Goal: Task Accomplishment & Management: Manage account settings

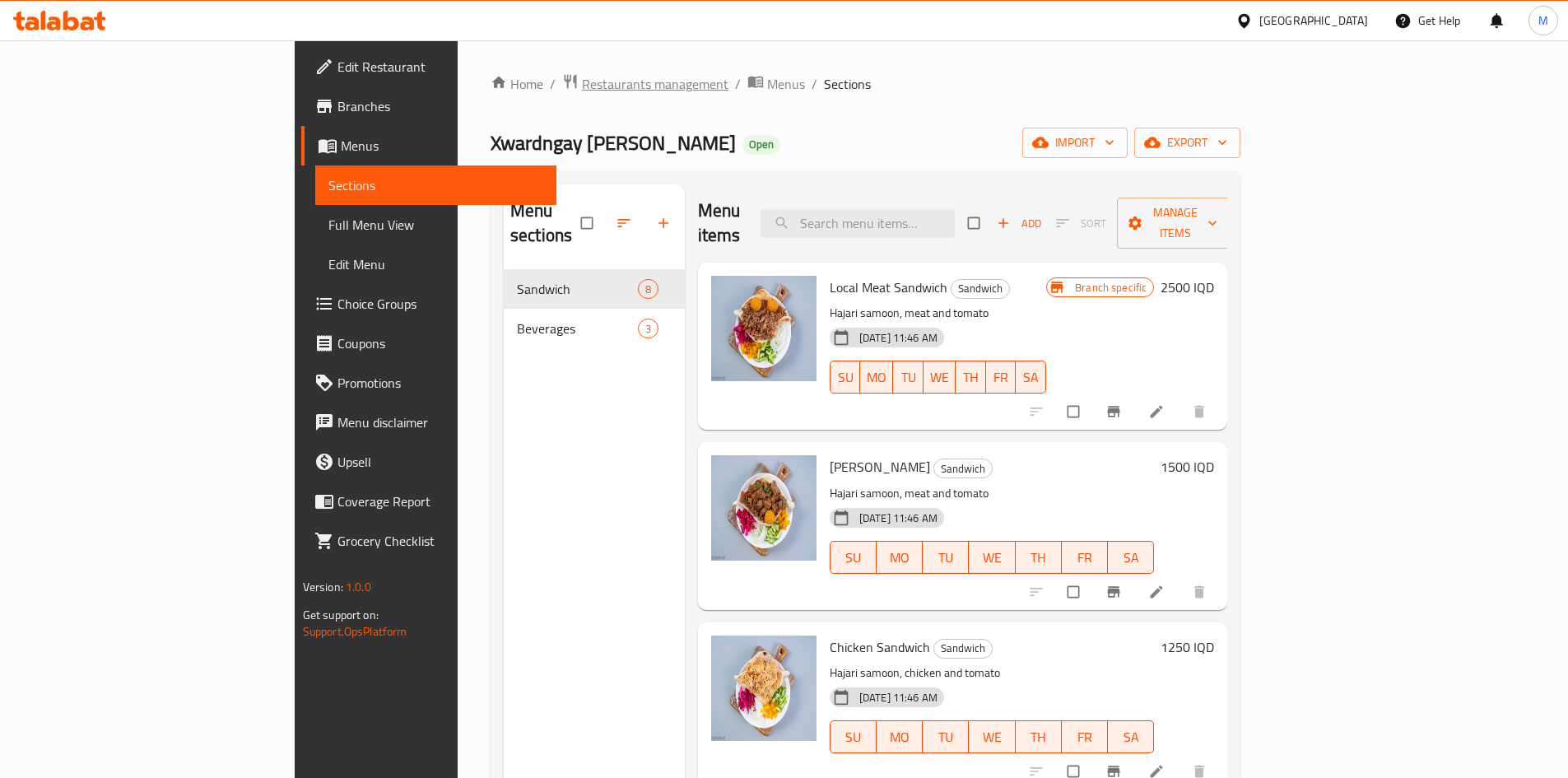
click at [582, 82] on span "Restaurants management" at bounding box center [655, 84] width 147 height 20
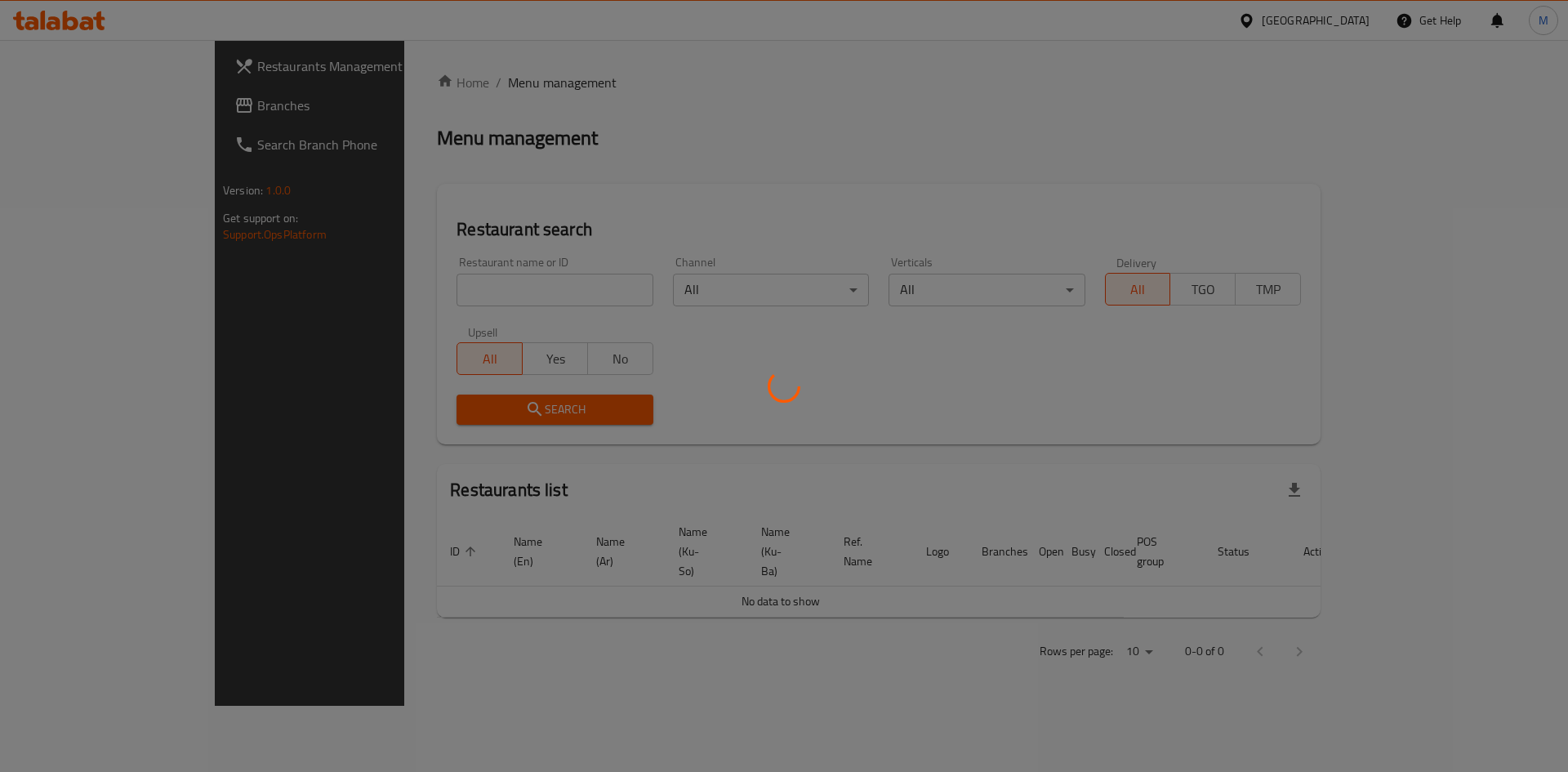
click at [480, 281] on div at bounding box center [784, 386] width 1568 height 772
click at [461, 293] on div at bounding box center [784, 386] width 1568 height 772
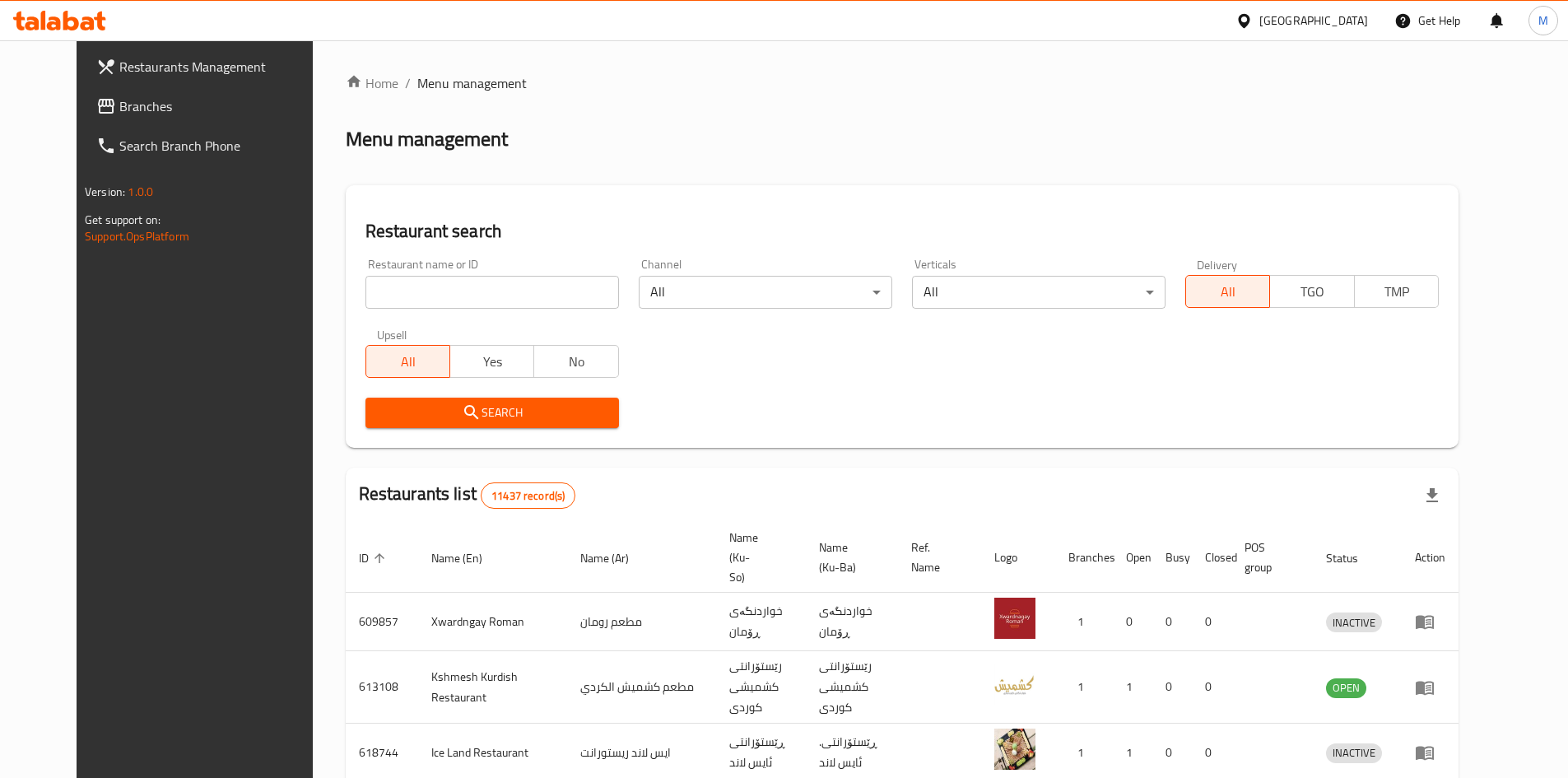
click at [476, 276] on input "search" at bounding box center [492, 292] width 253 height 33
type input "german"
click button "Search" at bounding box center [492, 412] width 253 height 31
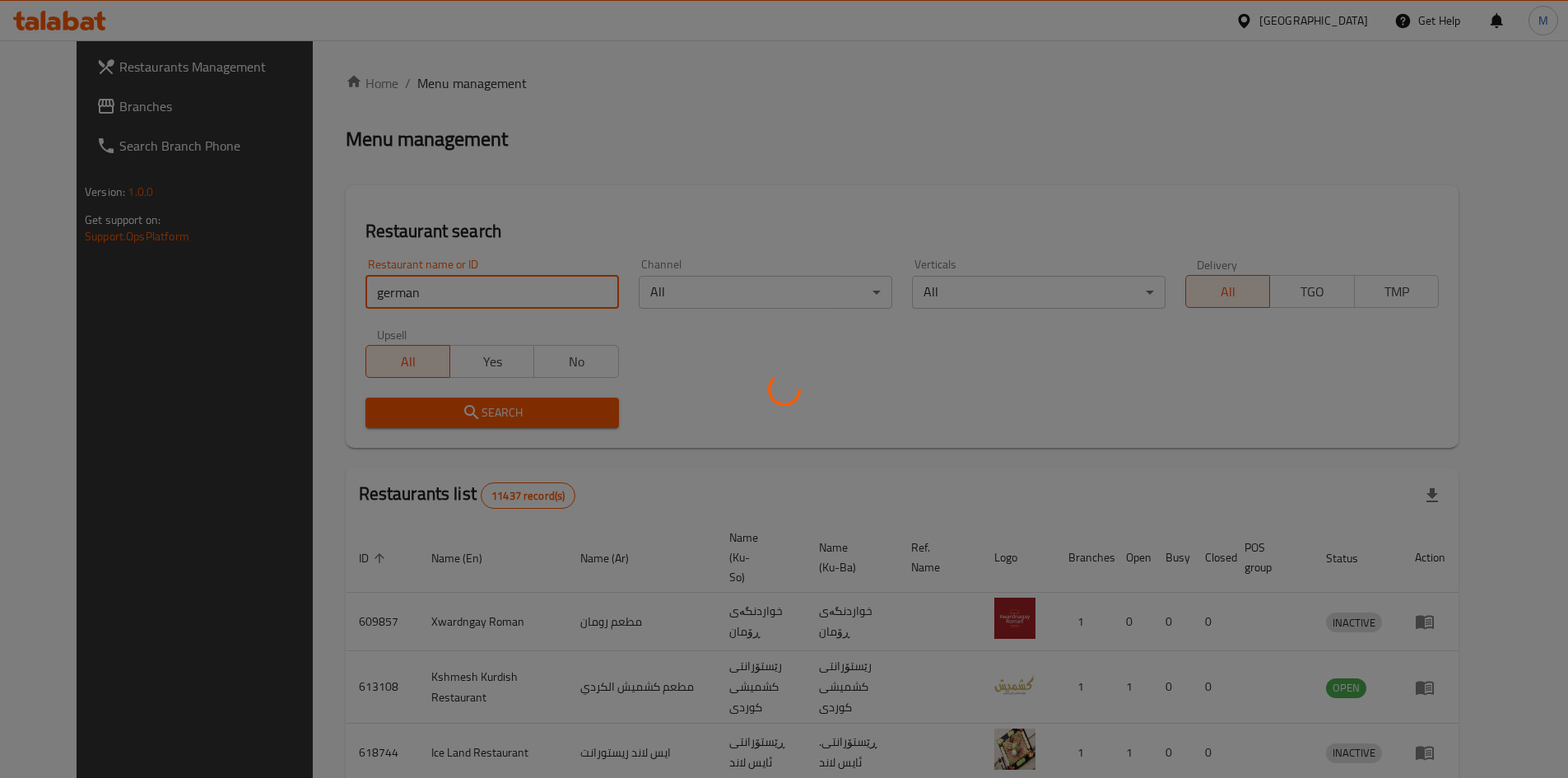
click button "Search" at bounding box center [492, 412] width 253 height 31
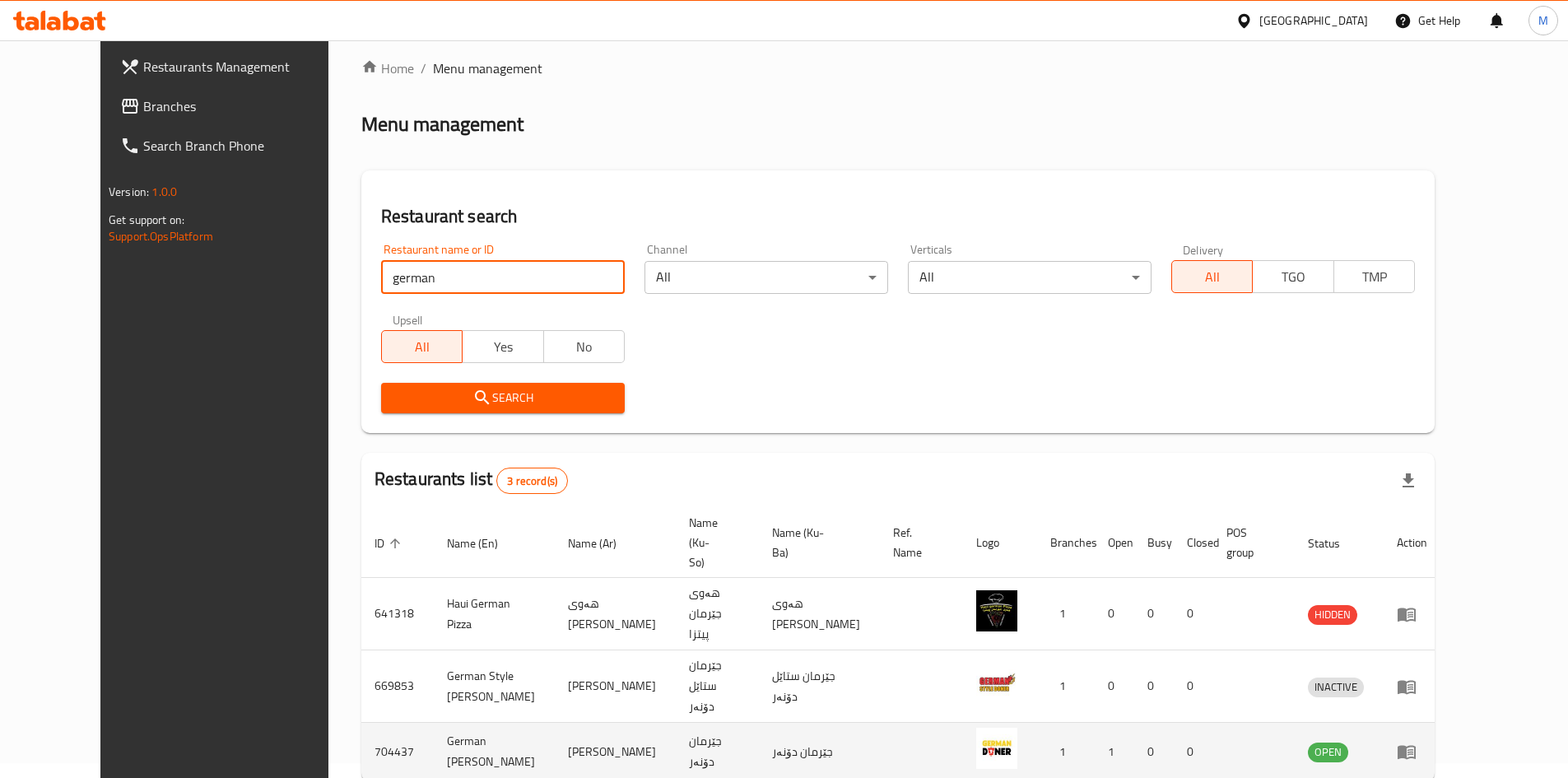
scroll to position [41, 0]
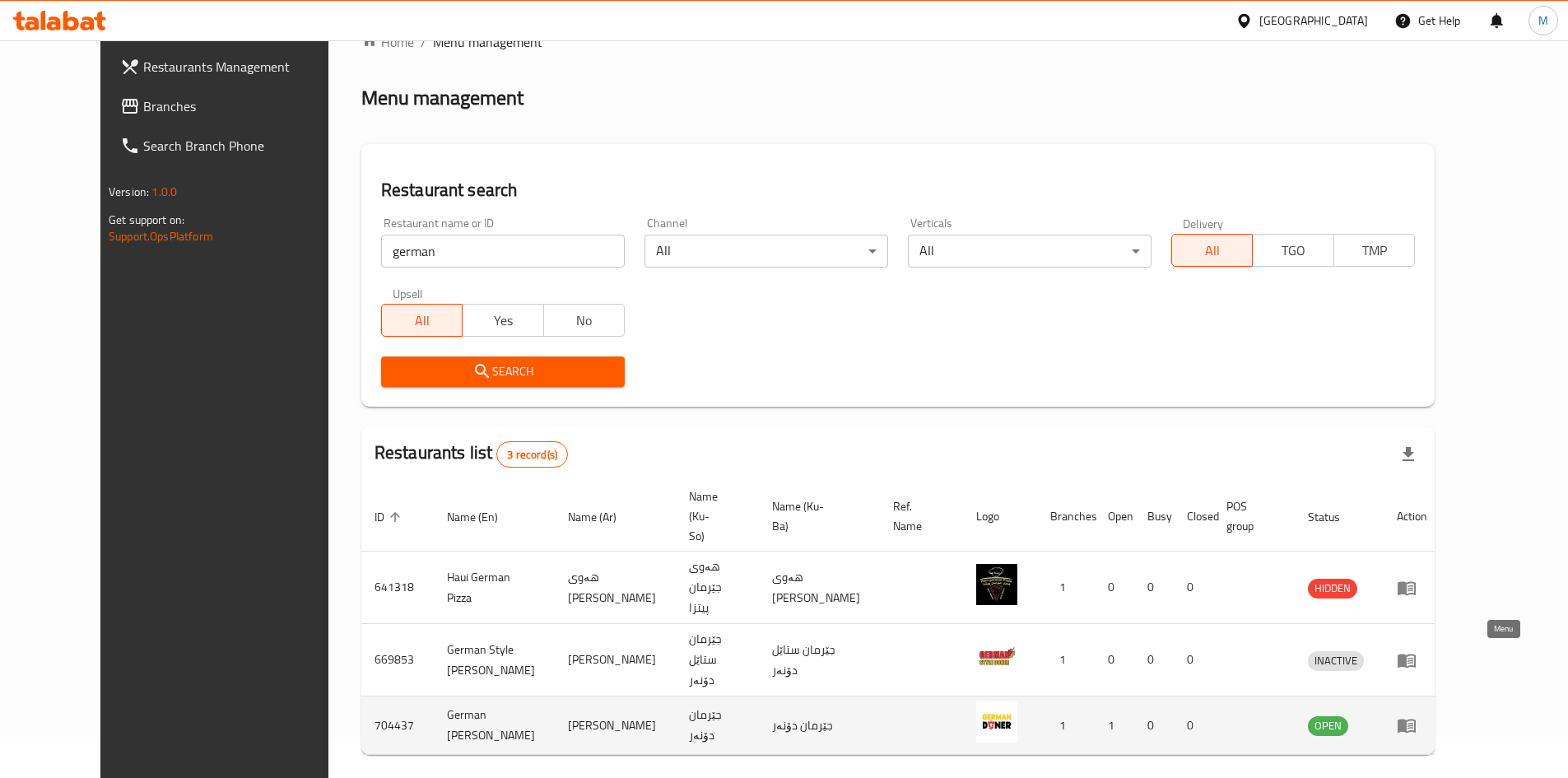
click at [1427, 715] on link "enhanced table" at bounding box center [1412, 724] width 31 height 20
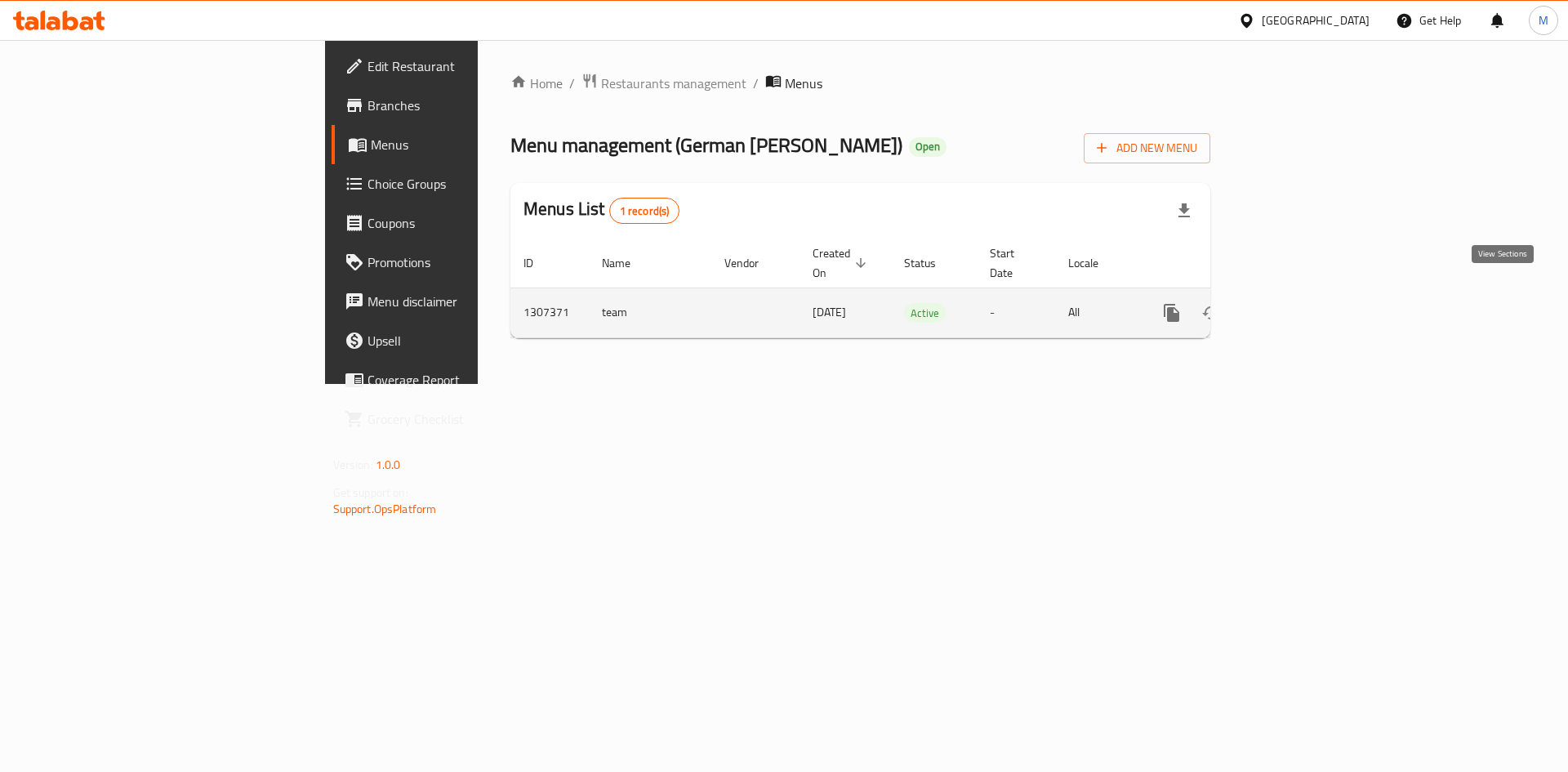
click at [1300, 303] on icon "enhanced table" at bounding box center [1289, 312] width 19 height 19
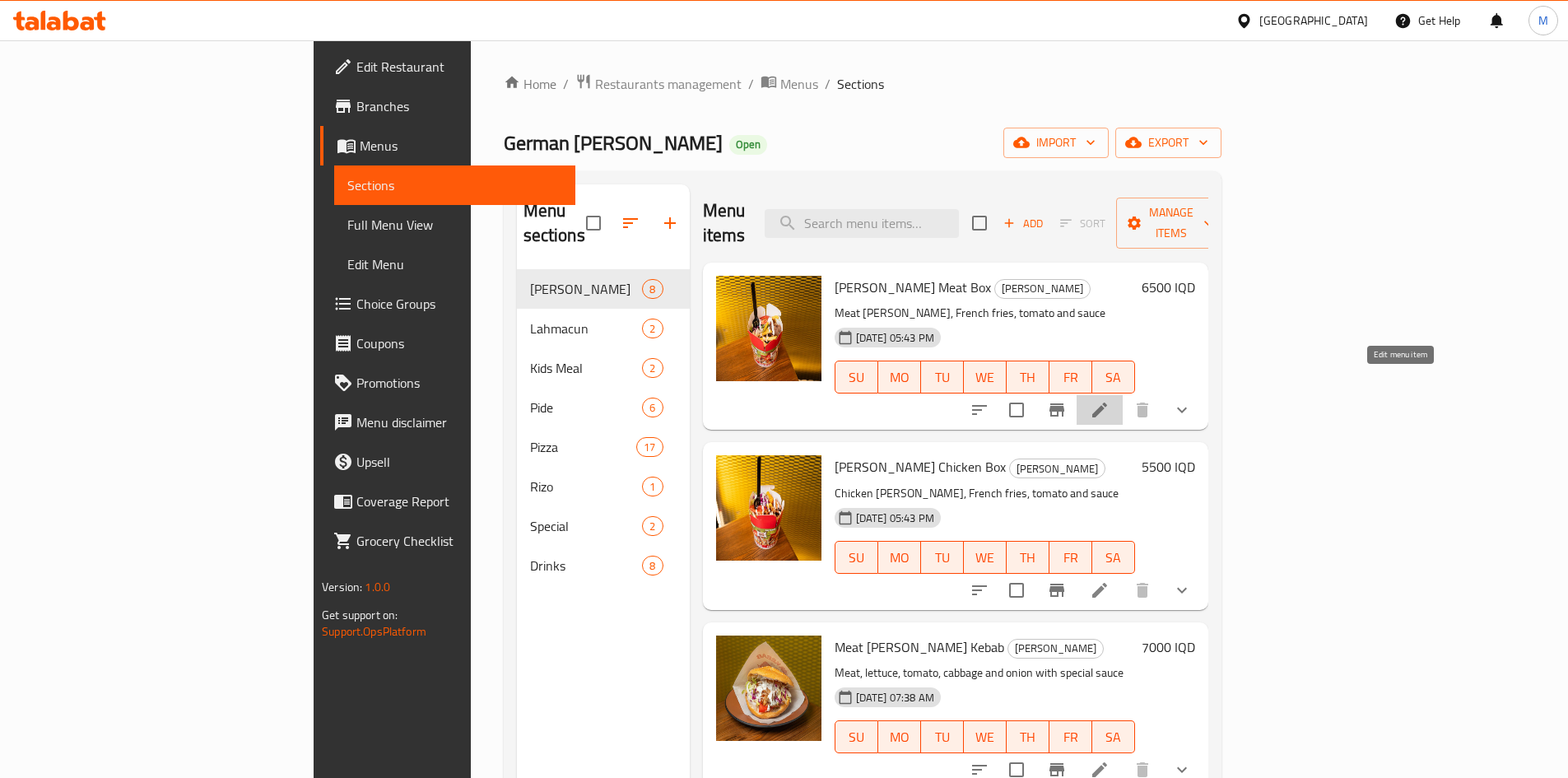
click at [1110, 400] on icon at bounding box center [1099, 409] width 20 height 20
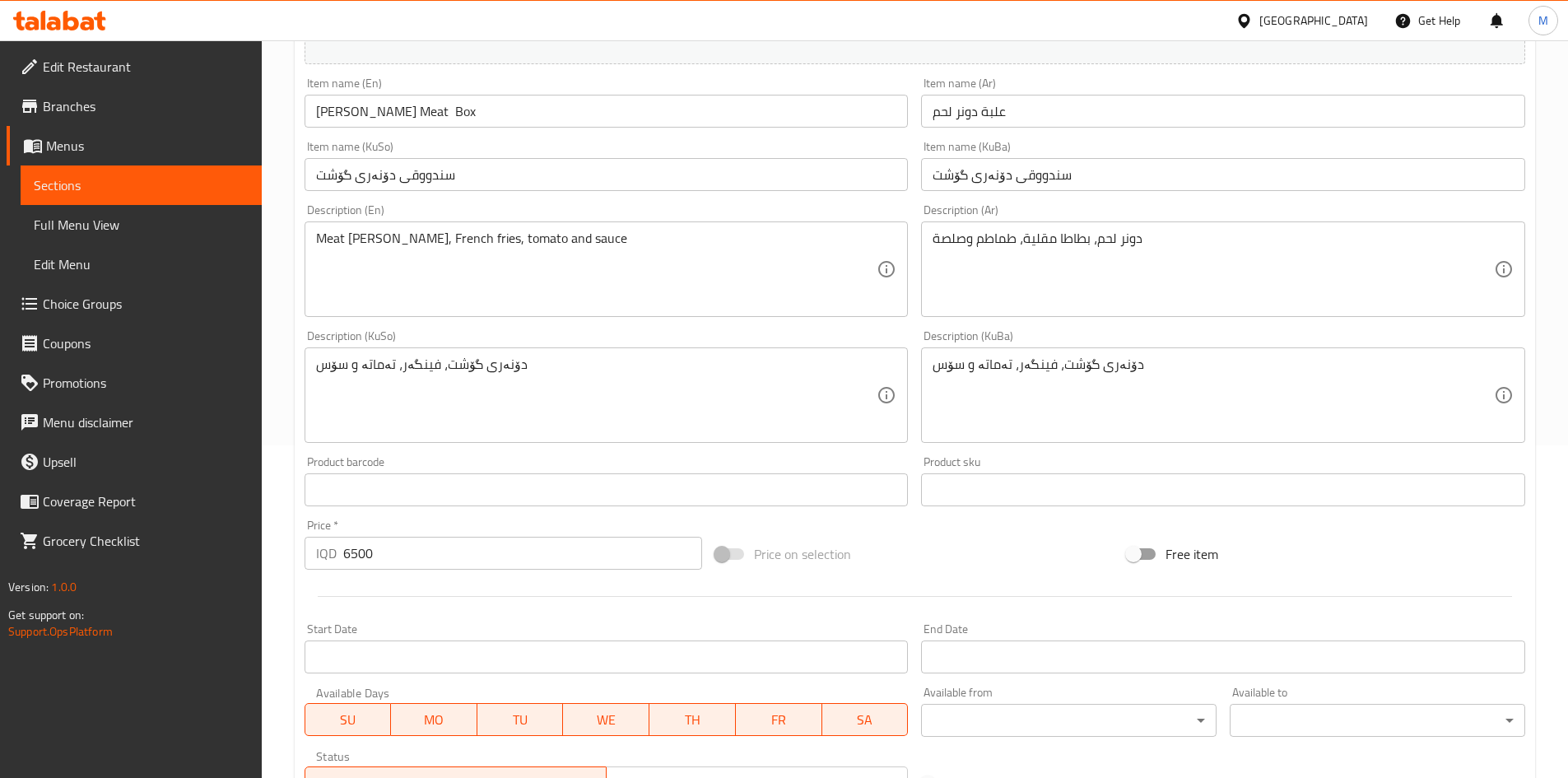
scroll to position [493, 0]
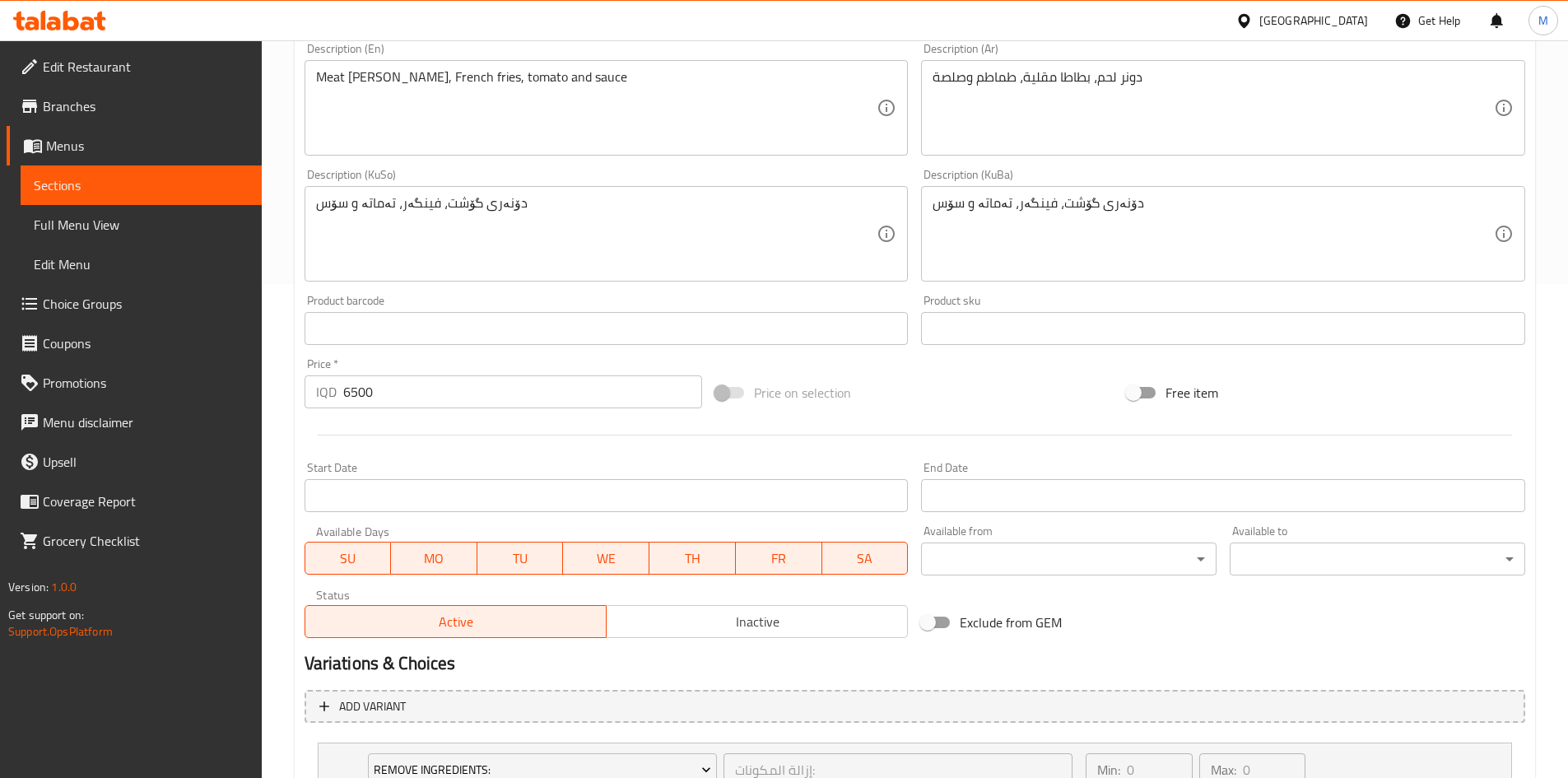
click at [424, 397] on input "6500" at bounding box center [523, 391] width 360 height 33
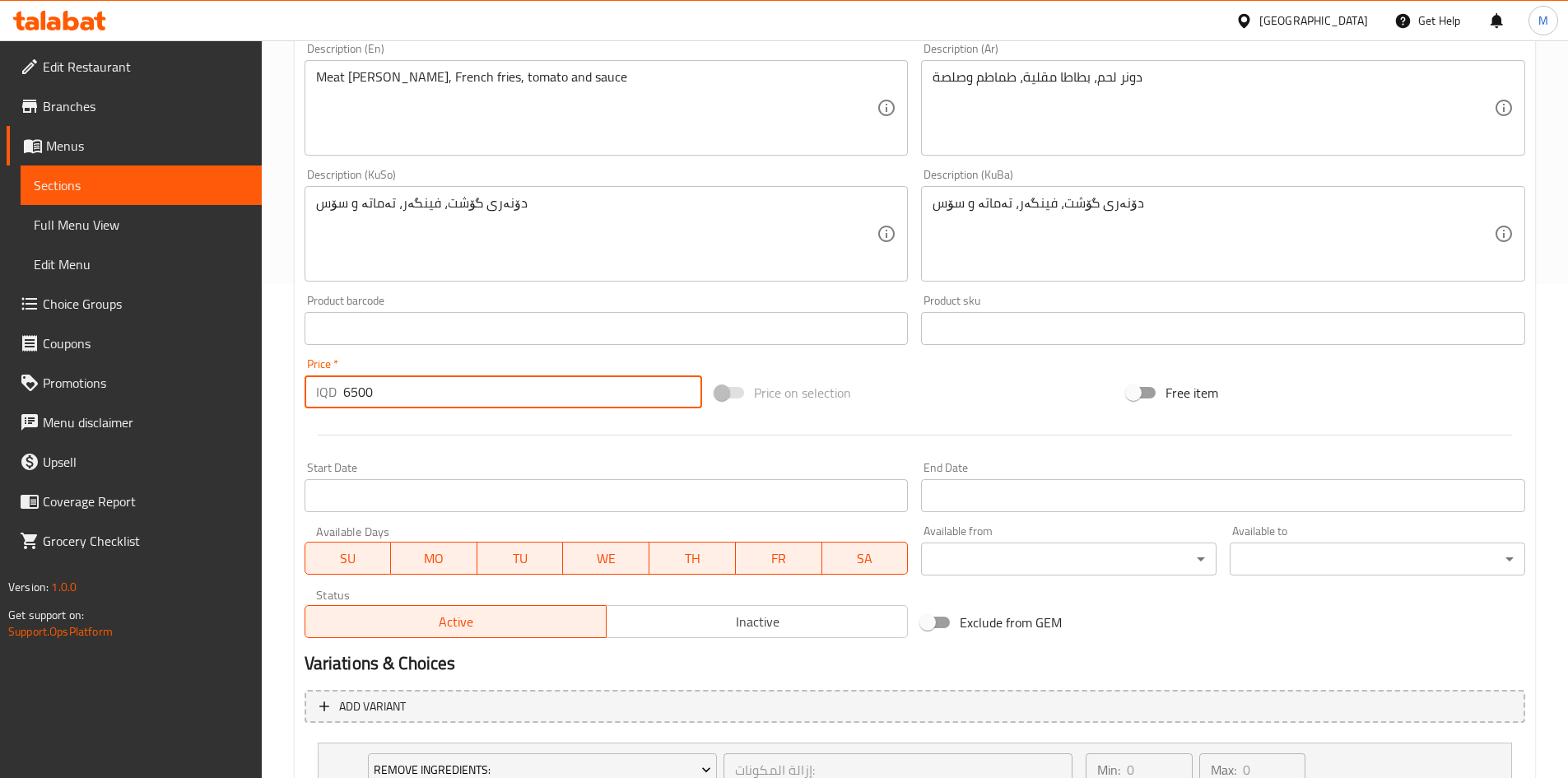
click at [424, 397] on input "6500" at bounding box center [523, 391] width 360 height 33
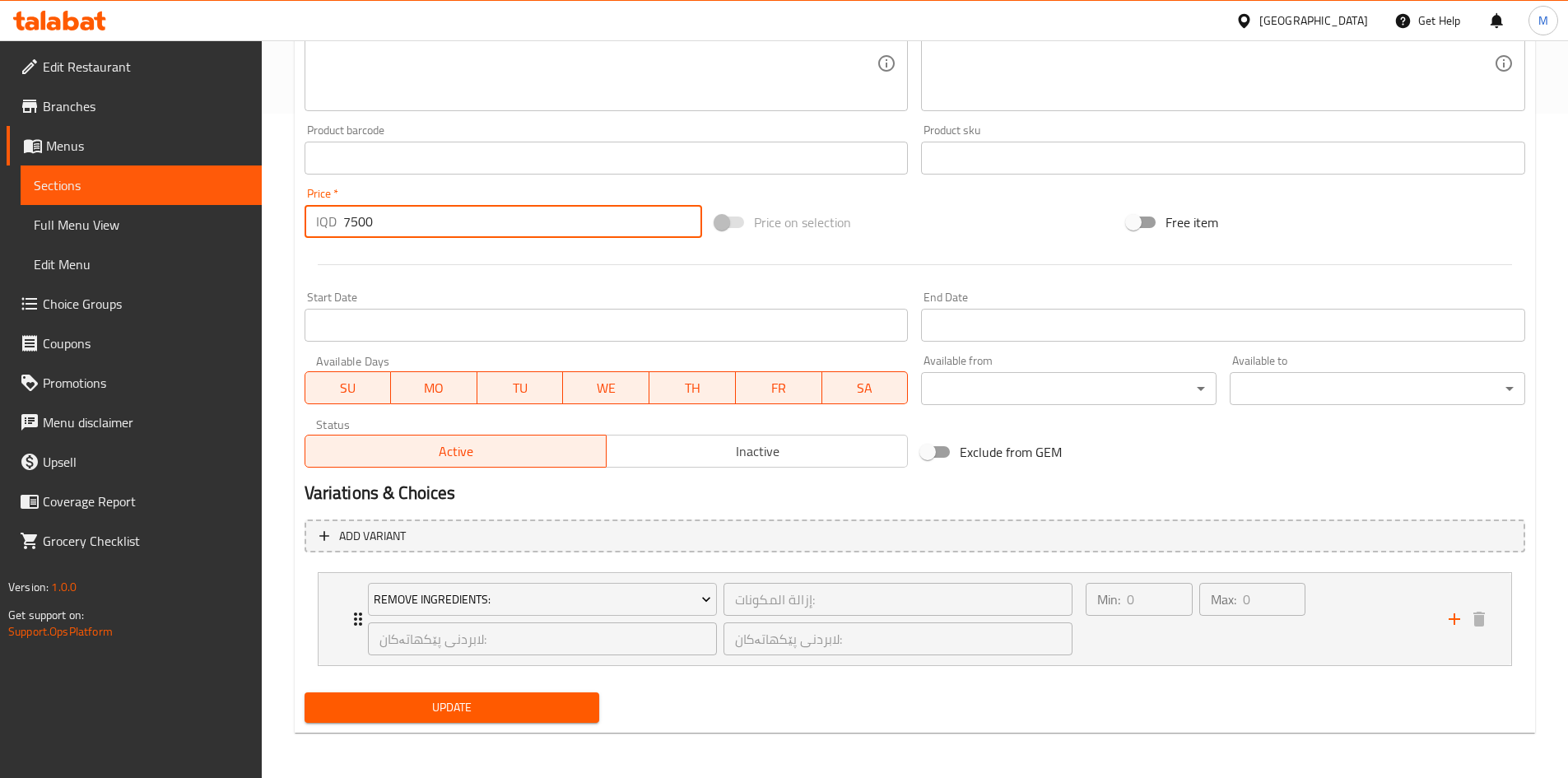
scroll to position [665, 0]
type input "7500"
click at [470, 731] on div "Update [PERSON_NAME] Meat Box Change Image Size: 1200 x 800 px / Image formats:…" at bounding box center [914, 113] width 1240 height 1238
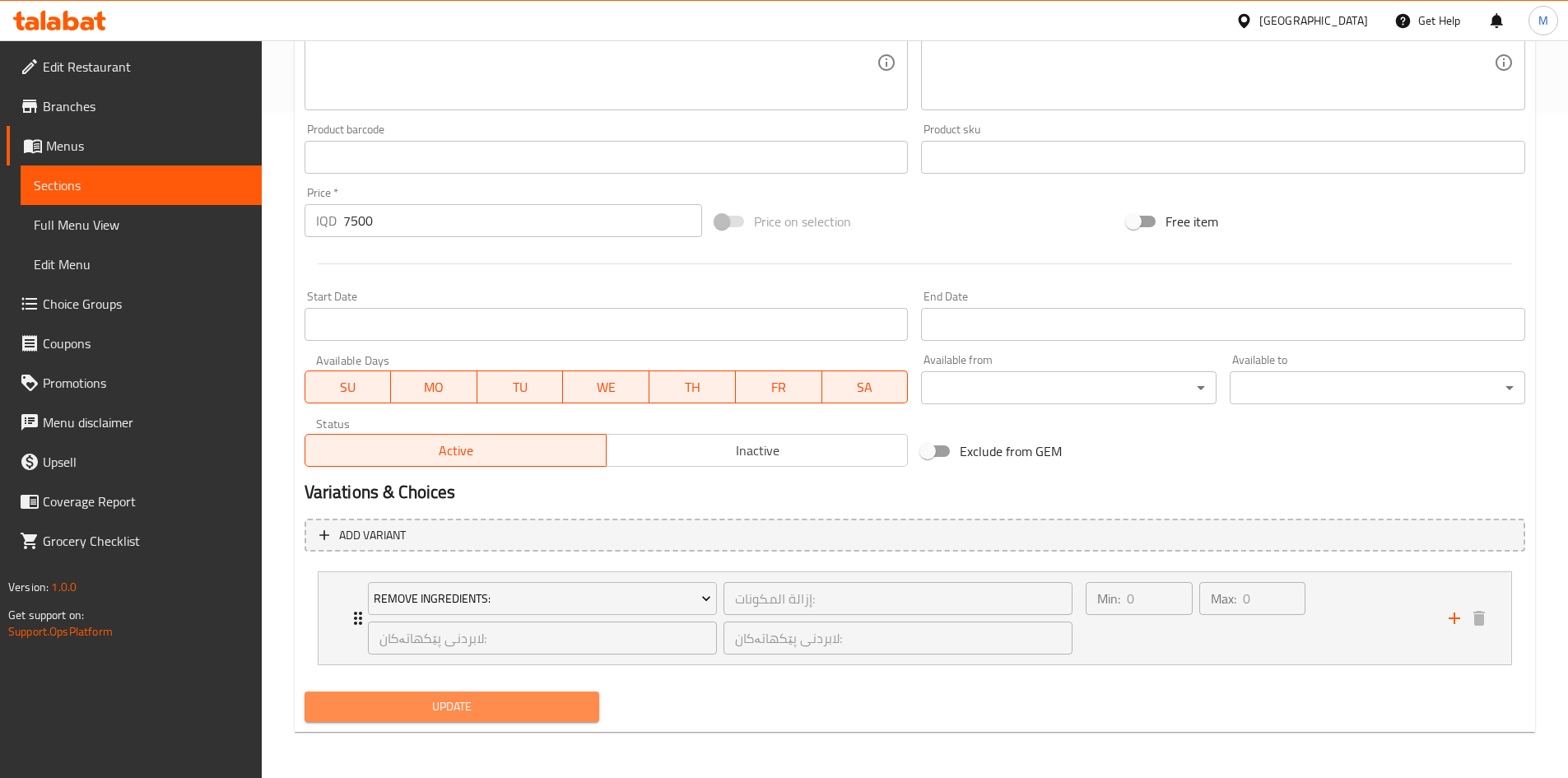
click at [469, 707] on span "Update" at bounding box center [453, 706] width 269 height 20
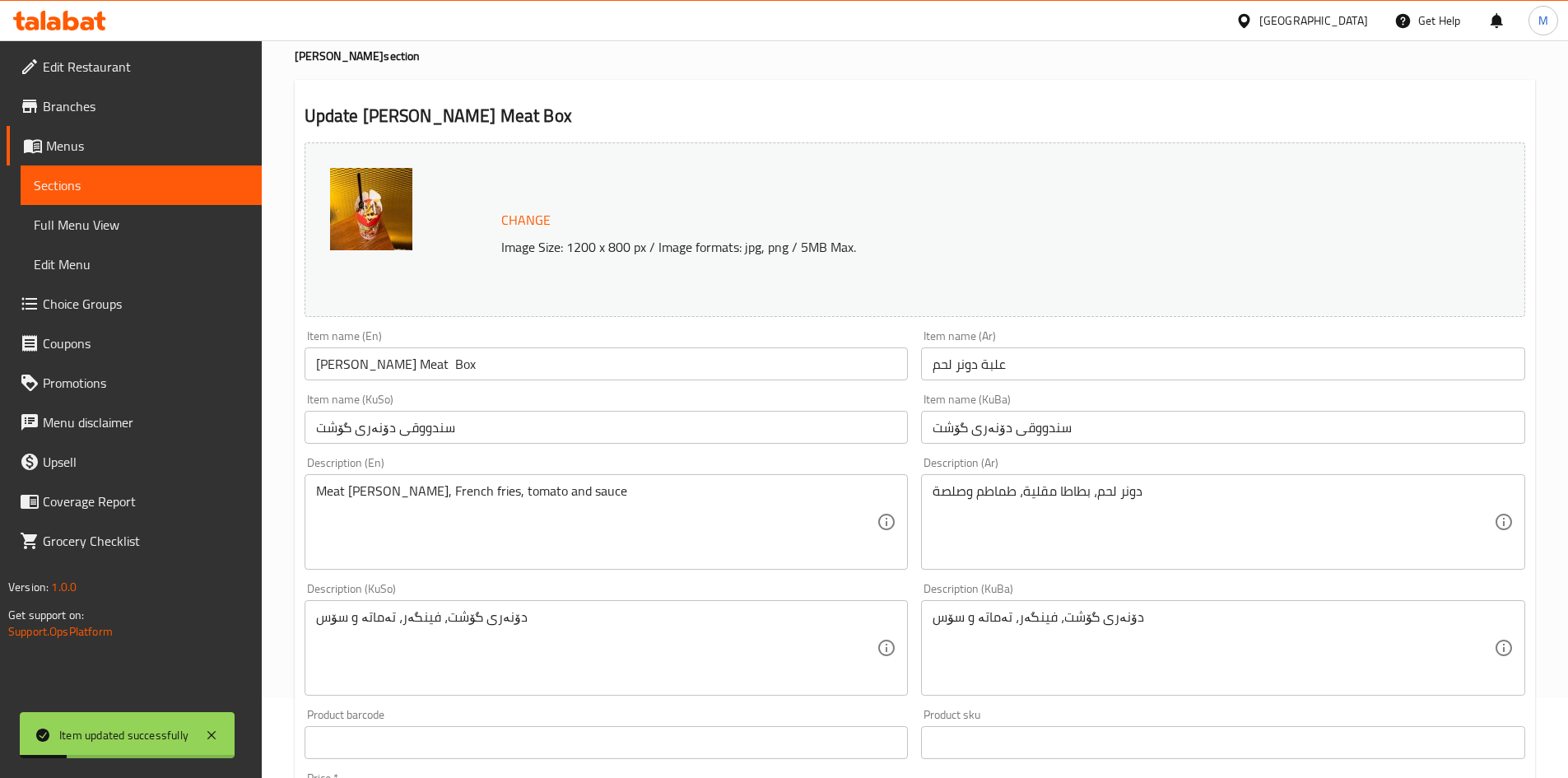
scroll to position [0, 0]
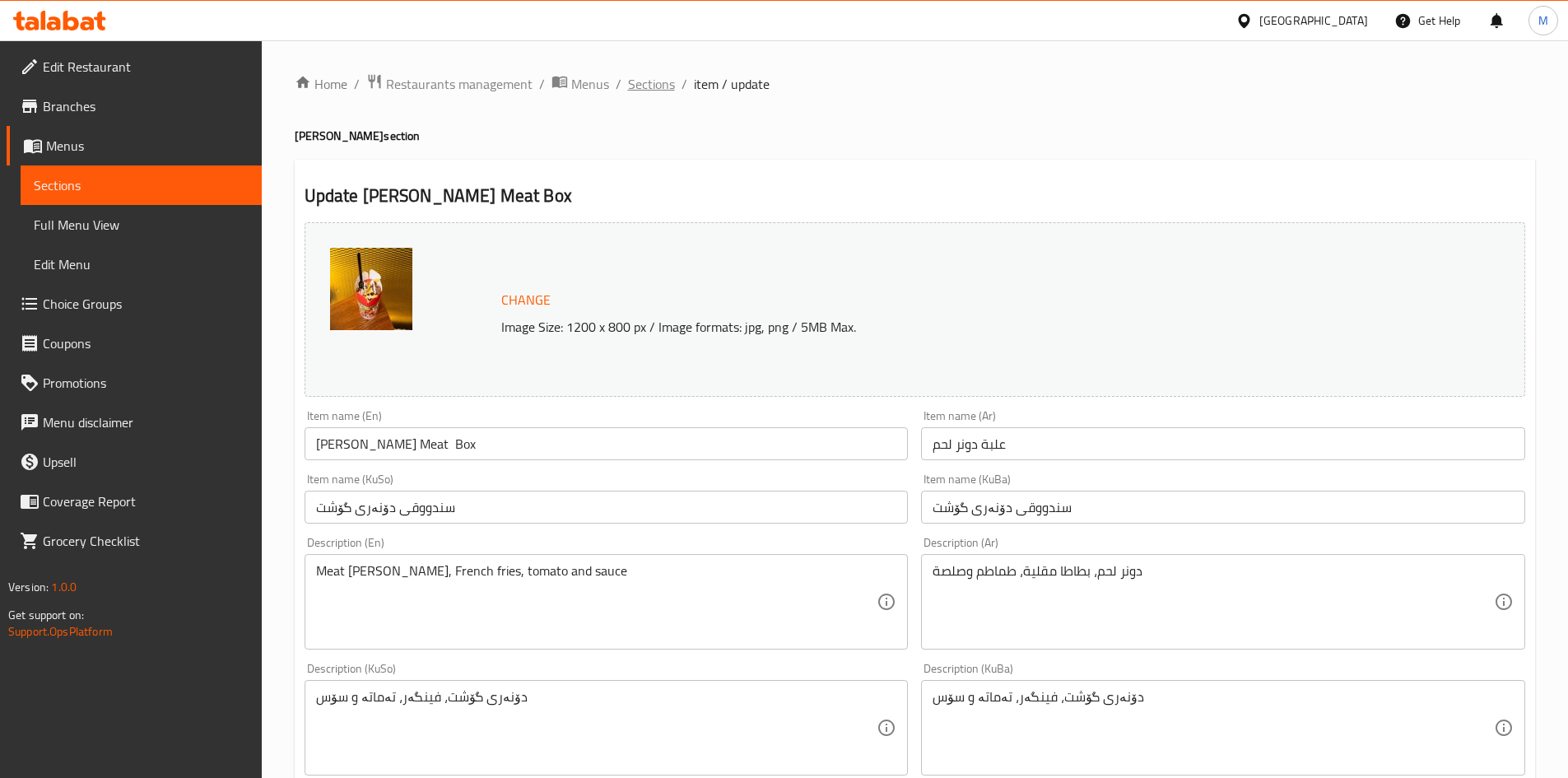
click at [647, 84] on span "Sections" at bounding box center [651, 84] width 47 height 20
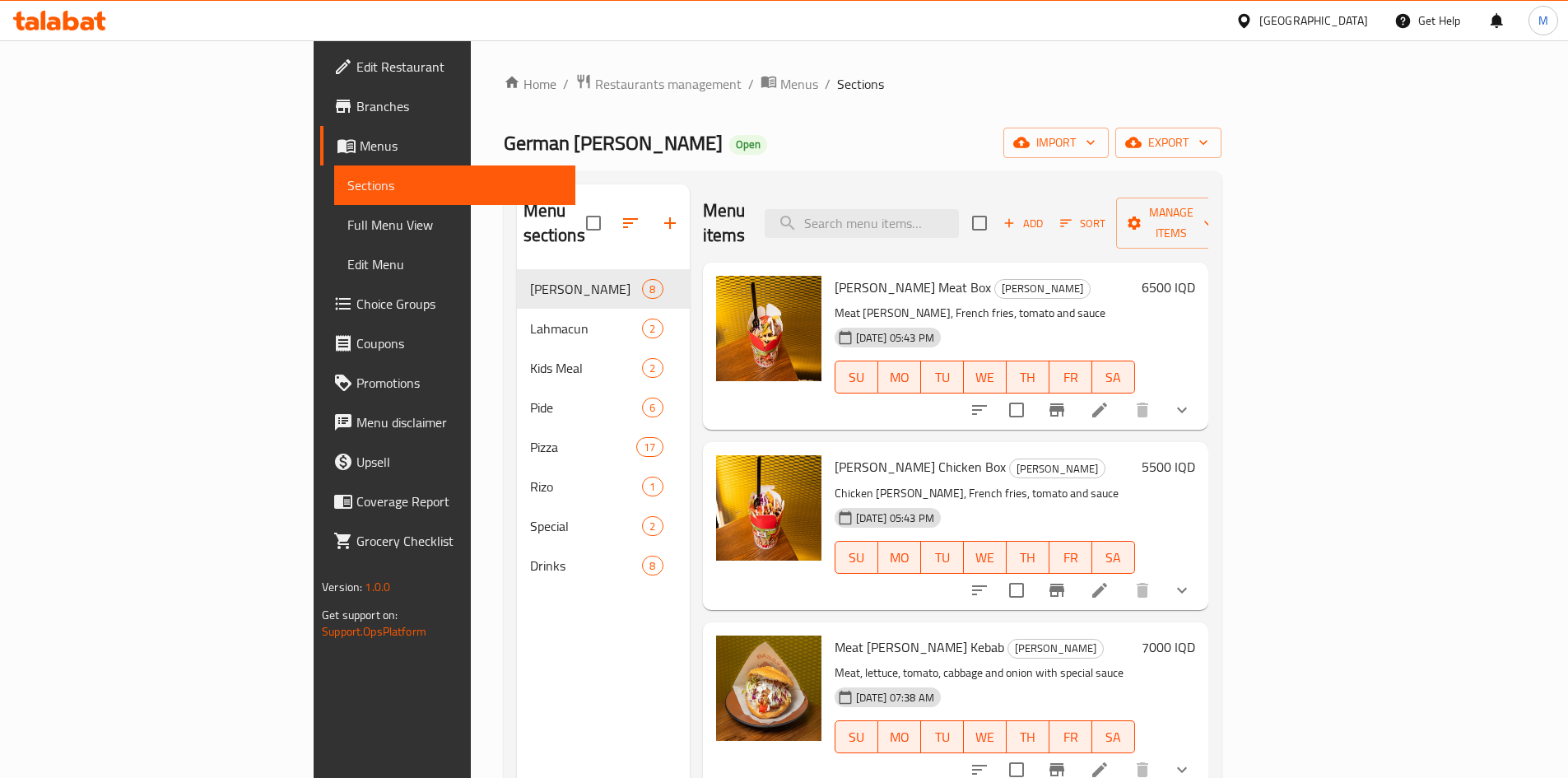
click at [1122, 395] on li at bounding box center [1099, 410] width 46 height 30
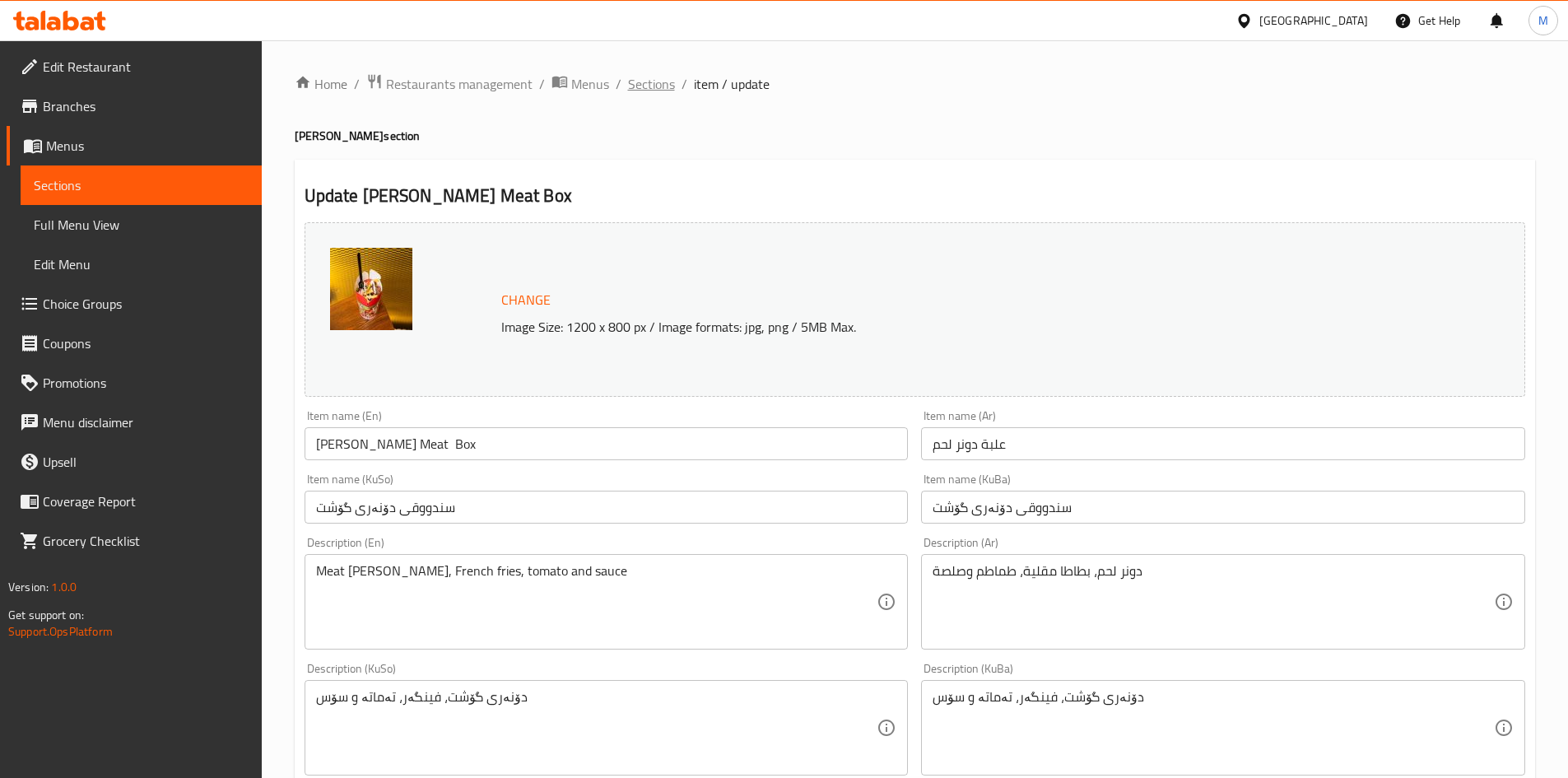
click at [646, 80] on span "Sections" at bounding box center [651, 84] width 47 height 20
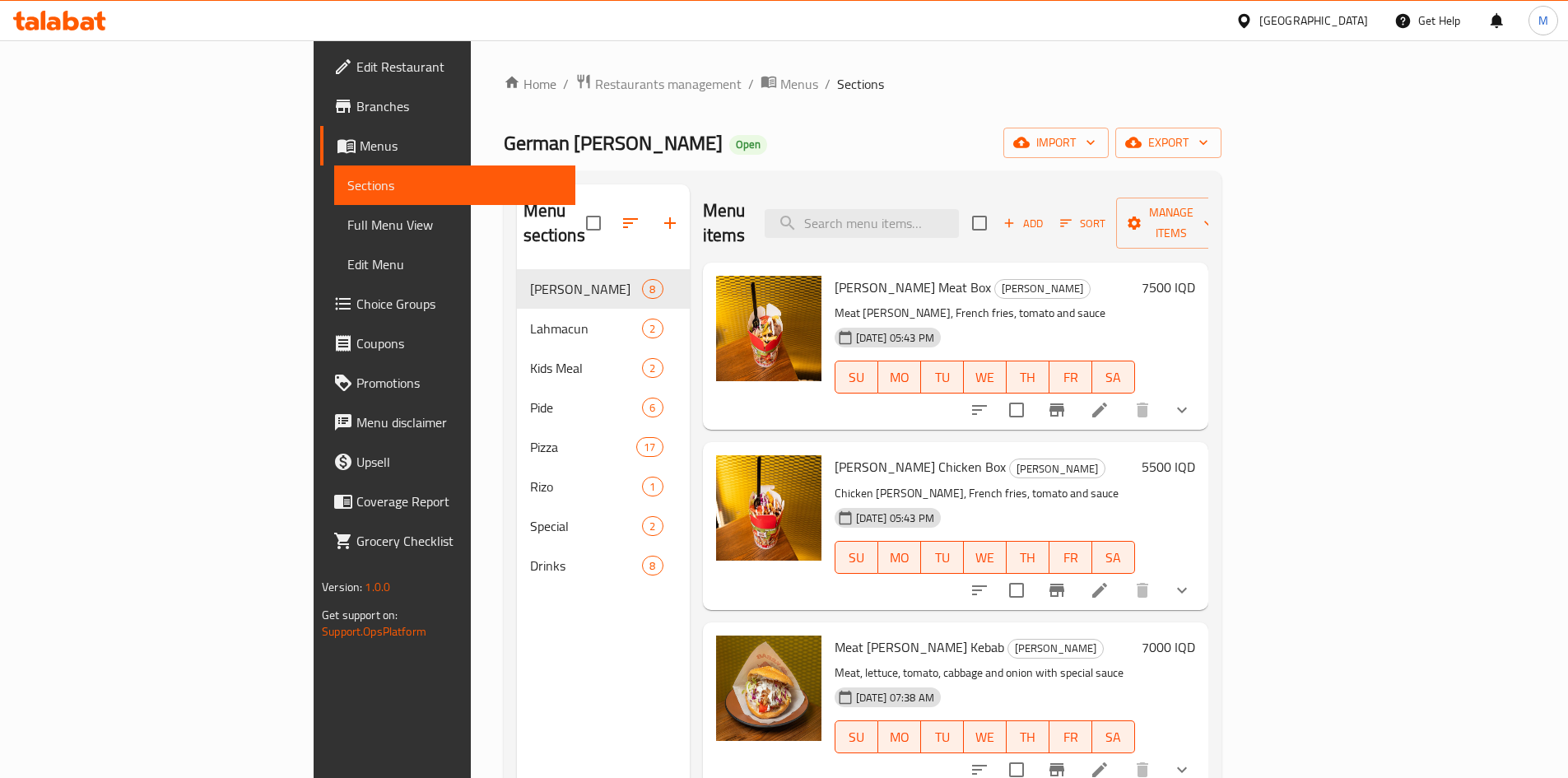
click at [1110, 580] on icon at bounding box center [1099, 590] width 20 height 20
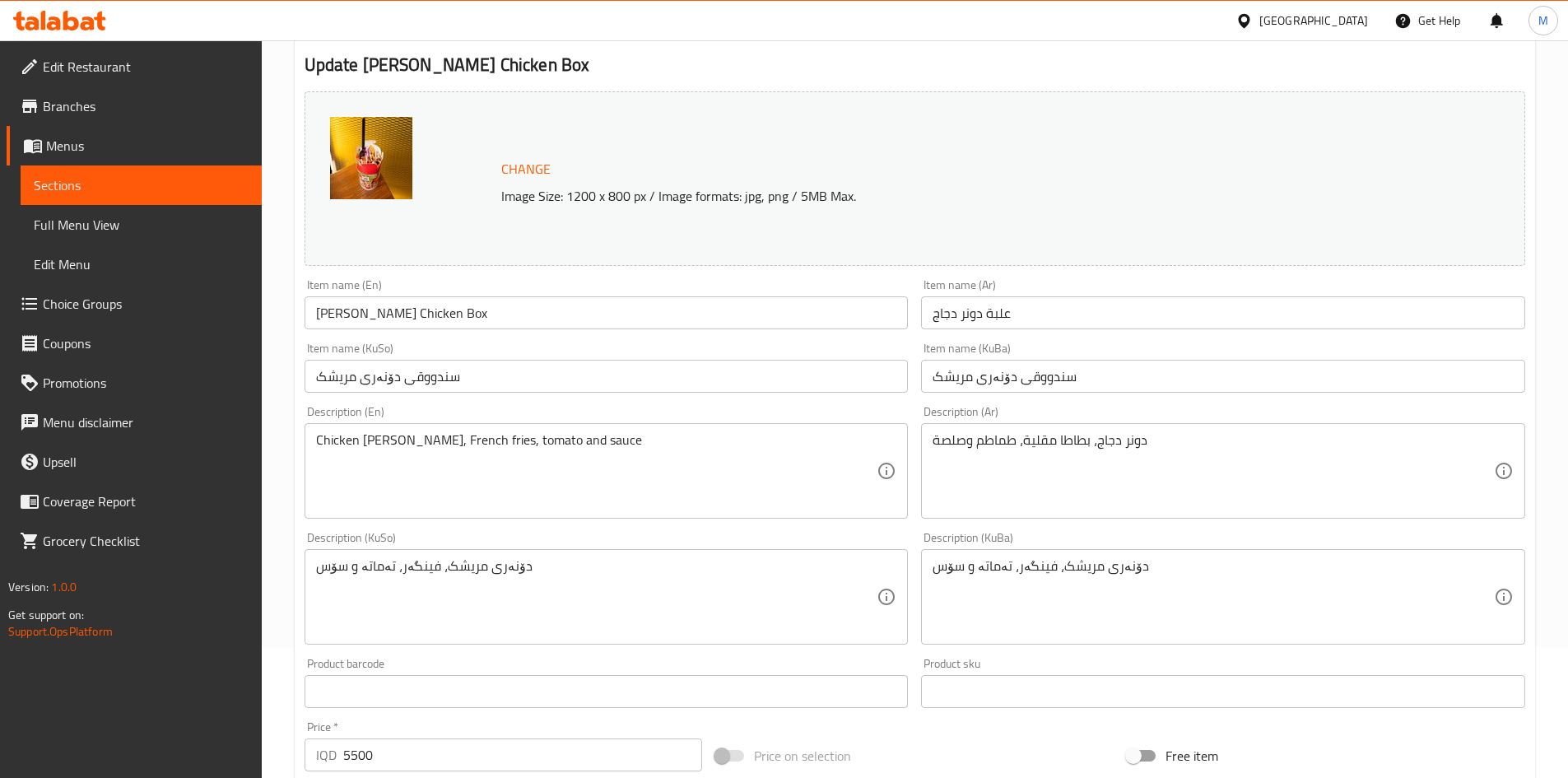
scroll to position [412, 0]
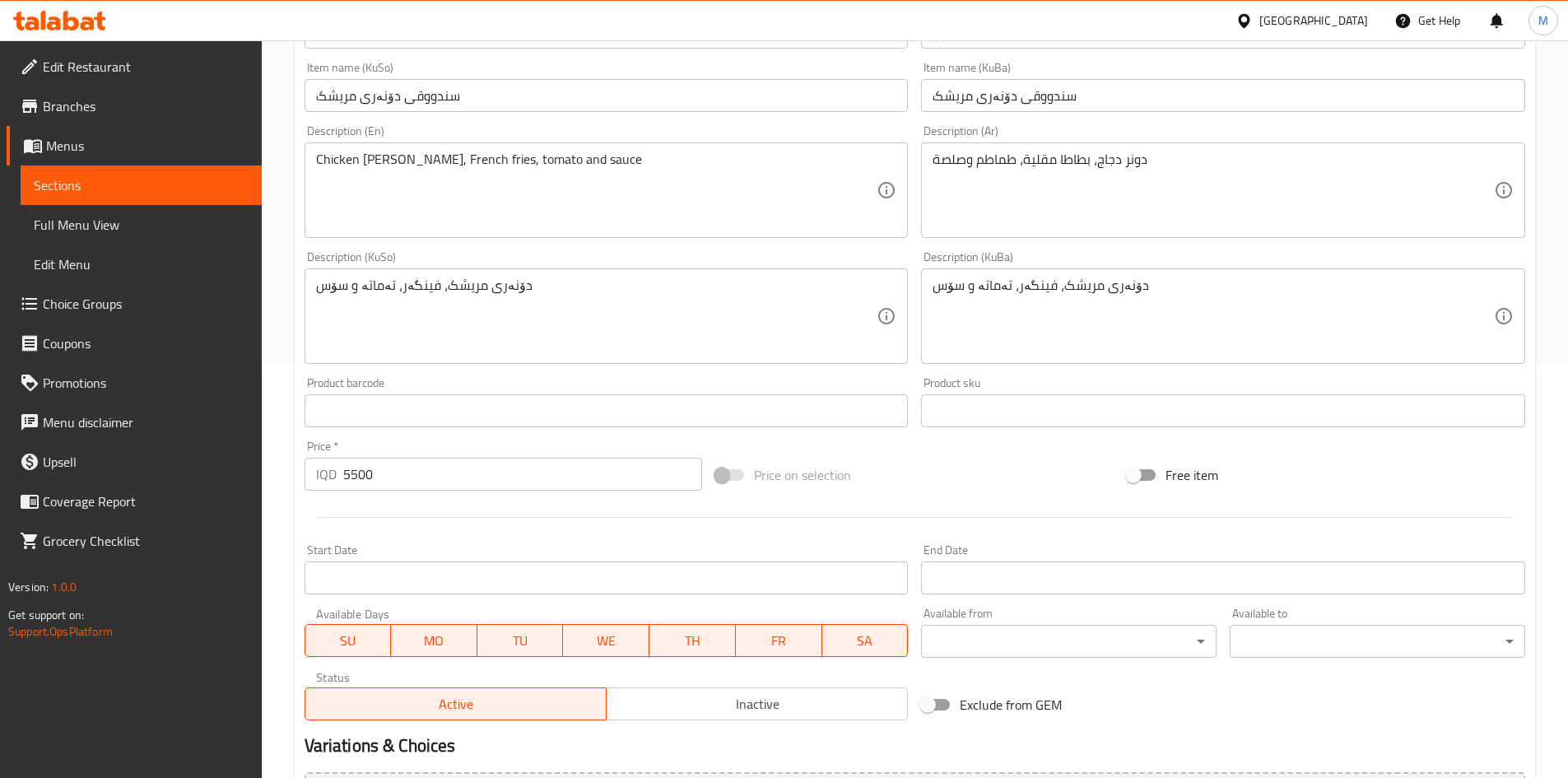
click at [364, 476] on input "5500" at bounding box center [523, 474] width 360 height 33
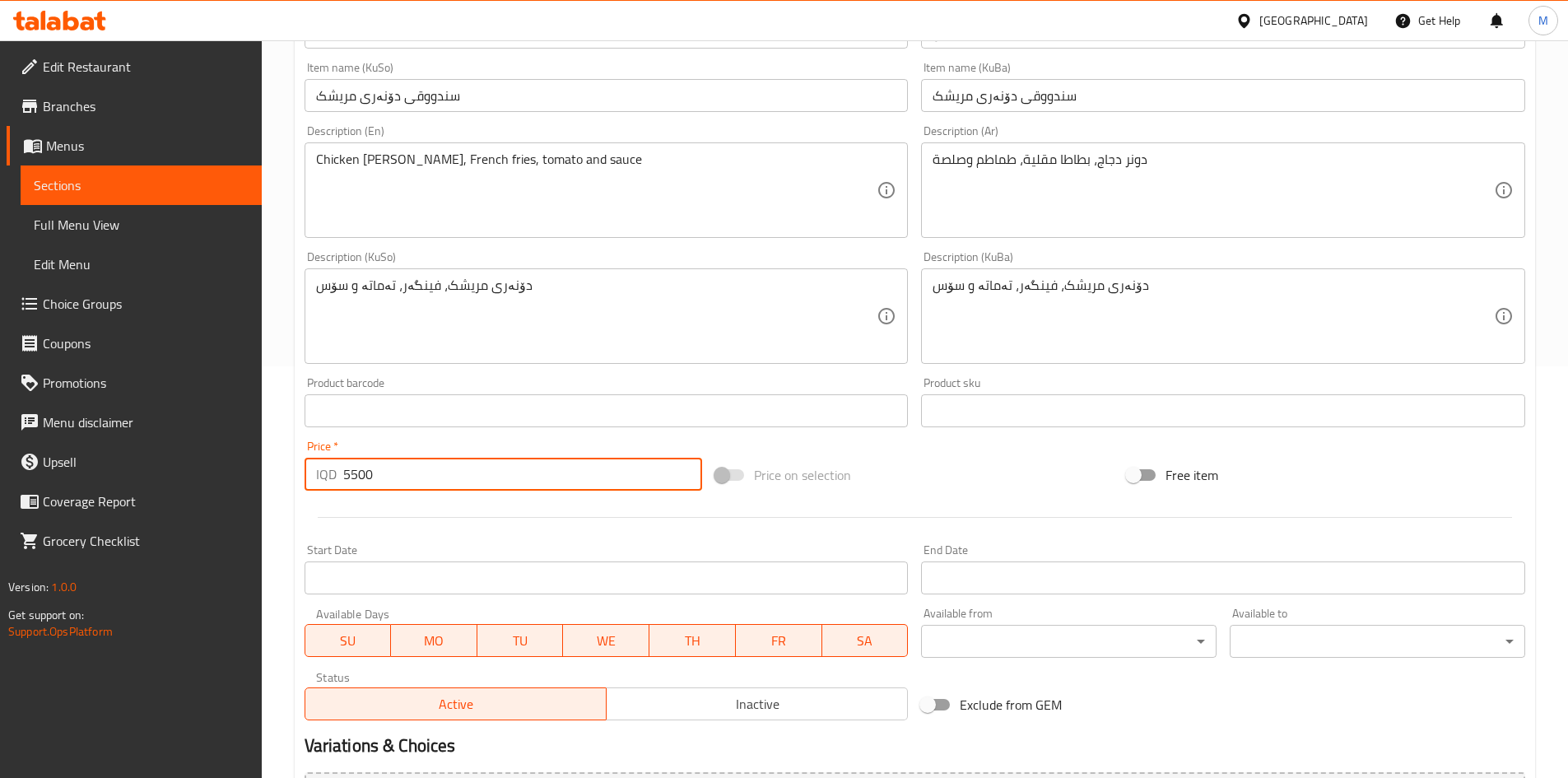
click at [364, 476] on input "5500" at bounding box center [523, 474] width 360 height 33
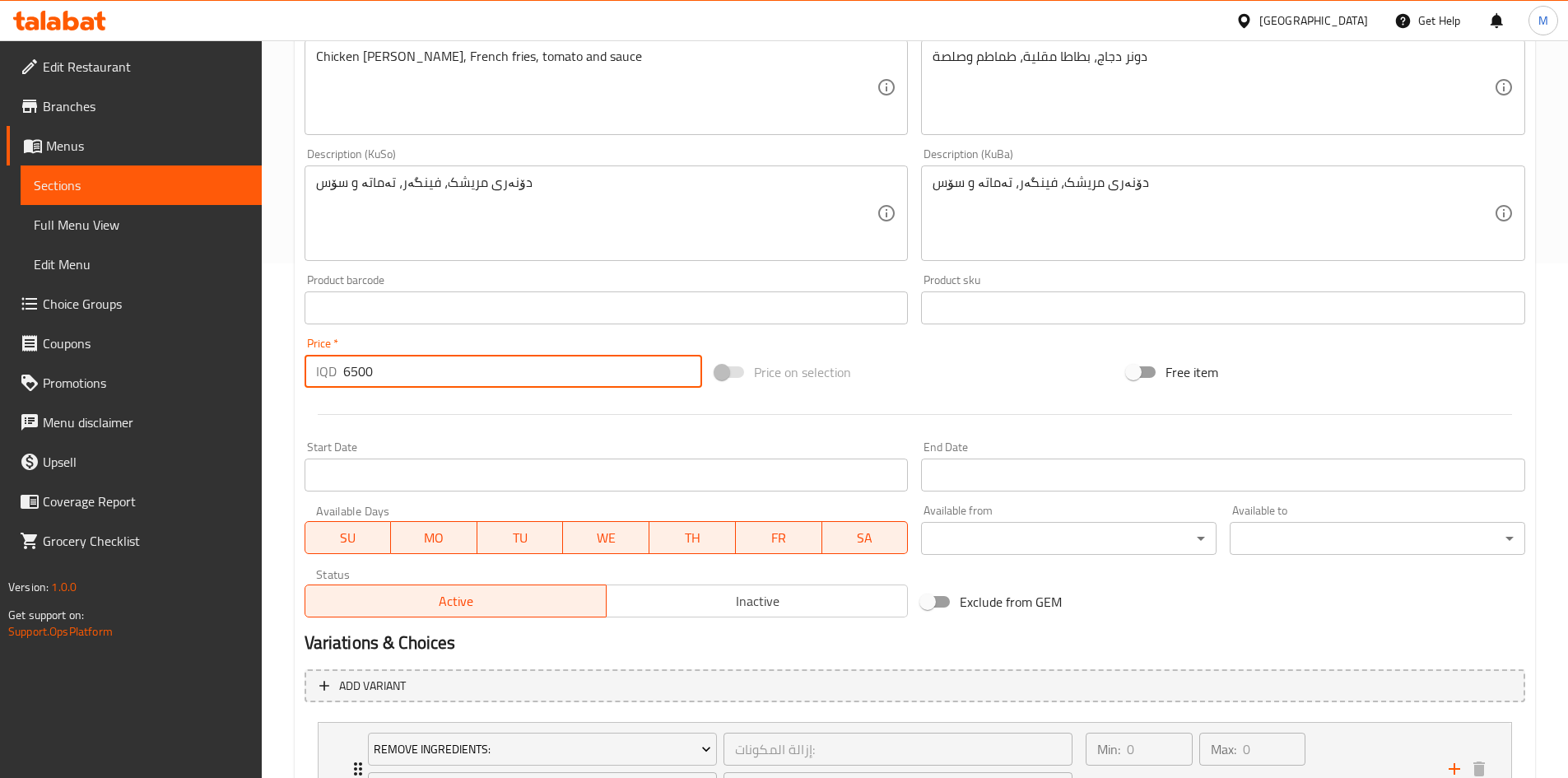
scroll to position [665, 0]
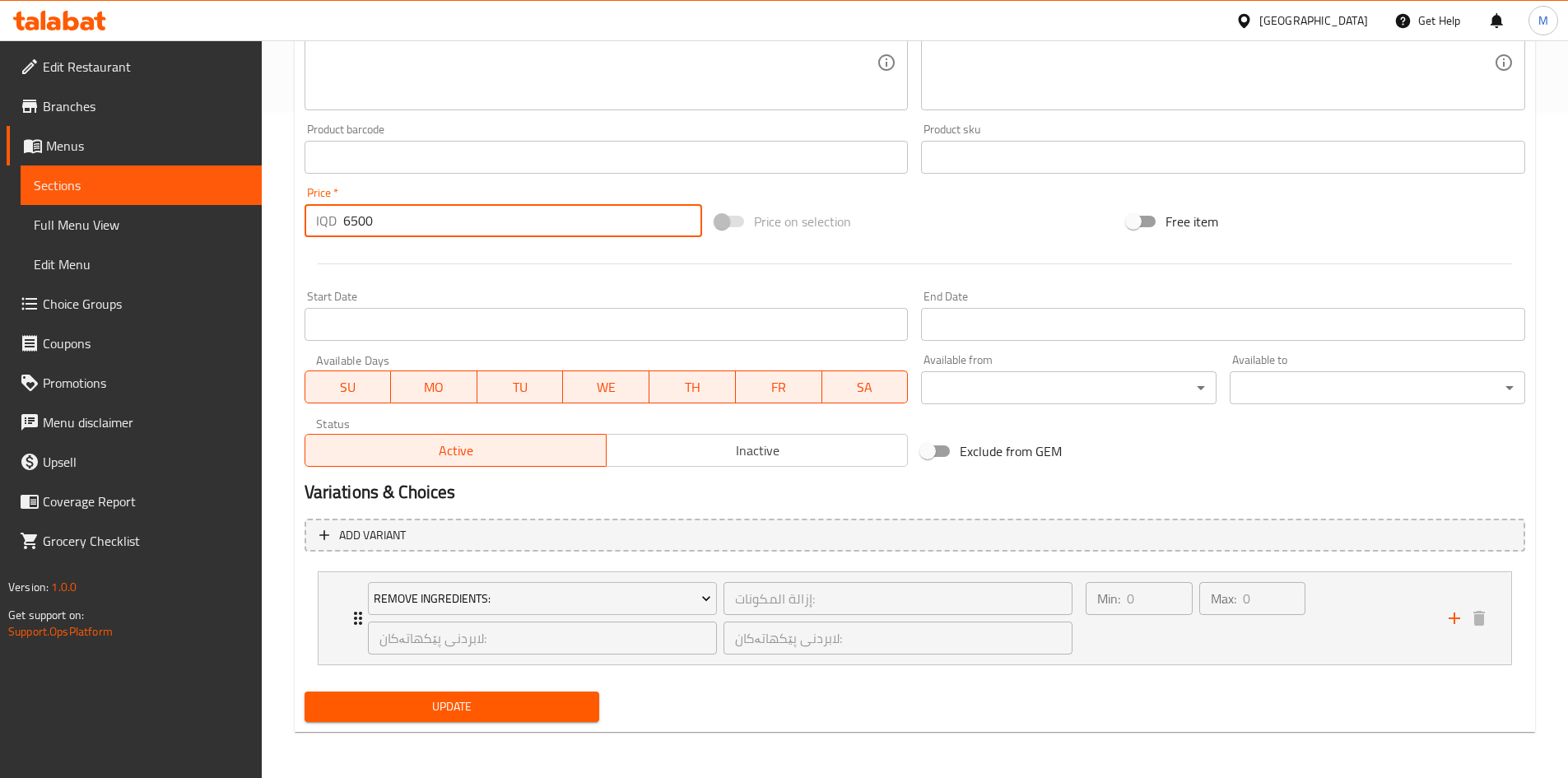
type input "6500"
click at [469, 704] on span "Update" at bounding box center [453, 706] width 269 height 20
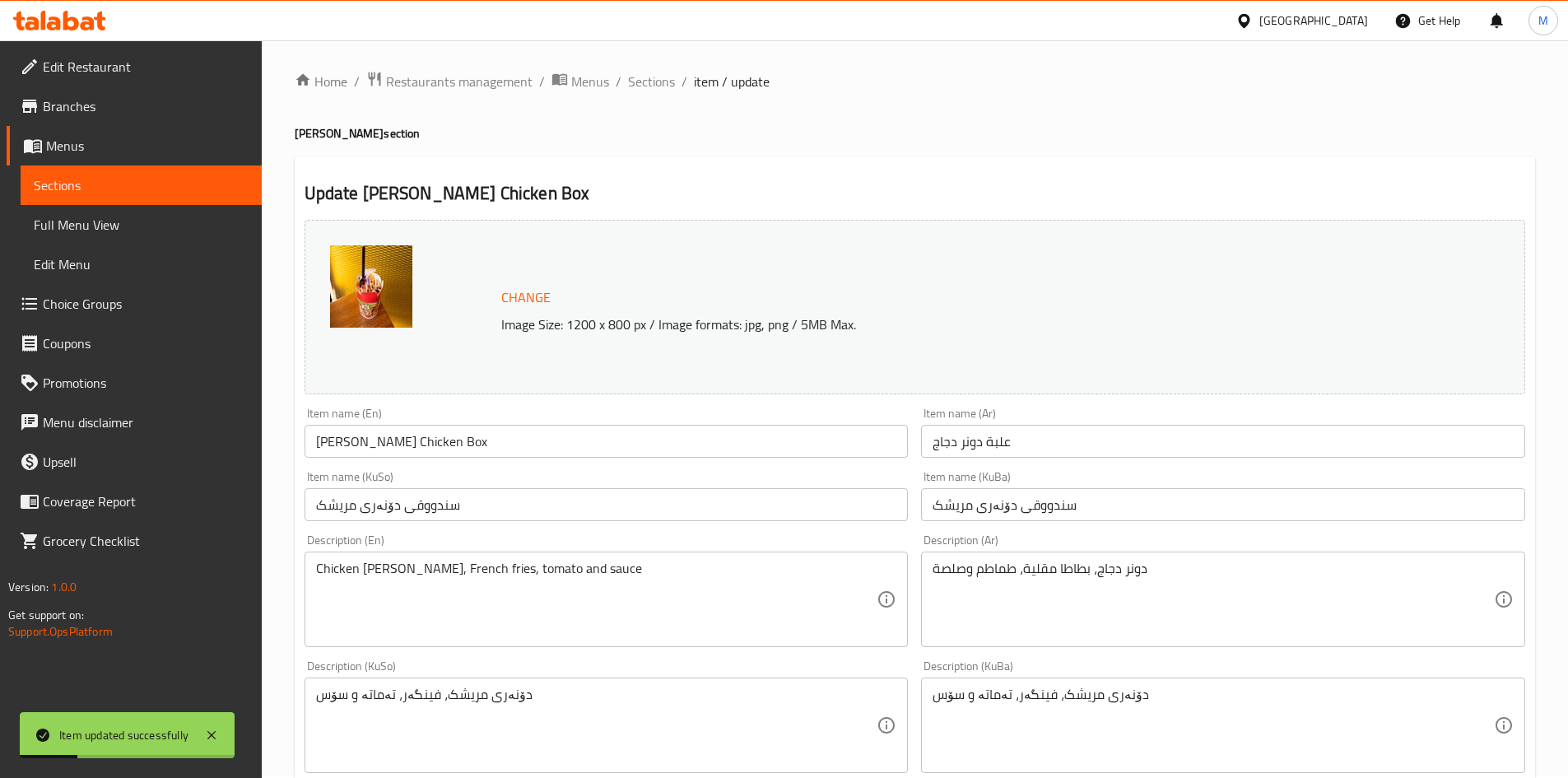
scroll to position [0, 0]
click at [654, 86] on span "Sections" at bounding box center [651, 84] width 47 height 20
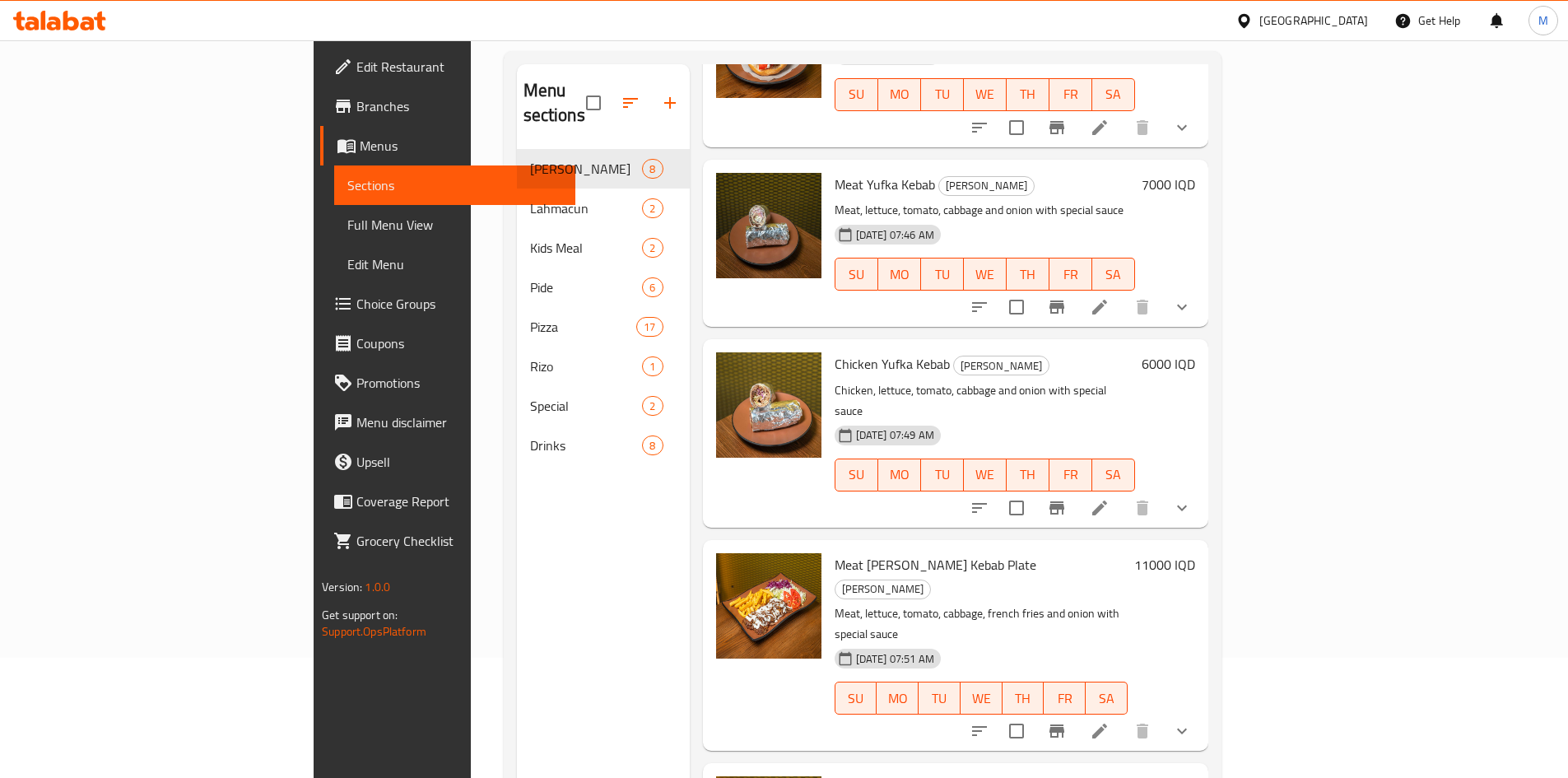
scroll to position [230, 0]
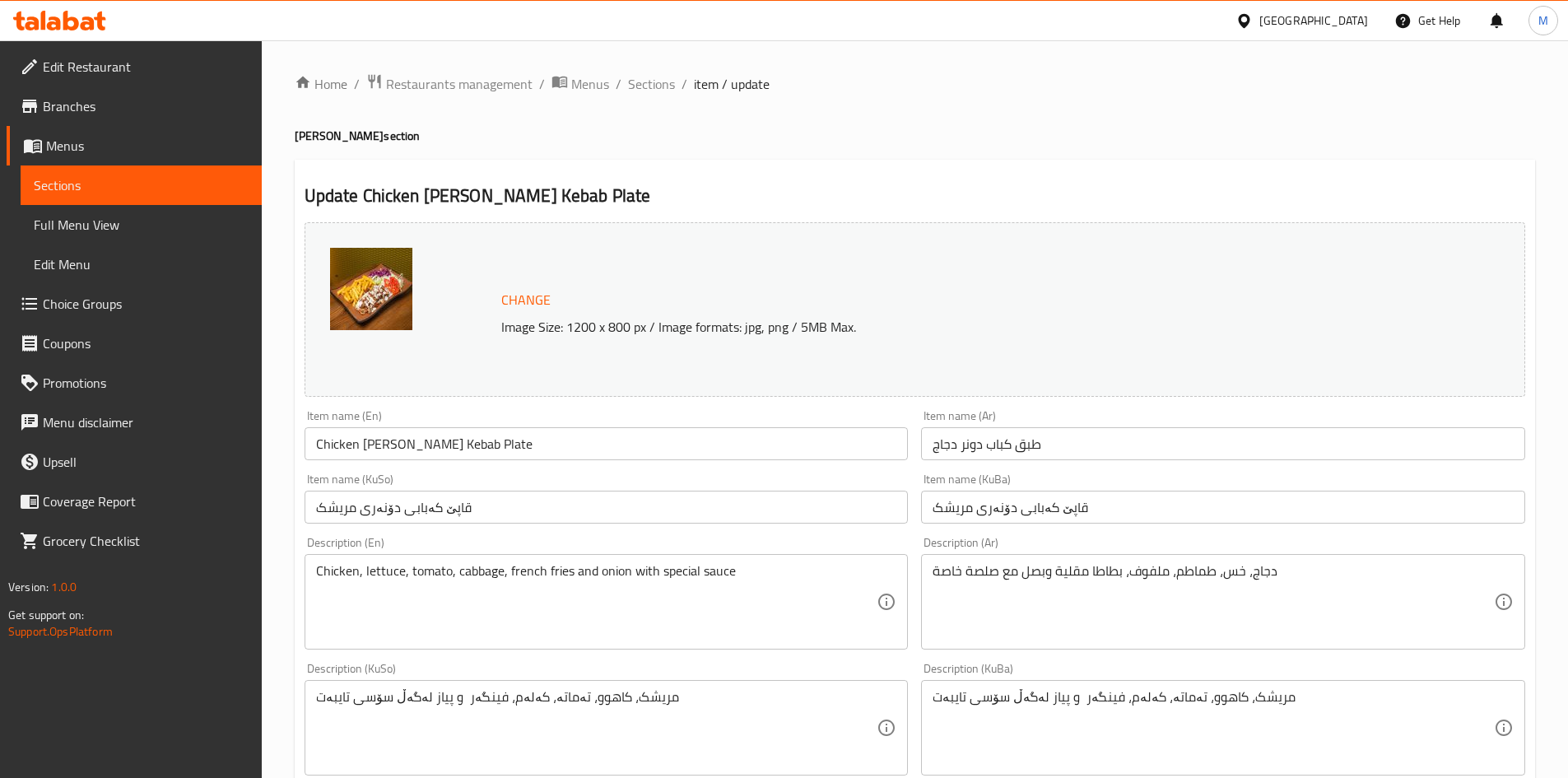
scroll to position [412, 0]
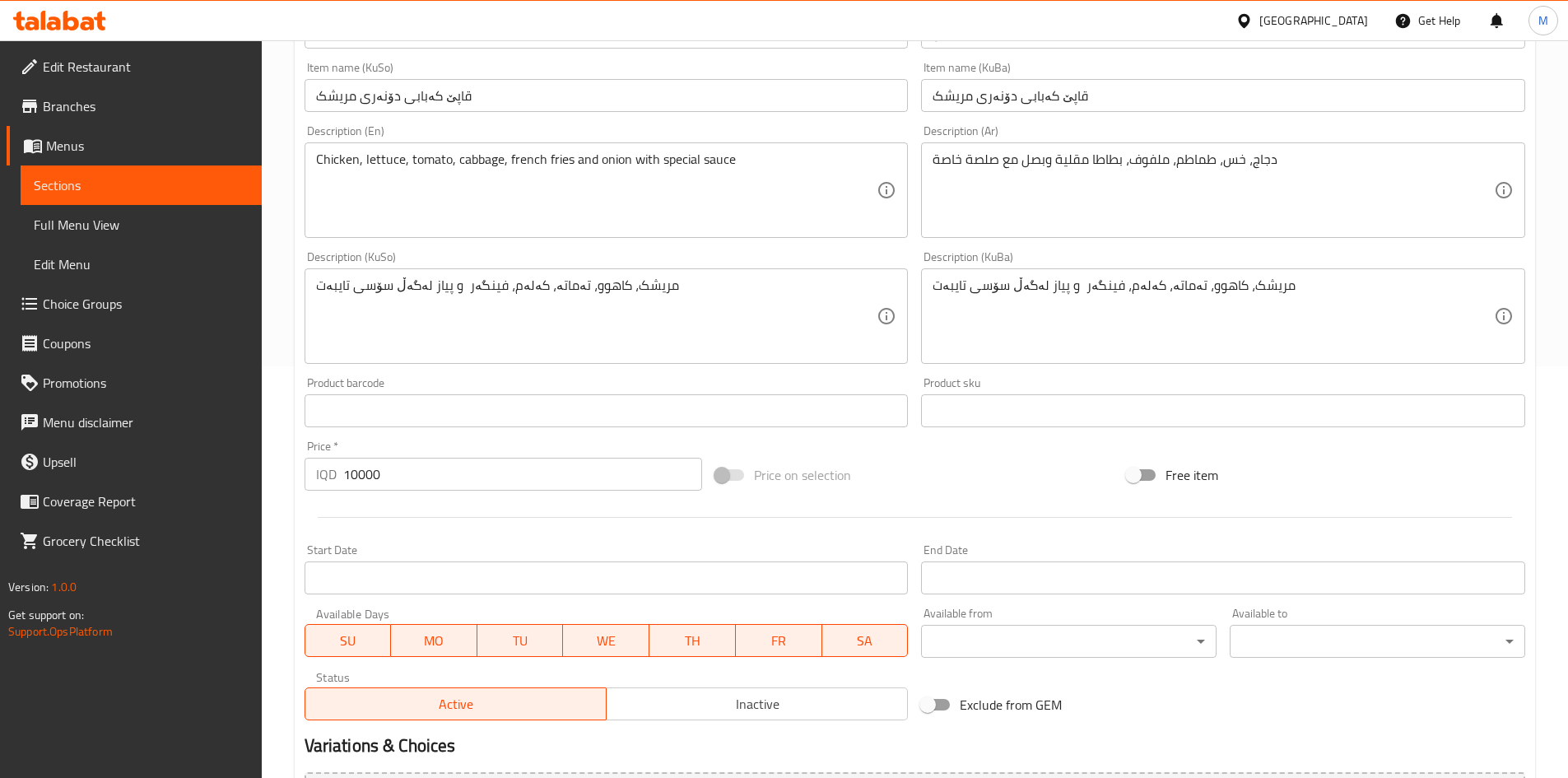
click at [402, 474] on input "10000" at bounding box center [523, 474] width 360 height 33
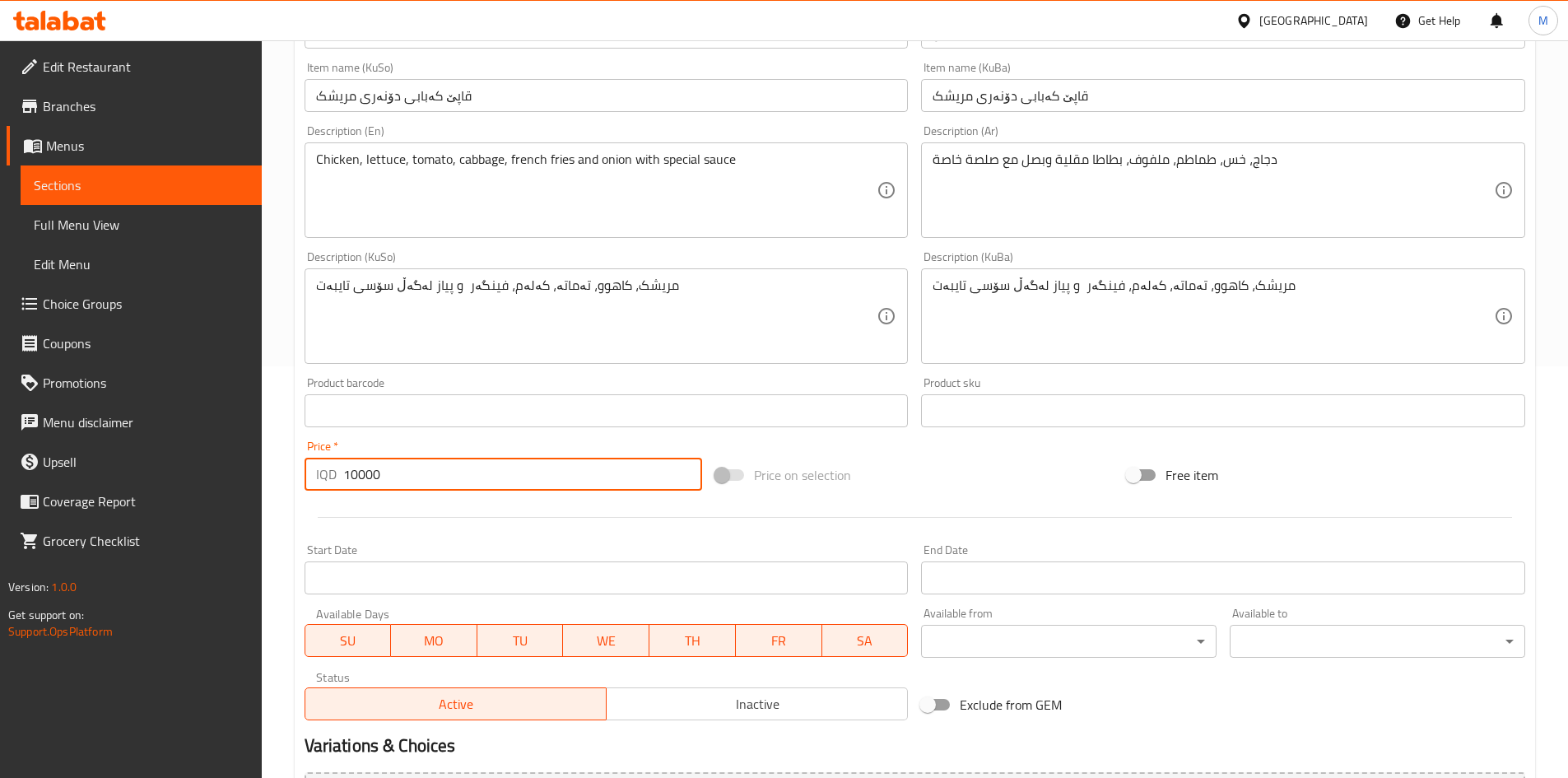
click at [402, 474] on input "10000" at bounding box center [523, 474] width 360 height 33
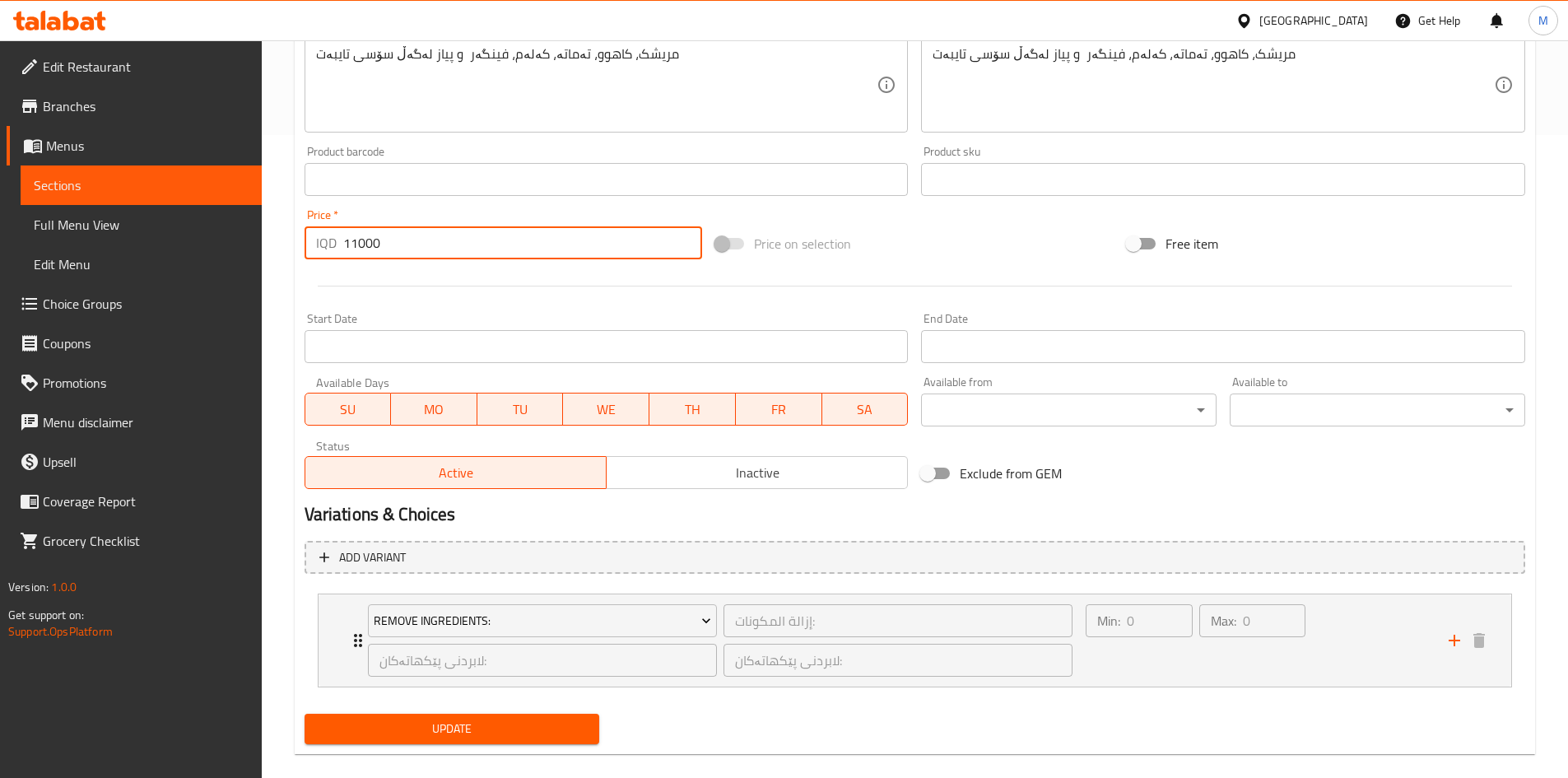
scroll to position [665, 0]
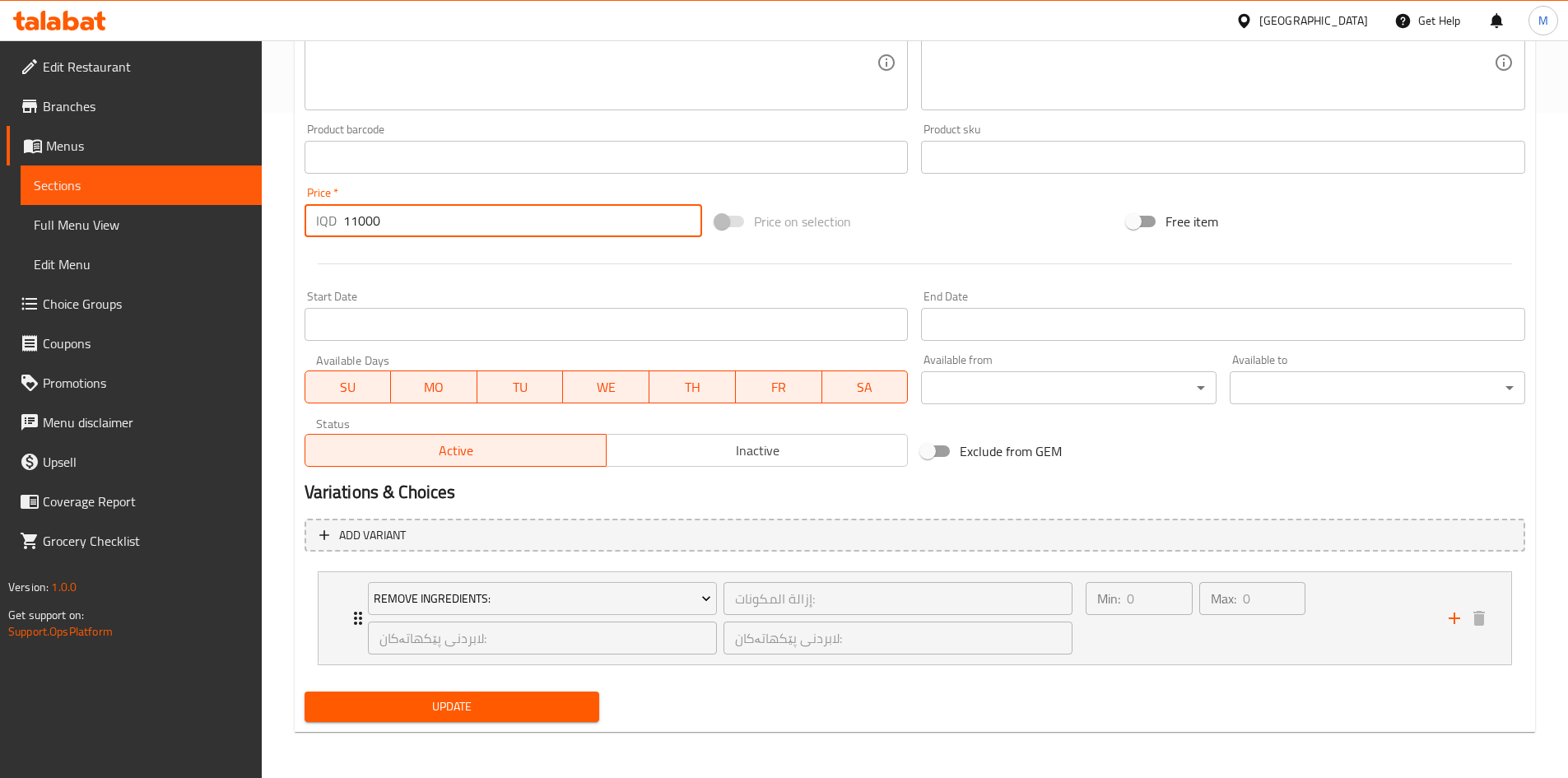
type input "11000"
click at [475, 709] on span "Update" at bounding box center [453, 706] width 269 height 20
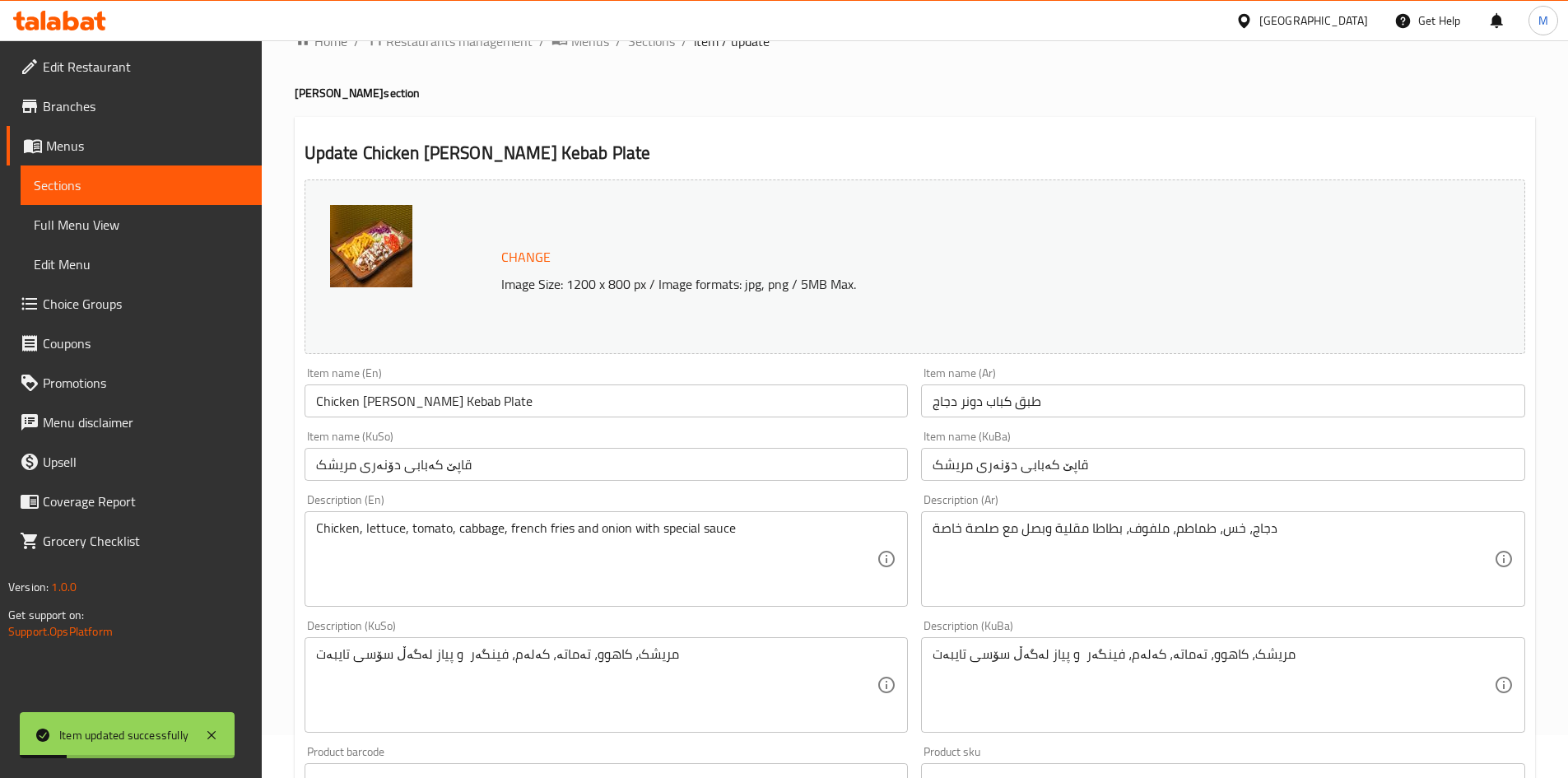
scroll to position [0, 0]
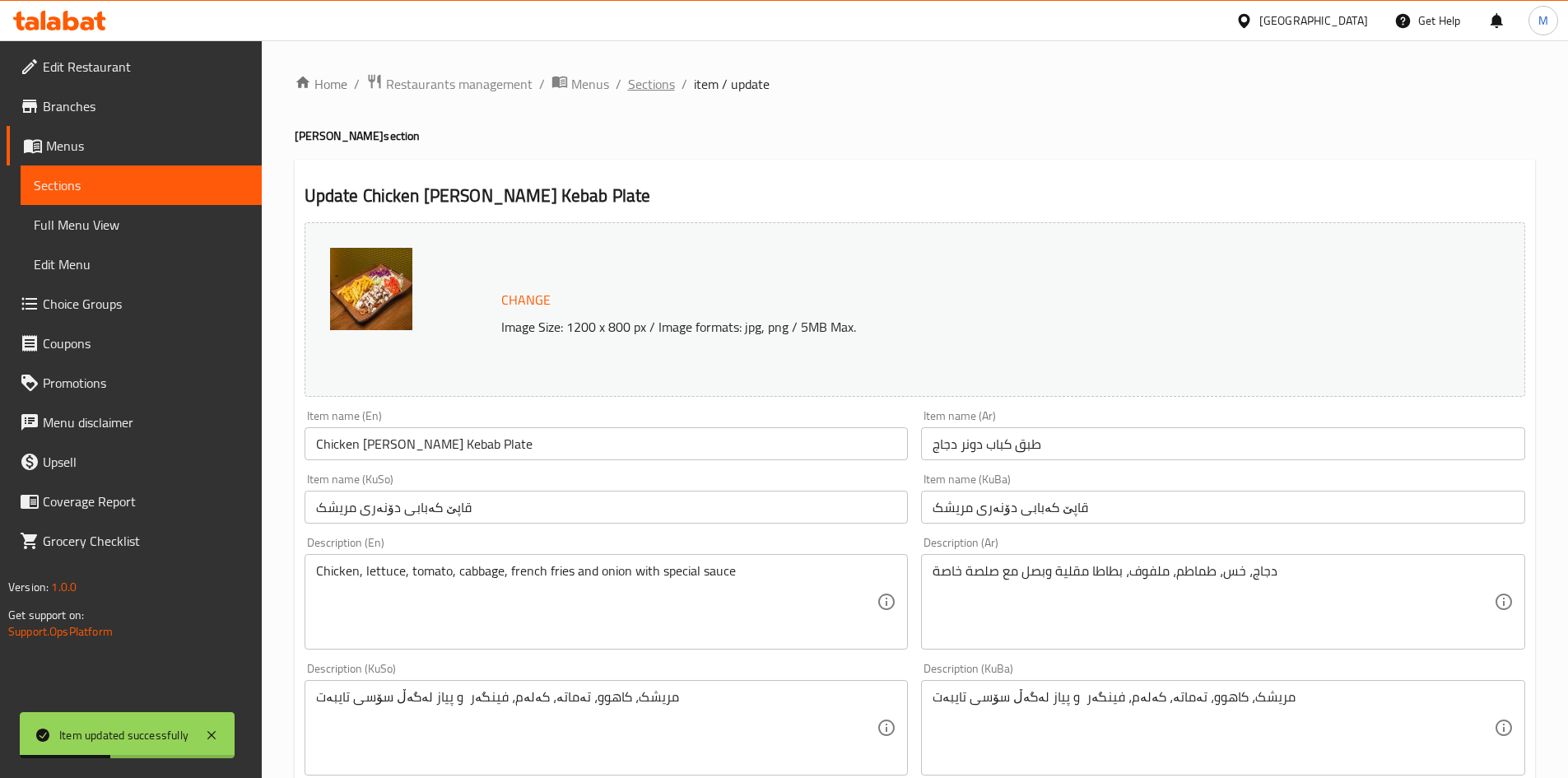
click at [643, 83] on span "Sections" at bounding box center [651, 84] width 47 height 20
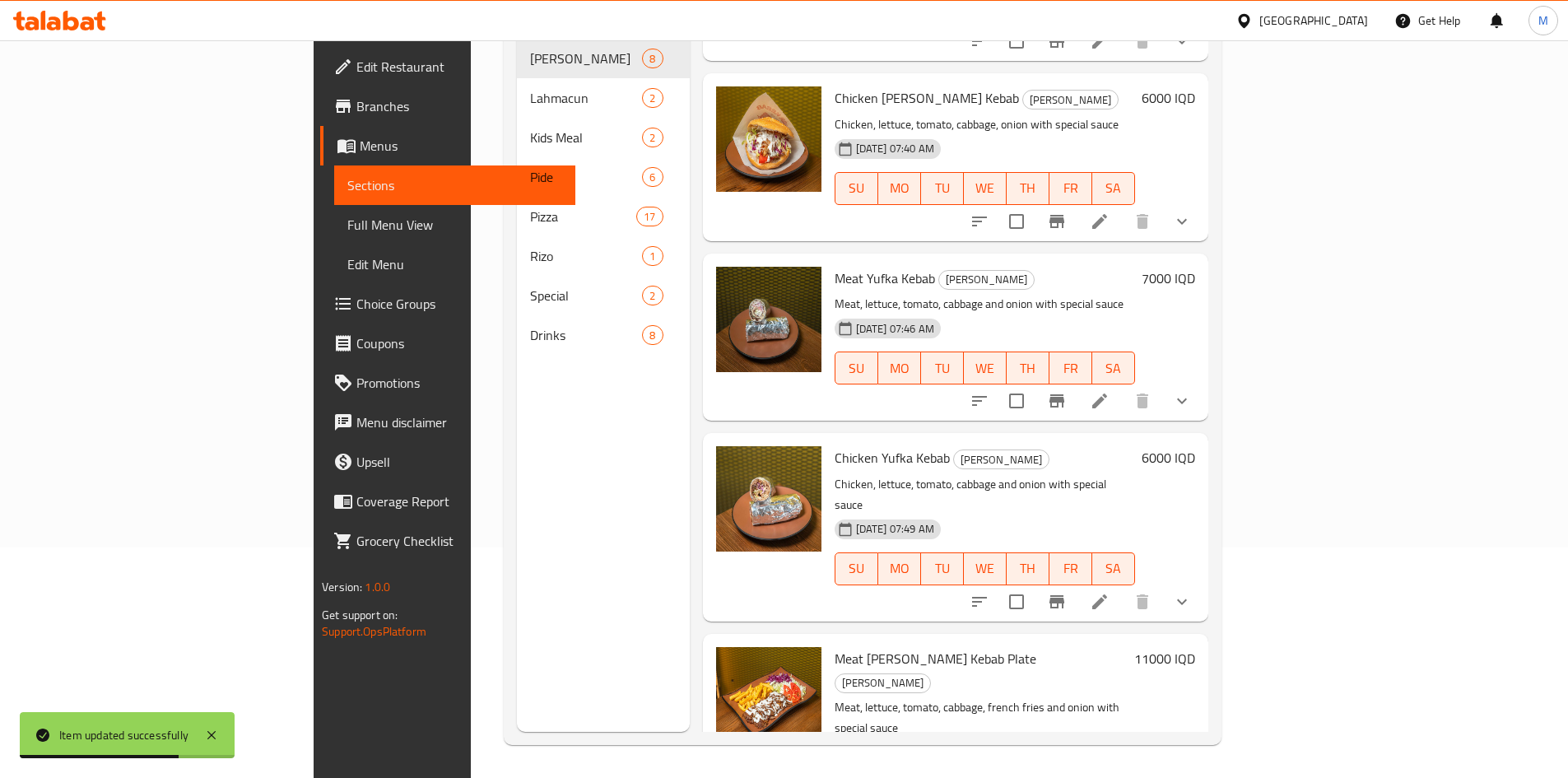
scroll to position [702, 0]
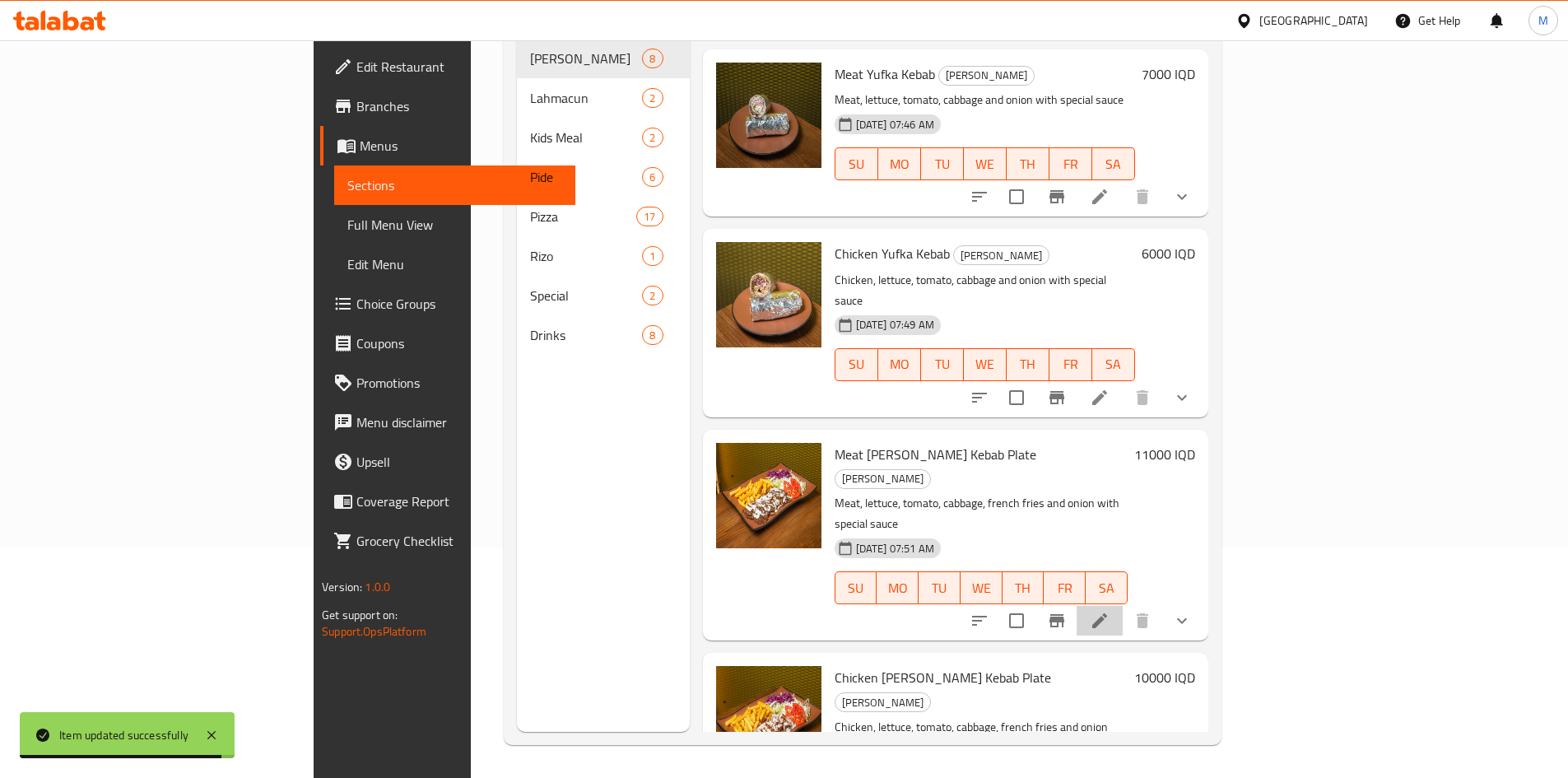
click at [1122, 606] on li at bounding box center [1099, 620] width 46 height 30
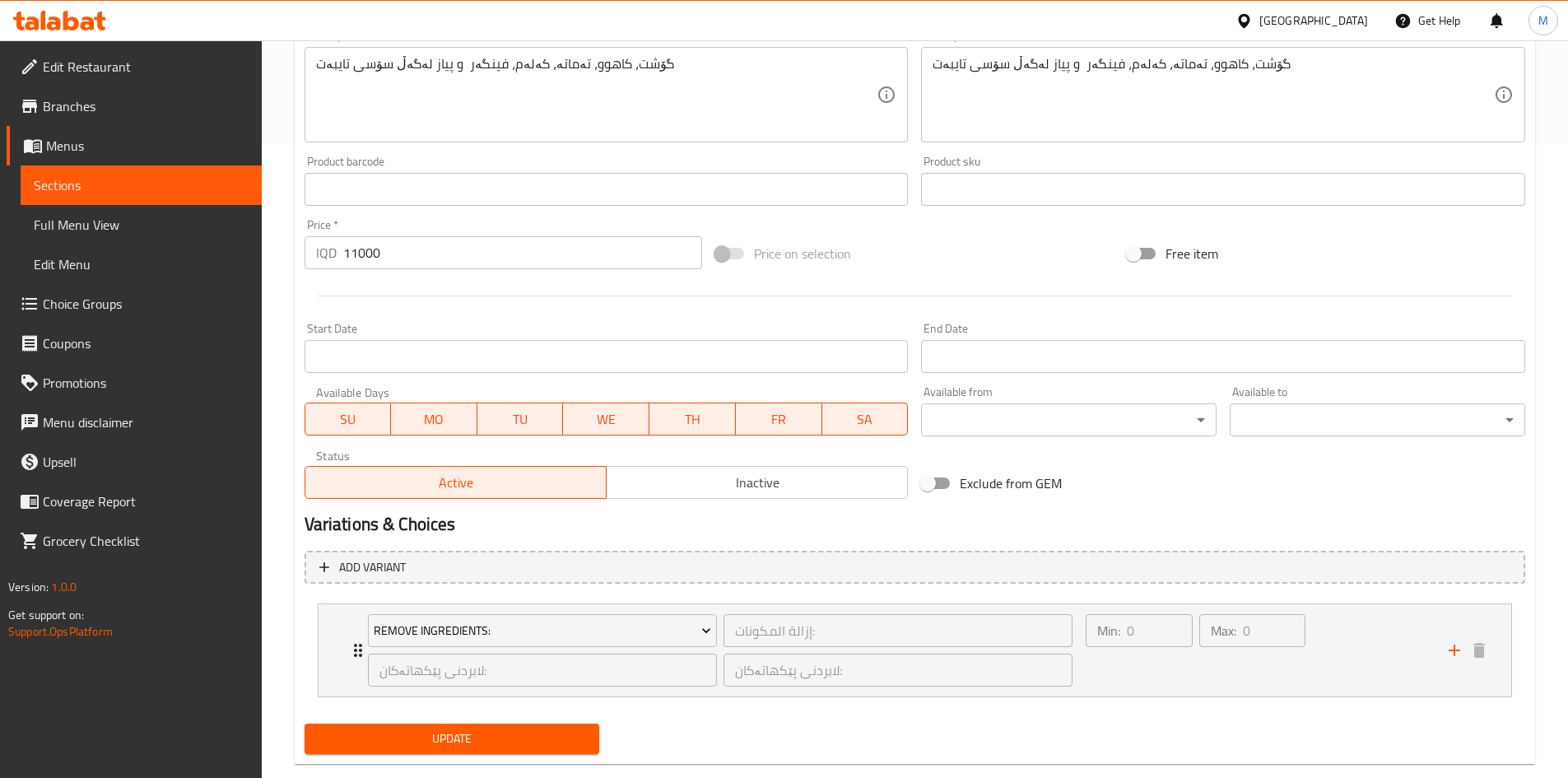
scroll to position [583, 0]
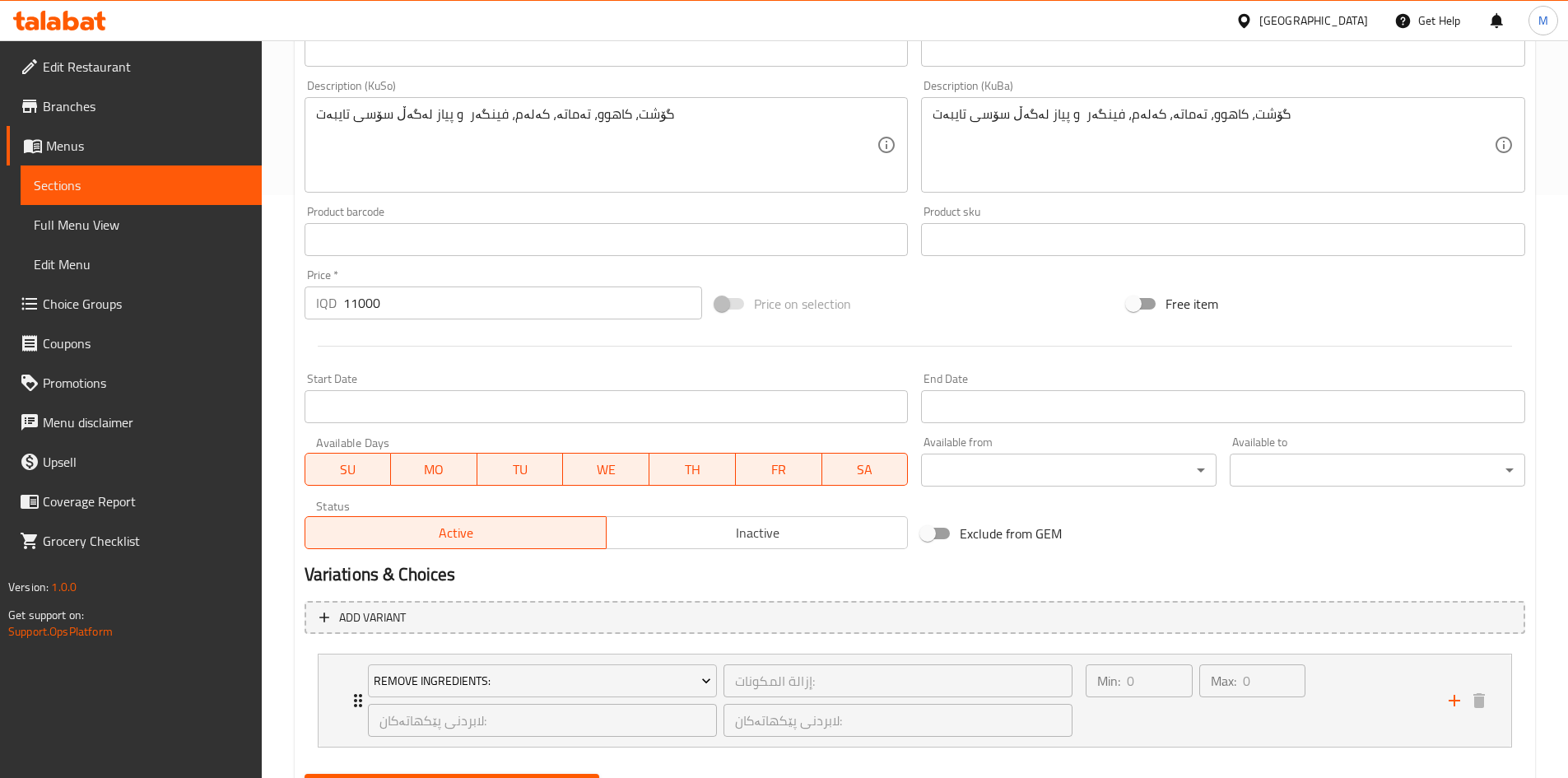
click at [361, 308] on input "11000" at bounding box center [523, 303] width 360 height 33
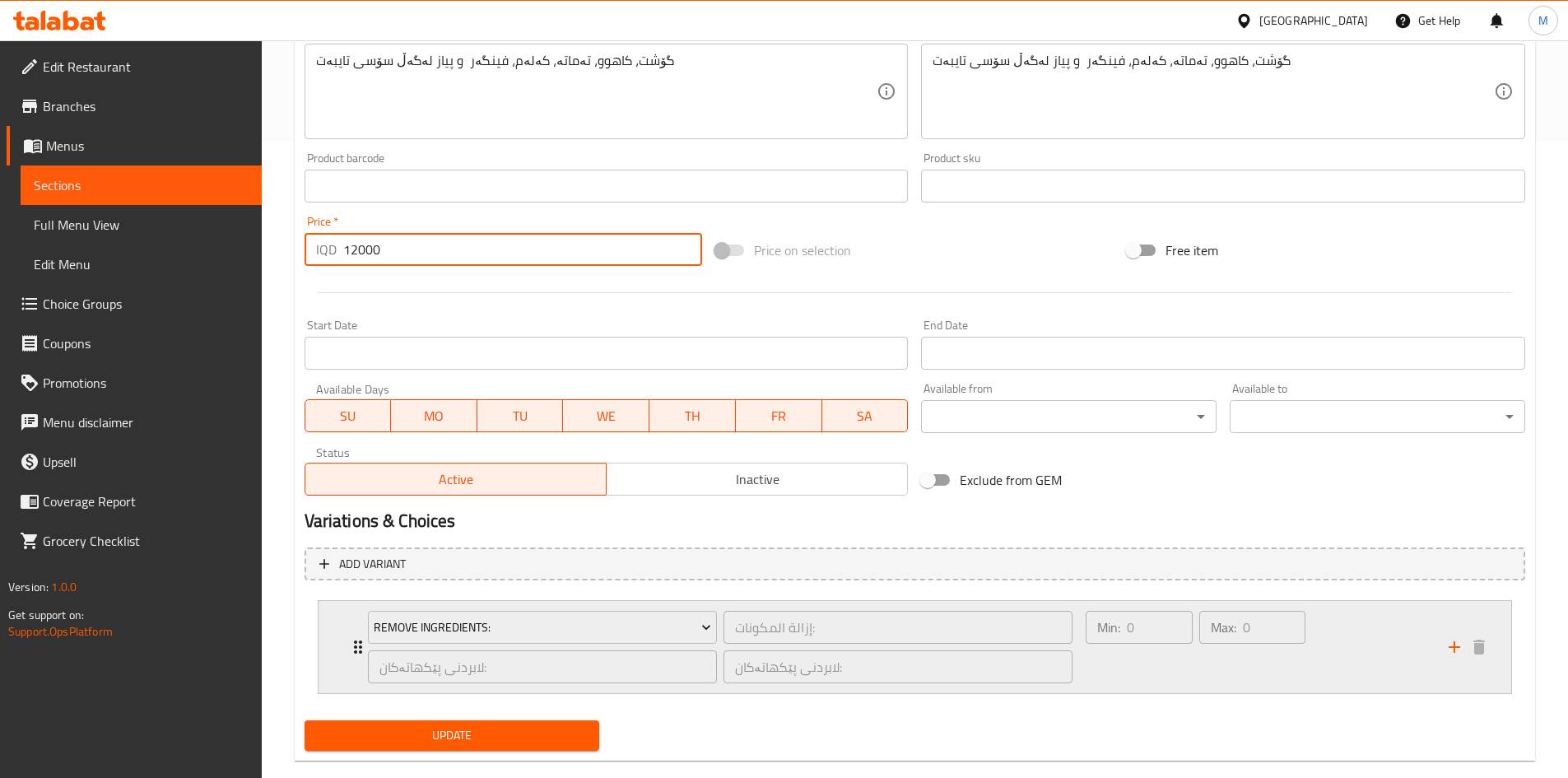
scroll to position [665, 0]
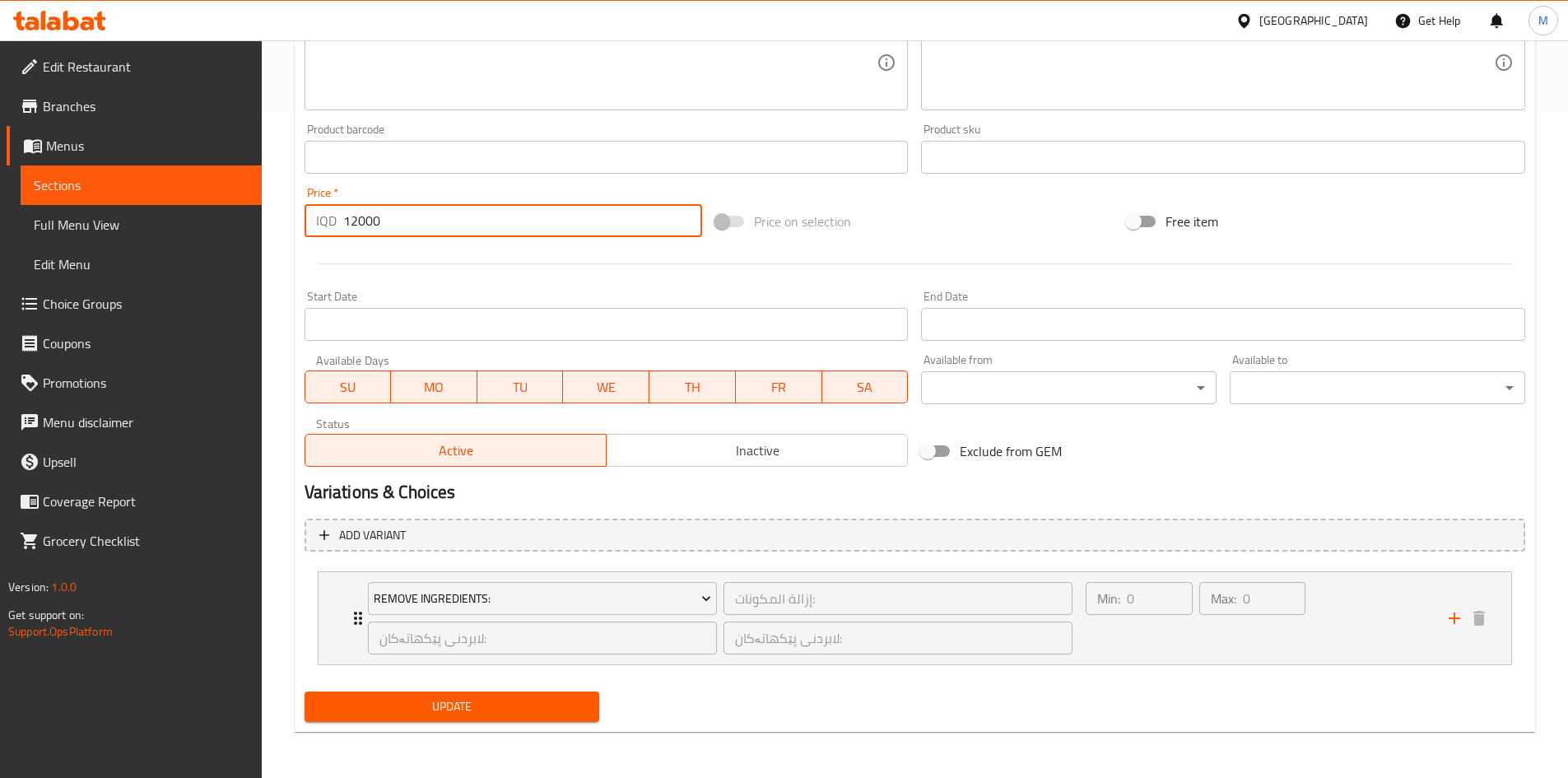
type input "12000"
click at [543, 700] on span "Update" at bounding box center [453, 706] width 269 height 20
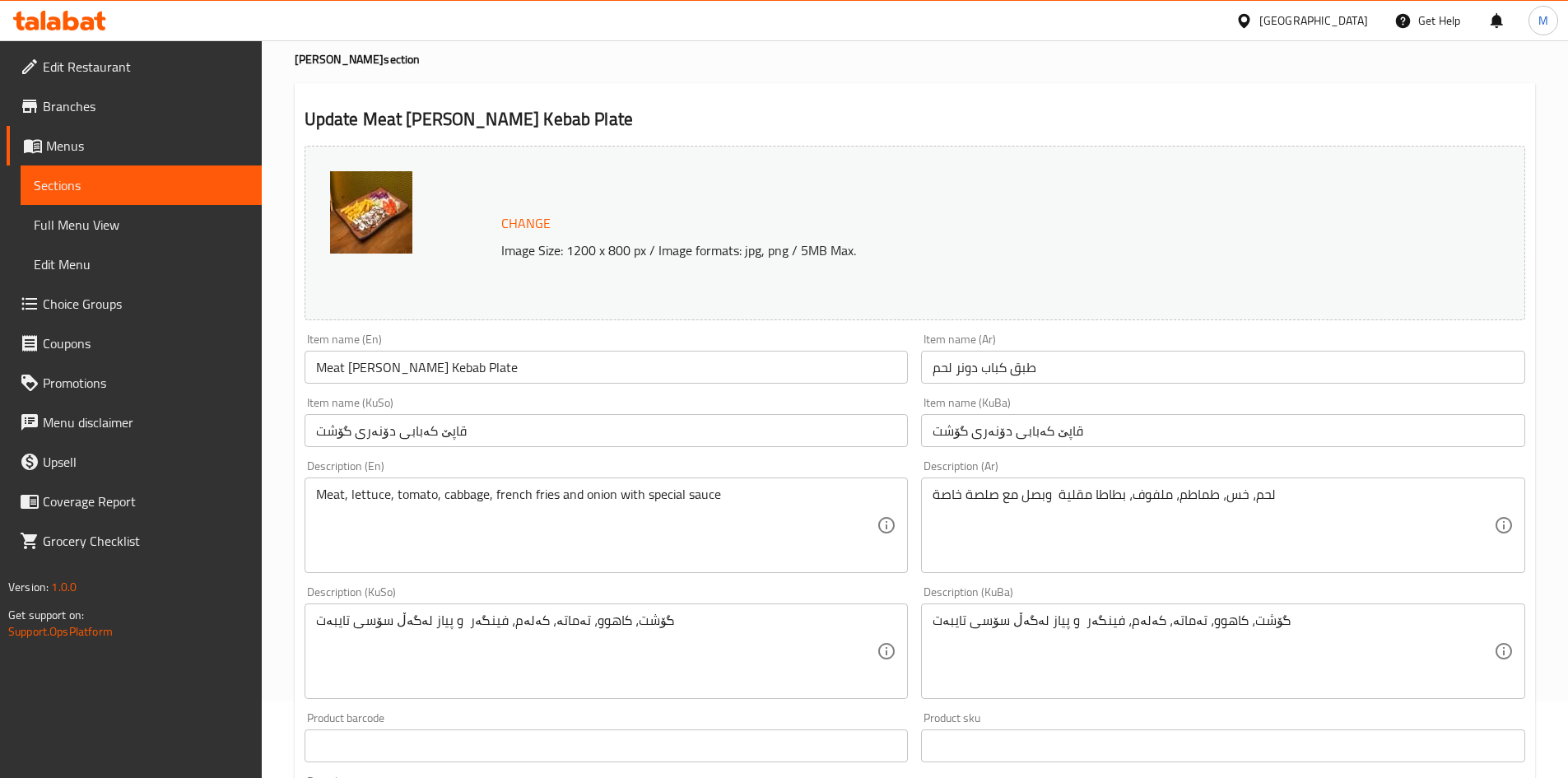
scroll to position [0, 0]
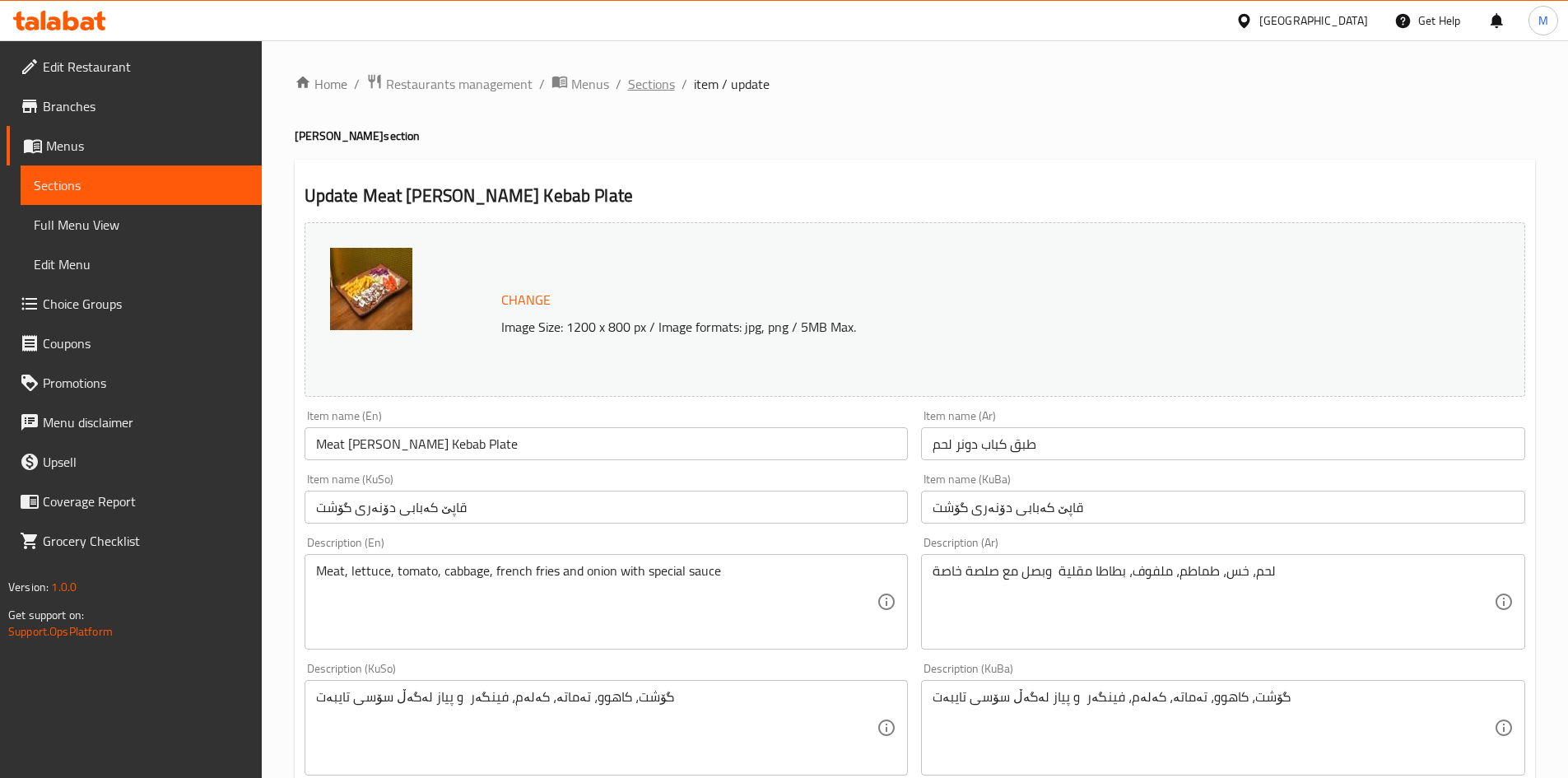
click at [654, 85] on span "Sections" at bounding box center [651, 84] width 47 height 20
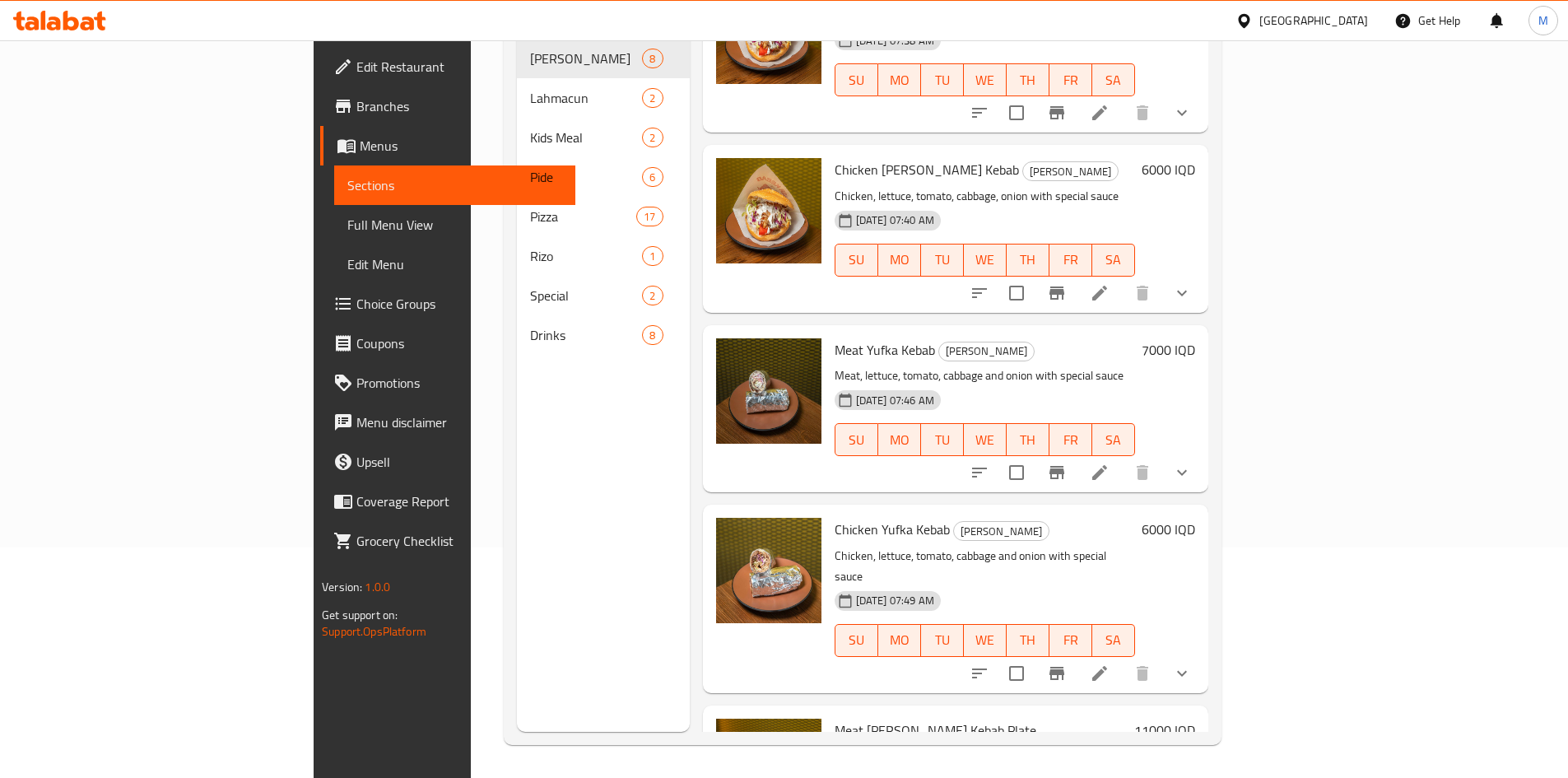
scroll to position [455, 0]
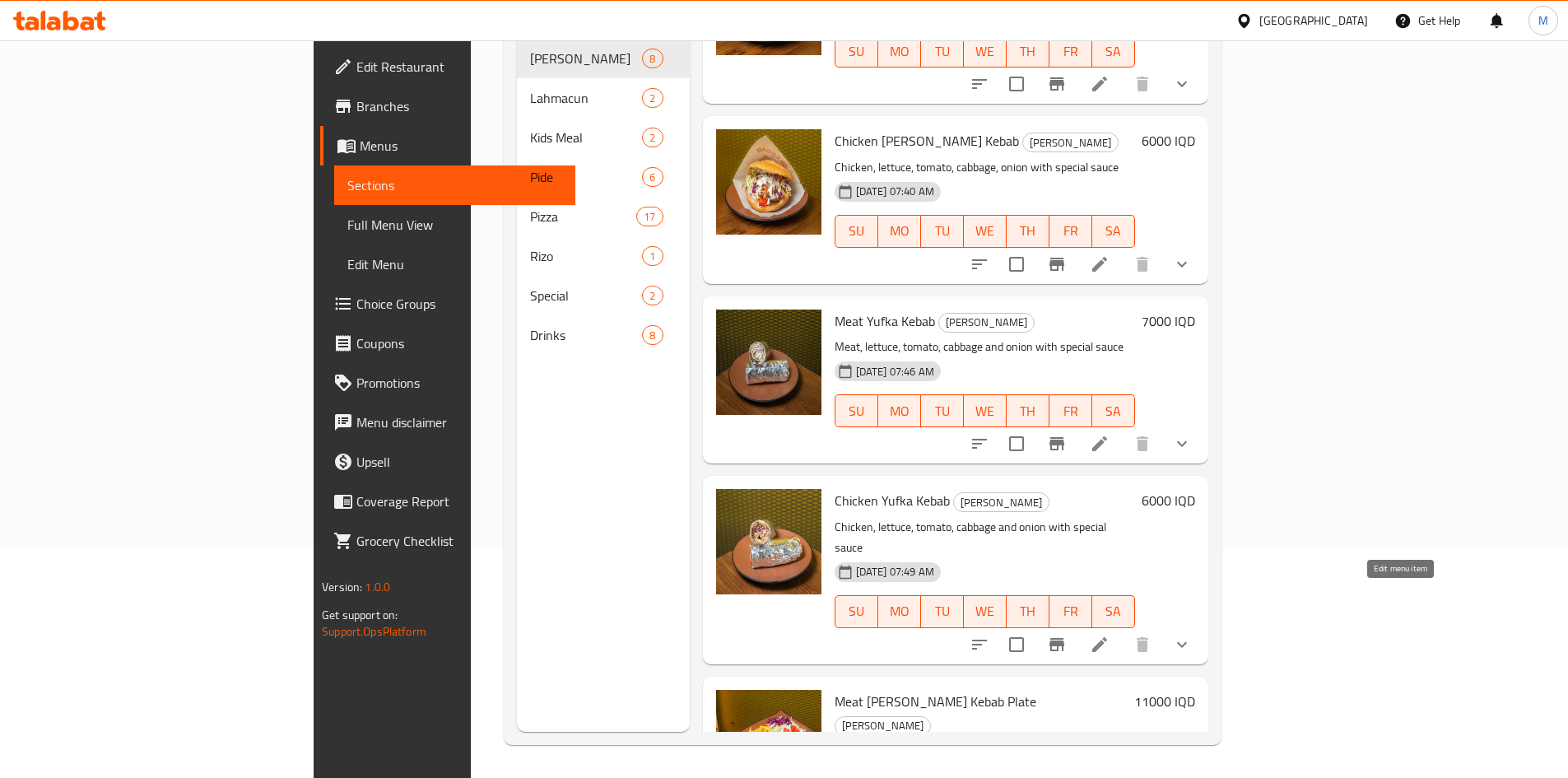
click at [1110, 635] on icon at bounding box center [1099, 644] width 20 height 20
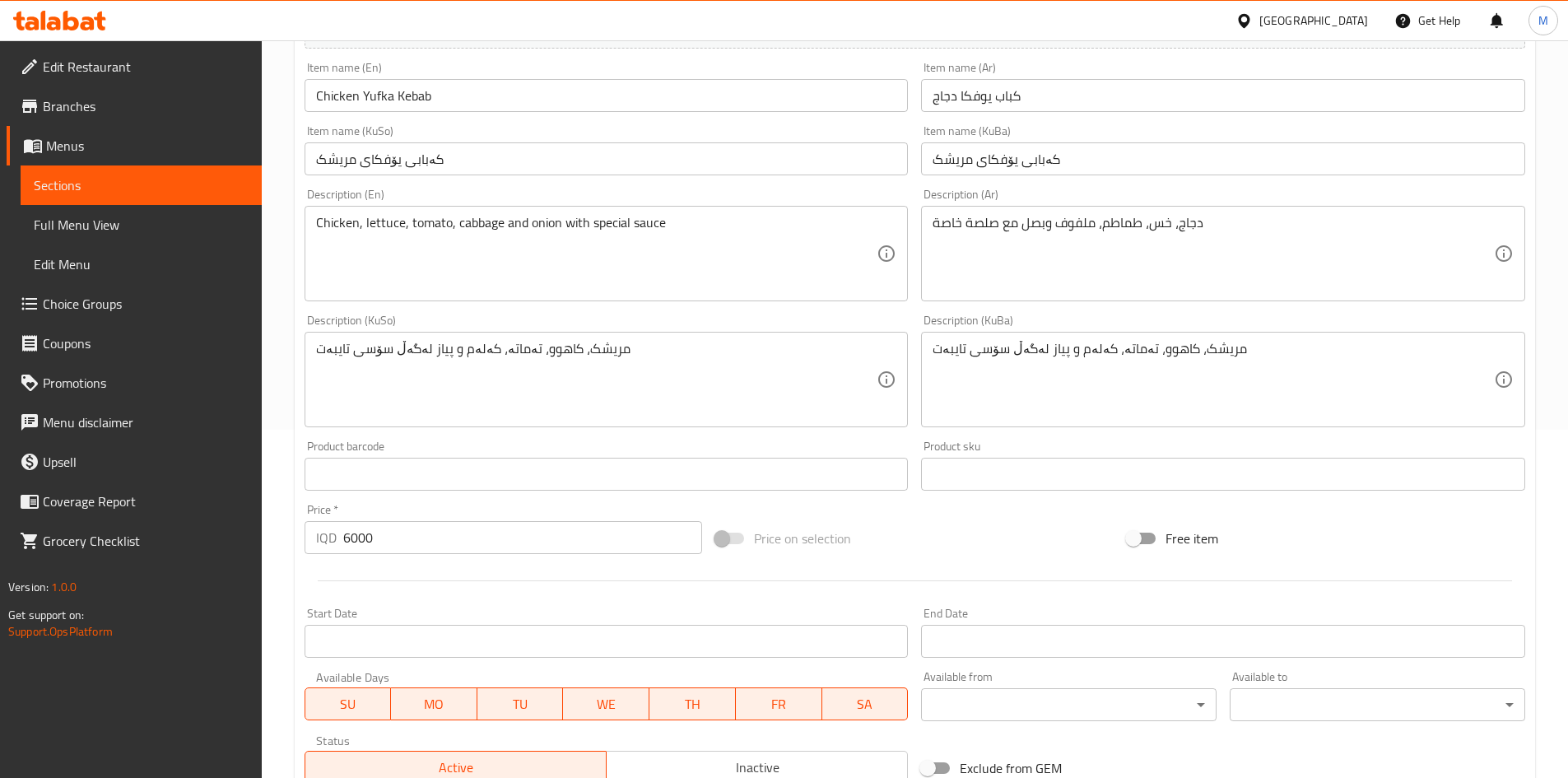
scroll to position [412, 0]
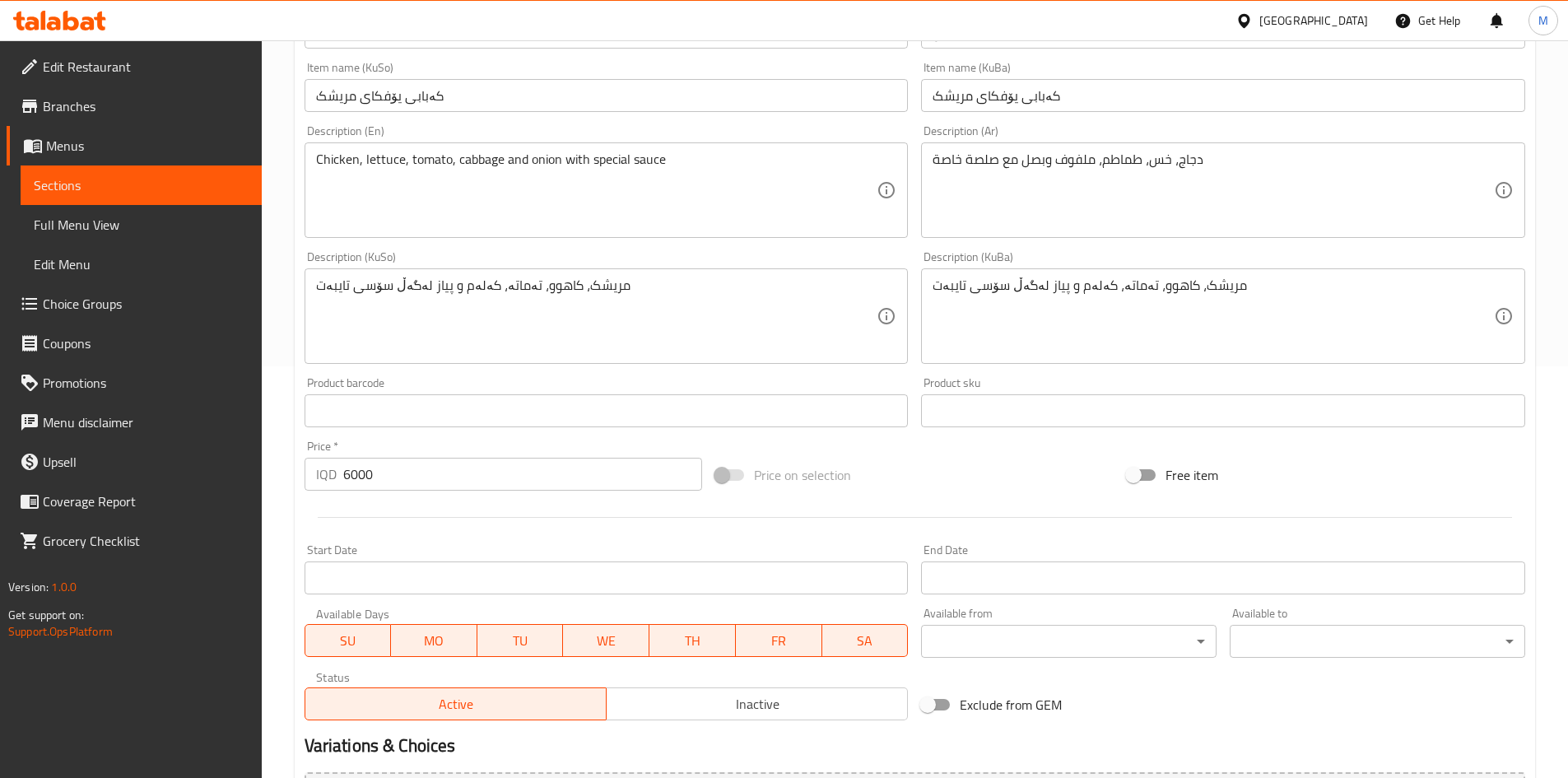
click at [383, 472] on input "6000" at bounding box center [523, 474] width 360 height 33
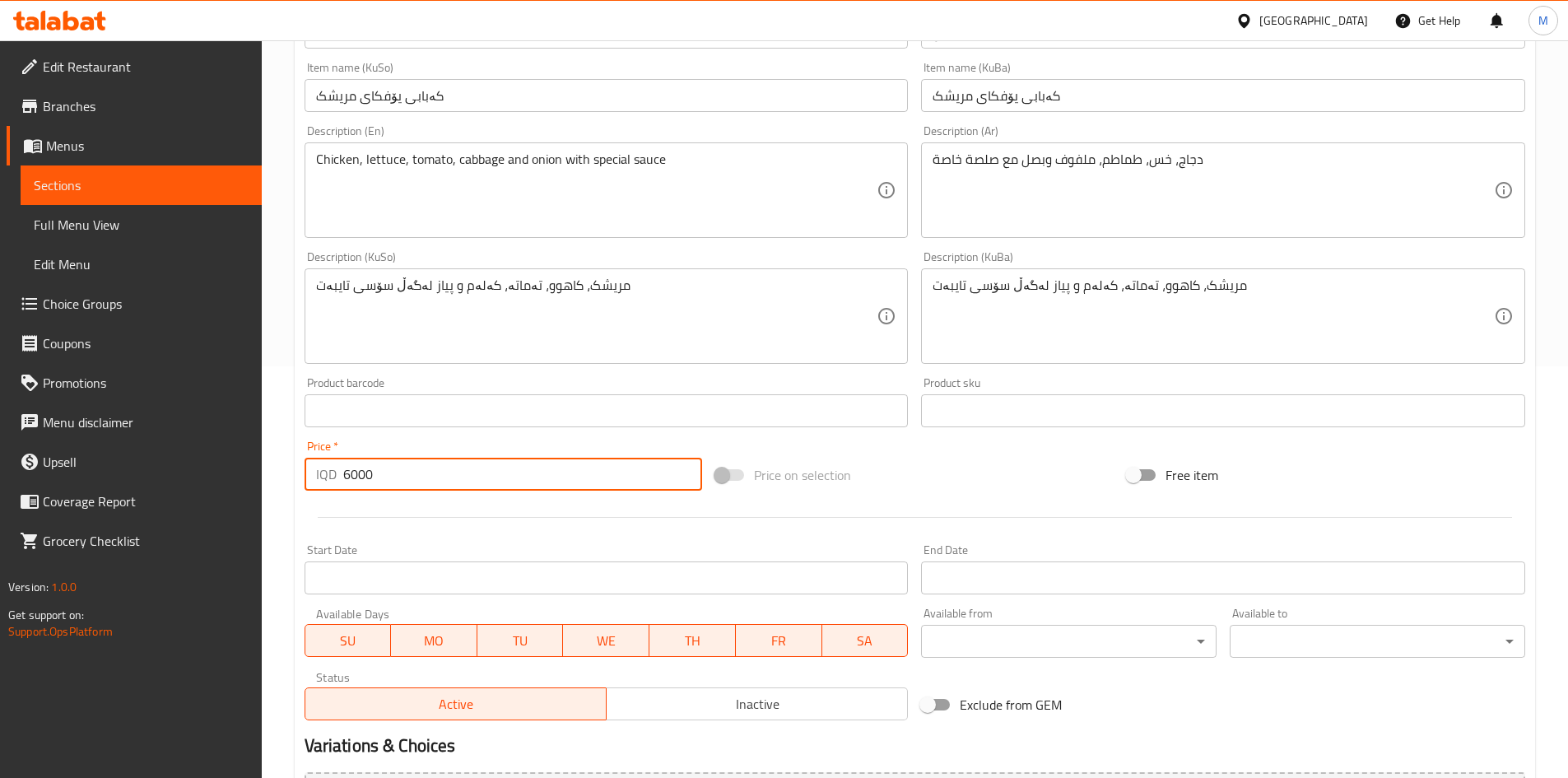
click at [383, 472] on input "6000" at bounding box center [523, 474] width 360 height 33
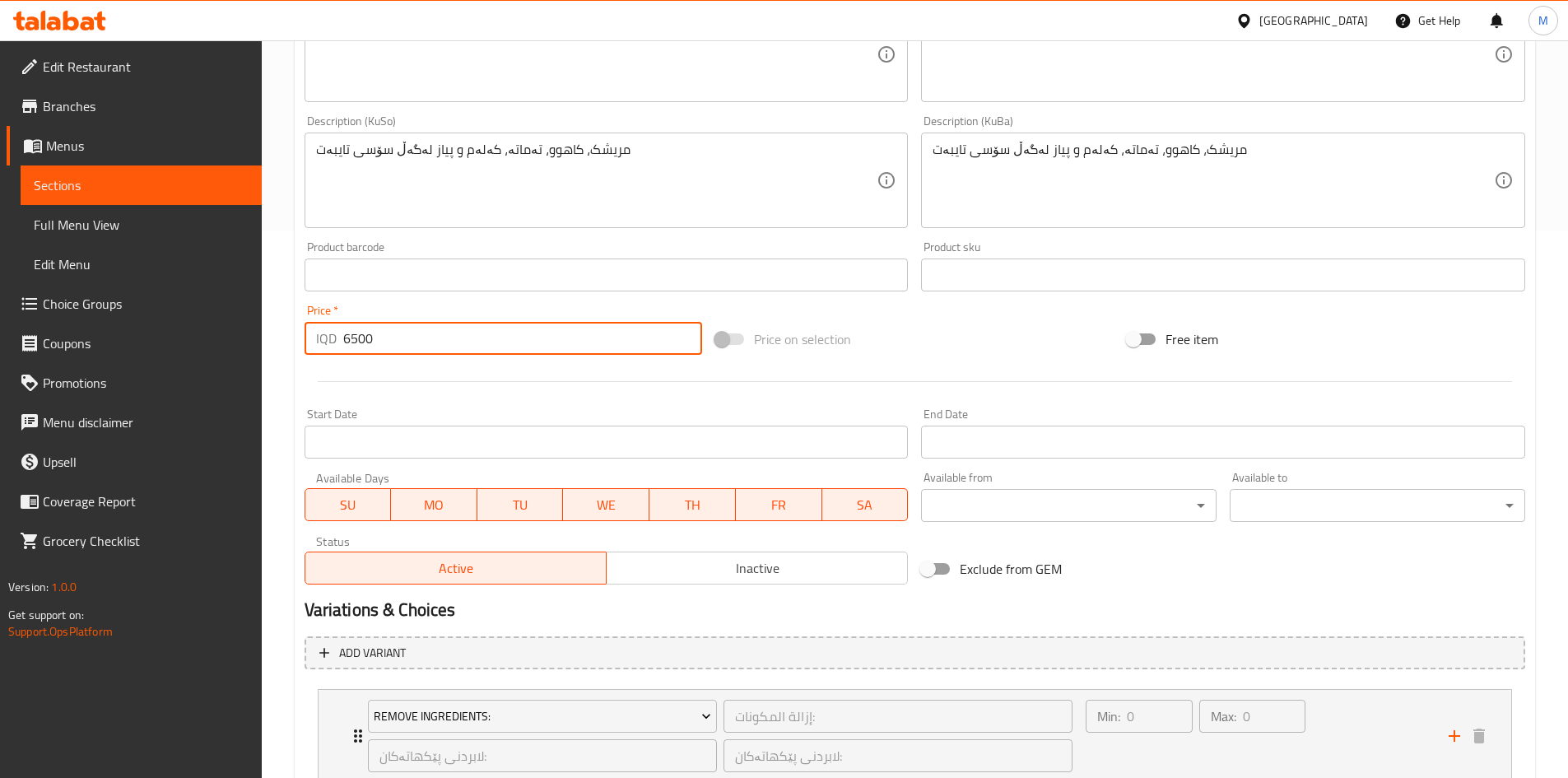
scroll to position [665, 0]
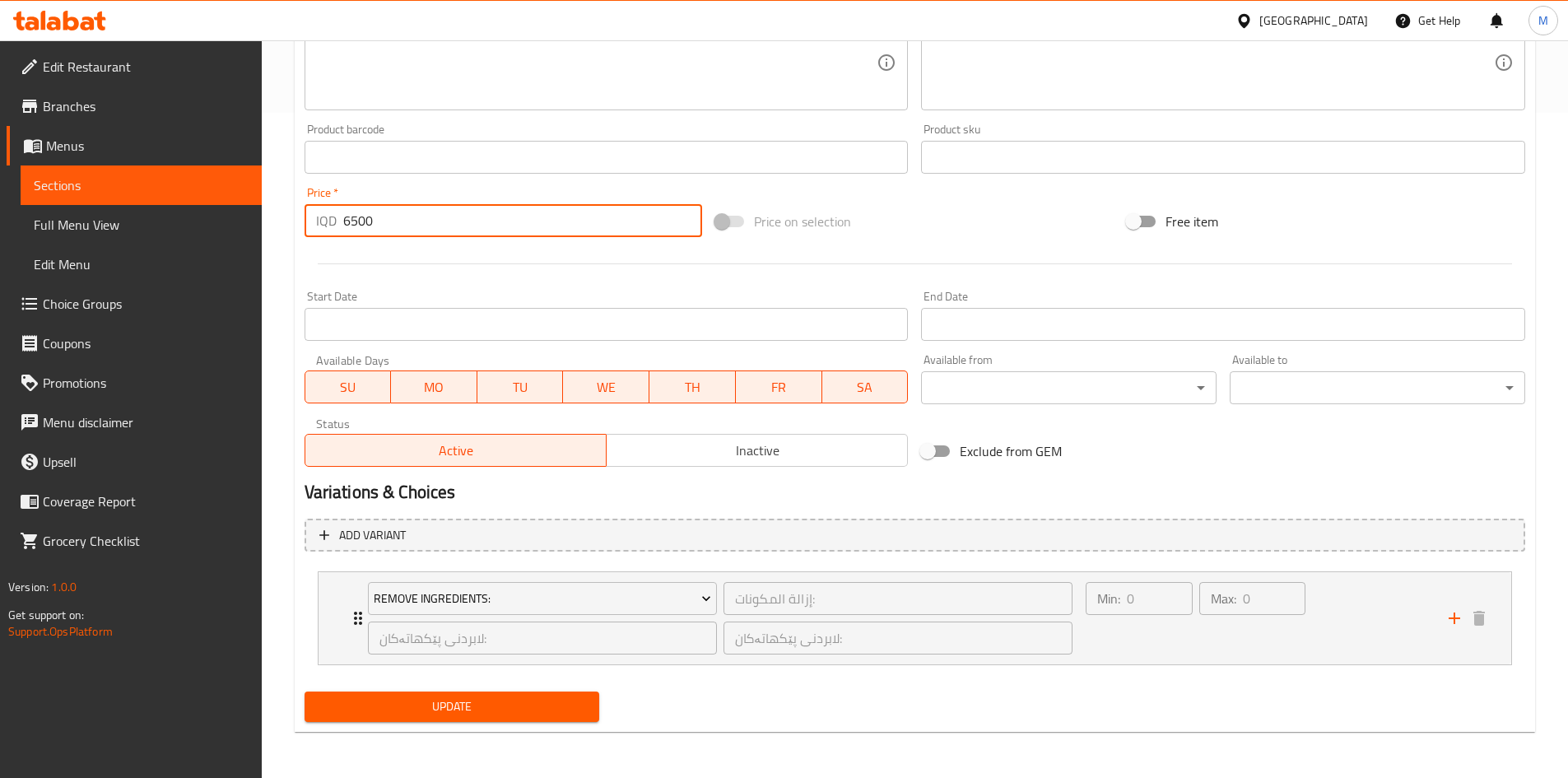
type input "6500"
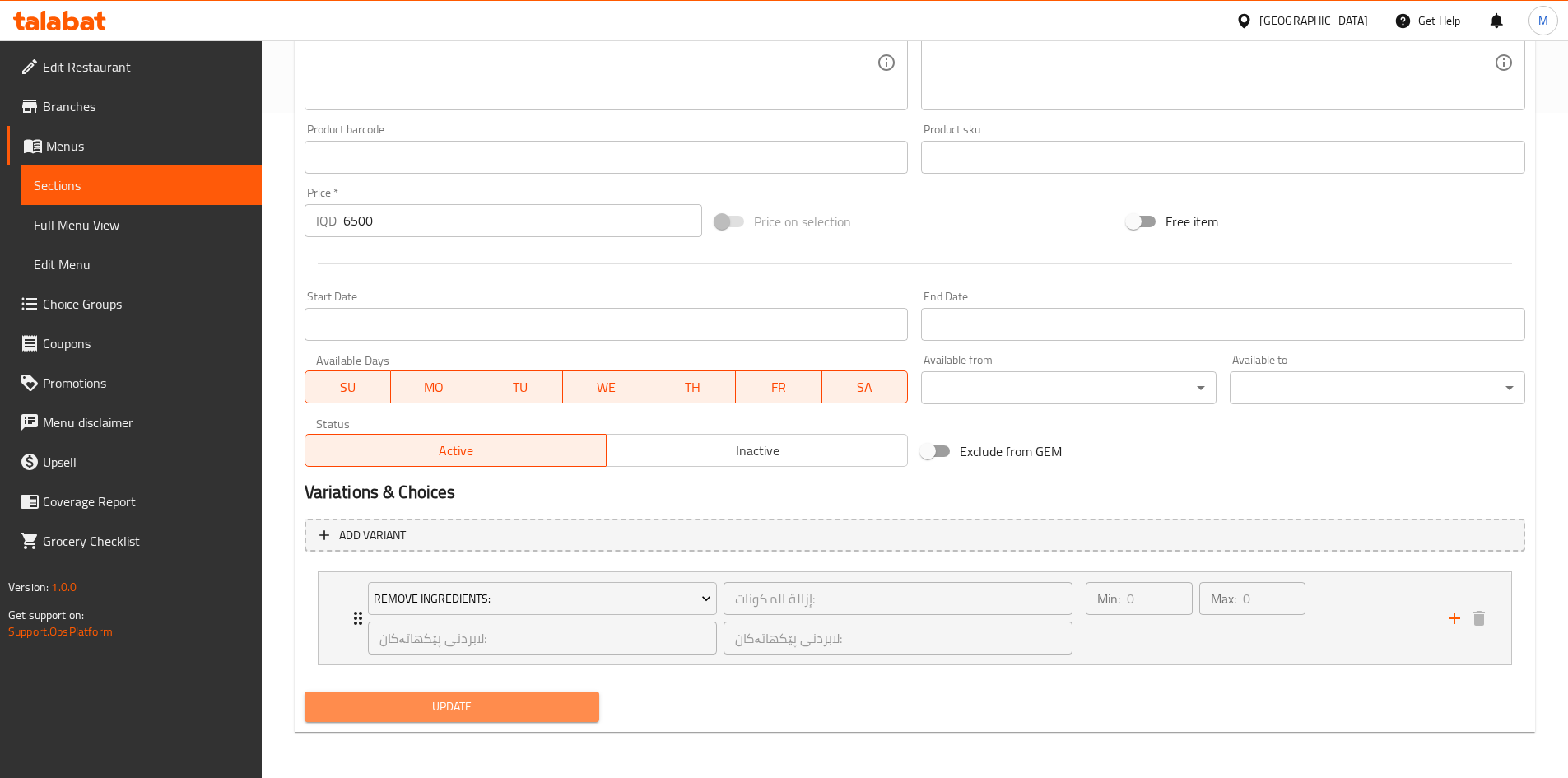
click at [541, 698] on span "Update" at bounding box center [453, 706] width 269 height 20
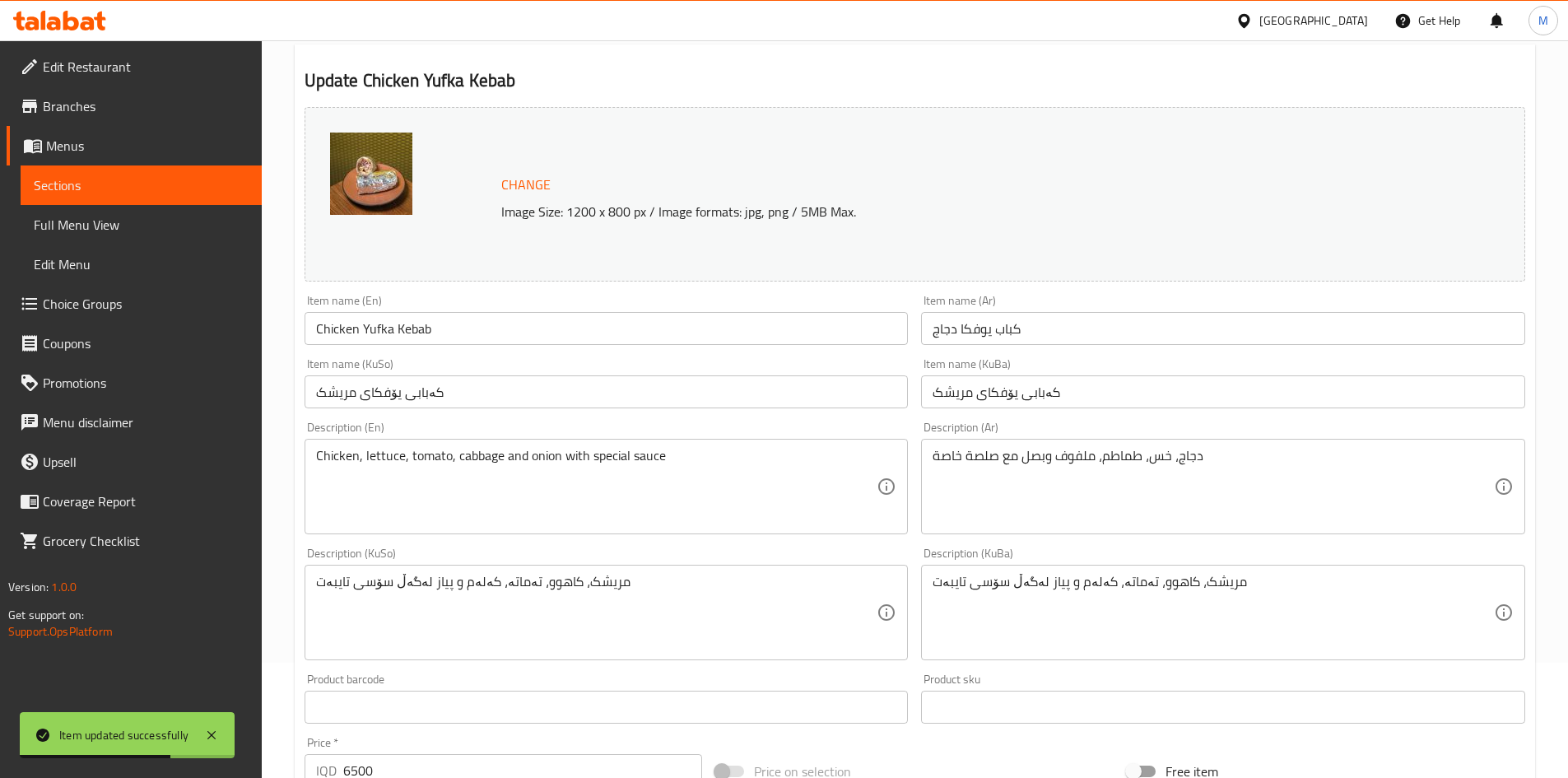
scroll to position [0, 0]
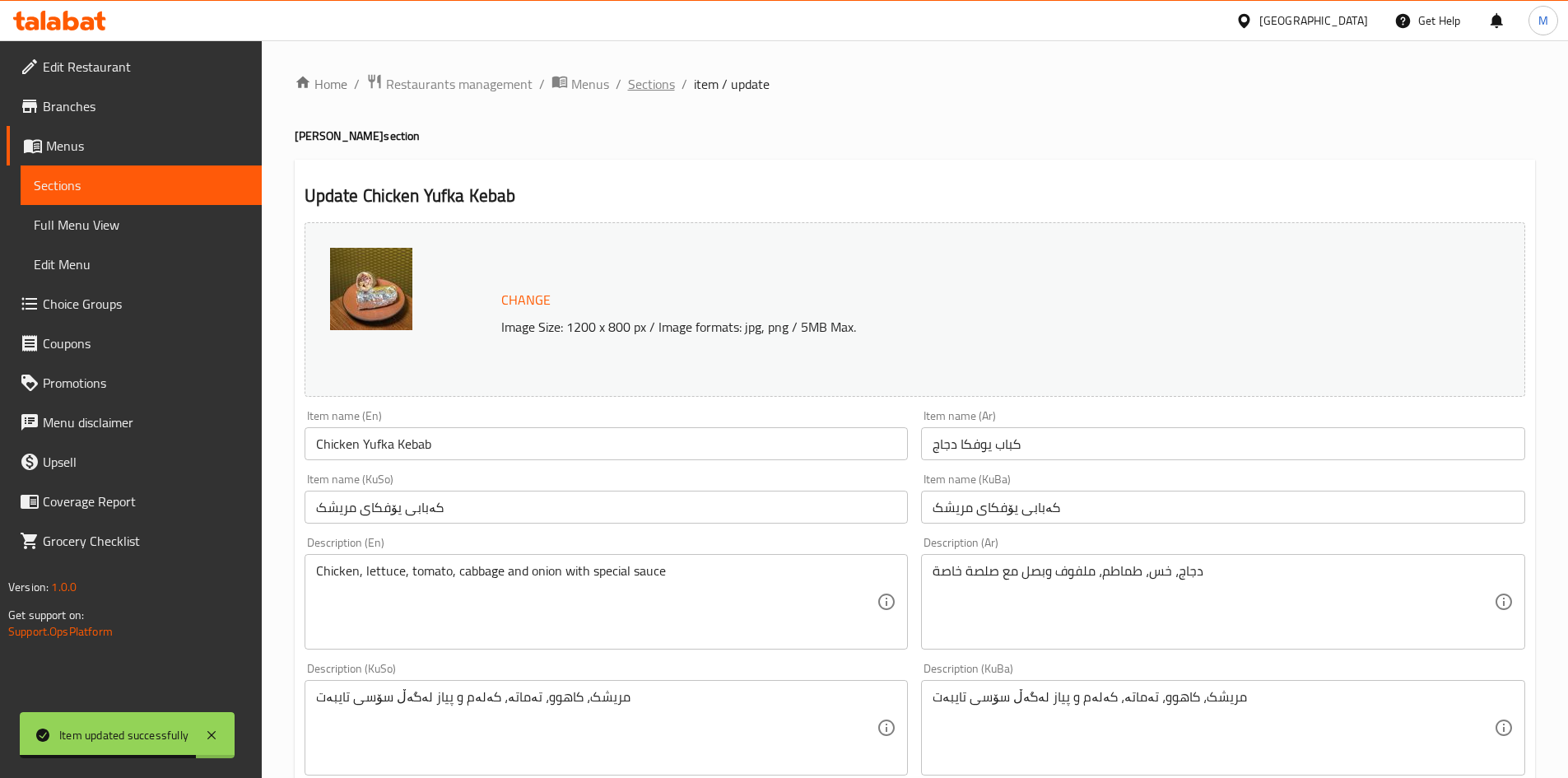
click at [653, 87] on span "Sections" at bounding box center [651, 84] width 47 height 20
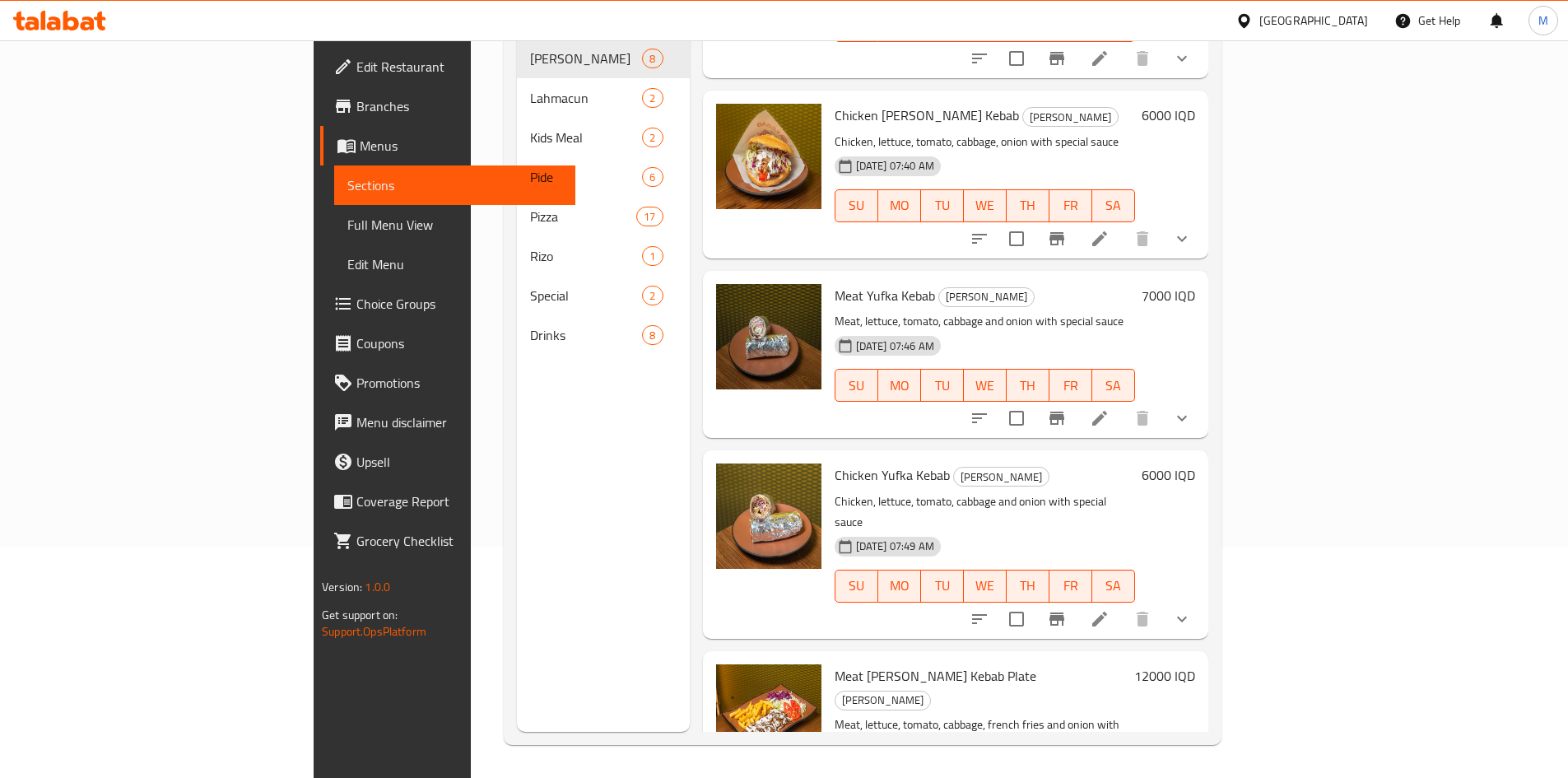
scroll to position [455, 0]
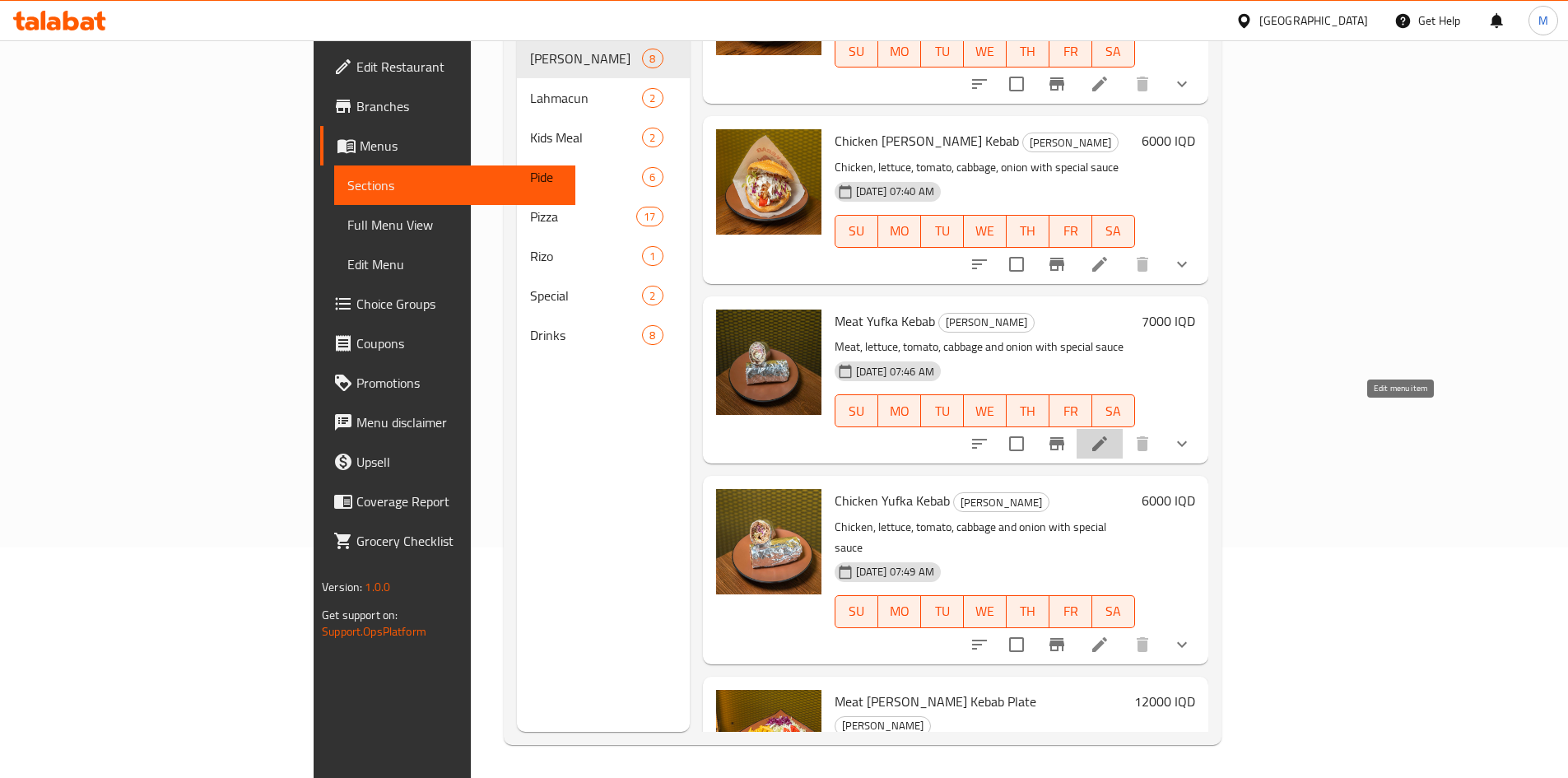
click at [1110, 434] on icon at bounding box center [1099, 443] width 20 height 20
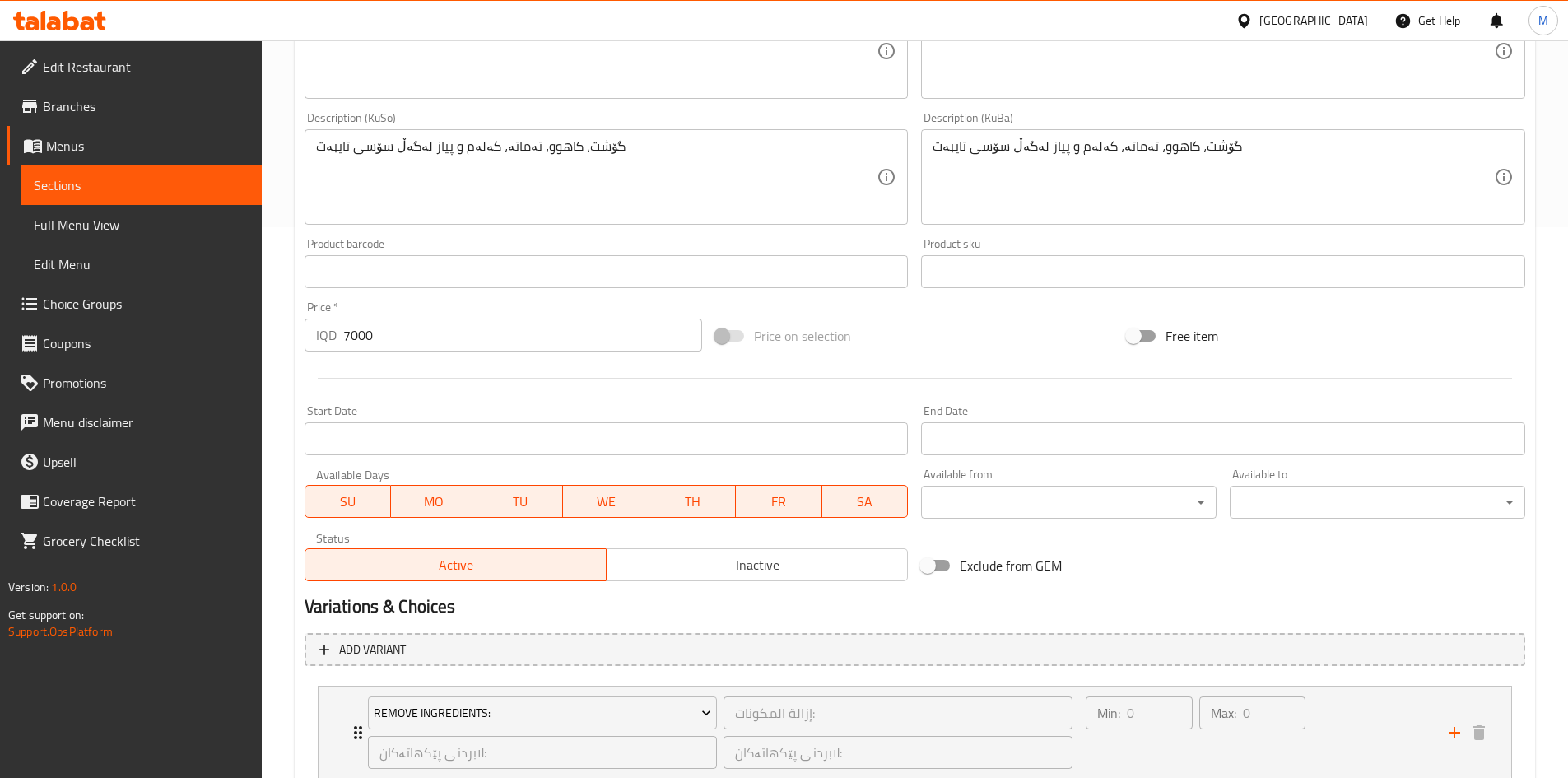
scroll to position [418, 0]
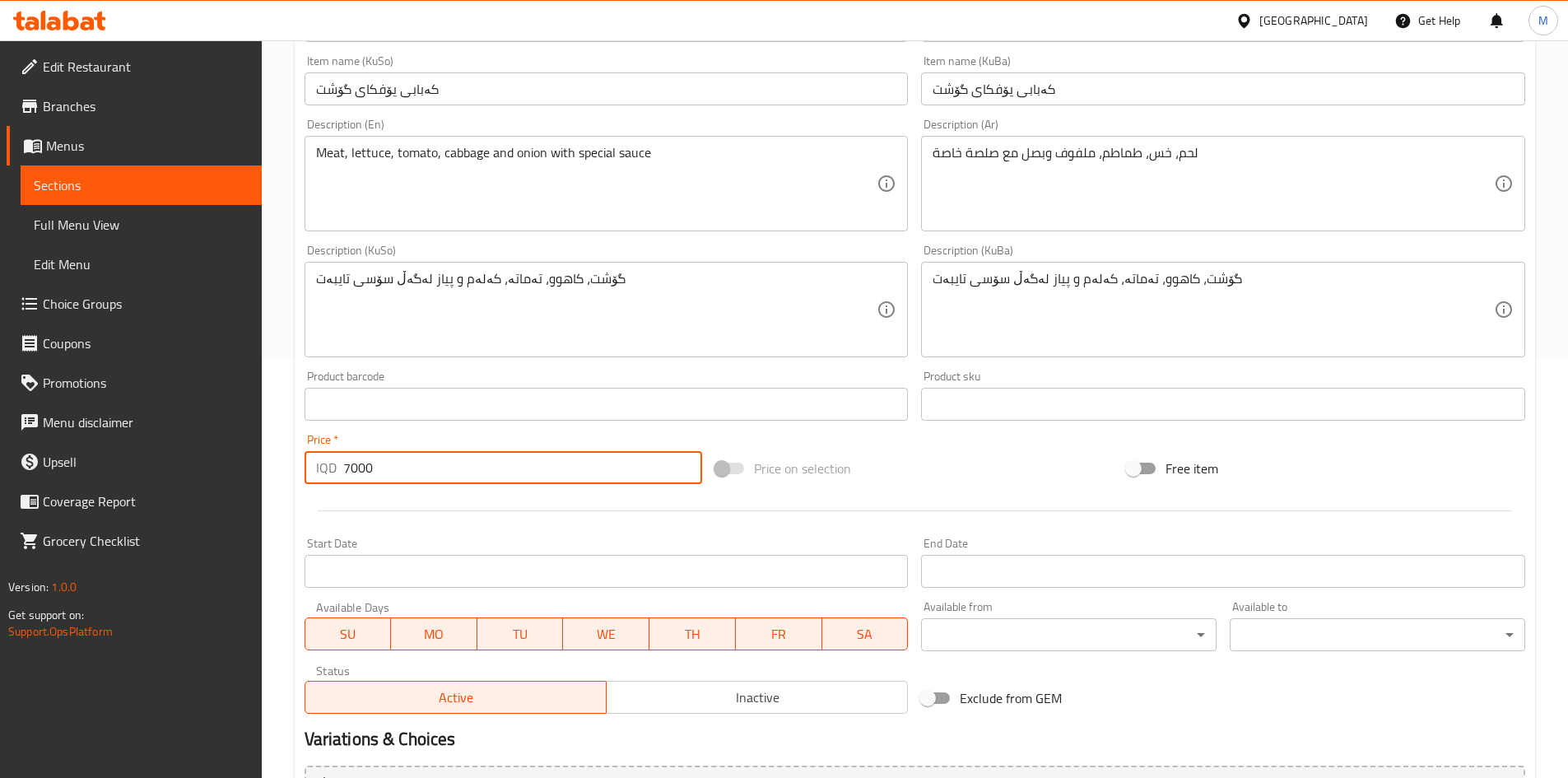
drag, startPoint x: 378, startPoint y: 467, endPoint x: 351, endPoint y: 482, distance: 30.9
click at [351, 482] on input "7000" at bounding box center [523, 467] width 360 height 33
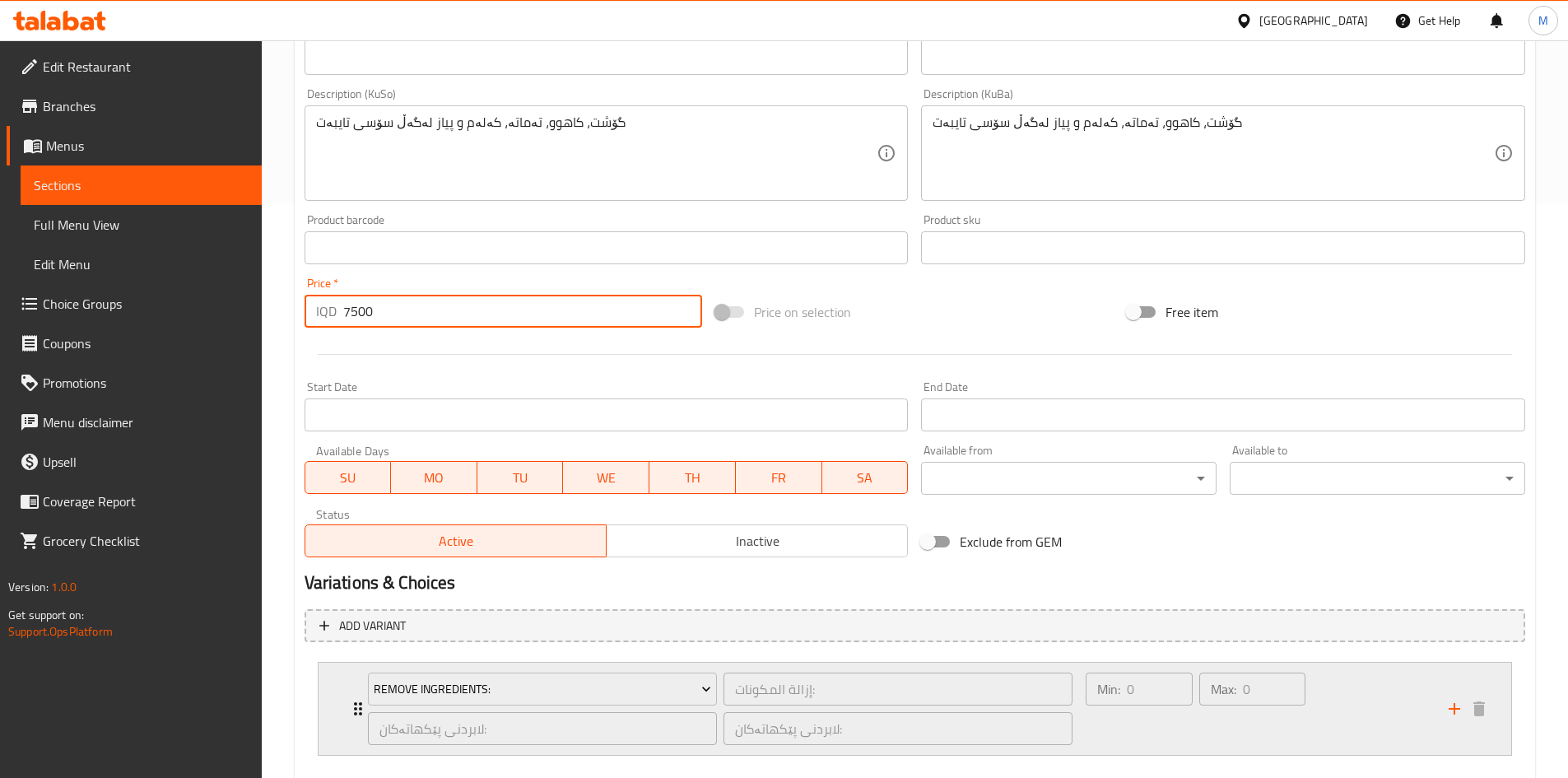
scroll to position [665, 0]
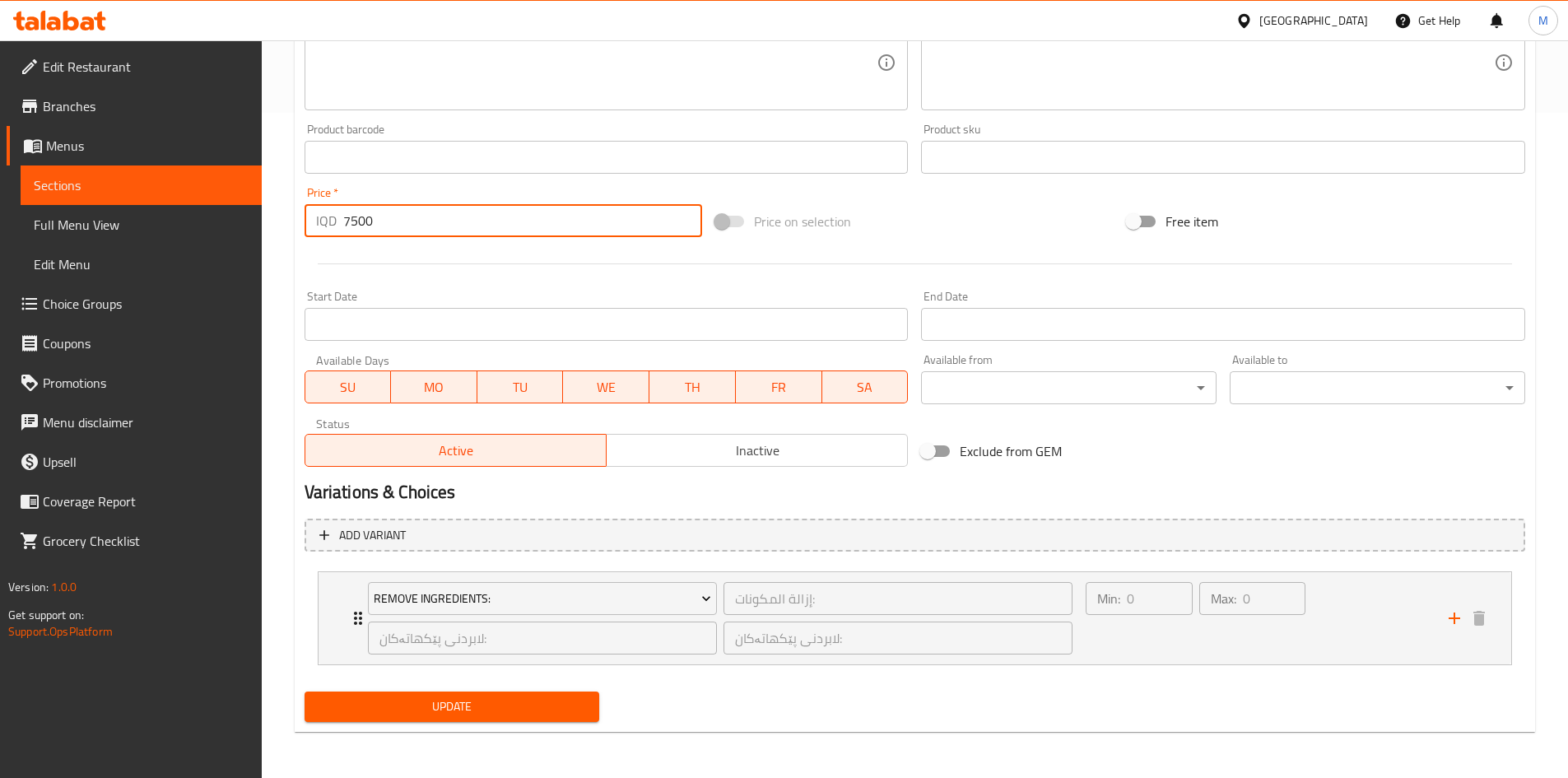
type input "7500"
click at [394, 697] on span "Update" at bounding box center [453, 706] width 269 height 20
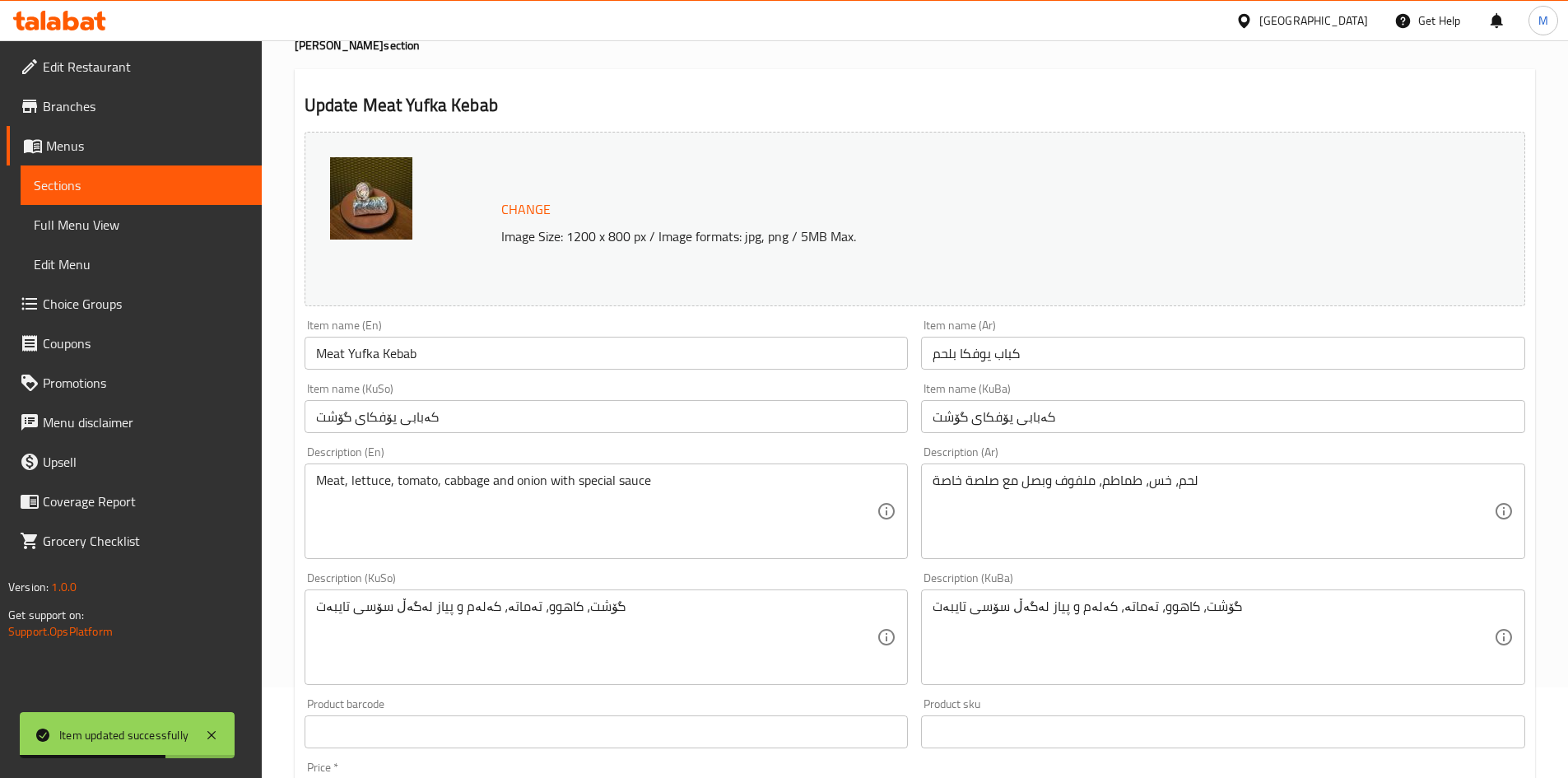
scroll to position [0, 0]
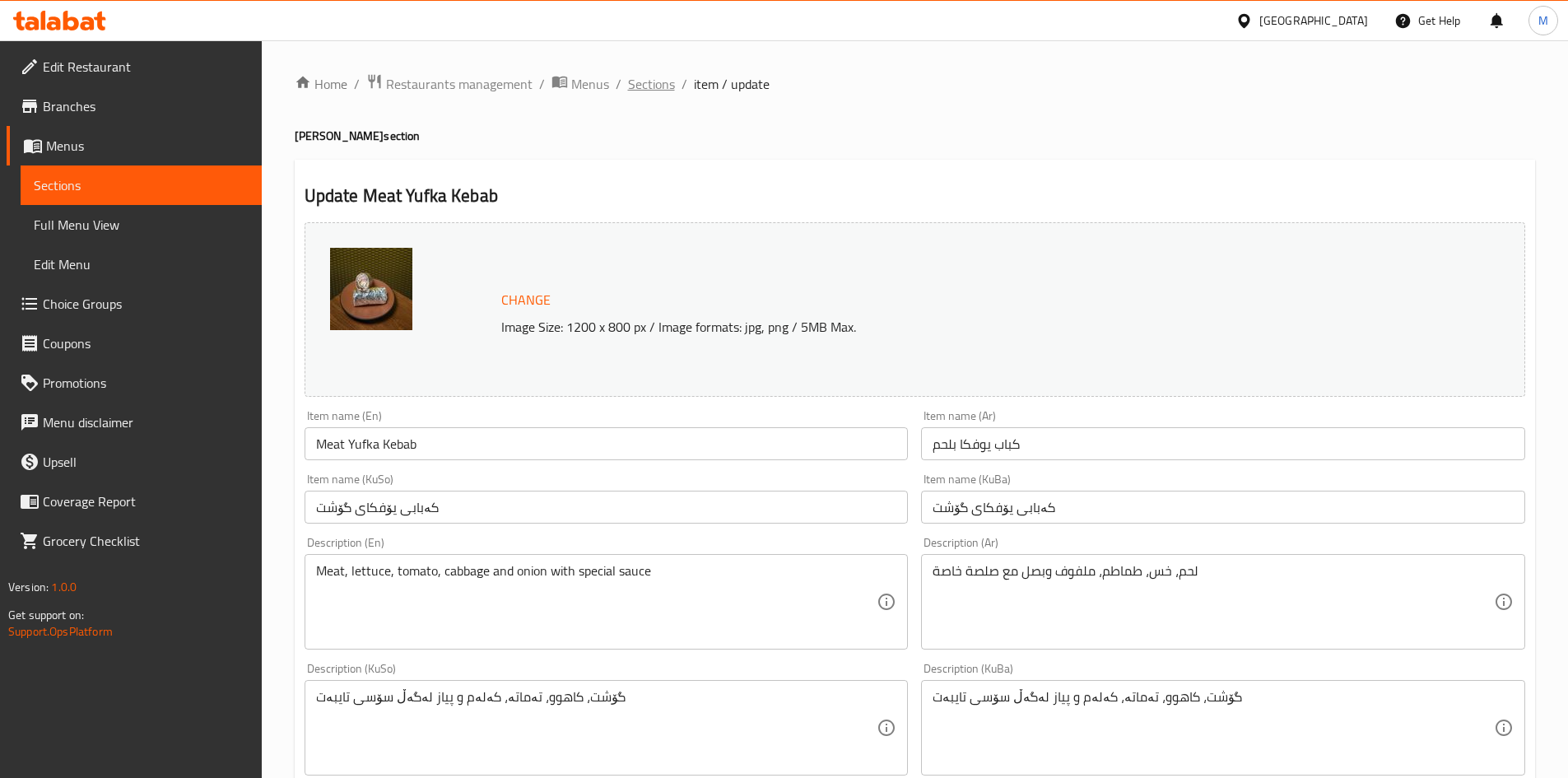
click at [655, 89] on span "Sections" at bounding box center [651, 84] width 47 height 20
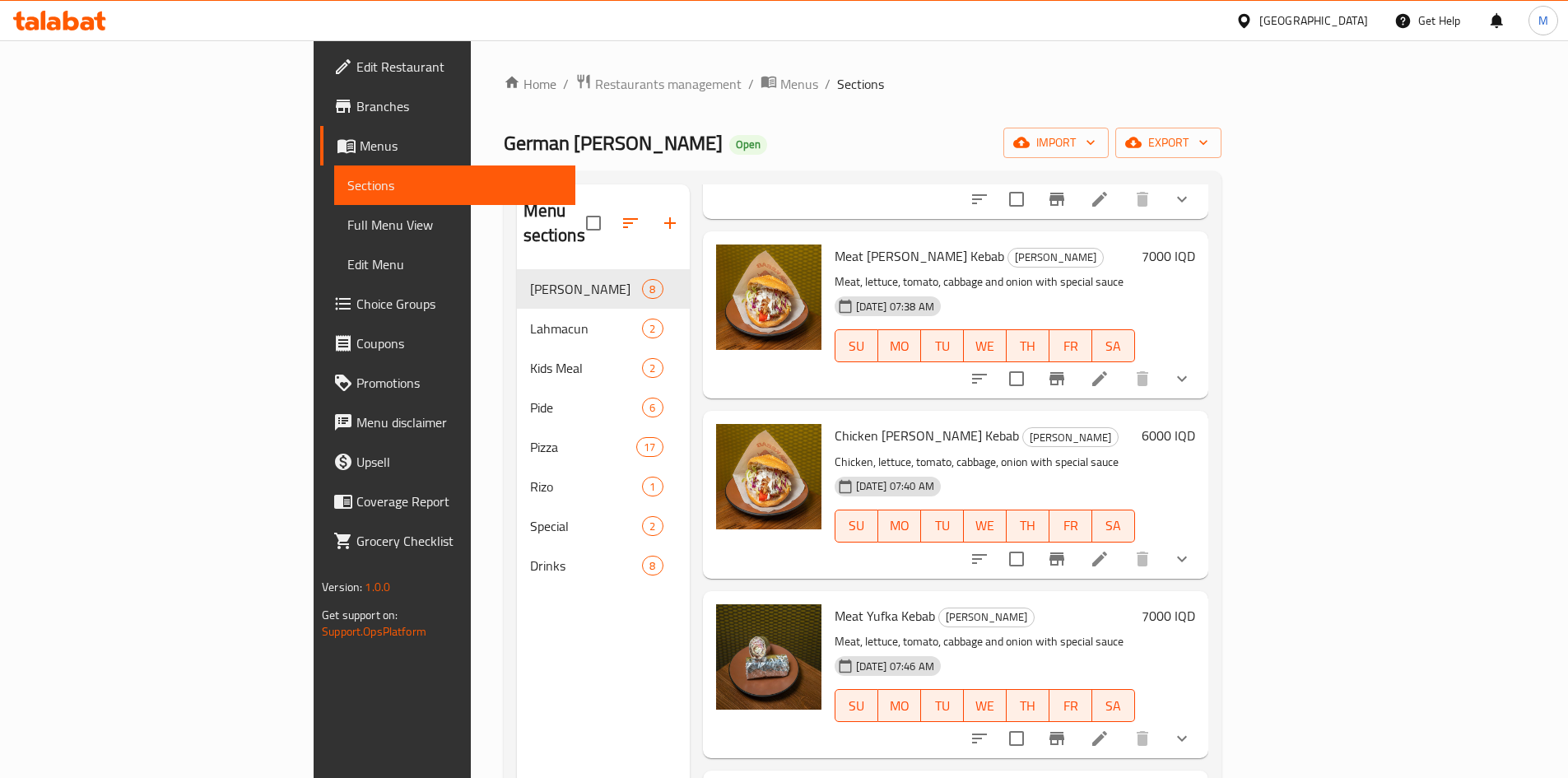
scroll to position [372, 0]
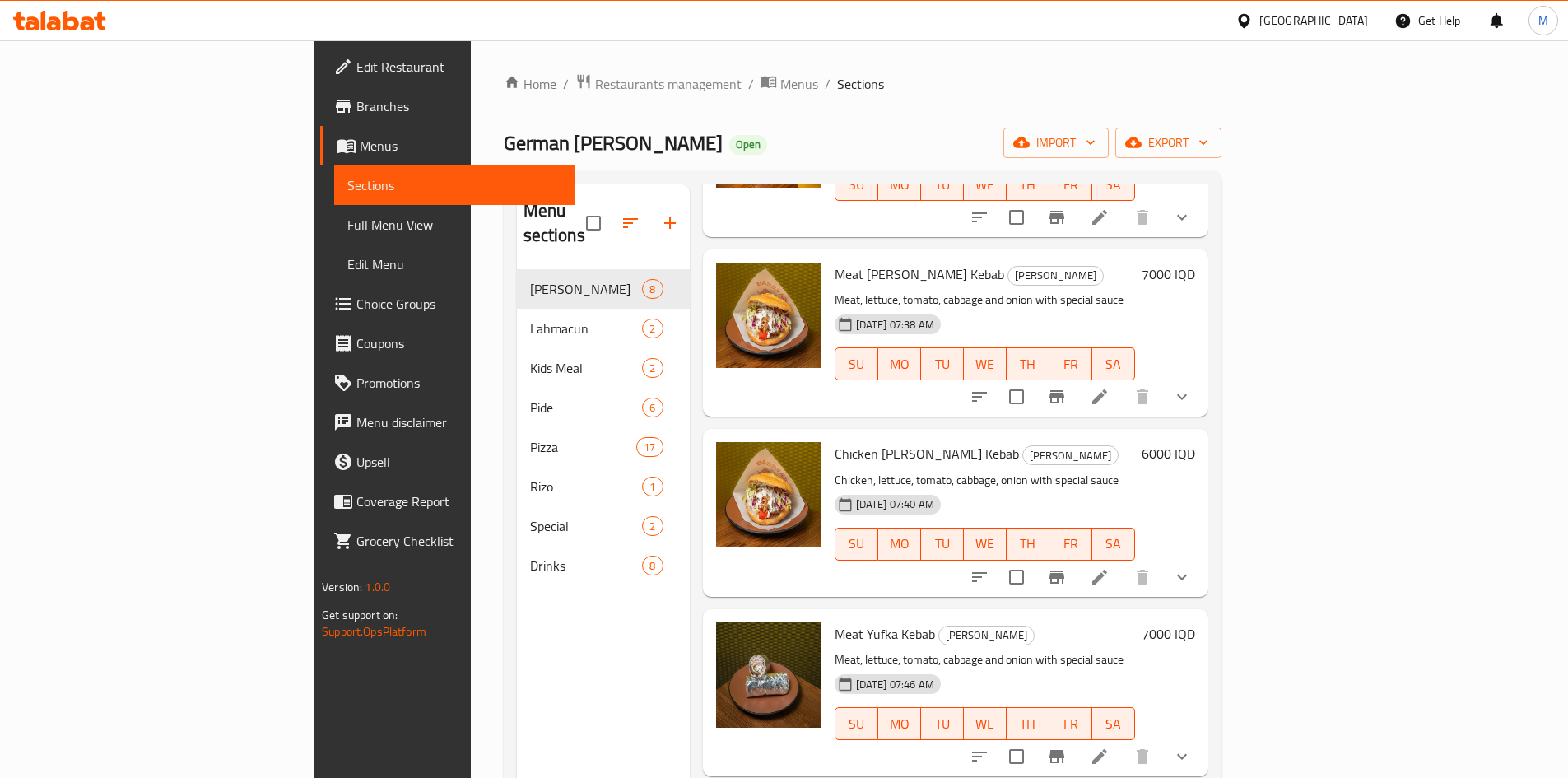
click at [1122, 562] on li at bounding box center [1099, 577] width 46 height 30
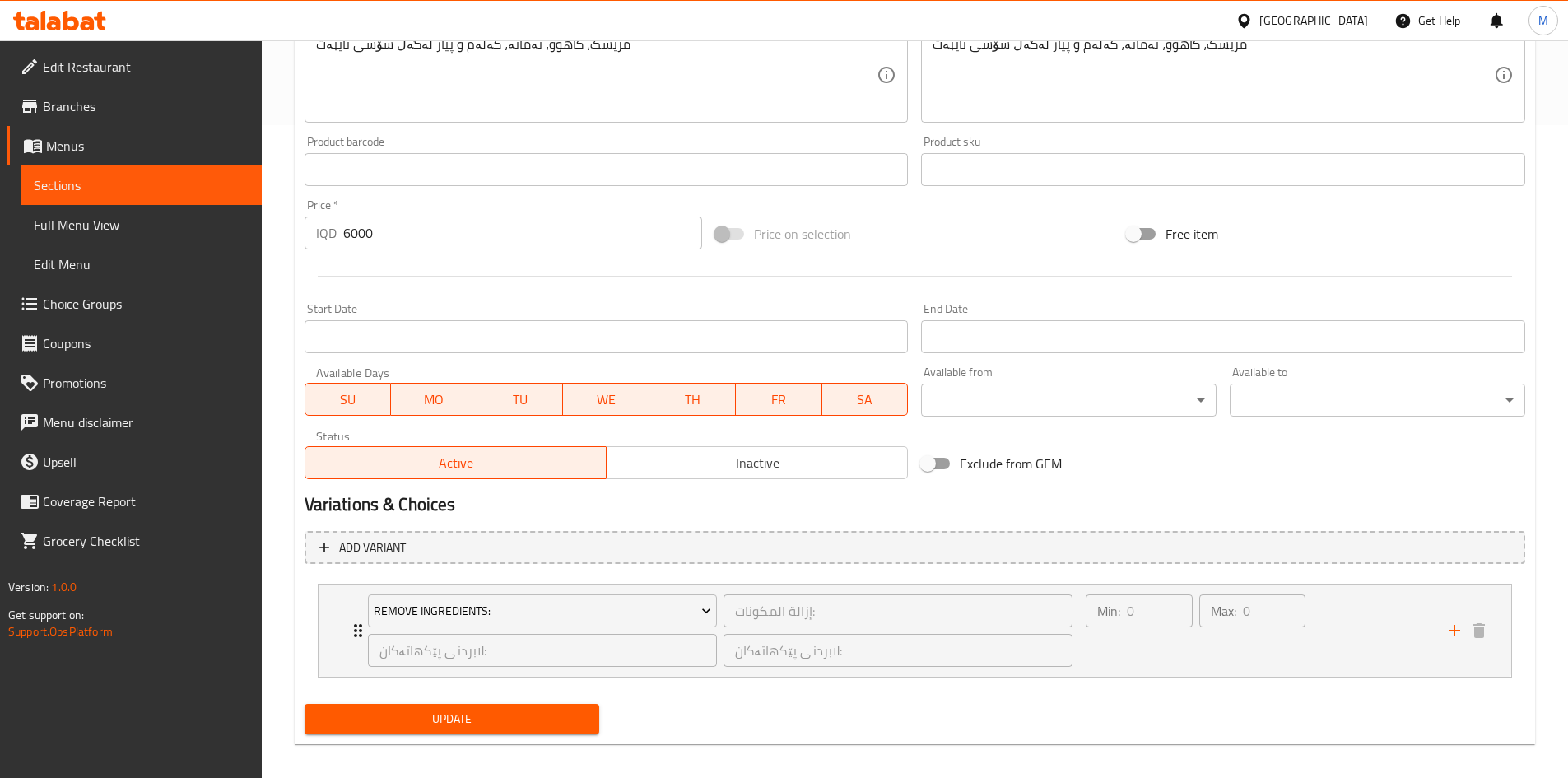
scroll to position [659, 0]
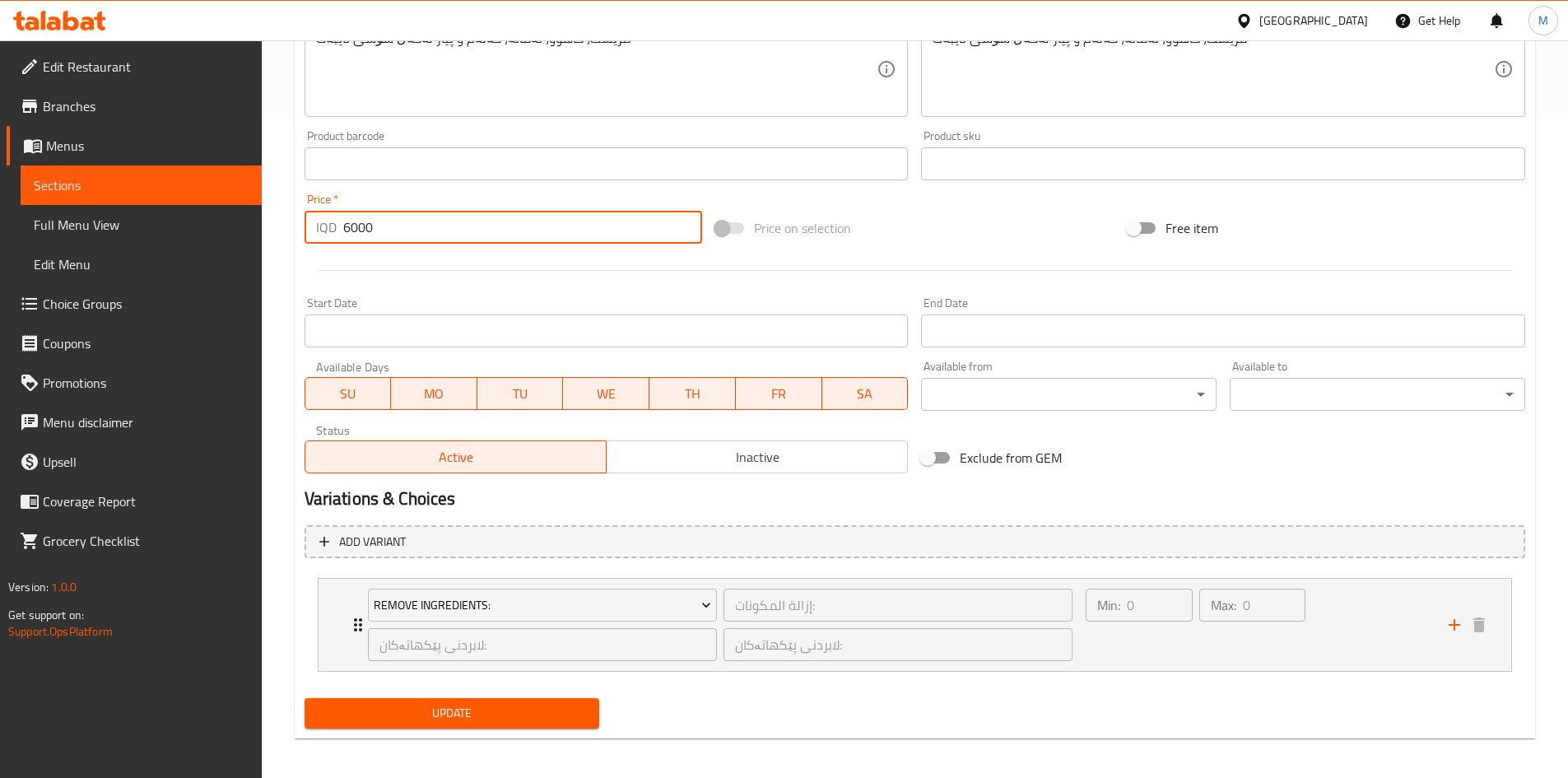
click at [349, 232] on input "6000" at bounding box center [523, 227] width 360 height 33
type input "6500"
click at [497, 717] on span "Update" at bounding box center [453, 713] width 269 height 20
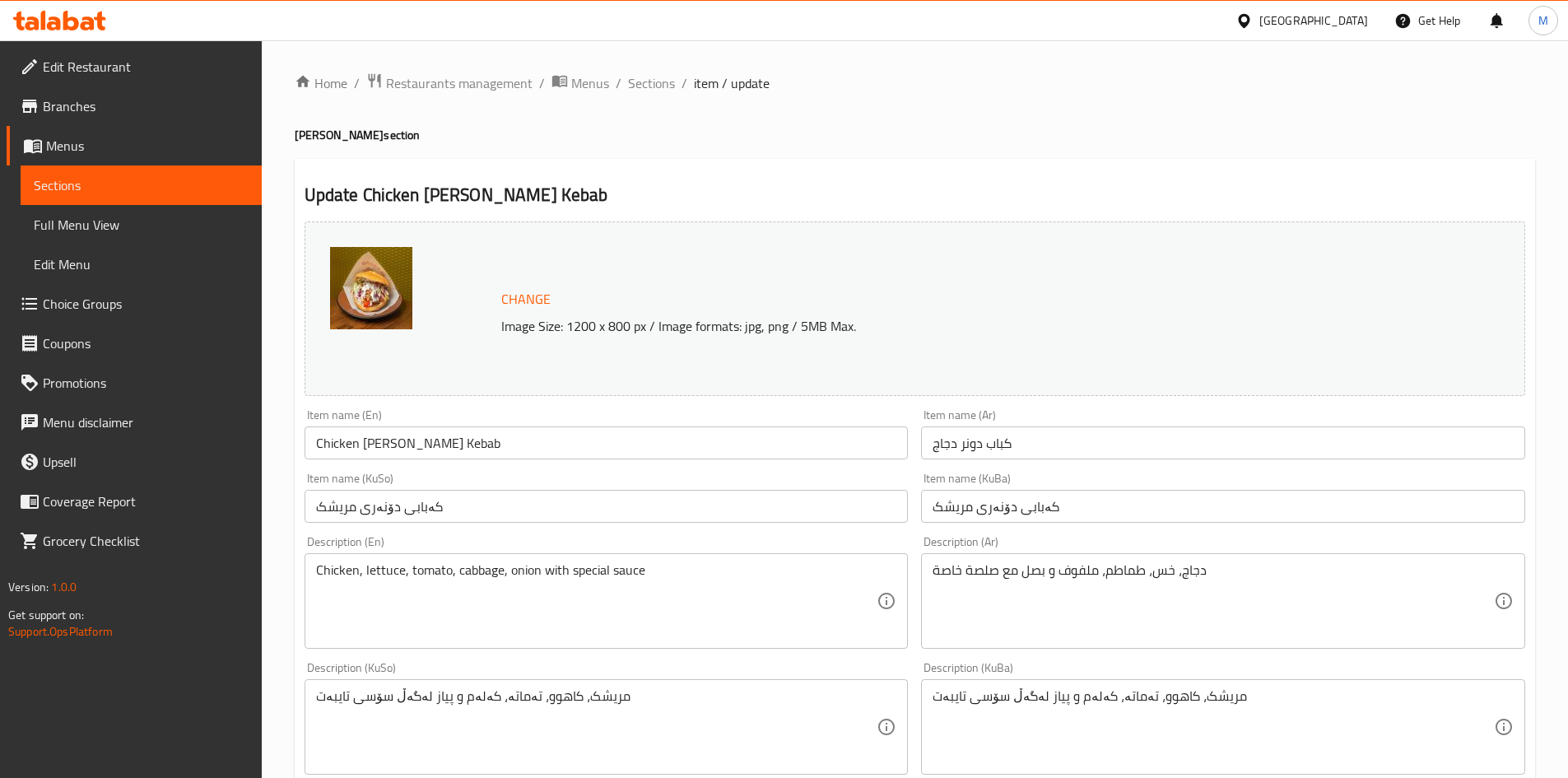
scroll to position [0, 0]
click at [660, 81] on span "Sections" at bounding box center [651, 84] width 47 height 20
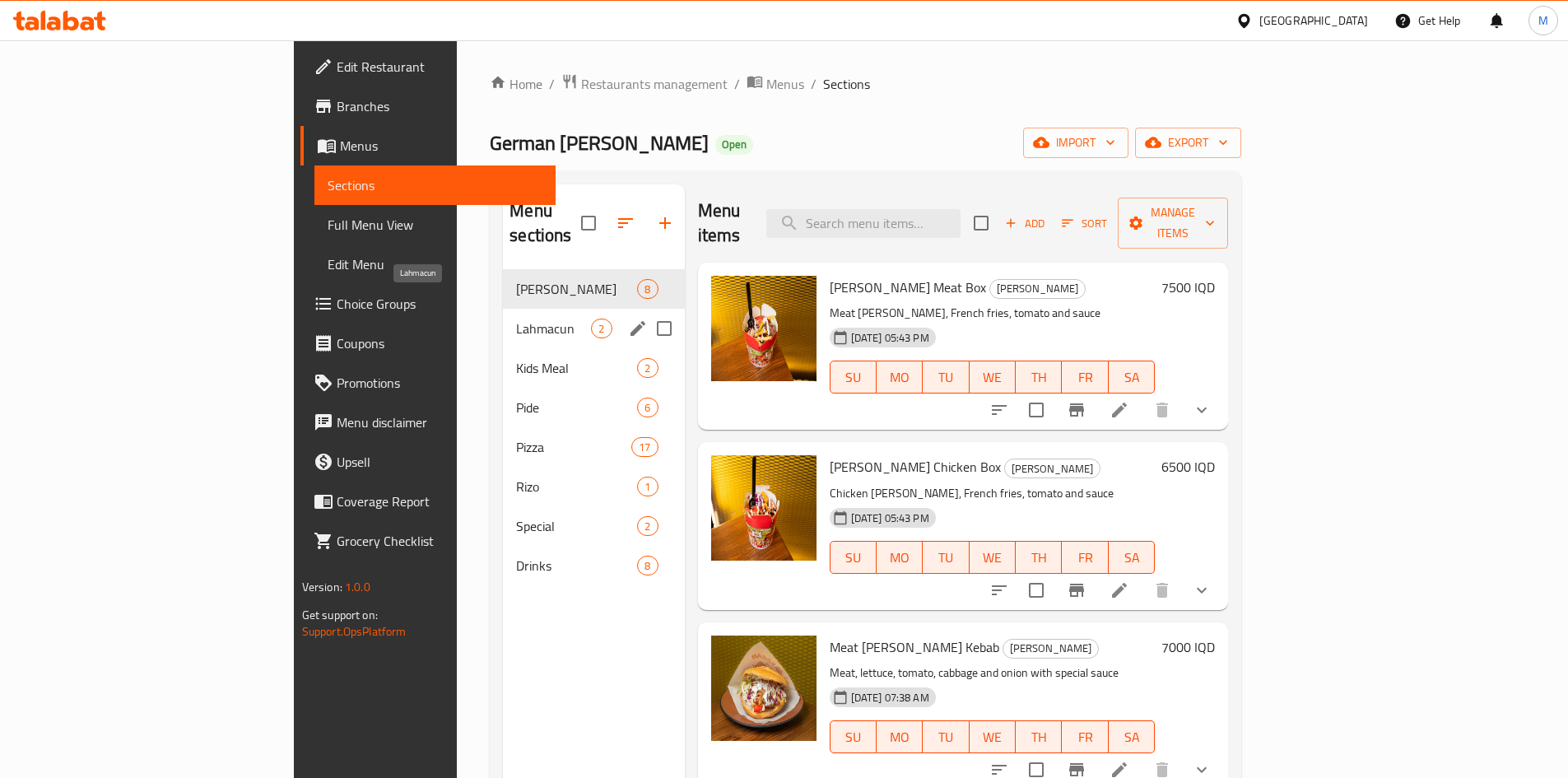
click at [516, 319] on span "Lahmacun" at bounding box center [554, 328] width 75 height 20
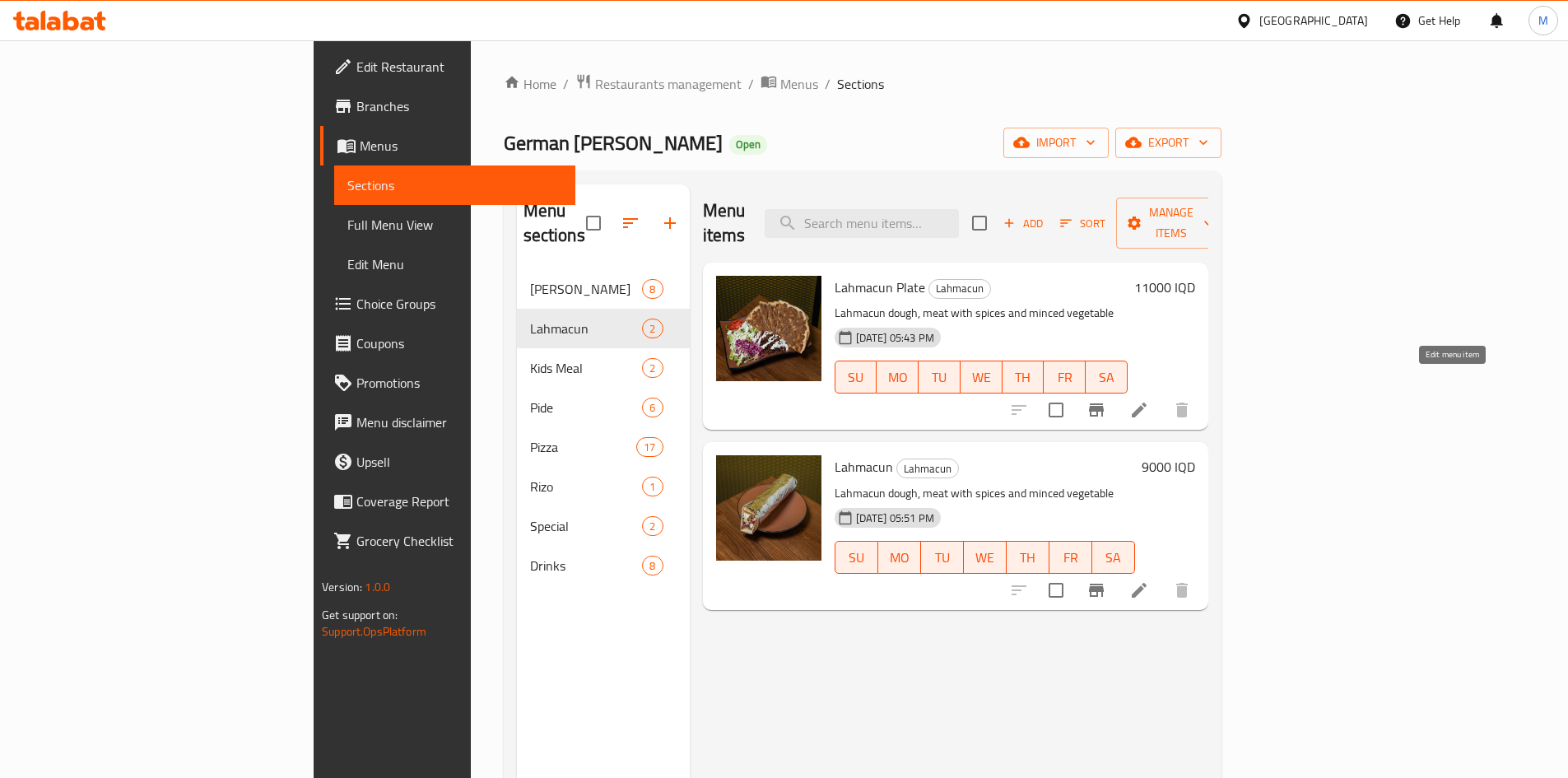
click at [1149, 400] on icon at bounding box center [1139, 409] width 20 height 20
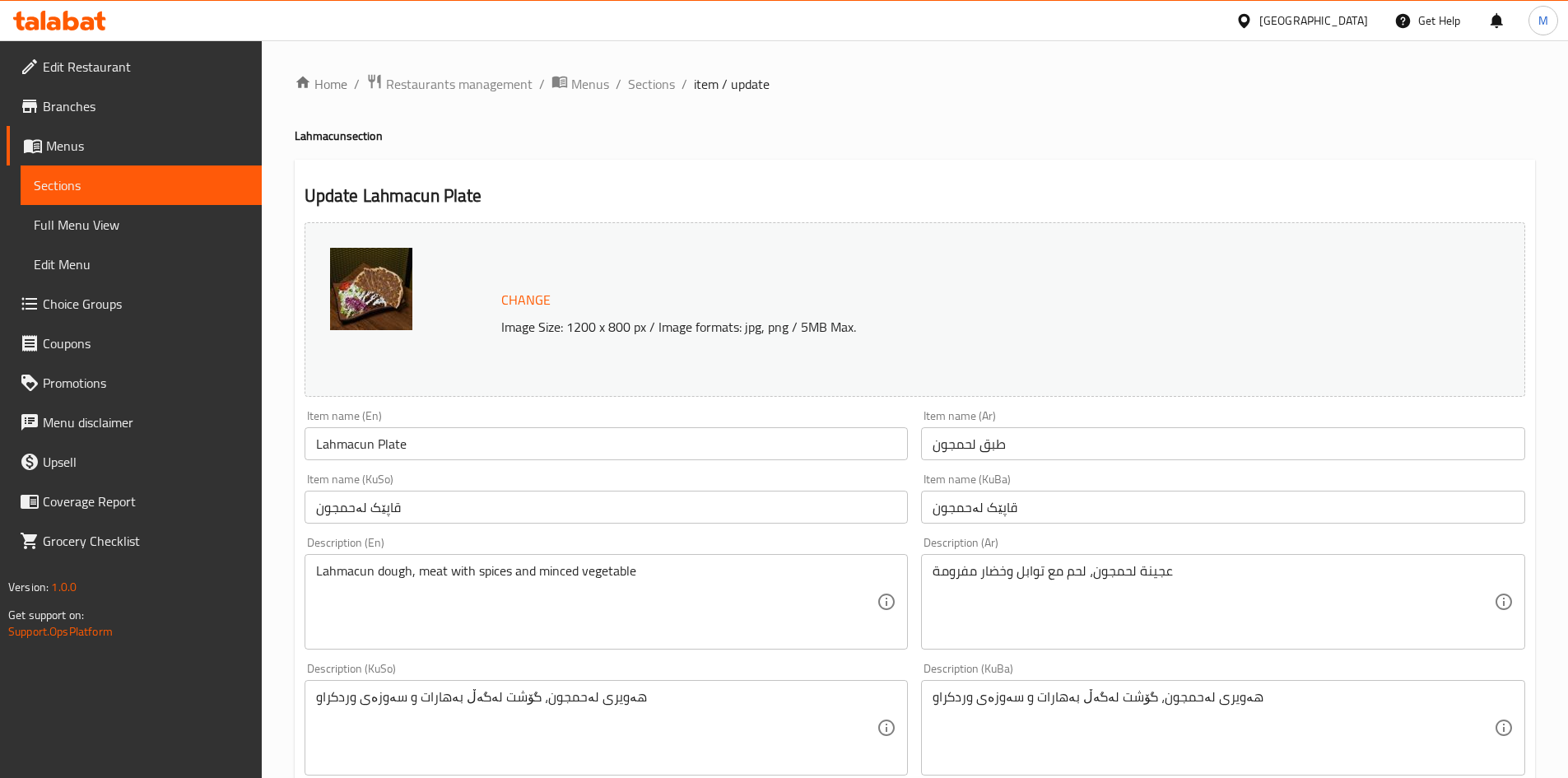
scroll to position [412, 0]
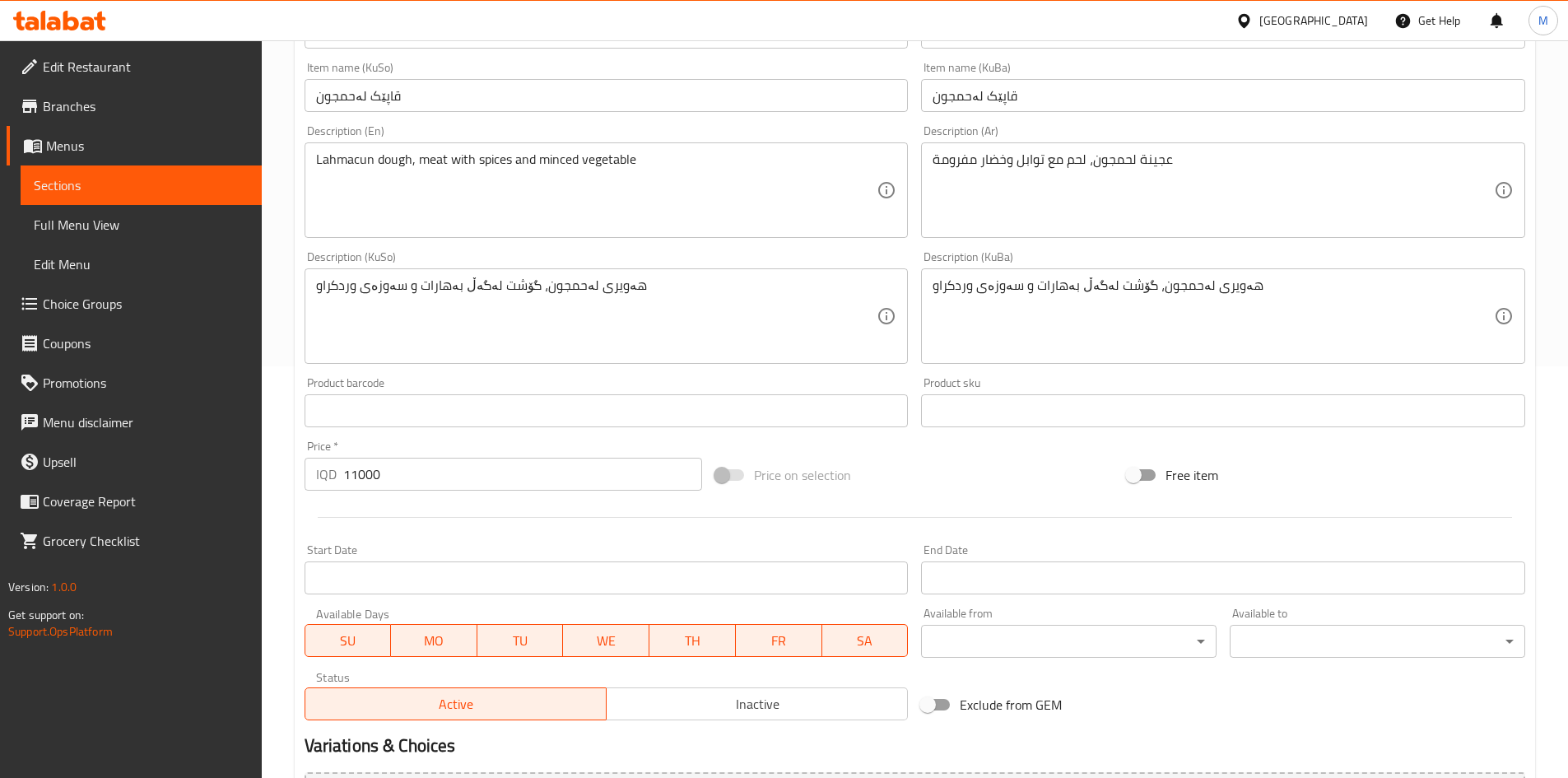
click at [355, 477] on input "11000" at bounding box center [523, 474] width 360 height 33
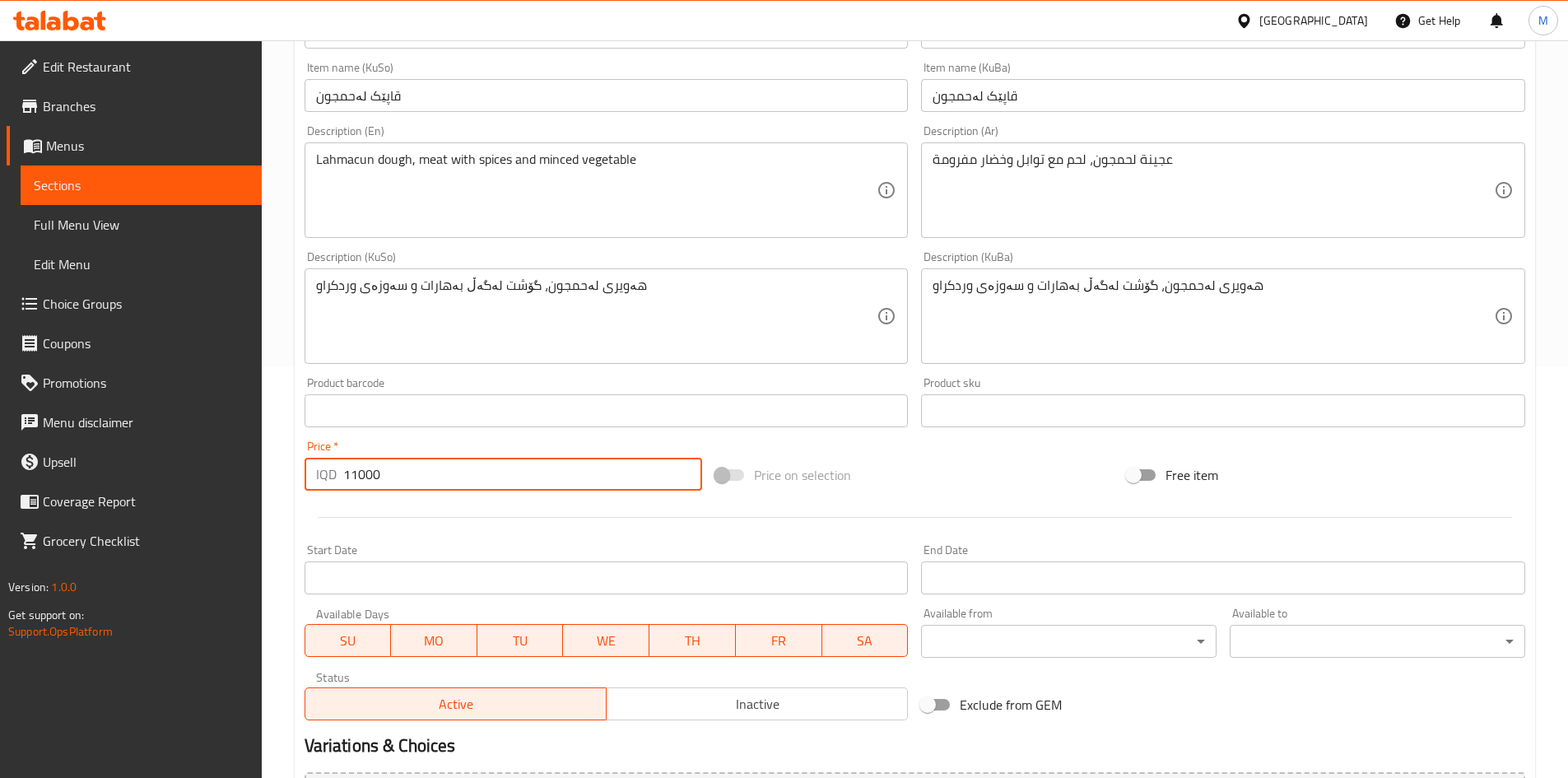
click at [355, 477] on input "11000" at bounding box center [523, 474] width 360 height 33
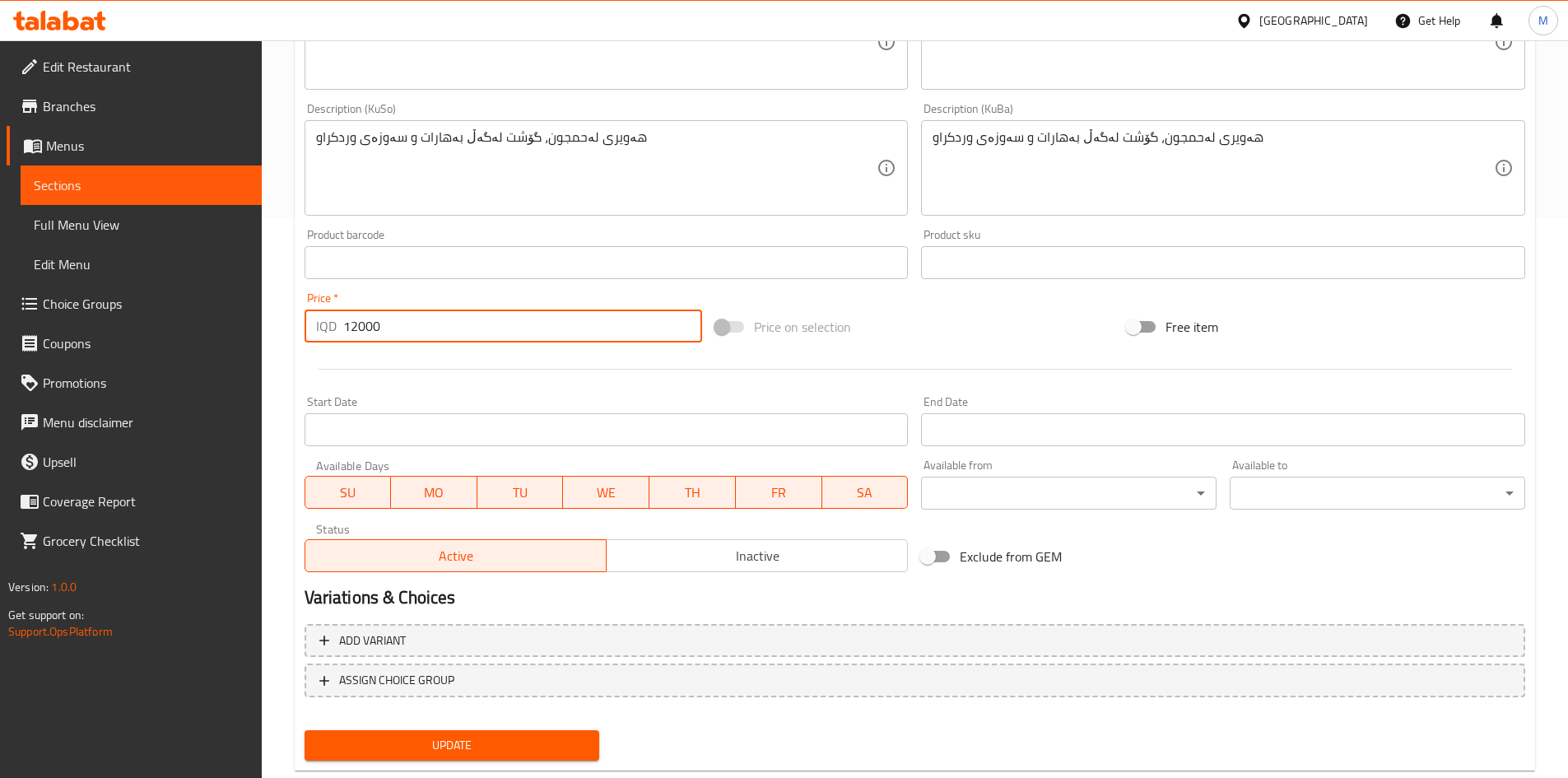
scroll to position [598, 0]
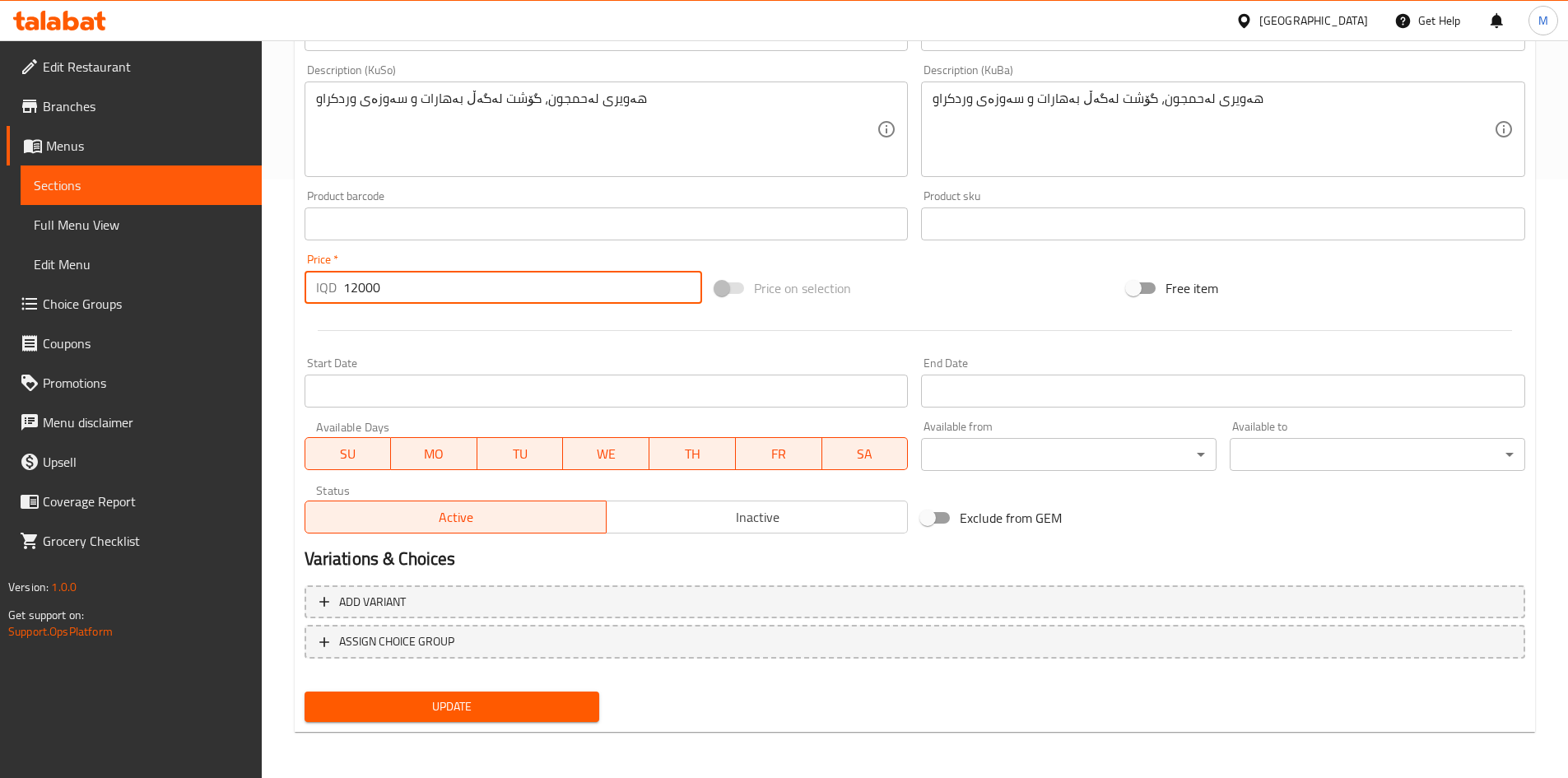
type input "12000"
click at [487, 709] on span "Update" at bounding box center [453, 706] width 269 height 20
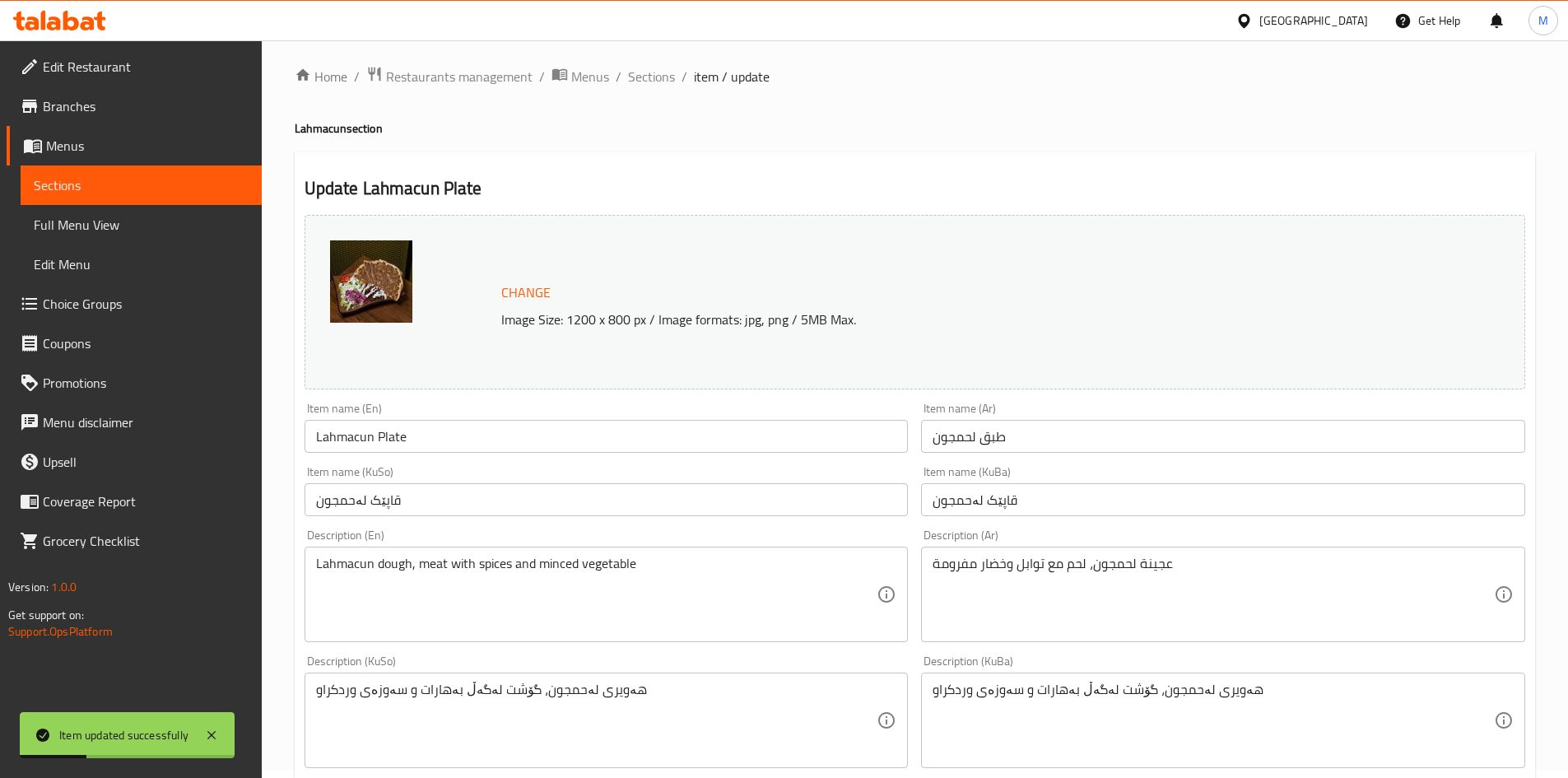
scroll to position [0, 0]
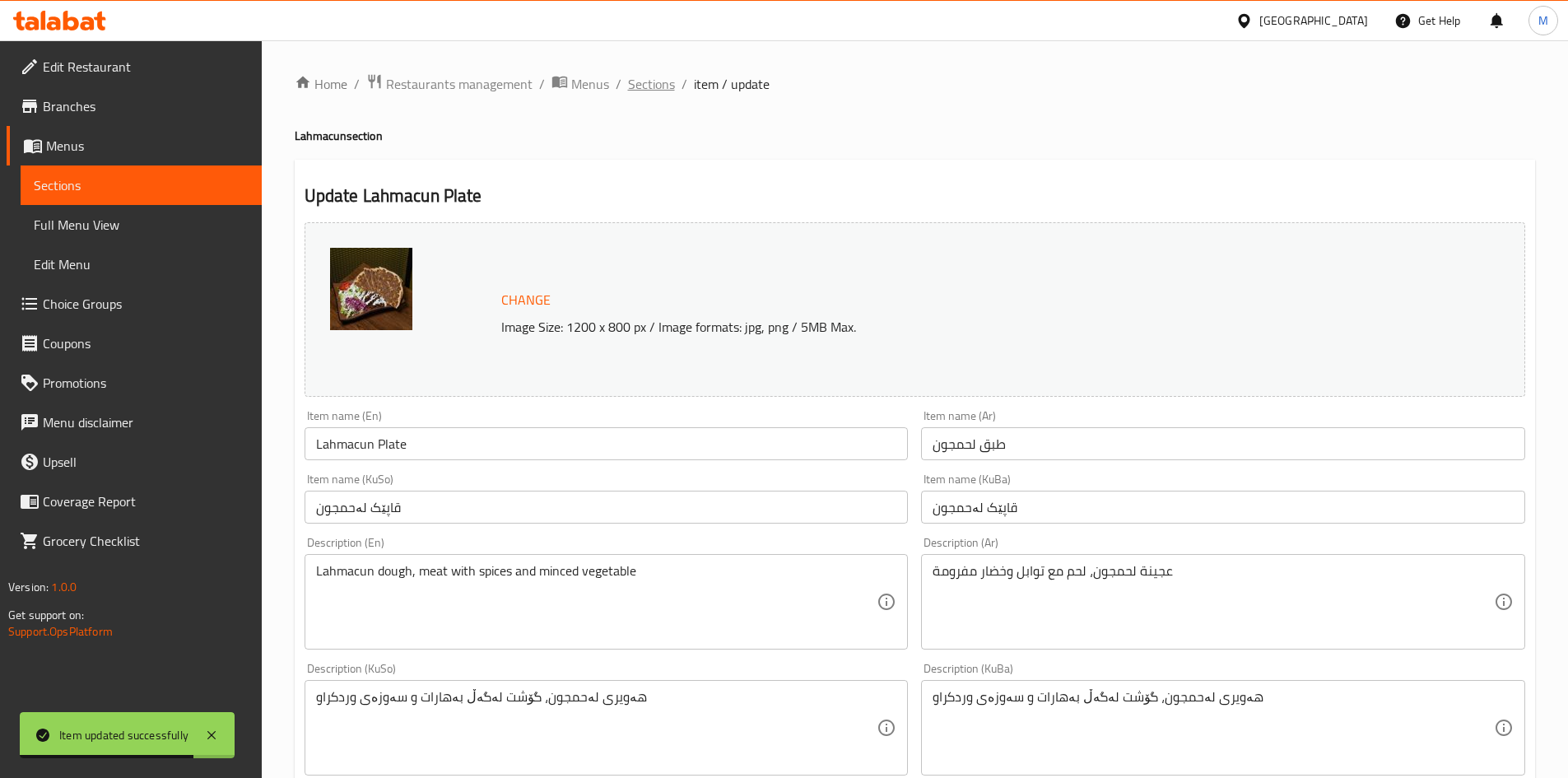
click at [643, 79] on span "Sections" at bounding box center [651, 84] width 47 height 20
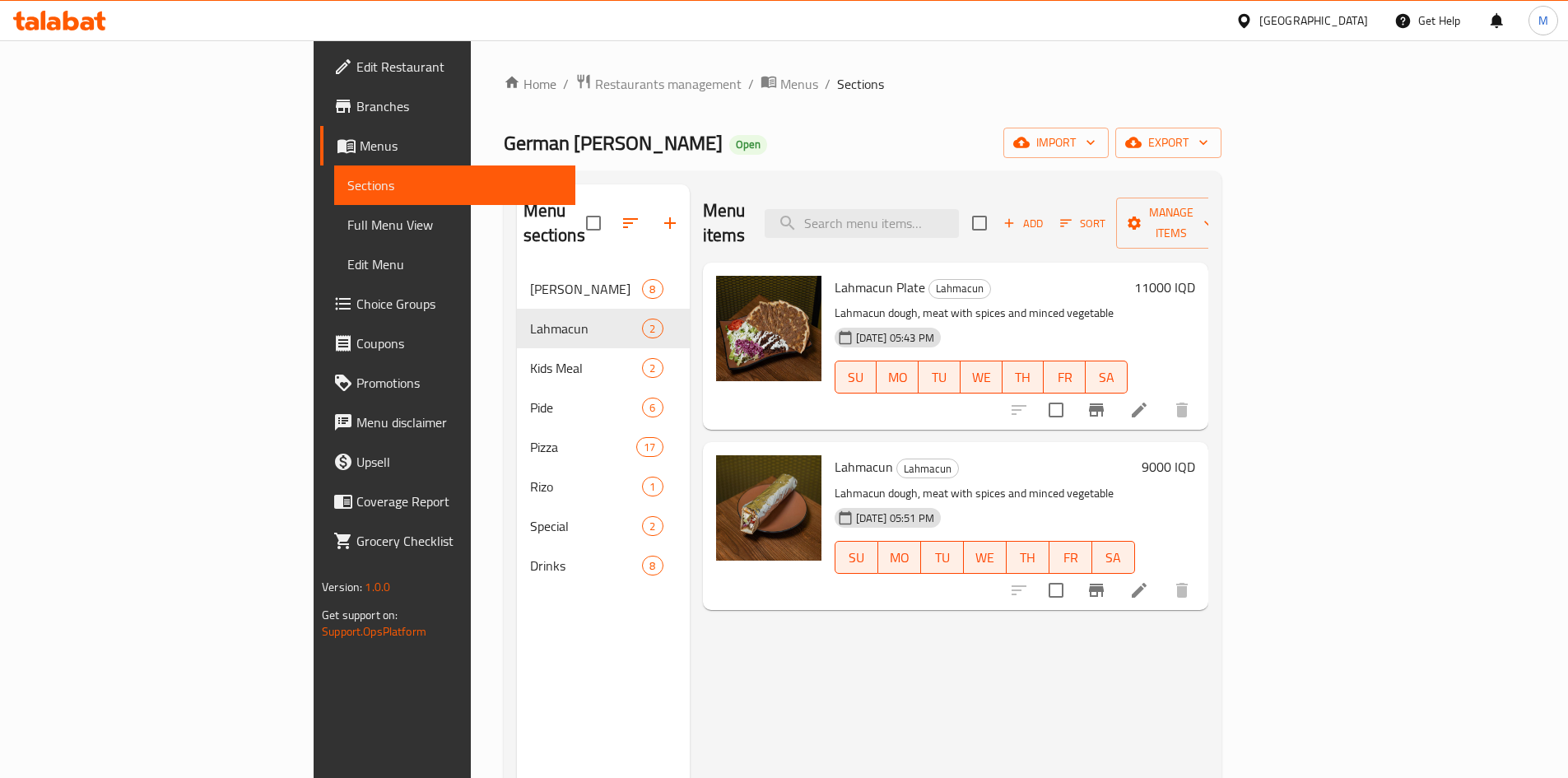
click at [1149, 580] on icon at bounding box center [1139, 590] width 20 height 20
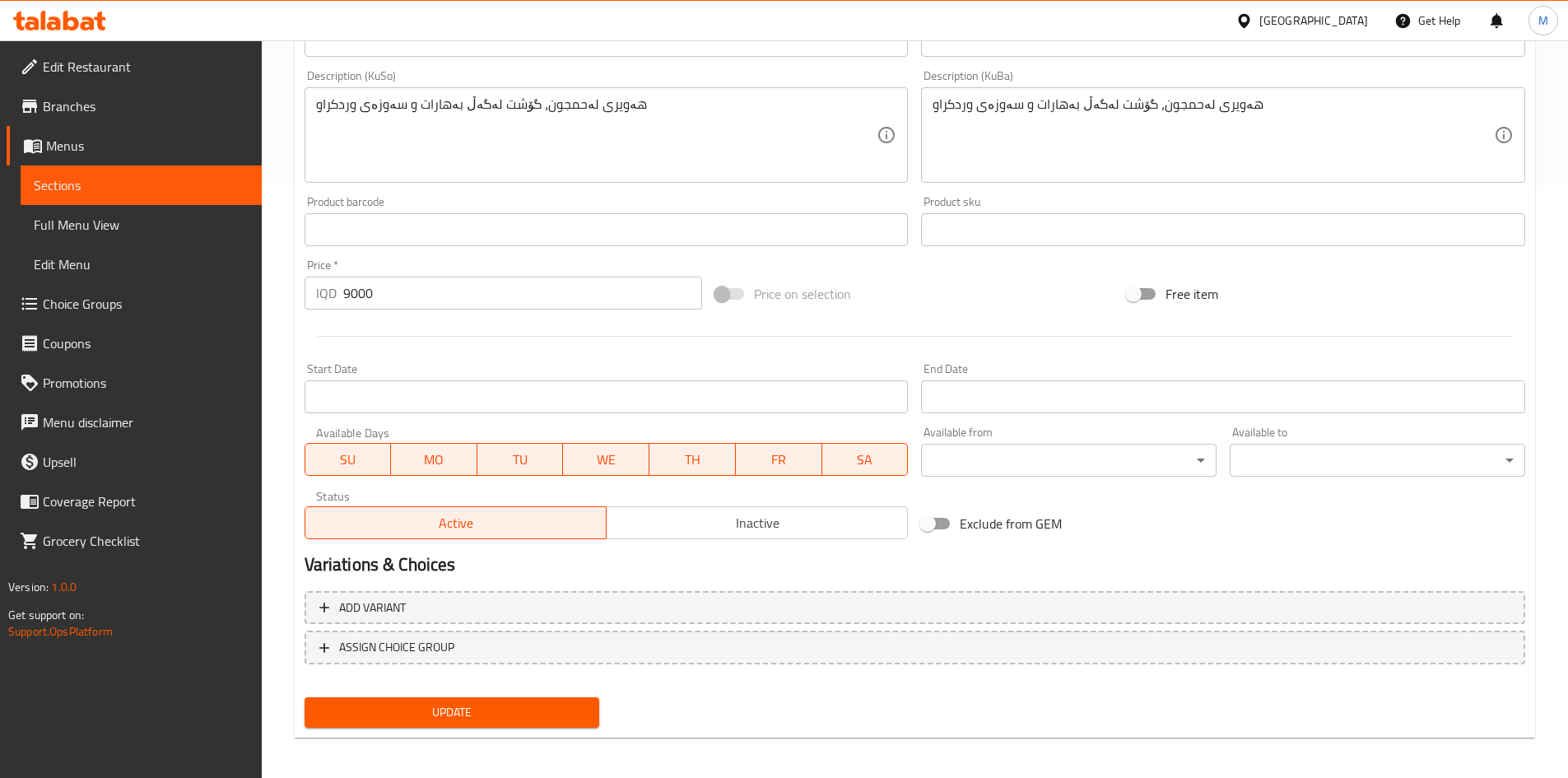
scroll to position [598, 0]
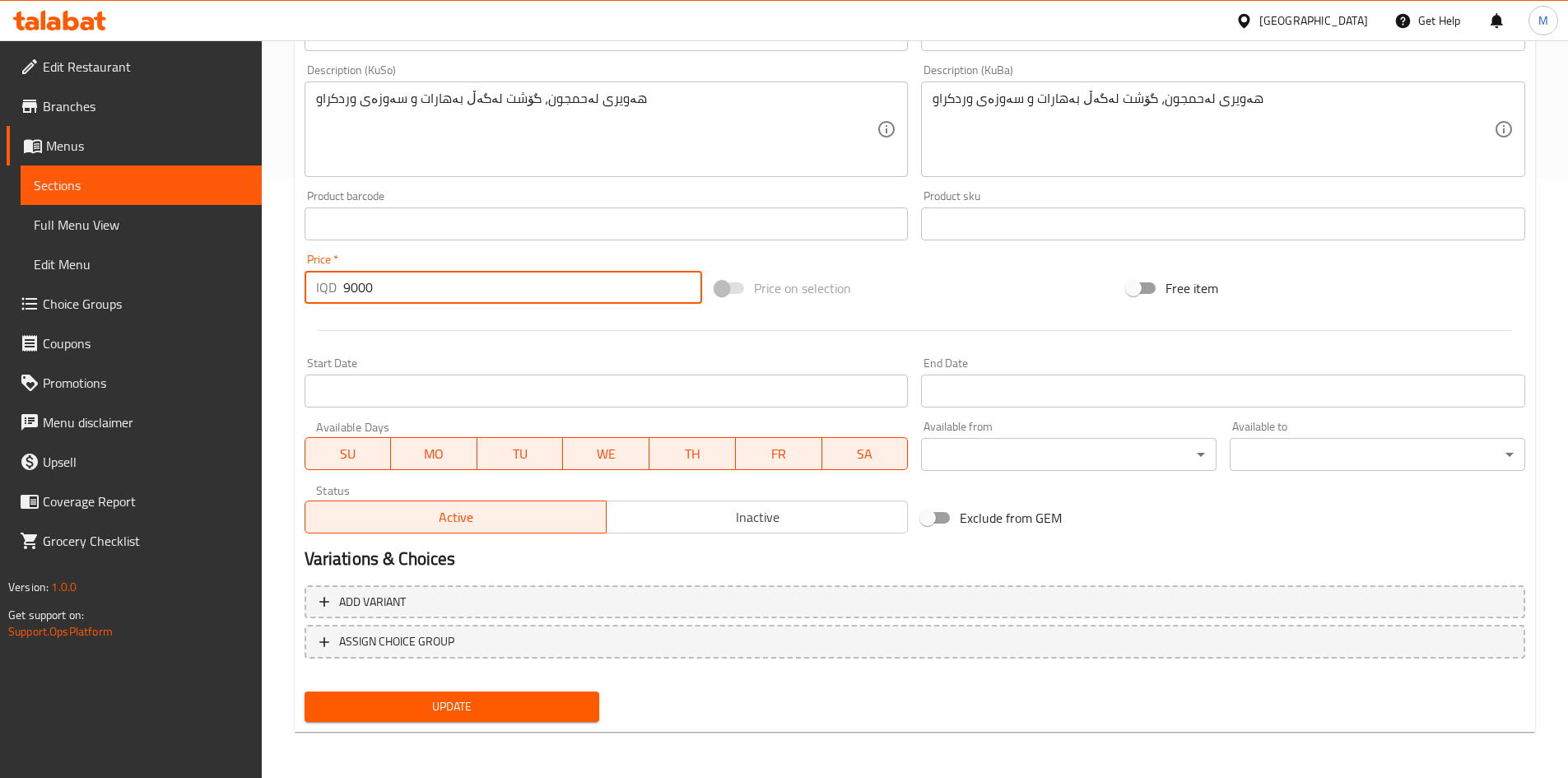
click at [367, 292] on input "9000" at bounding box center [523, 287] width 360 height 33
type input "10000"
click at [521, 707] on span "Update" at bounding box center [453, 706] width 269 height 20
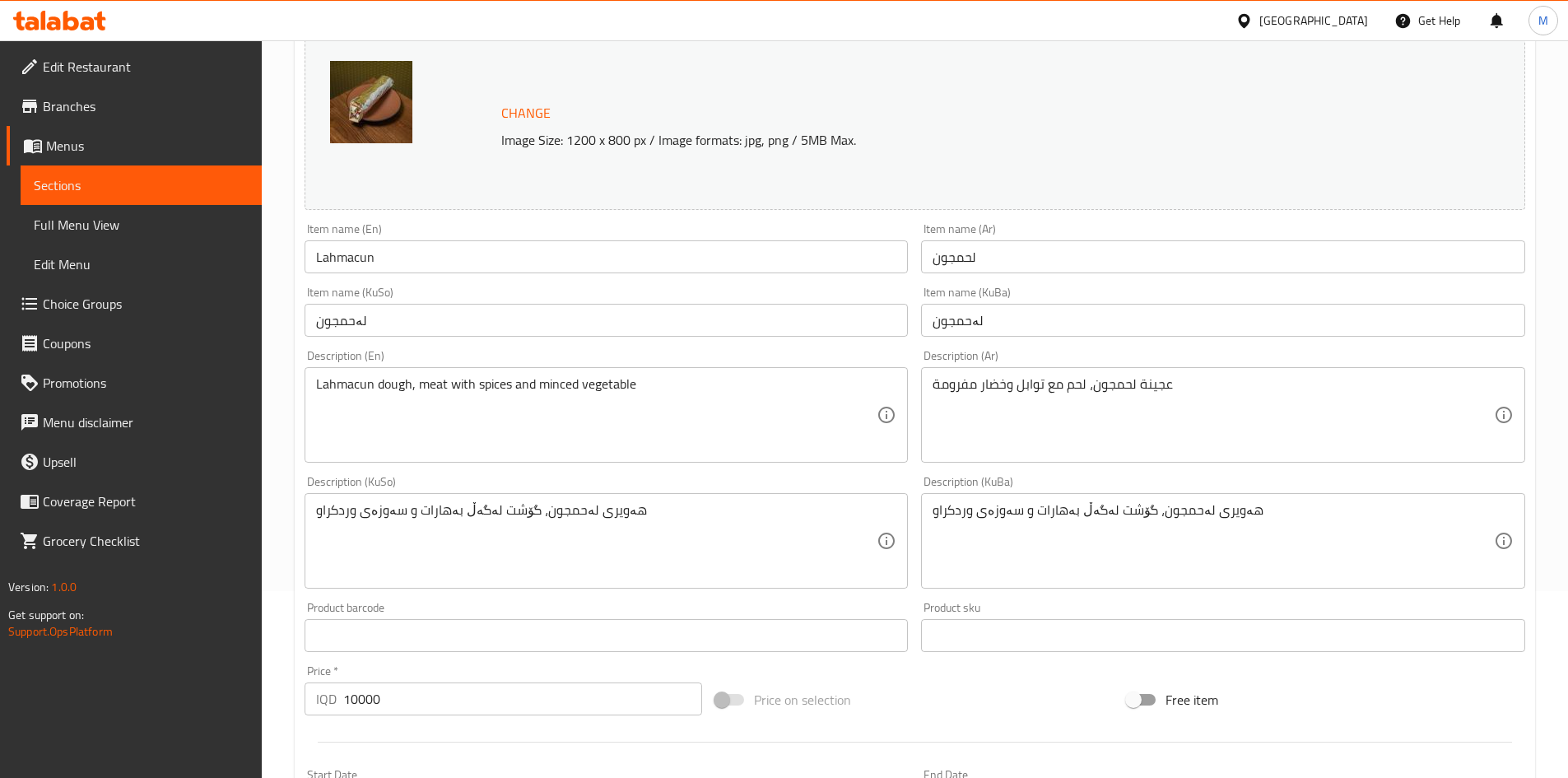
scroll to position [0, 0]
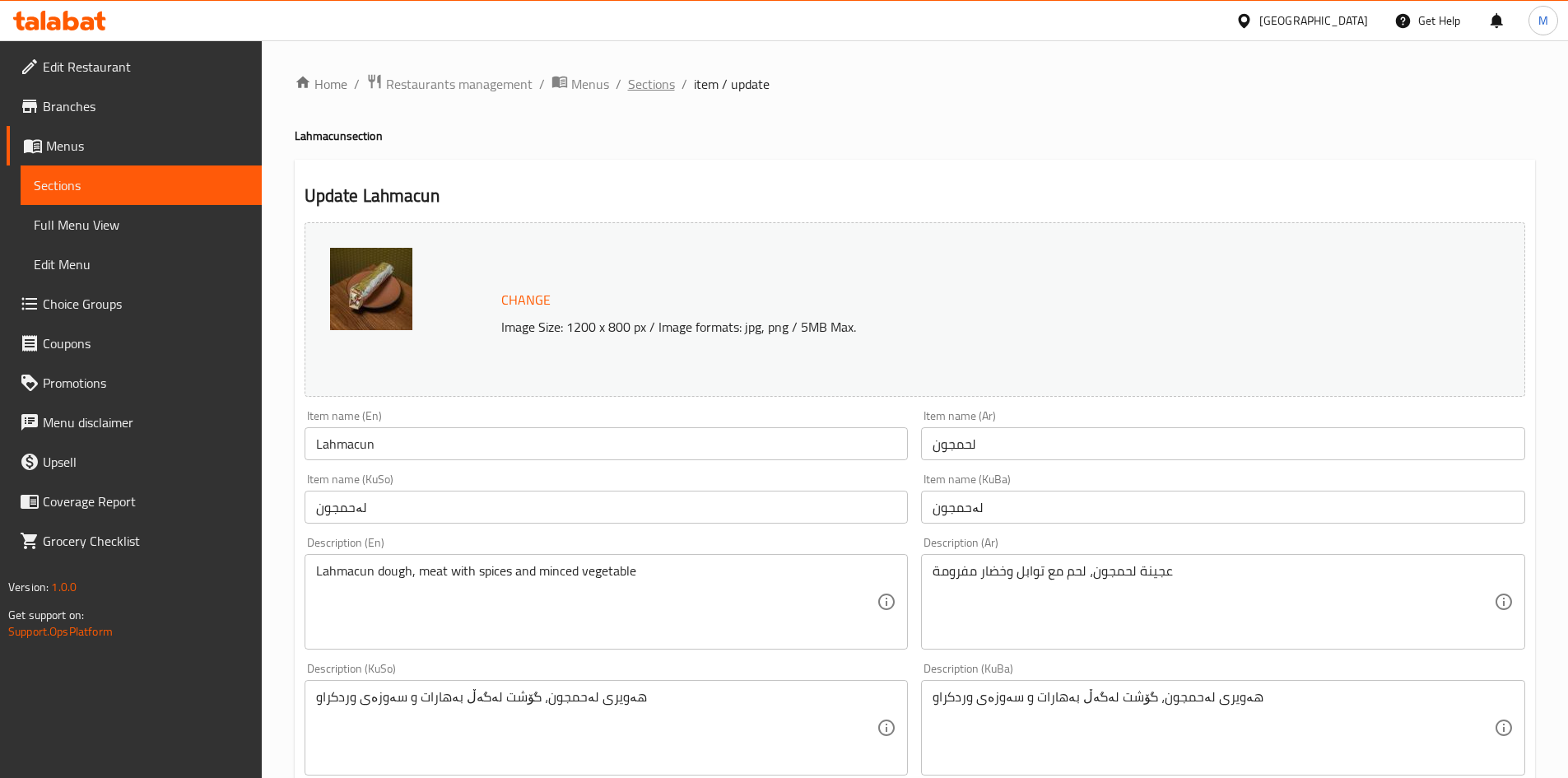
click at [644, 84] on span "Sections" at bounding box center [651, 84] width 47 height 20
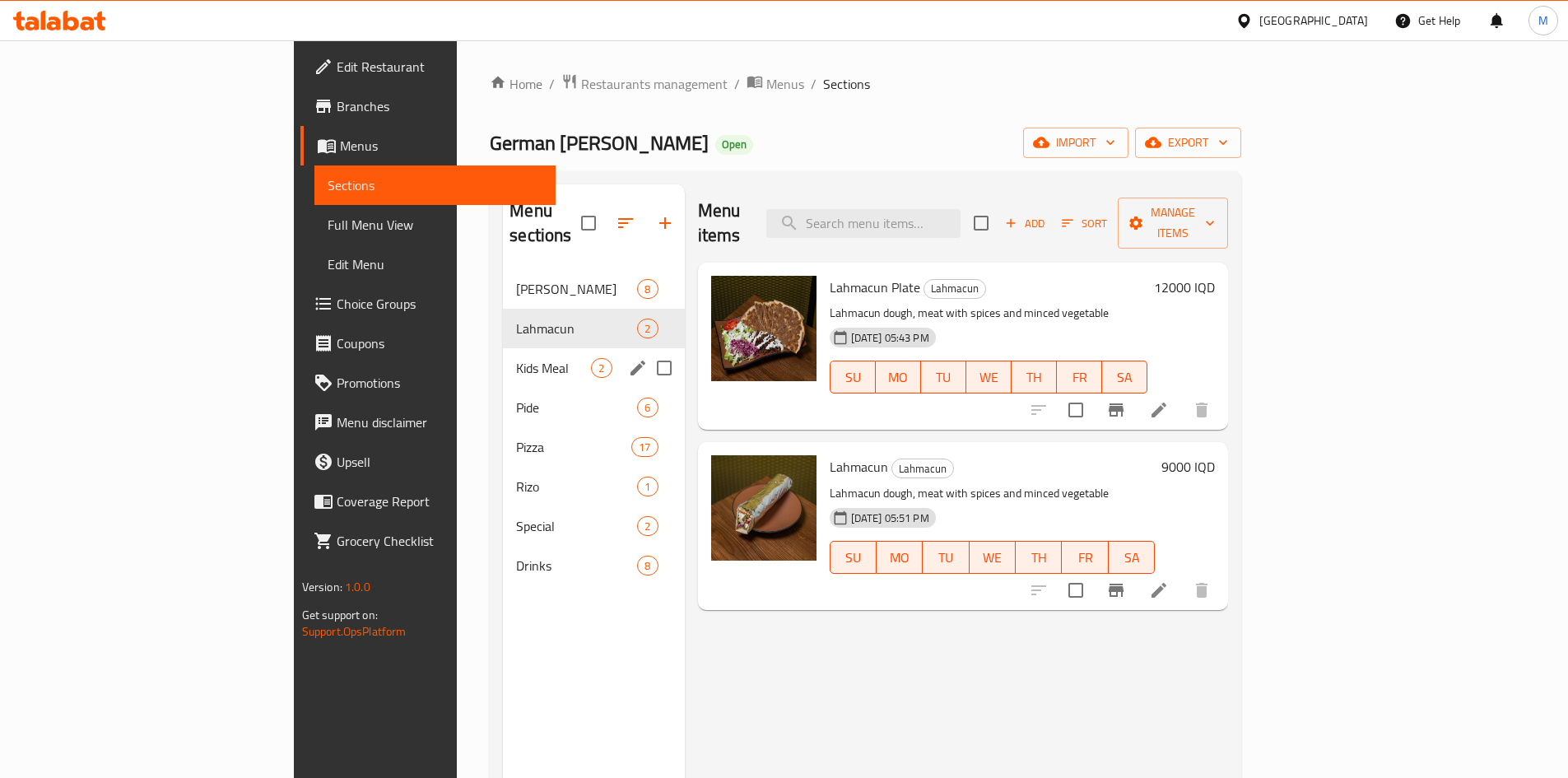
click at [503, 349] on div "Kids Meal 2" at bounding box center [593, 368] width 181 height 39
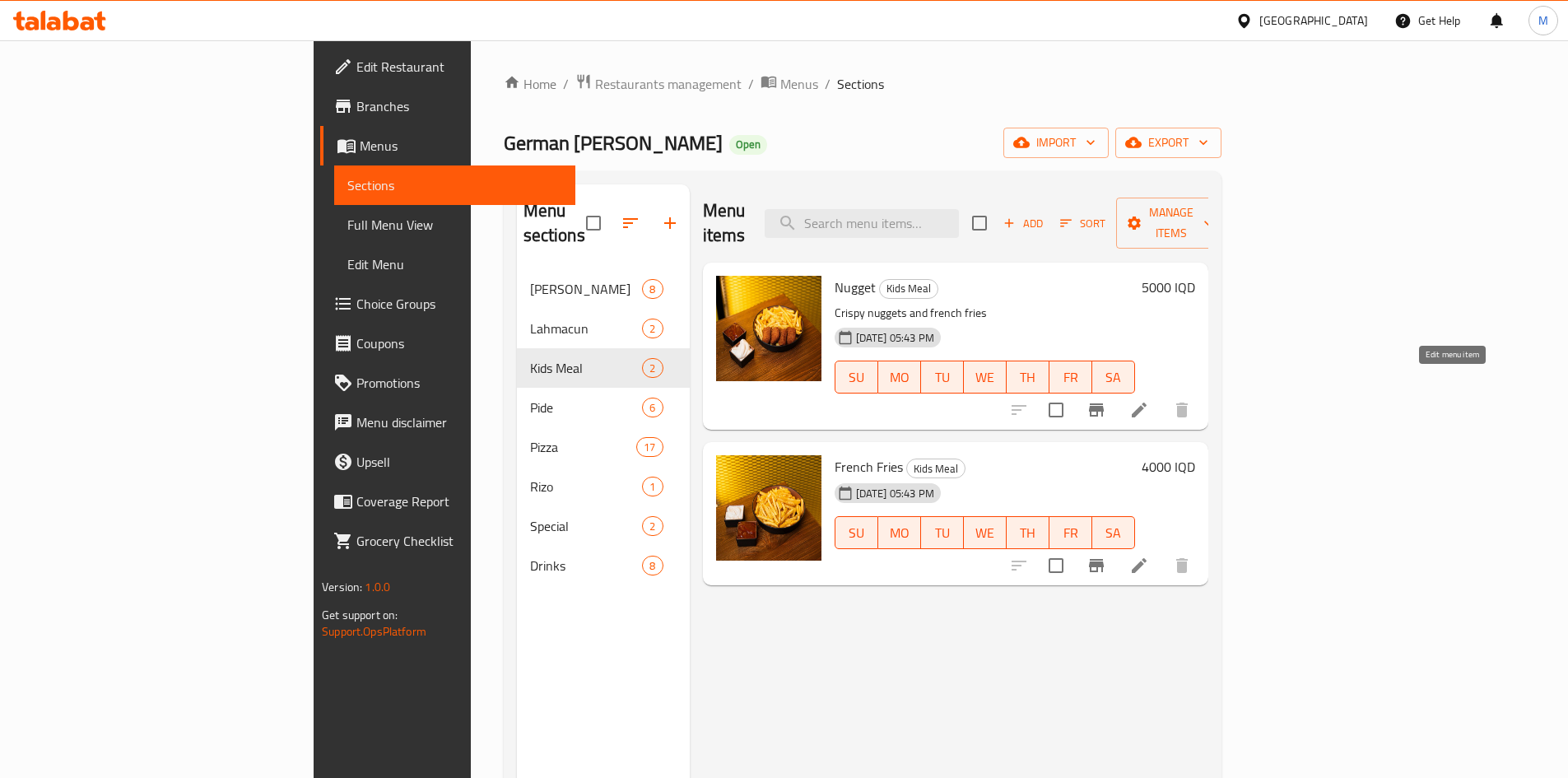
click at [1146, 402] on icon at bounding box center [1139, 409] width 14 height 14
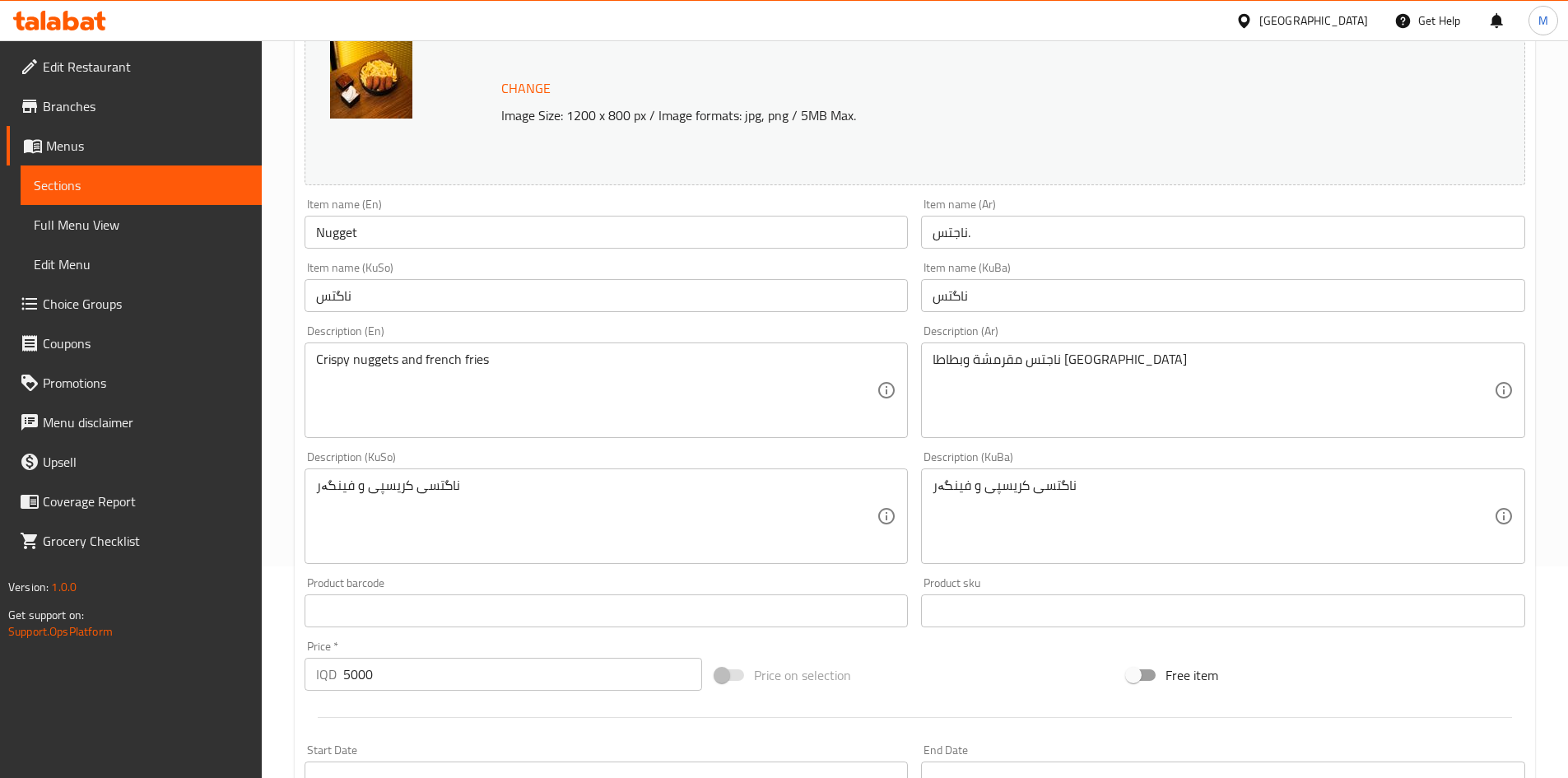
scroll to position [576, 0]
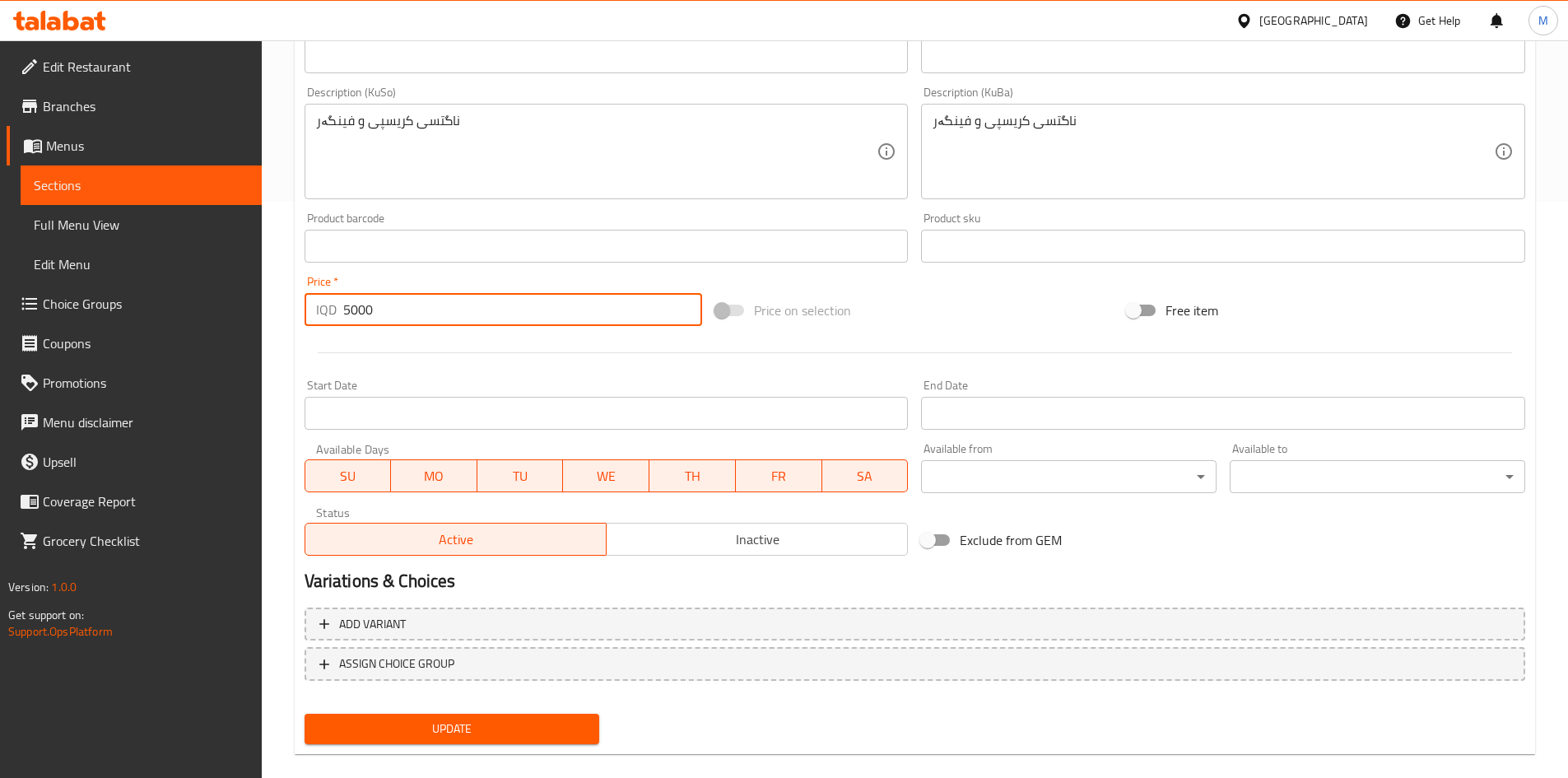
click at [359, 308] on input "5000" at bounding box center [523, 309] width 360 height 33
type input "6000"
click at [478, 725] on span "Update" at bounding box center [453, 729] width 269 height 20
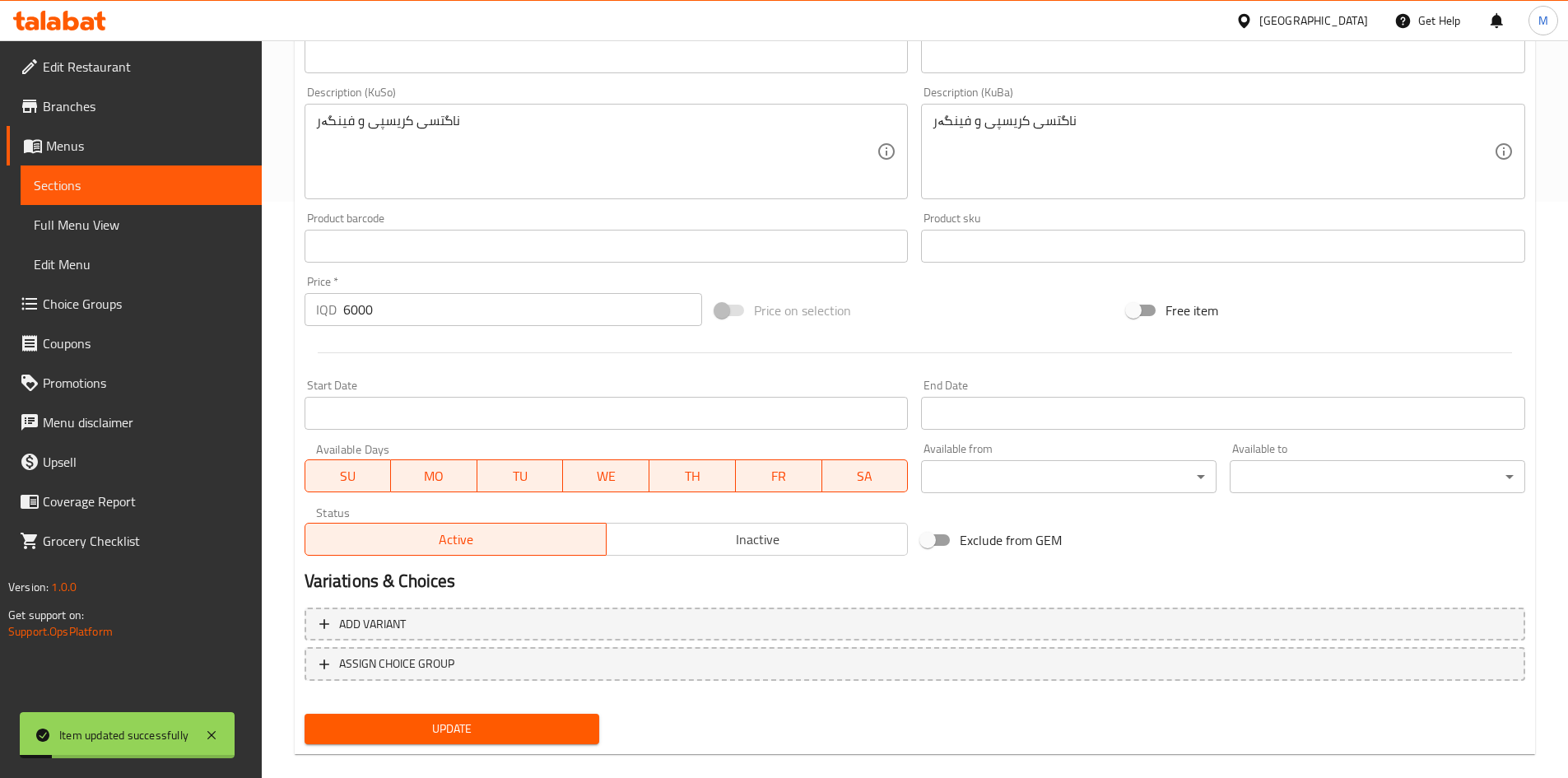
scroll to position [0, 0]
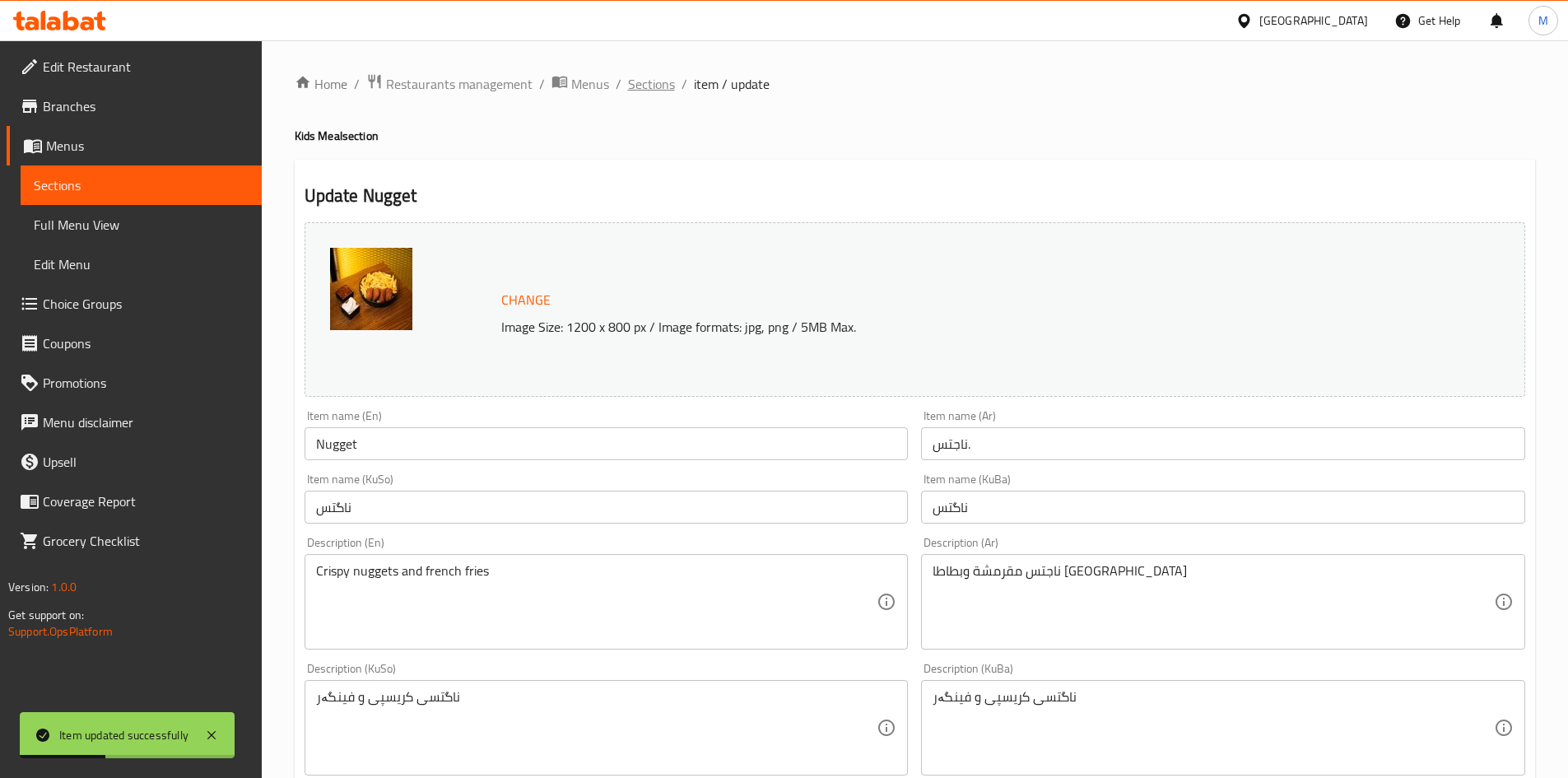
click at [656, 81] on span "Sections" at bounding box center [651, 84] width 47 height 20
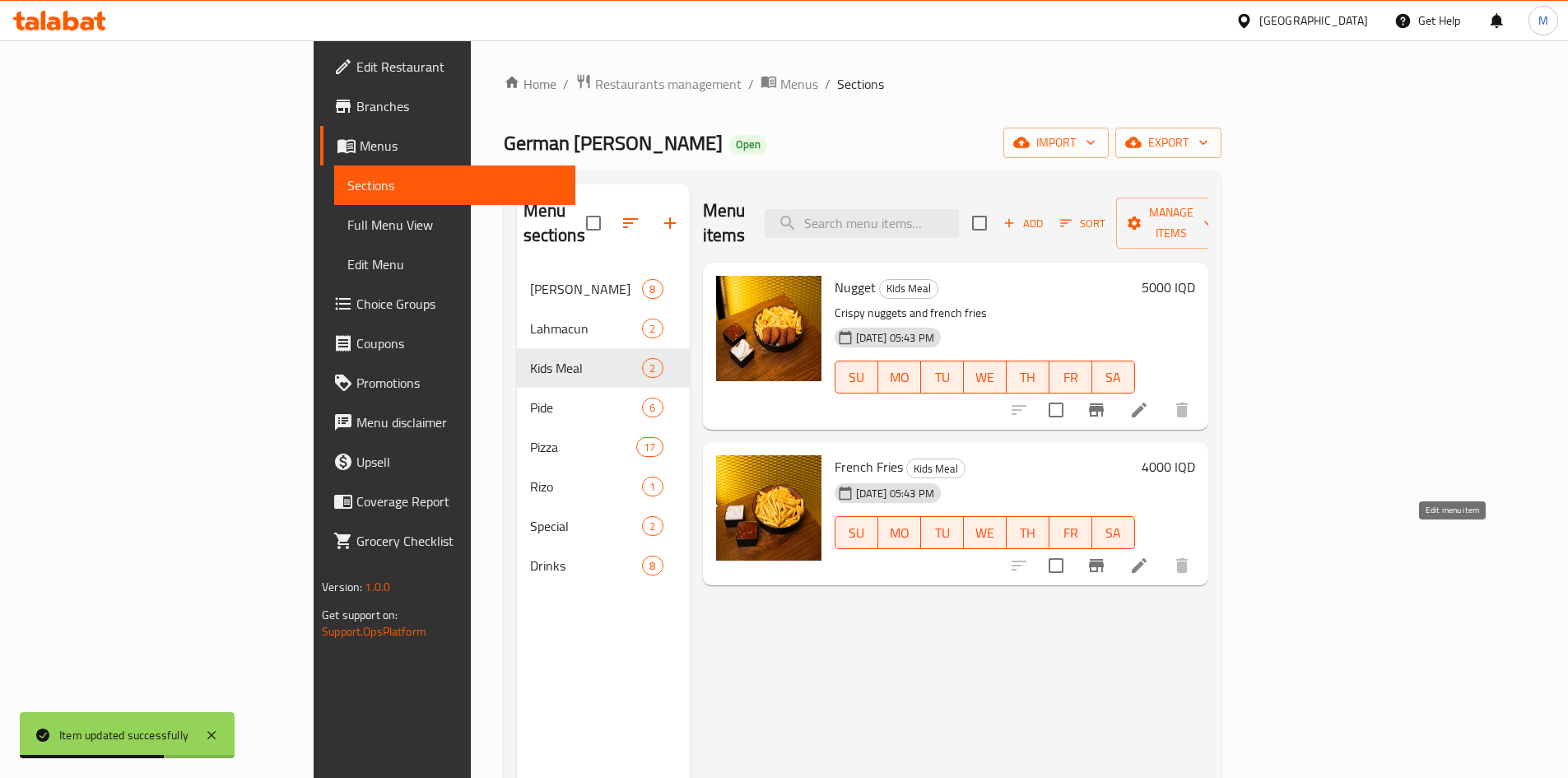
click at [1149, 556] on icon at bounding box center [1139, 565] width 20 height 20
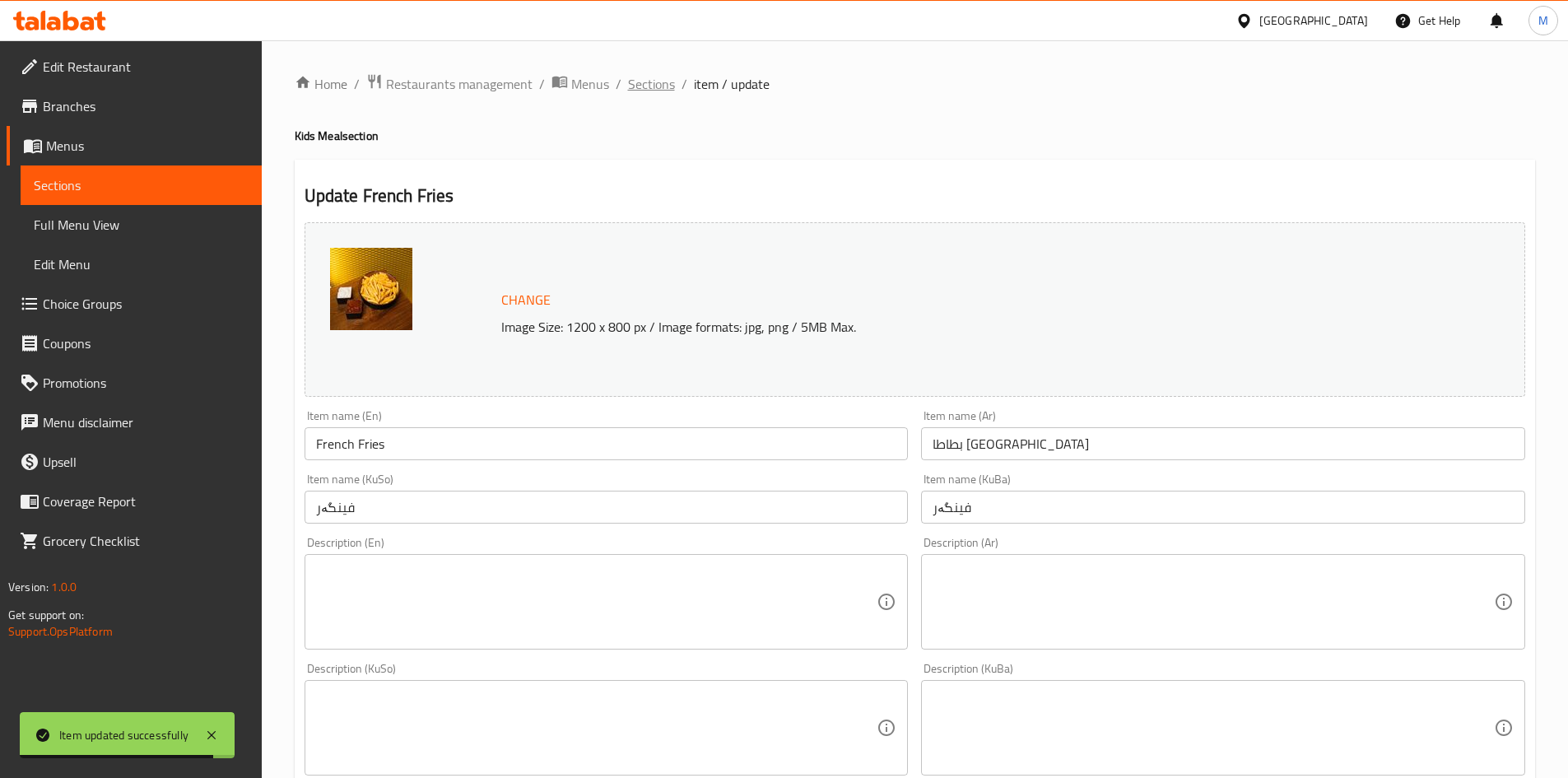
click at [645, 76] on span "Sections" at bounding box center [651, 84] width 47 height 20
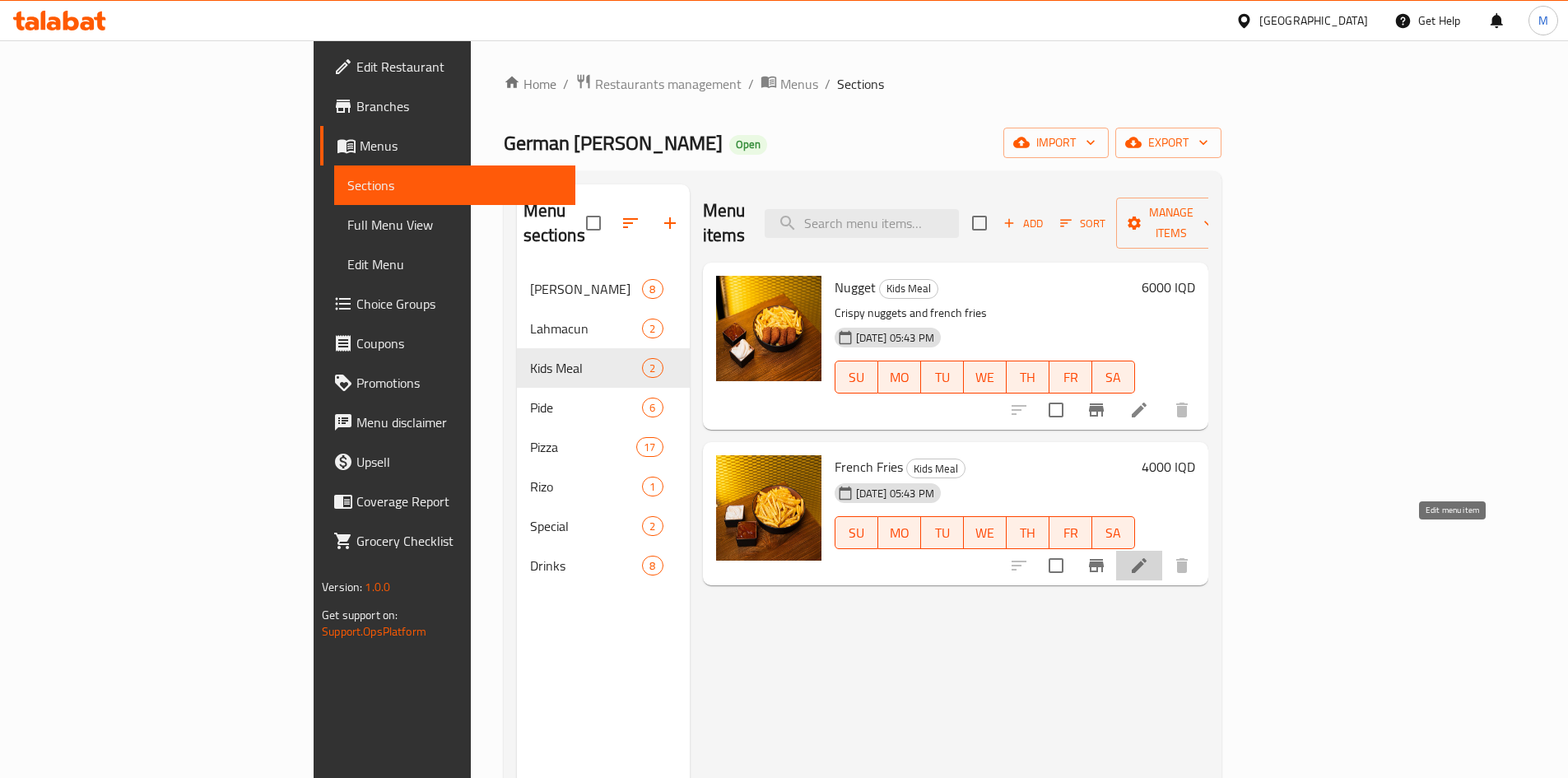
click at [1149, 556] on icon at bounding box center [1139, 565] width 20 height 20
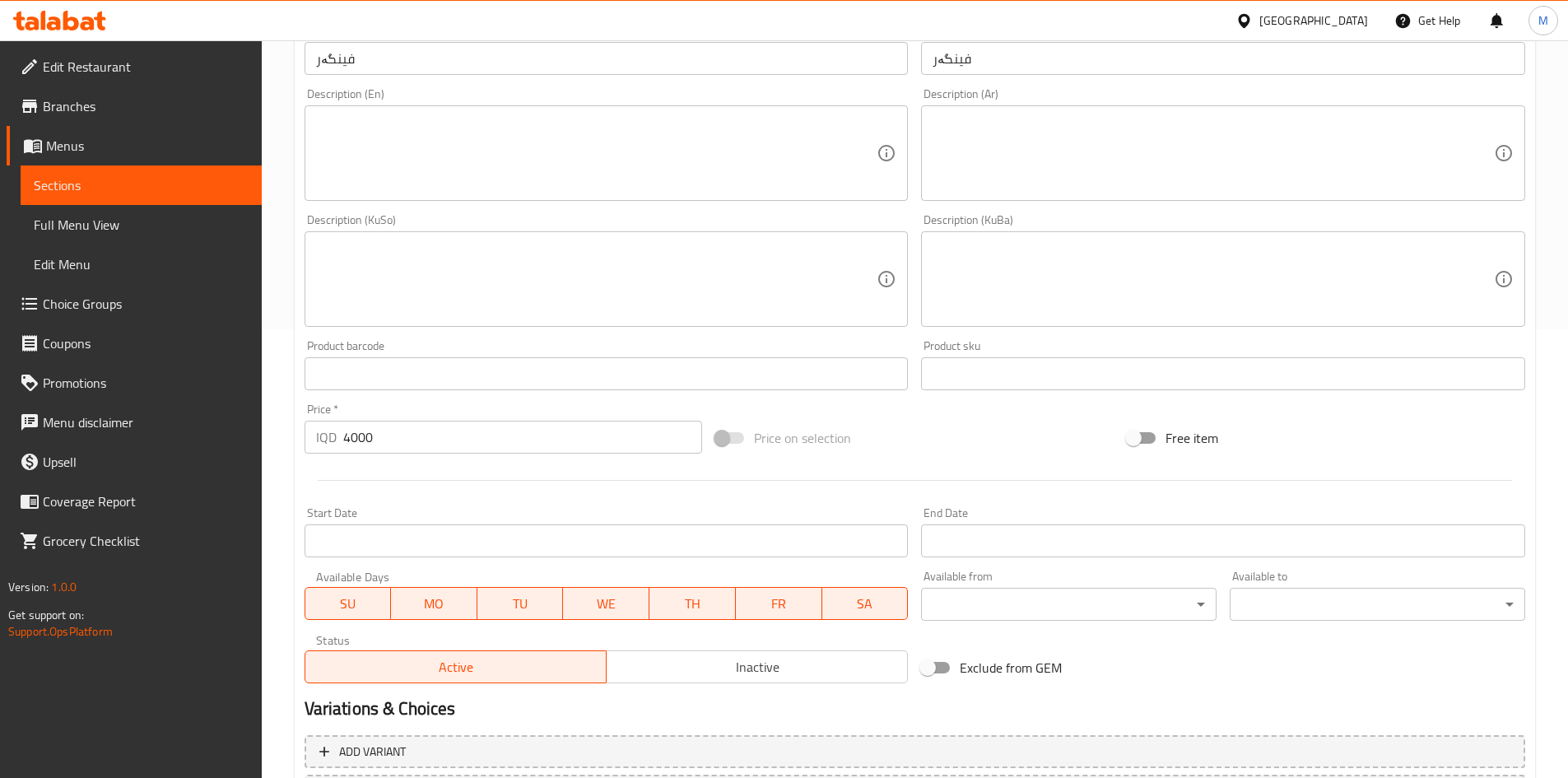
scroll to position [598, 0]
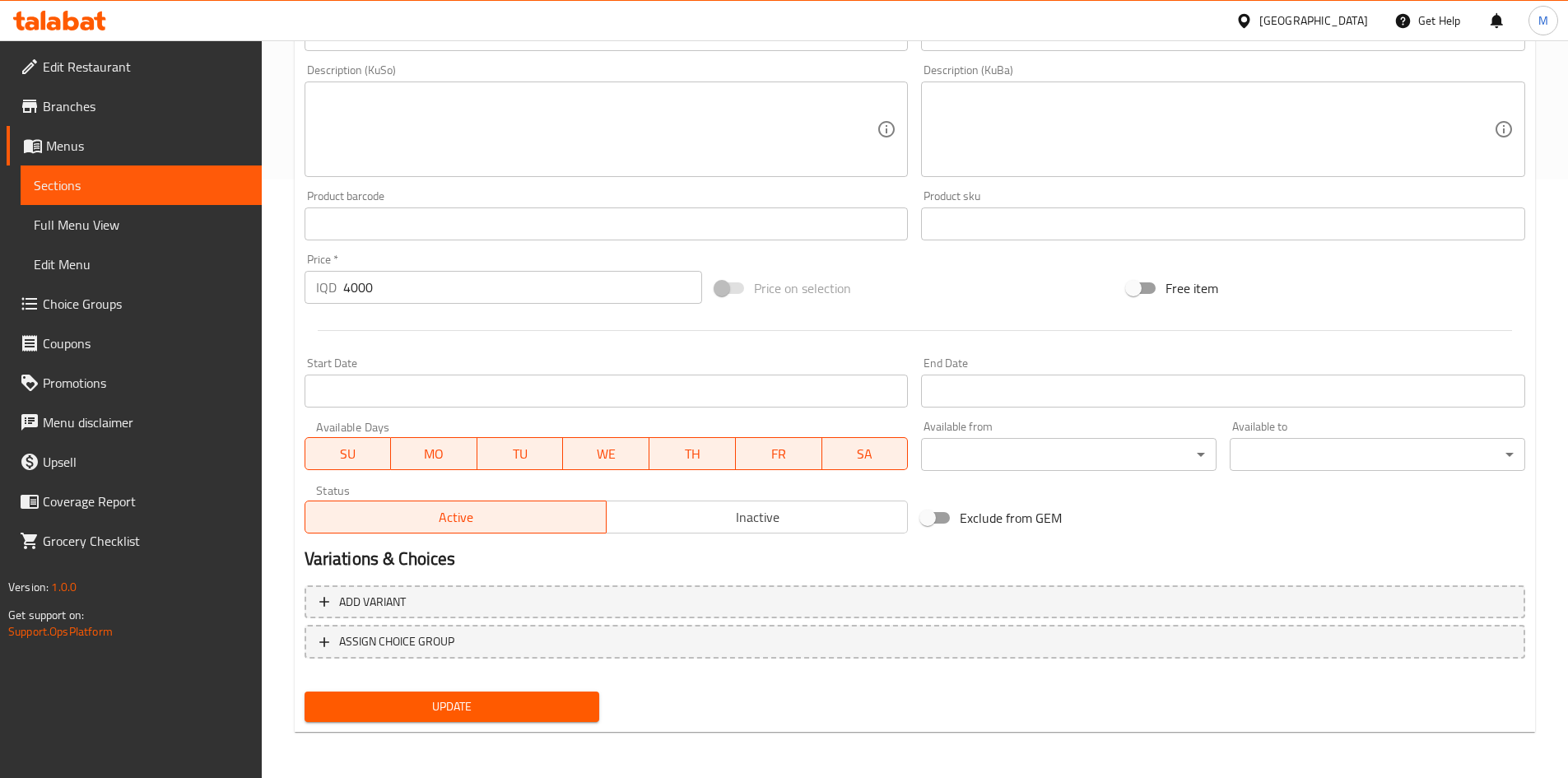
click at [370, 285] on input "4000" at bounding box center [523, 287] width 360 height 33
type input "5000"
click at [461, 710] on span "Update" at bounding box center [453, 706] width 269 height 20
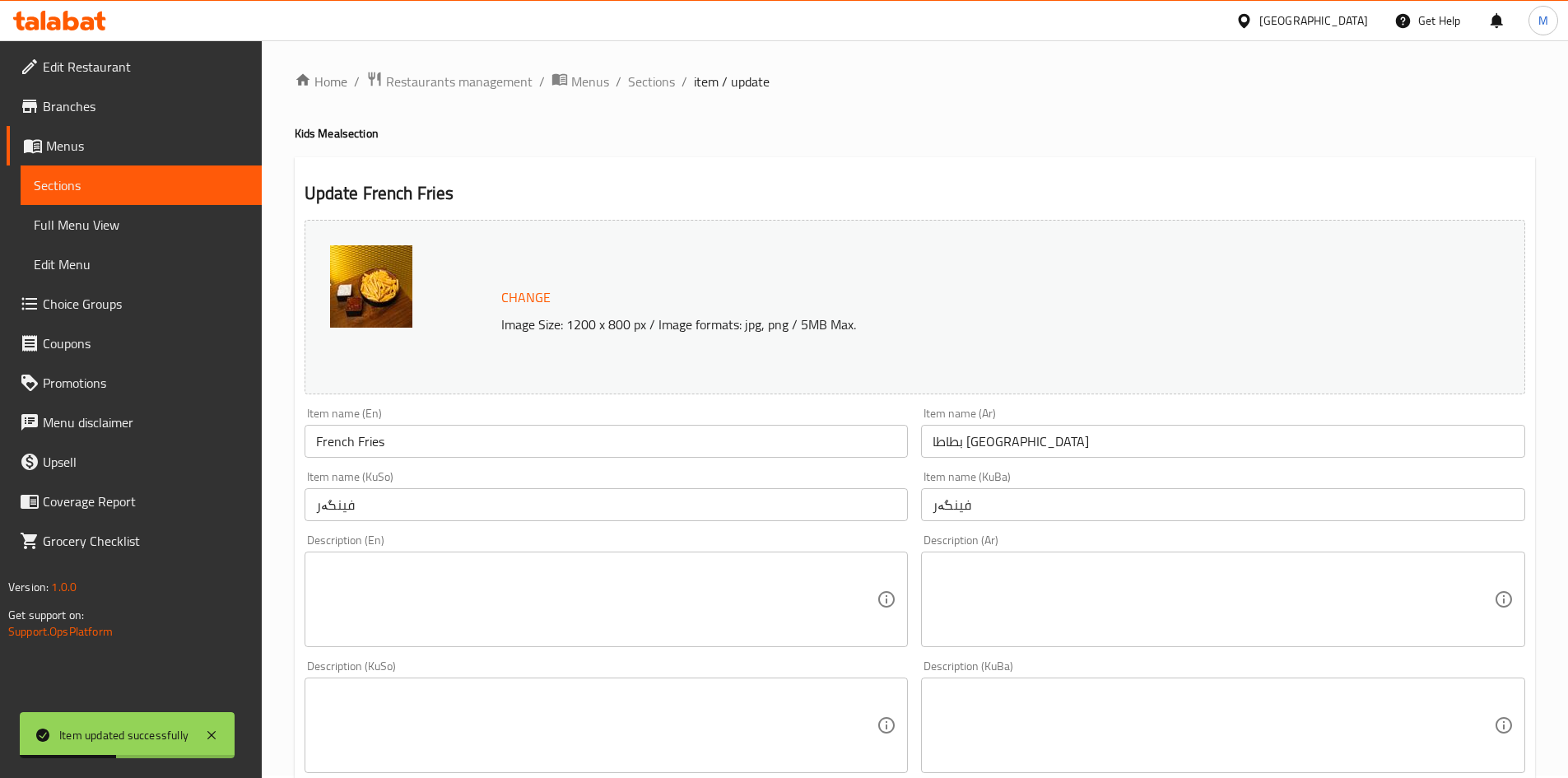
scroll to position [0, 0]
click at [636, 82] on span "Sections" at bounding box center [651, 84] width 47 height 20
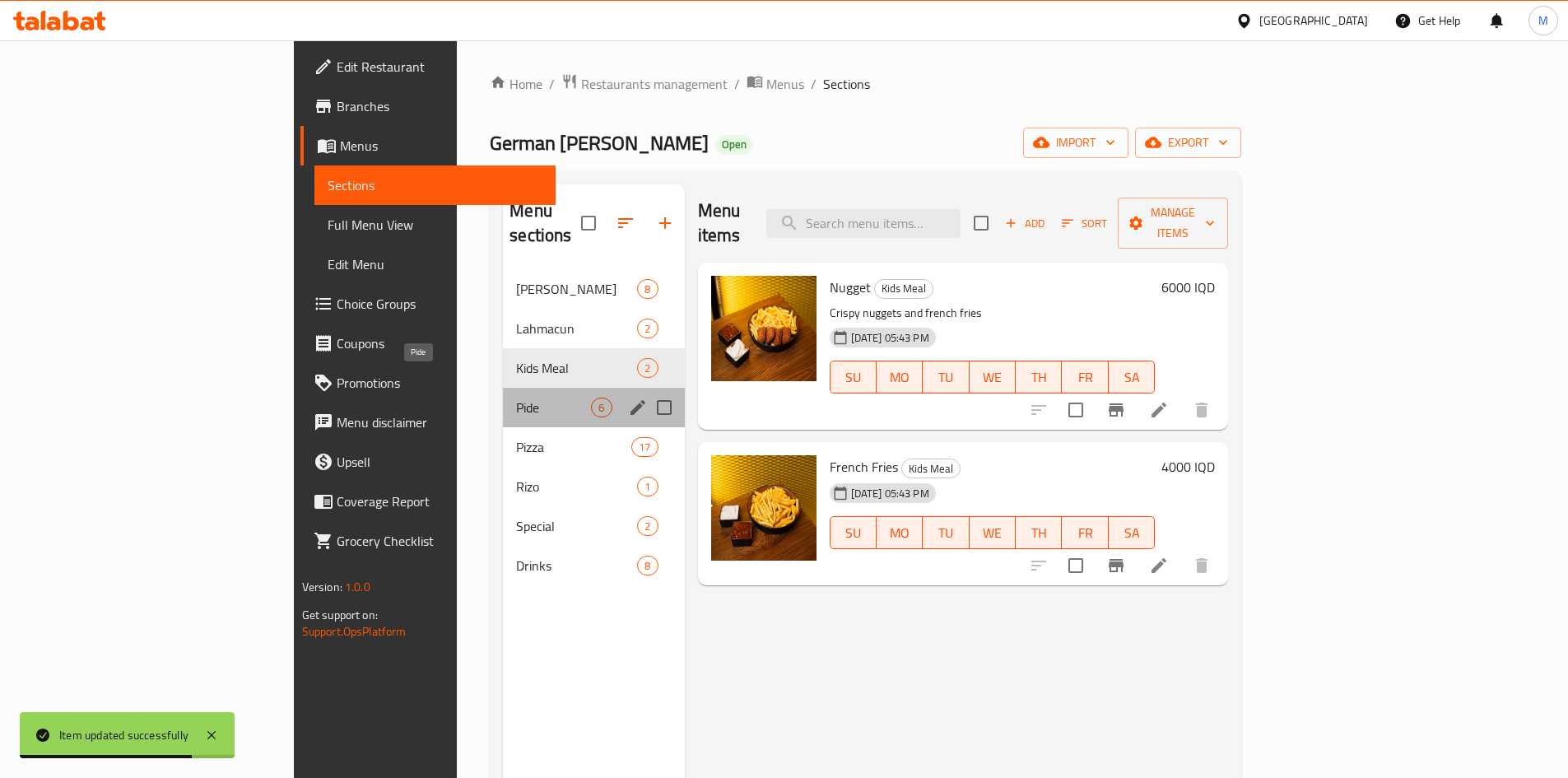
click at [516, 397] on span "Pide" at bounding box center [554, 406] width 75 height 20
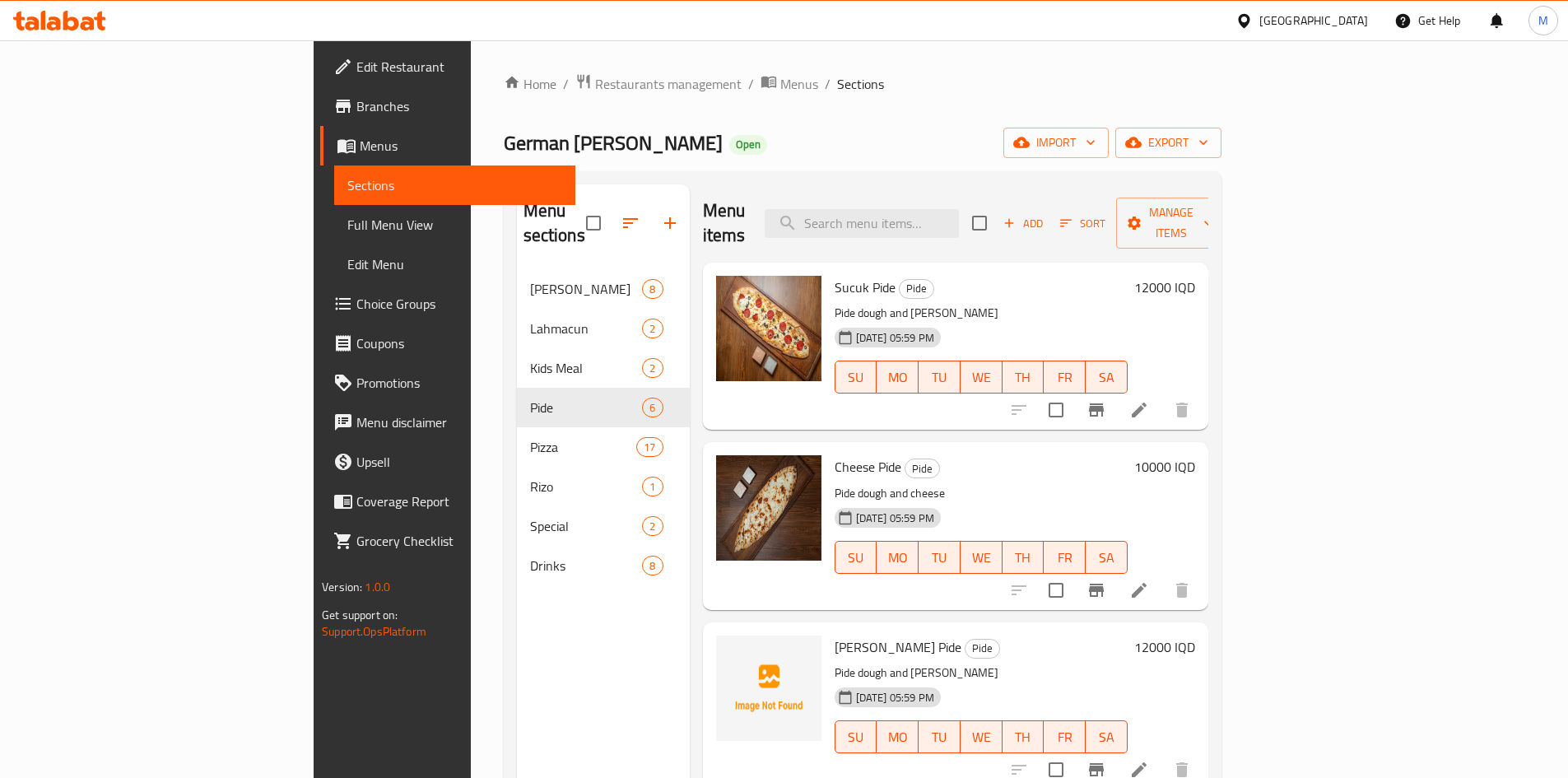
click at [1162, 395] on li at bounding box center [1139, 410] width 46 height 30
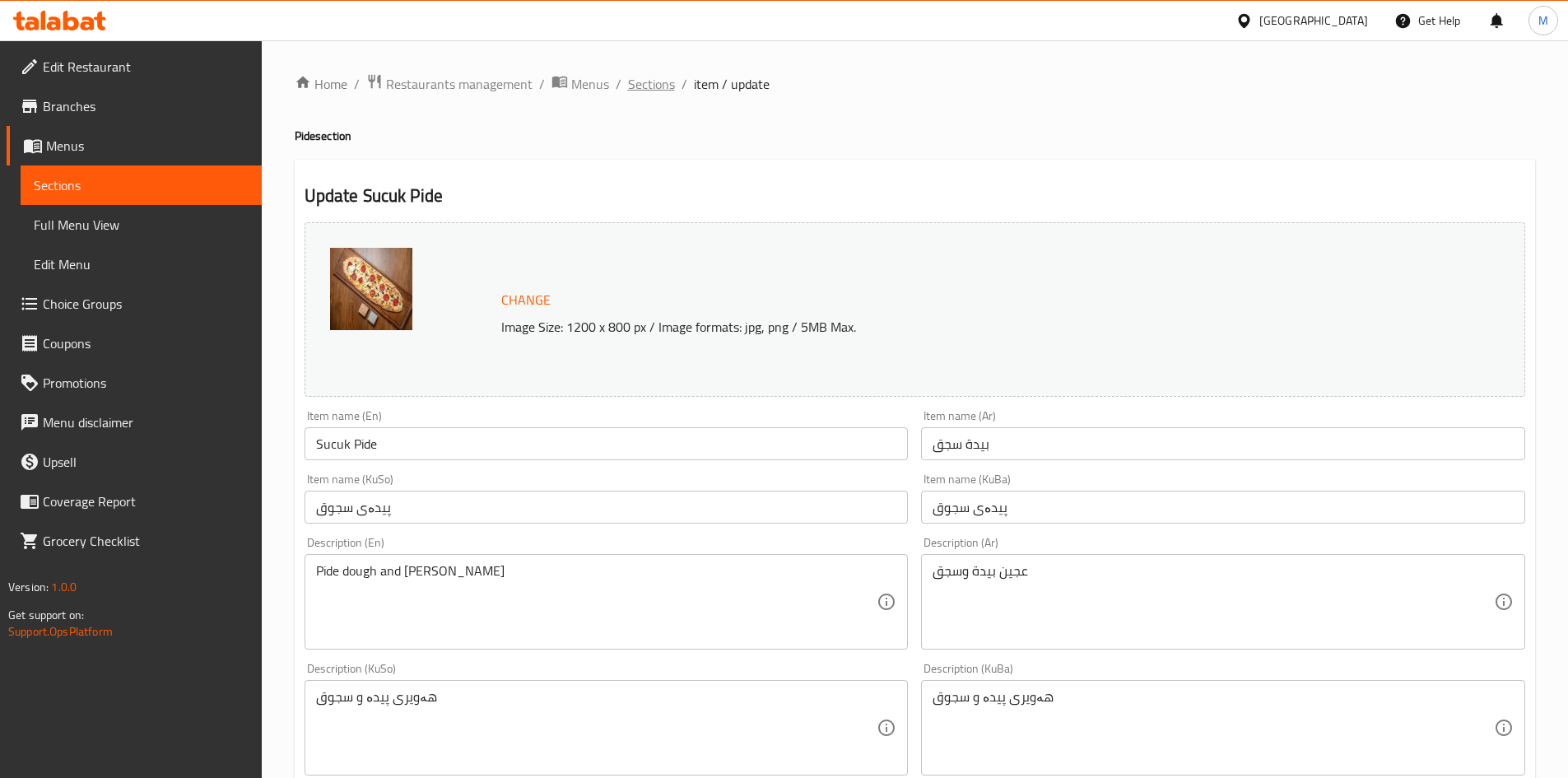
click at [664, 76] on span "Sections" at bounding box center [651, 84] width 47 height 20
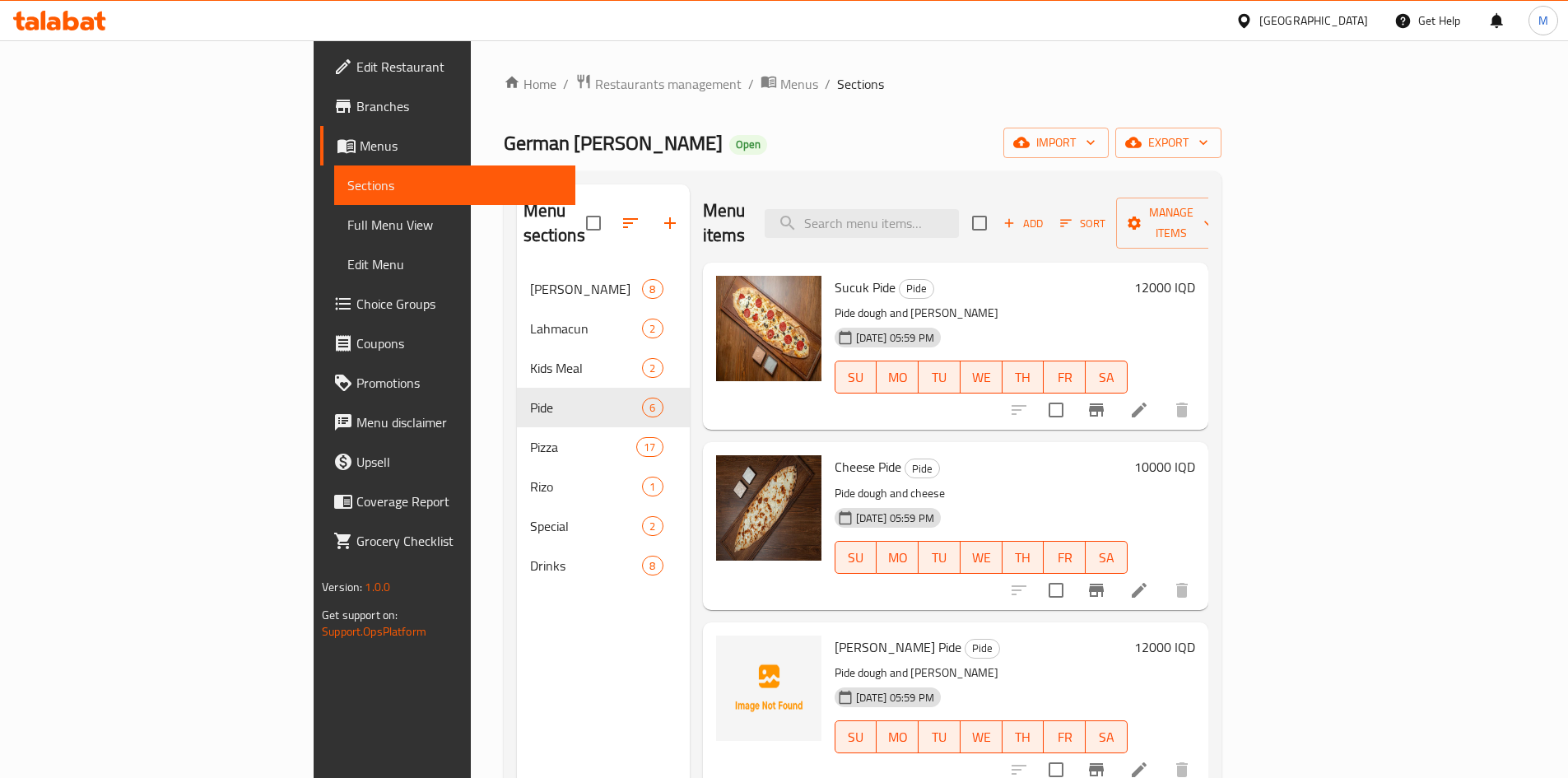
click at [1195, 276] on h6 "12000 IQD" at bounding box center [1164, 287] width 61 height 23
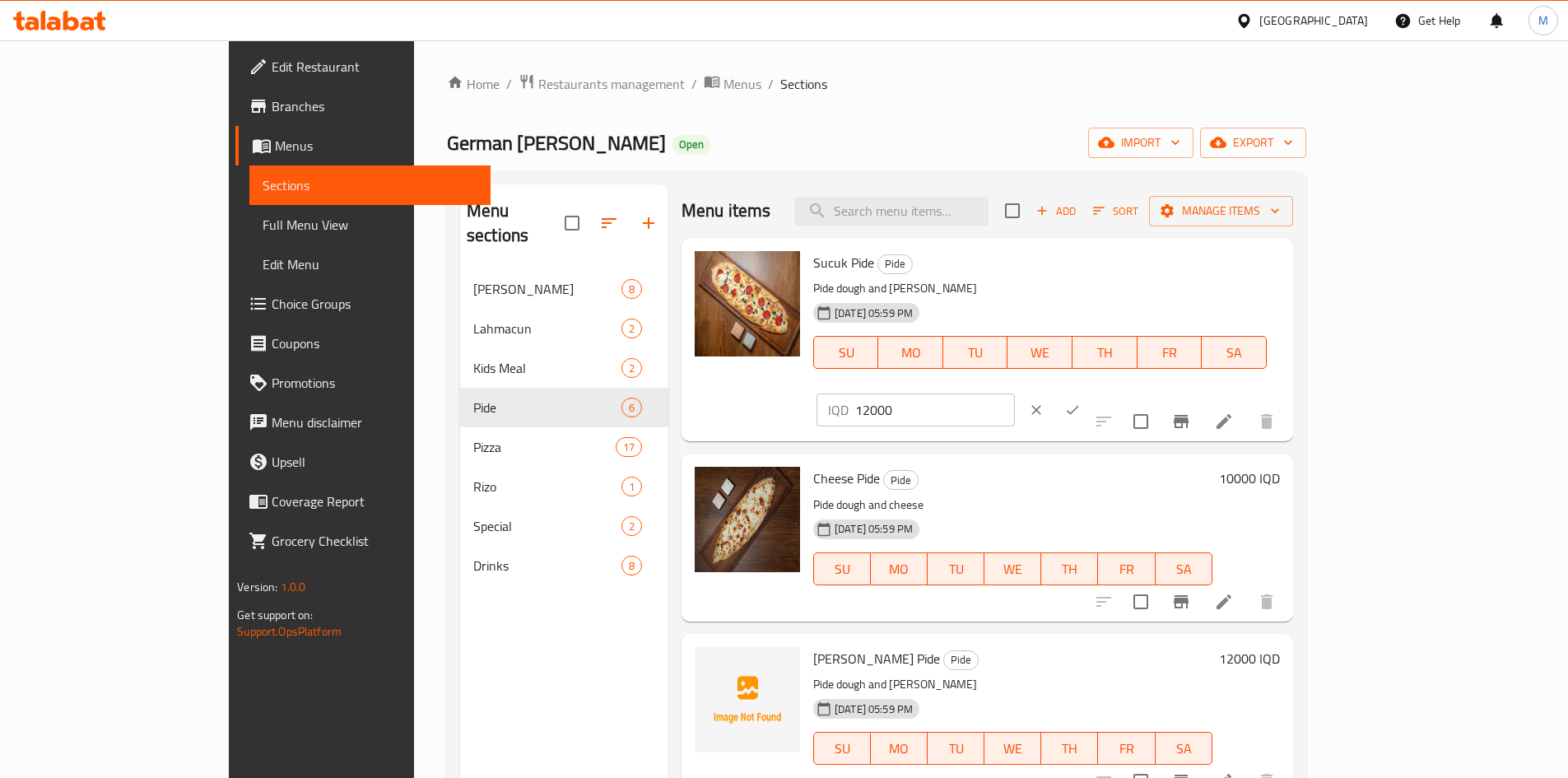
click at [1229, 342] on button "SA" at bounding box center [1234, 352] width 65 height 33
click at [1015, 394] on input "12000" at bounding box center [934, 410] width 159 height 33
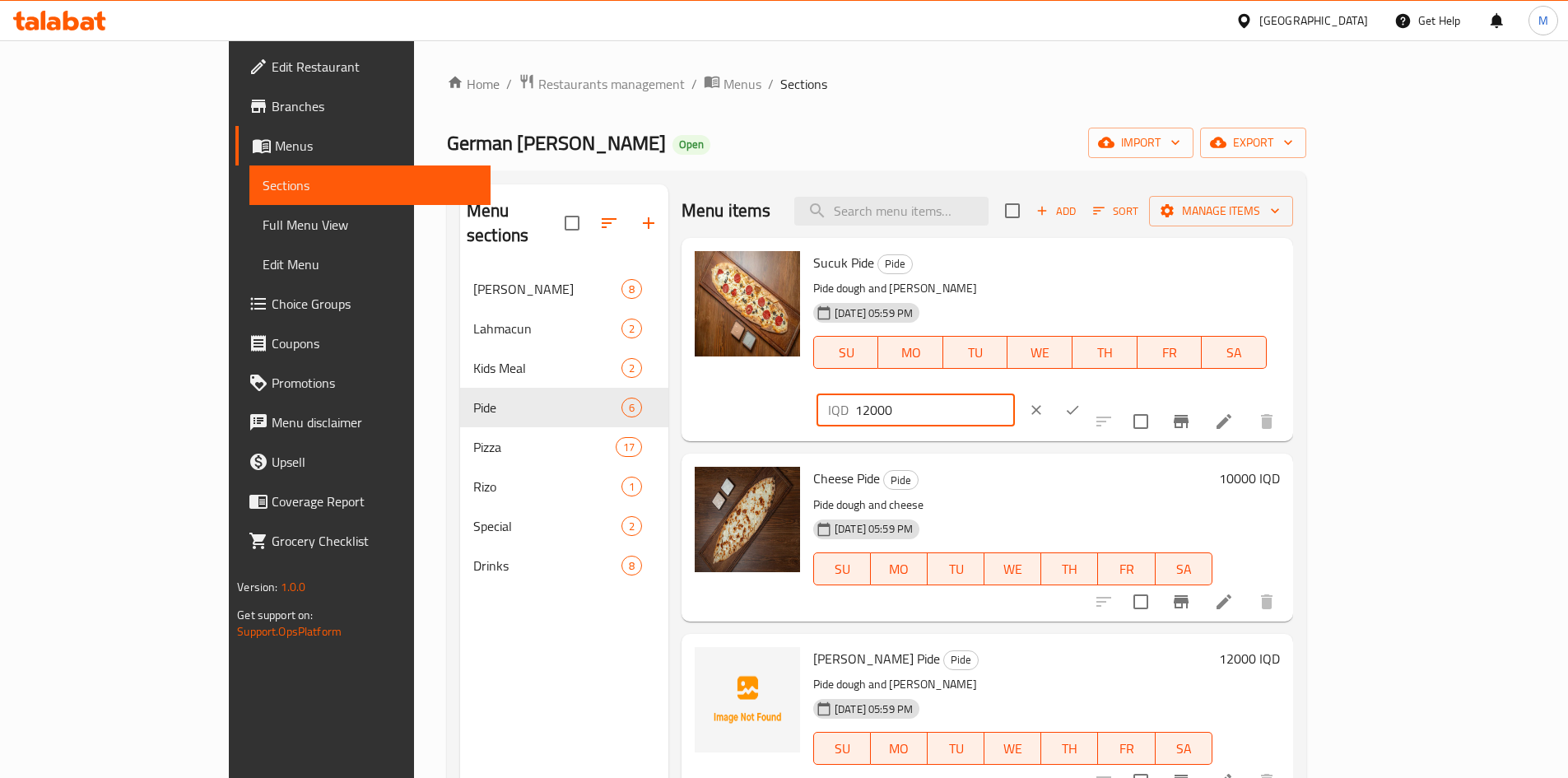
click at [1015, 394] on input "12000" at bounding box center [934, 410] width 159 height 33
drag, startPoint x: 1289, startPoint y: 270, endPoint x: 1278, endPoint y: 273, distance: 11.4
click at [1015, 394] on input "12000" at bounding box center [934, 410] width 159 height 33
type input "13000"
click at [1081, 401] on icon "ok" at bounding box center [1072, 409] width 16 height 16
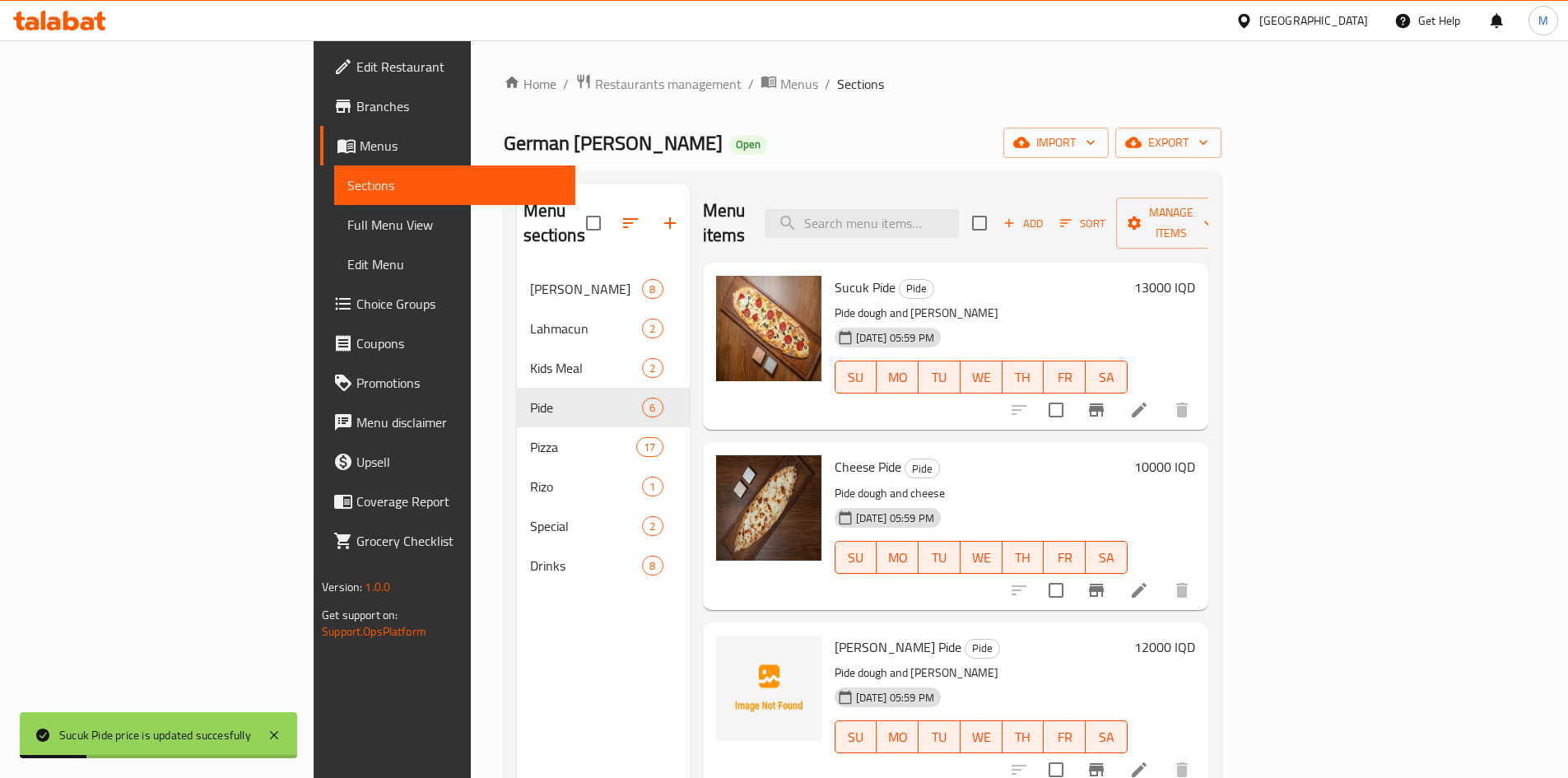
click at [1195, 455] on h6 "10000 IQD" at bounding box center [1164, 466] width 61 height 23
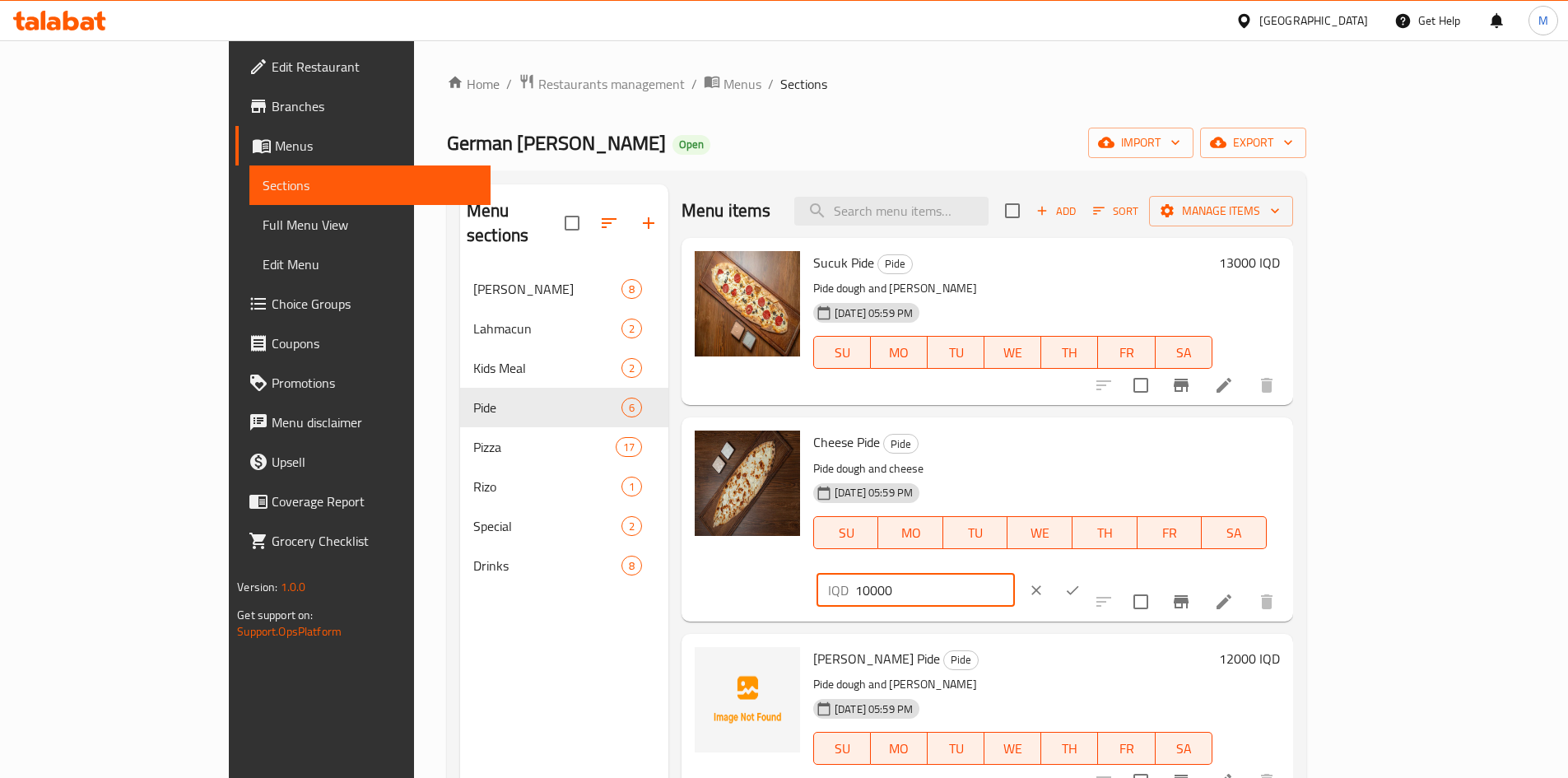
click at [1015, 573] on input "10000" at bounding box center [934, 590] width 159 height 33
type input "11000"
click at [1081, 582] on icon "ok" at bounding box center [1072, 590] width 16 height 16
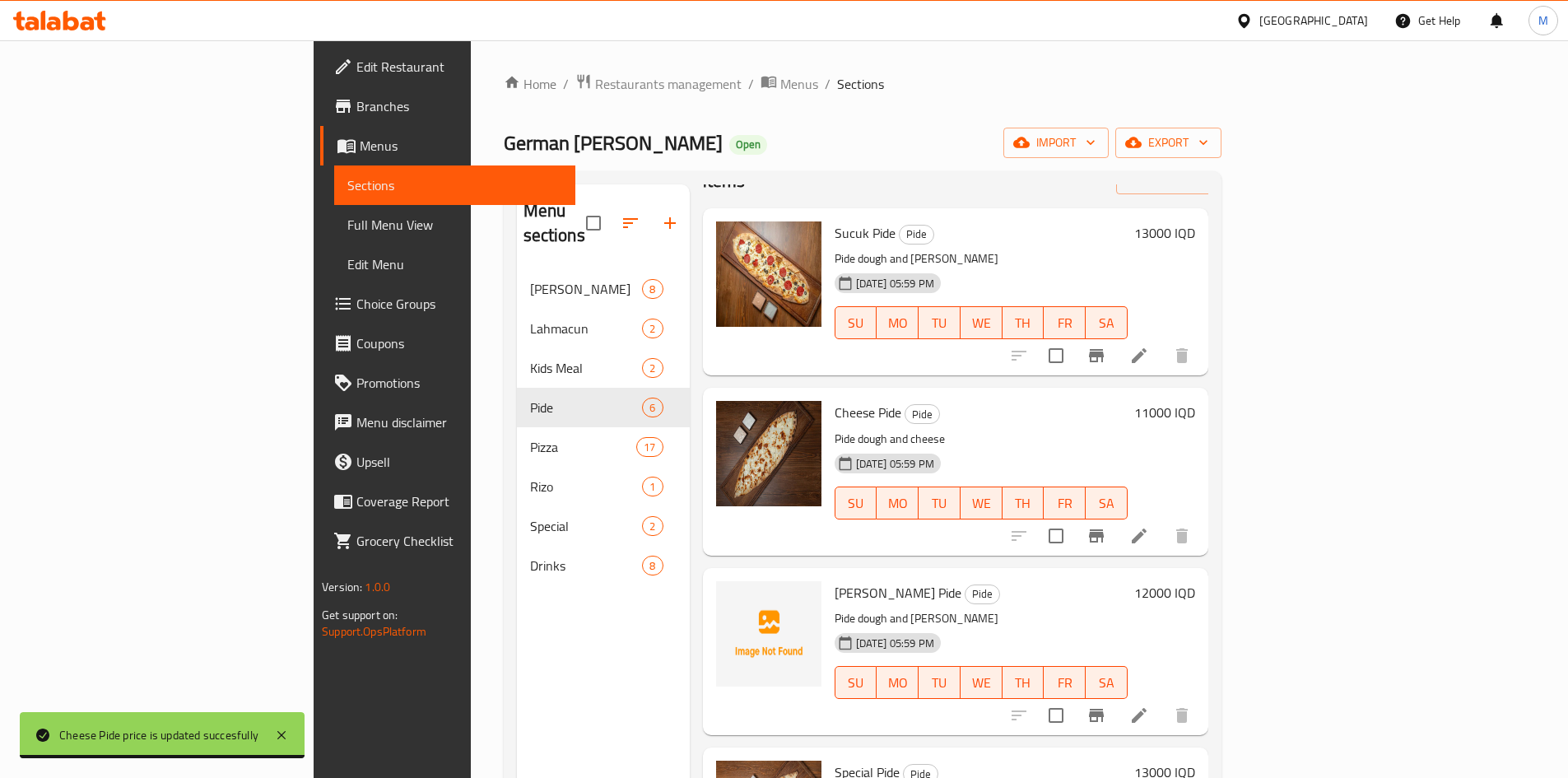
scroll to position [83, 0]
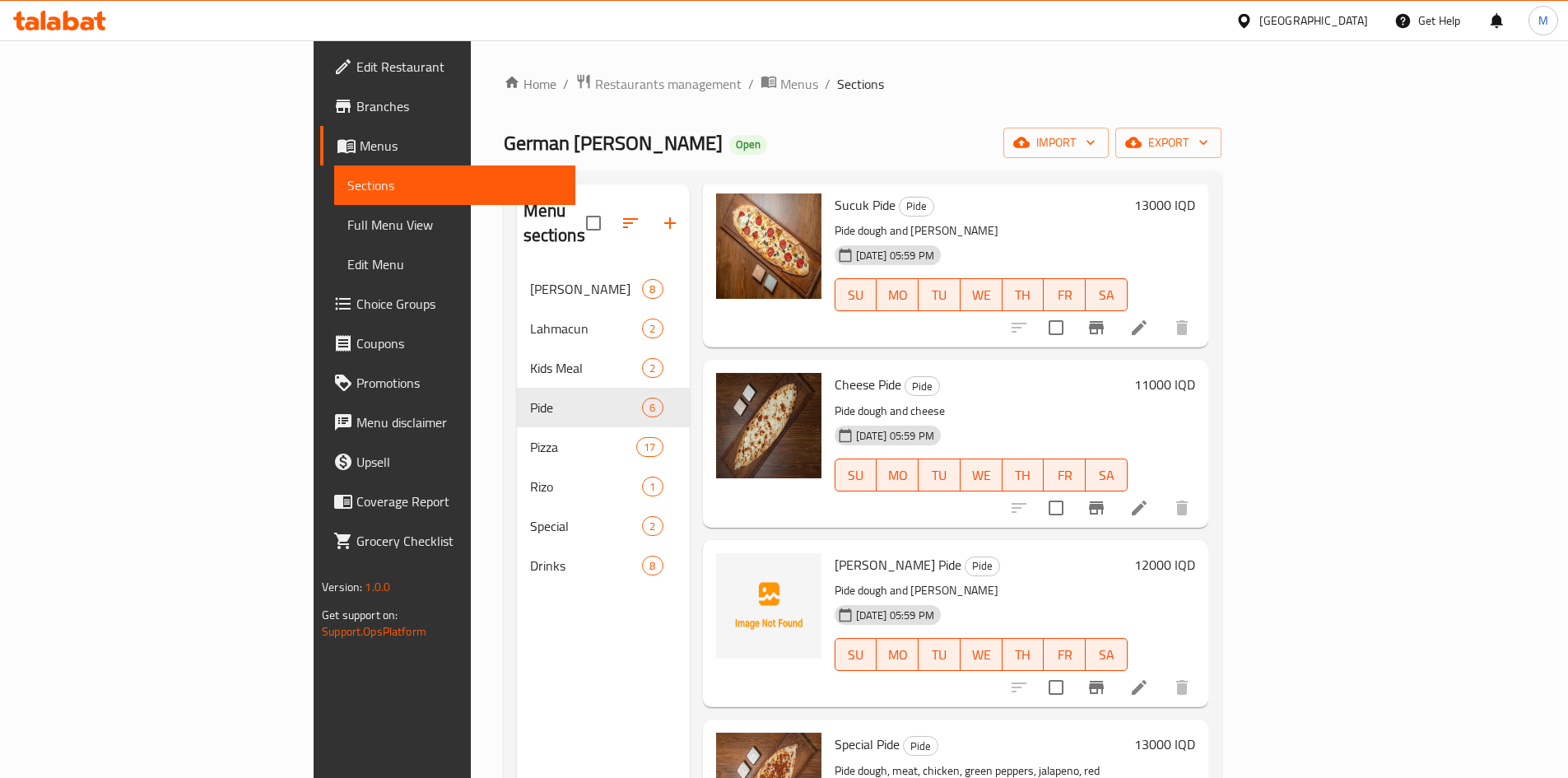
click at [1195, 553] on h6 "12000 IQD" at bounding box center [1164, 564] width 61 height 23
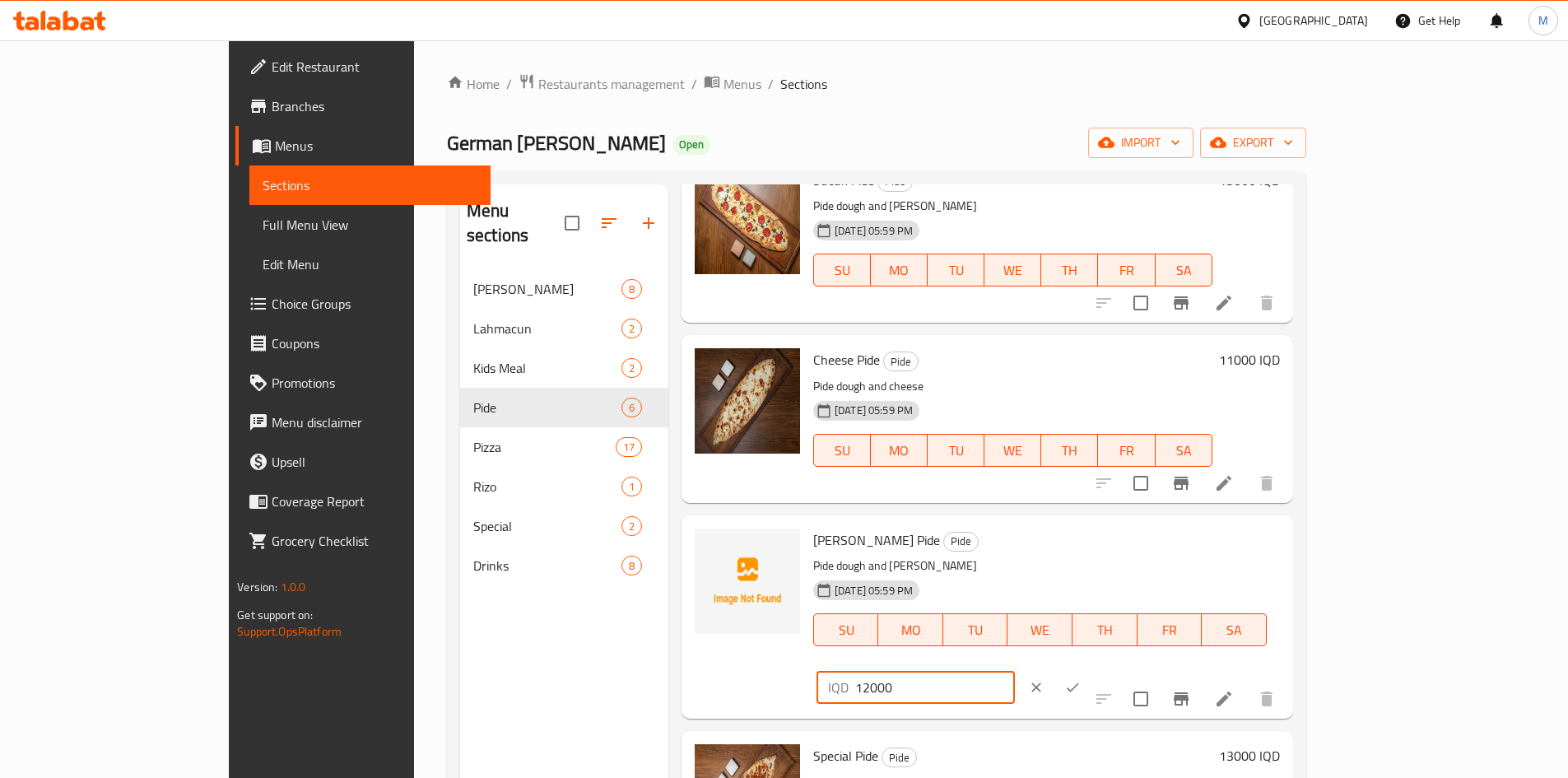
drag, startPoint x: 1286, startPoint y: 550, endPoint x: 1278, endPoint y: 551, distance: 8.1
click at [1015, 671] on input "12000" at bounding box center [934, 687] width 159 height 33
type input "13000"
click at [1091, 669] on button "ok" at bounding box center [1072, 687] width 36 height 36
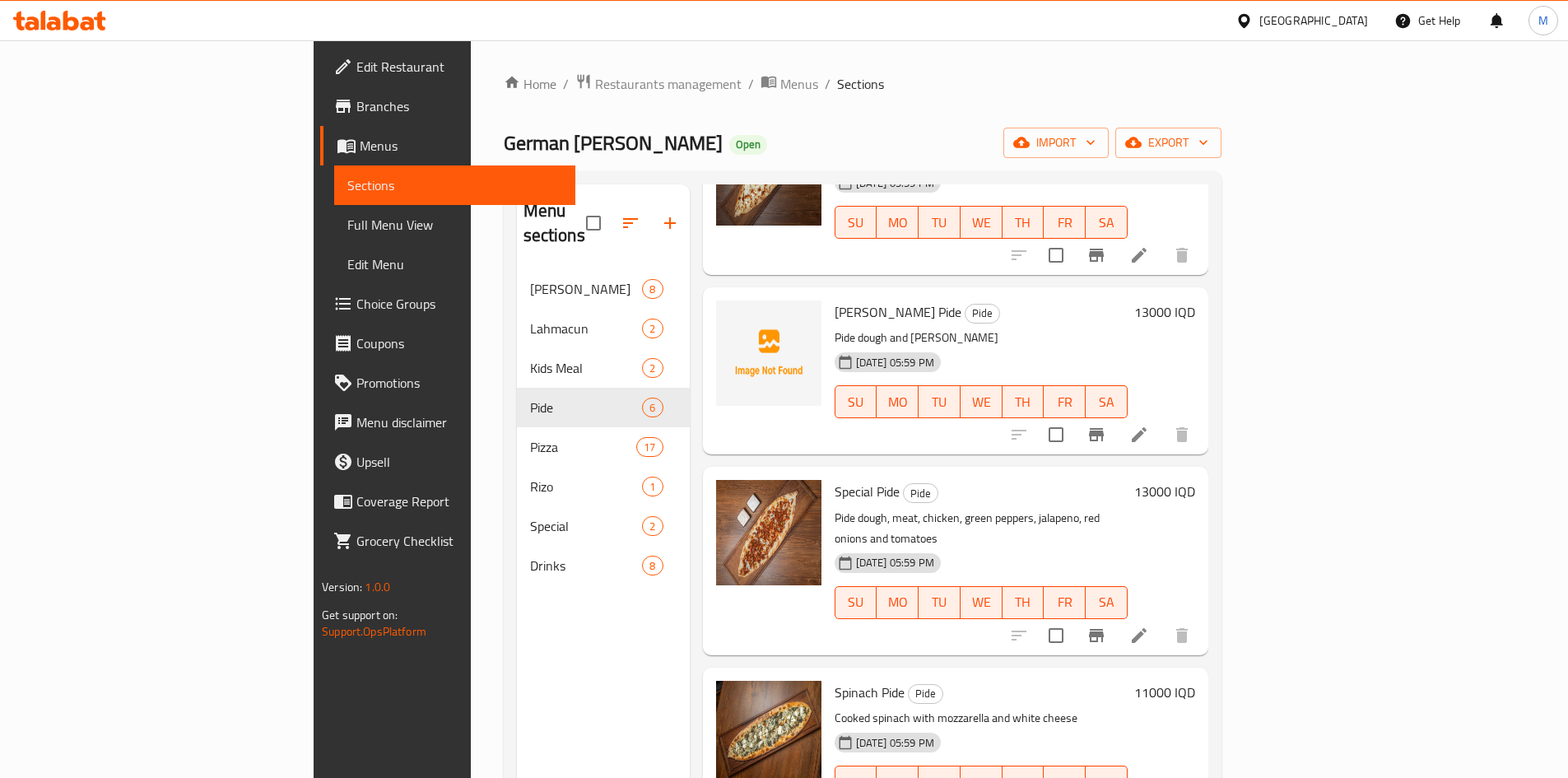
scroll to position [343, 0]
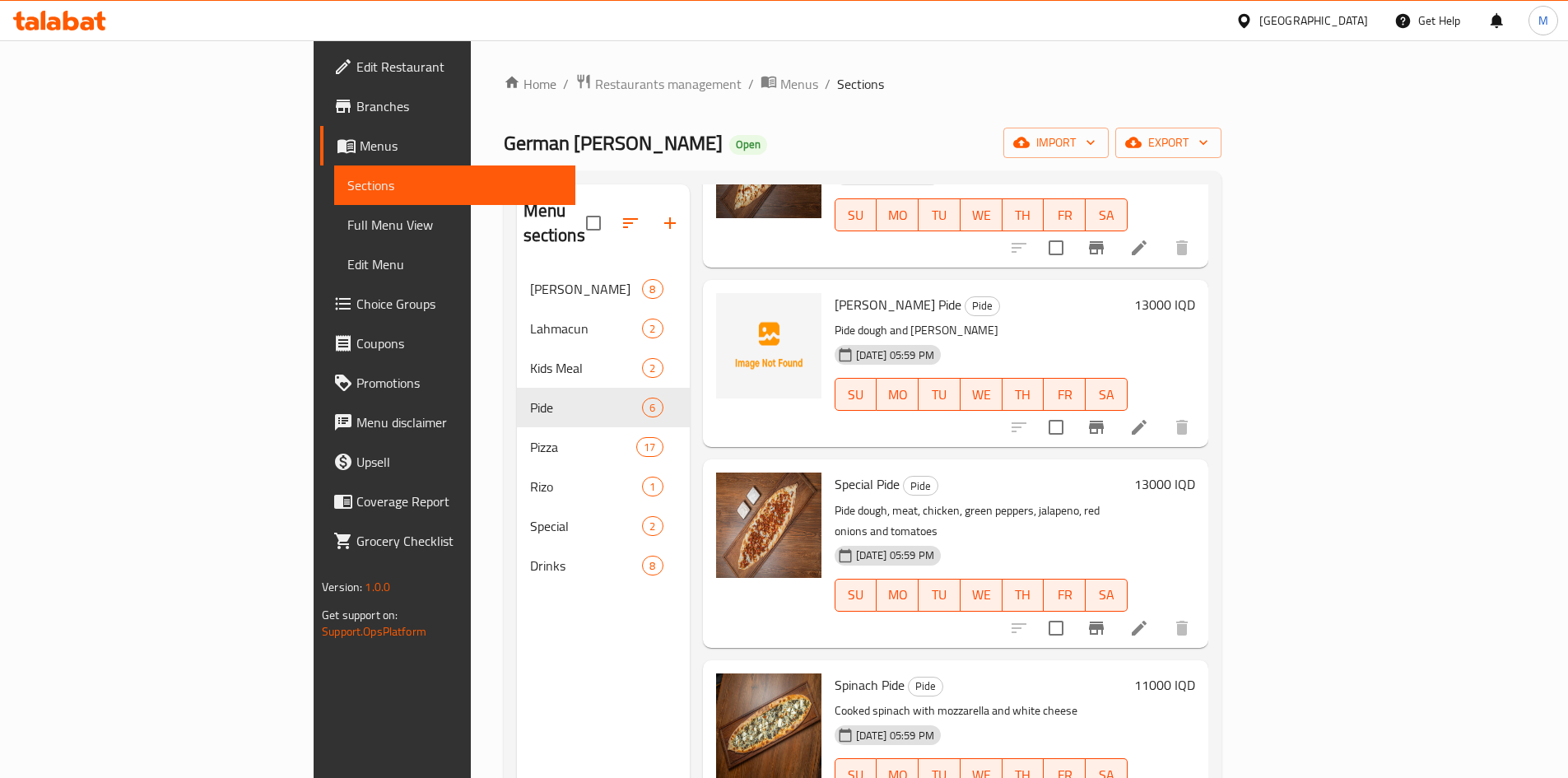
click at [1195, 472] on h6 "13000 IQD" at bounding box center [1164, 483] width 61 height 23
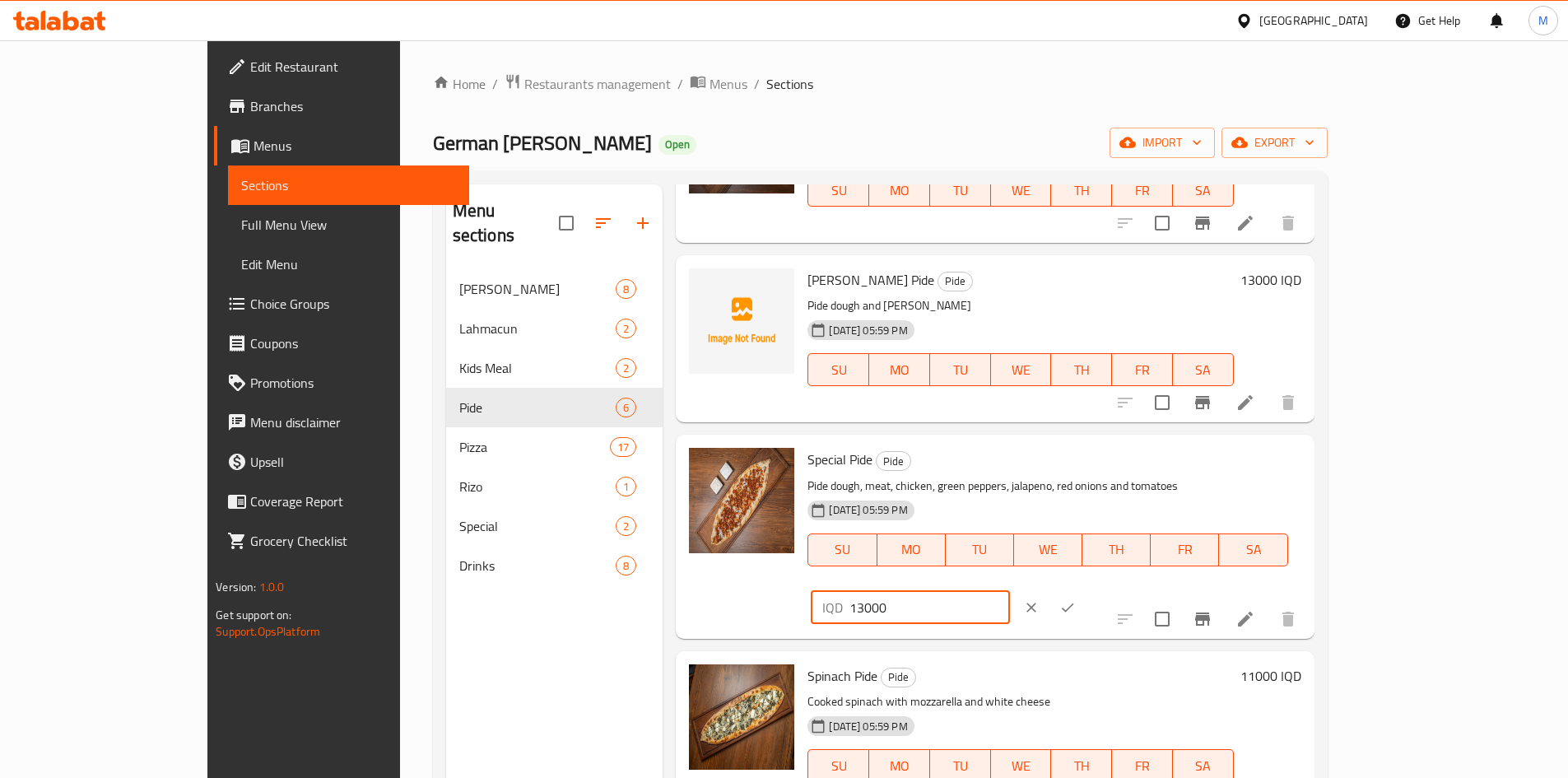
click at [1009, 591] on input "13000" at bounding box center [929, 607] width 159 height 33
type input "14000"
click at [1075, 599] on icon "ok" at bounding box center [1067, 607] width 16 height 16
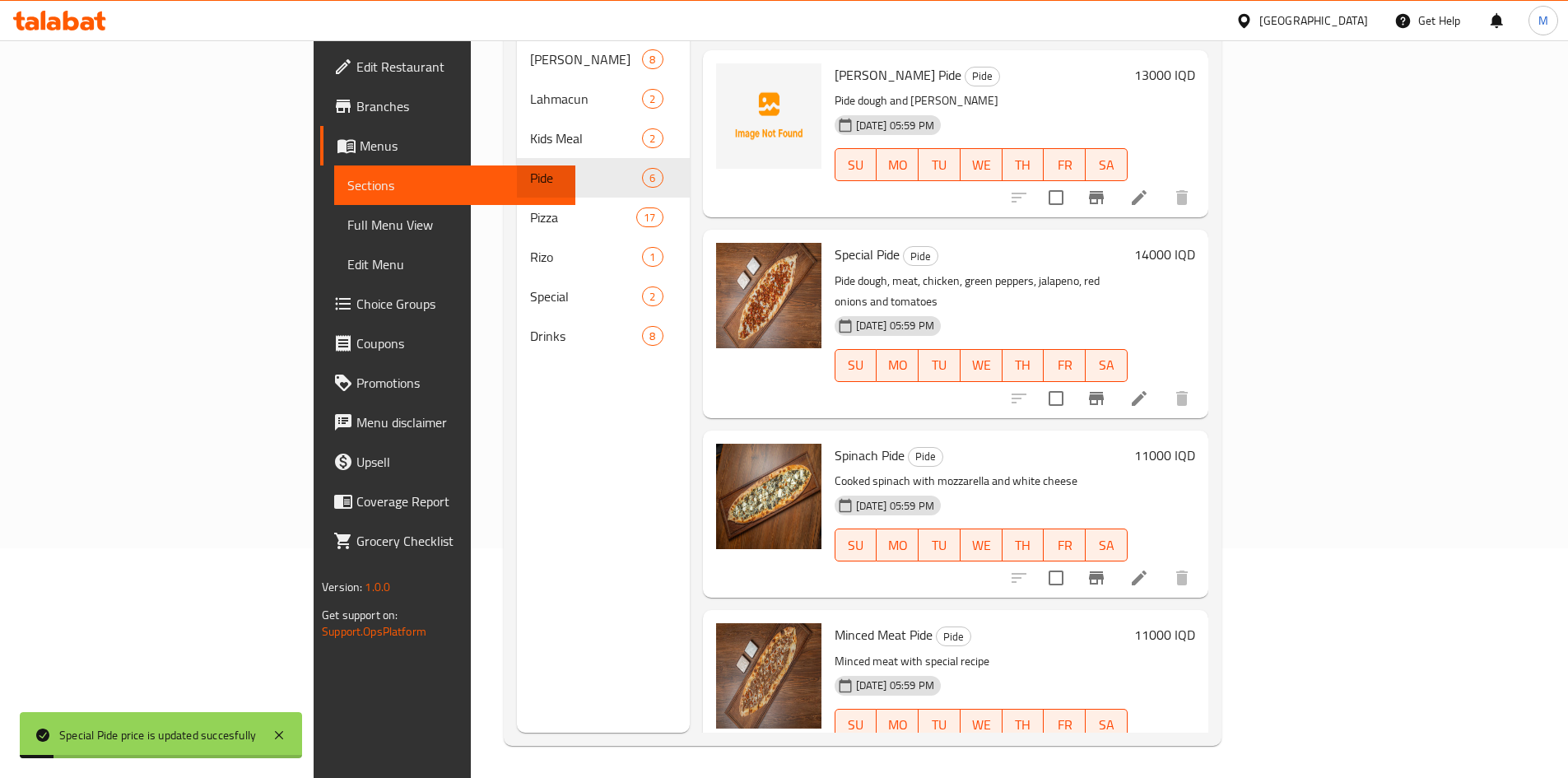
scroll to position [230, 0]
click at [1195, 443] on h6 "11000 IQD" at bounding box center [1164, 454] width 61 height 23
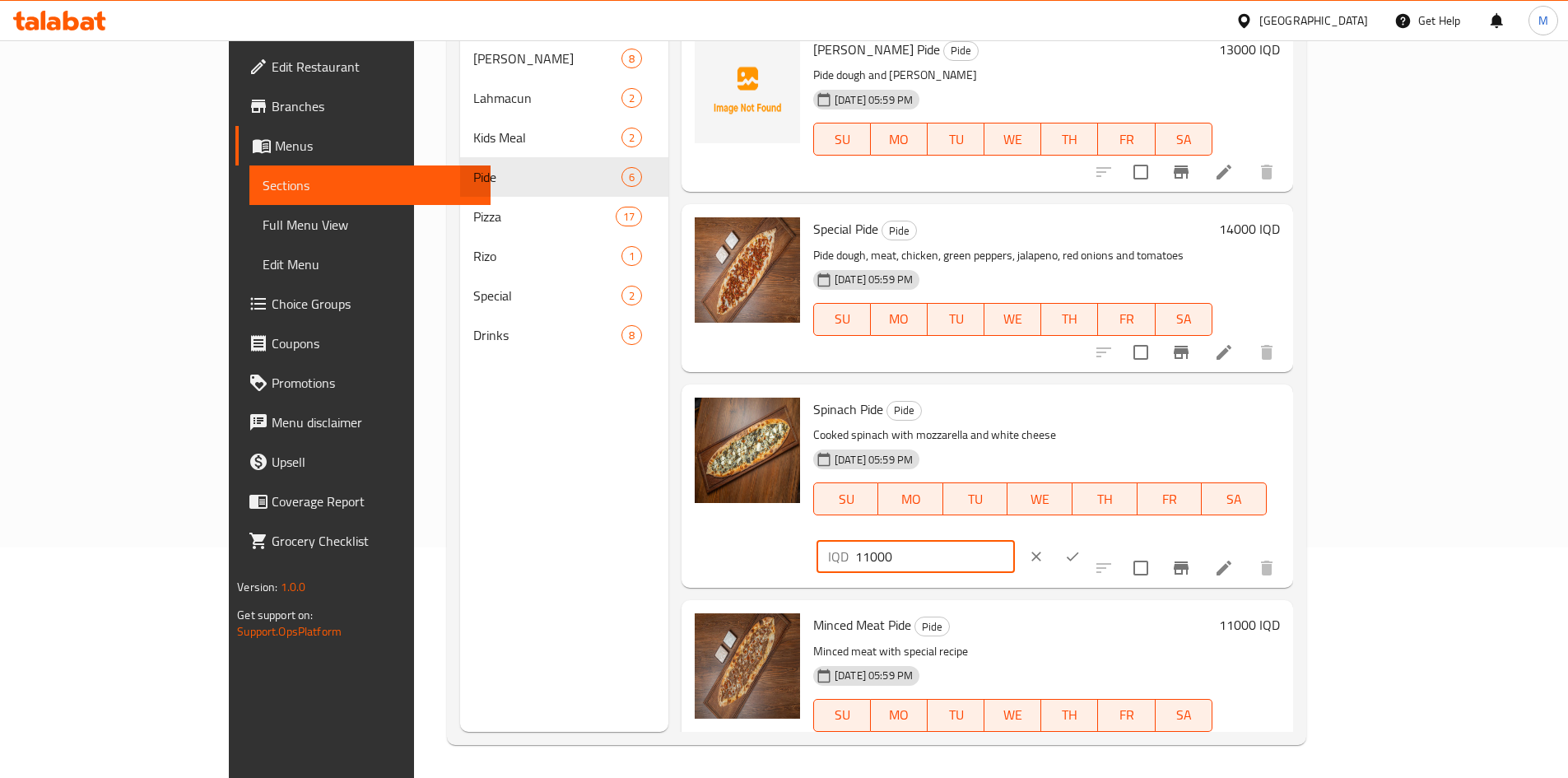
click at [1015, 540] on input "11000" at bounding box center [934, 556] width 159 height 33
type input "11500"
click at [1081, 548] on icon "ok" at bounding box center [1072, 556] width 16 height 16
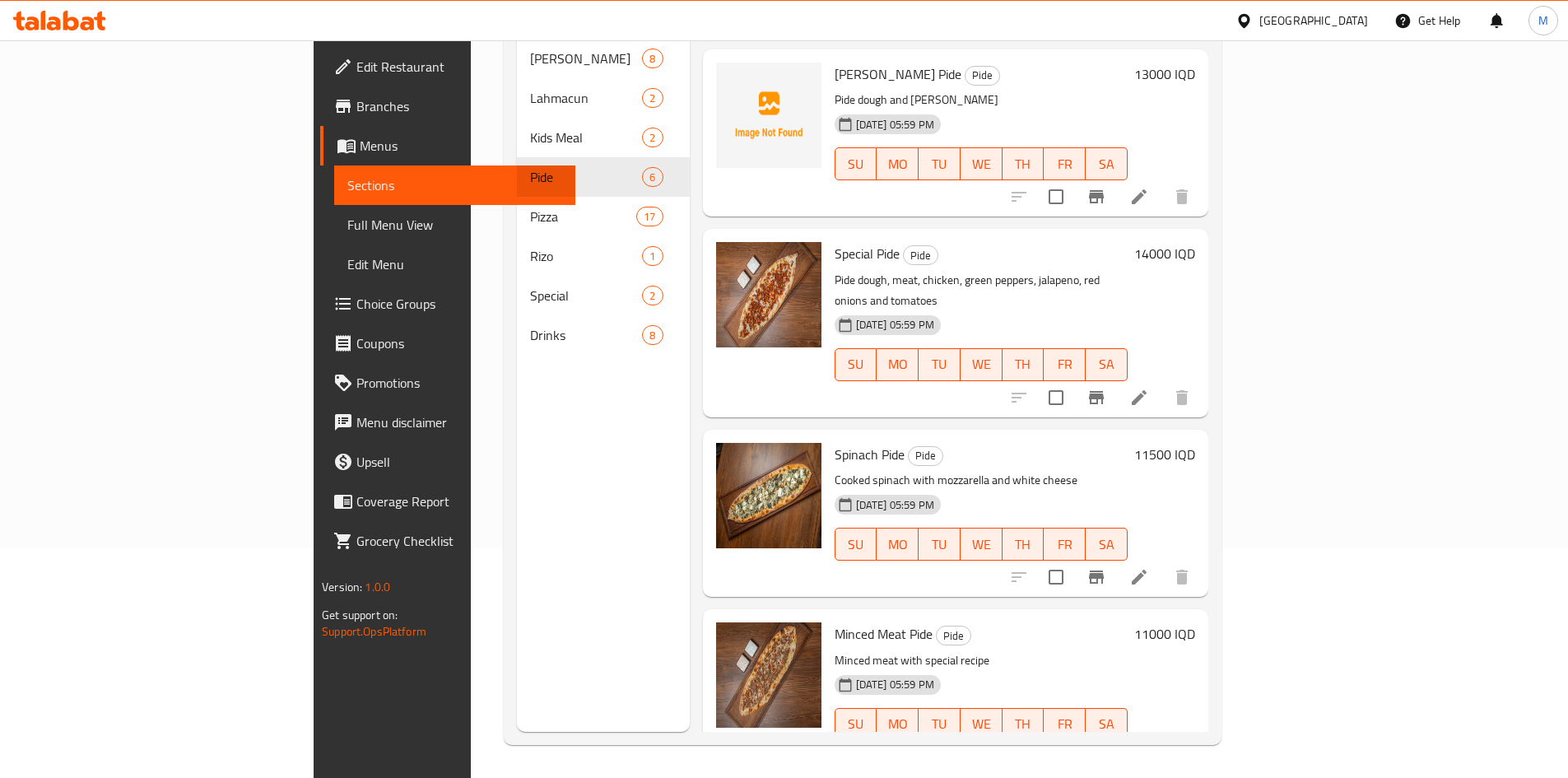
click at [1195, 622] on h6 "11000 IQD" at bounding box center [1164, 633] width 61 height 23
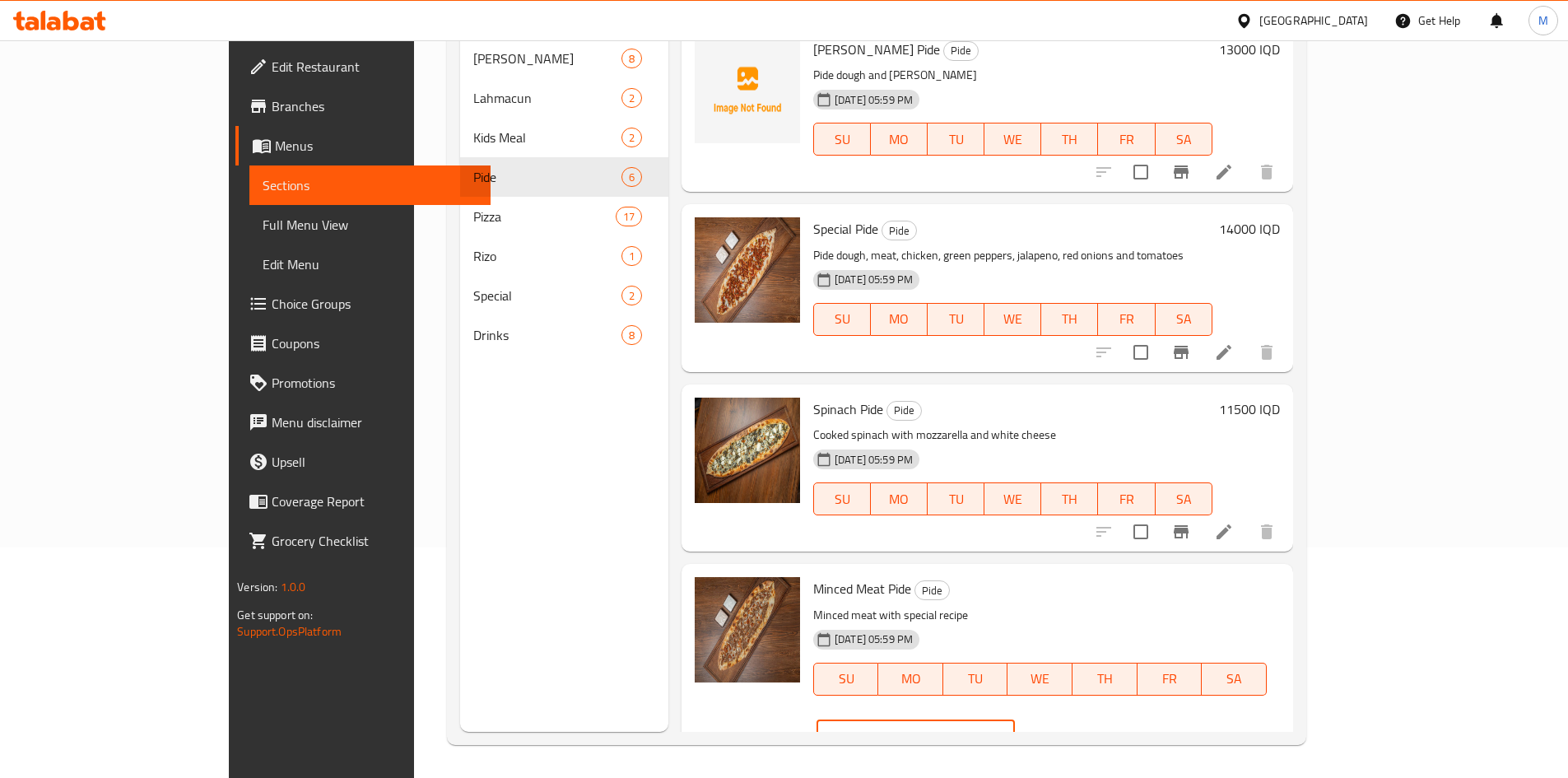
click at [1015, 720] on input "11000" at bounding box center [934, 736] width 159 height 33
type input "13000"
click at [1081, 729] on icon "ok" at bounding box center [1072, 736] width 16 height 16
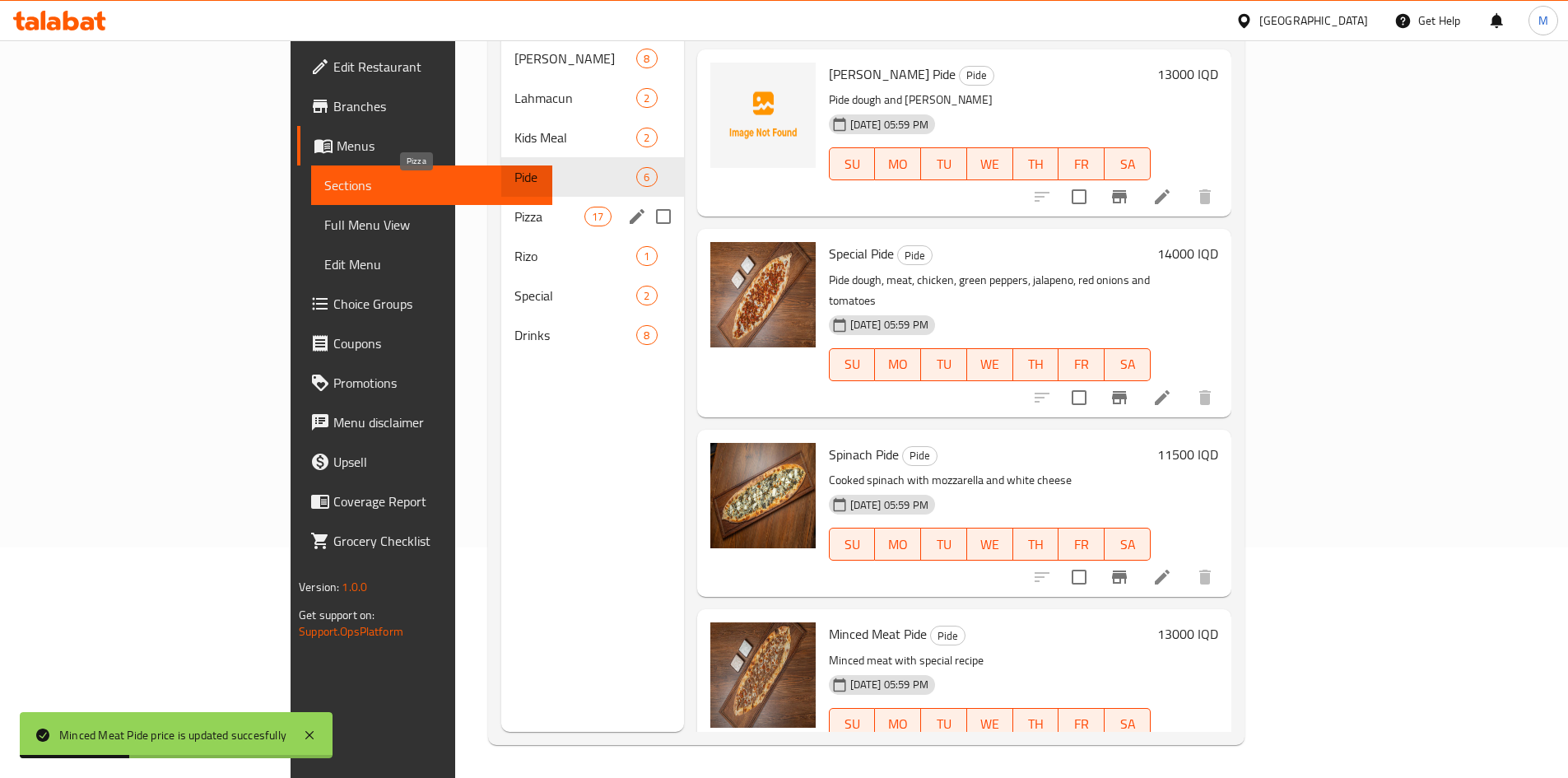
click at [515, 206] on span "Pizza" at bounding box center [550, 216] width 70 height 20
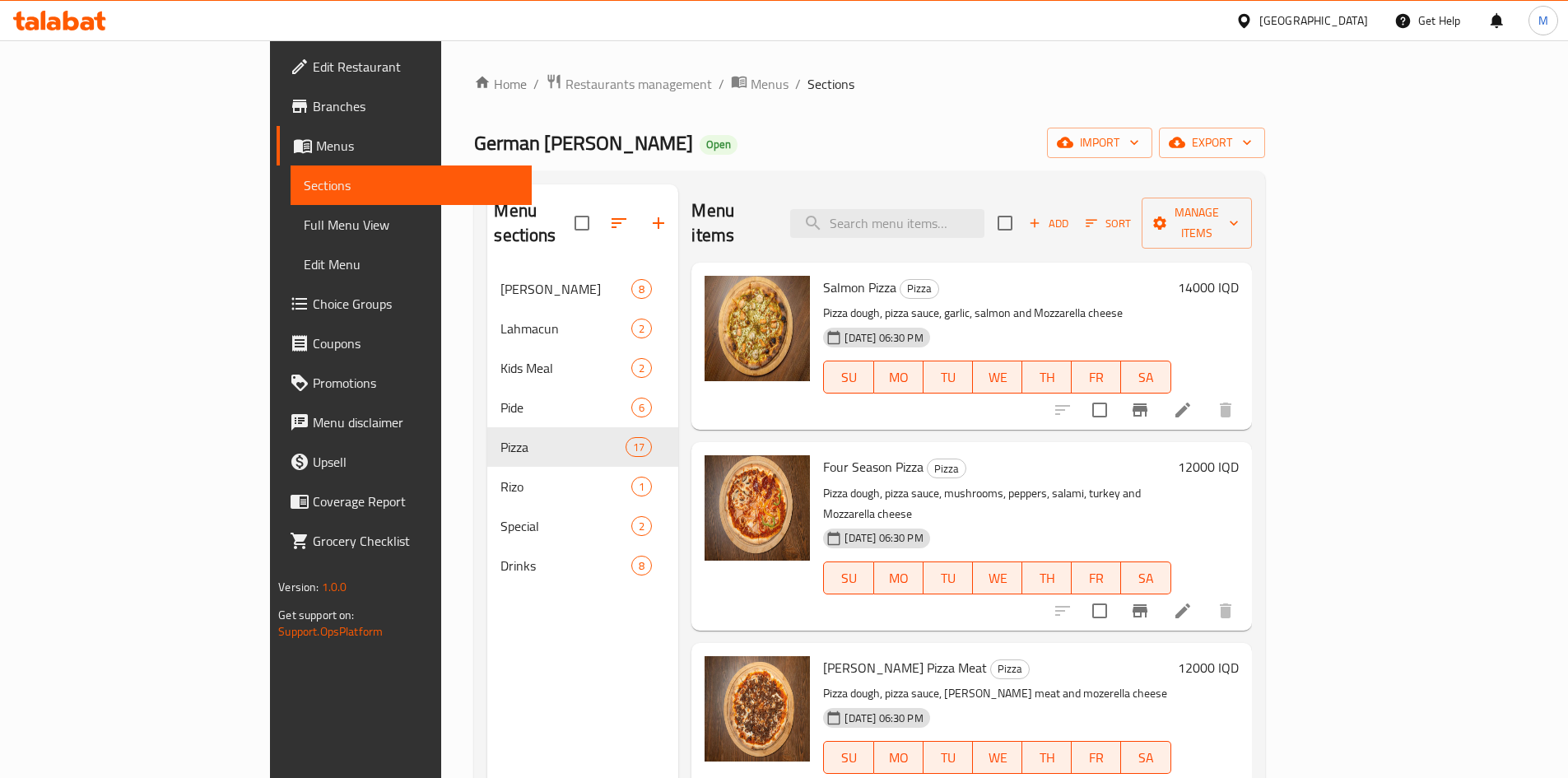
click at [1238, 276] on h6 "14000 IQD" at bounding box center [1208, 287] width 61 height 23
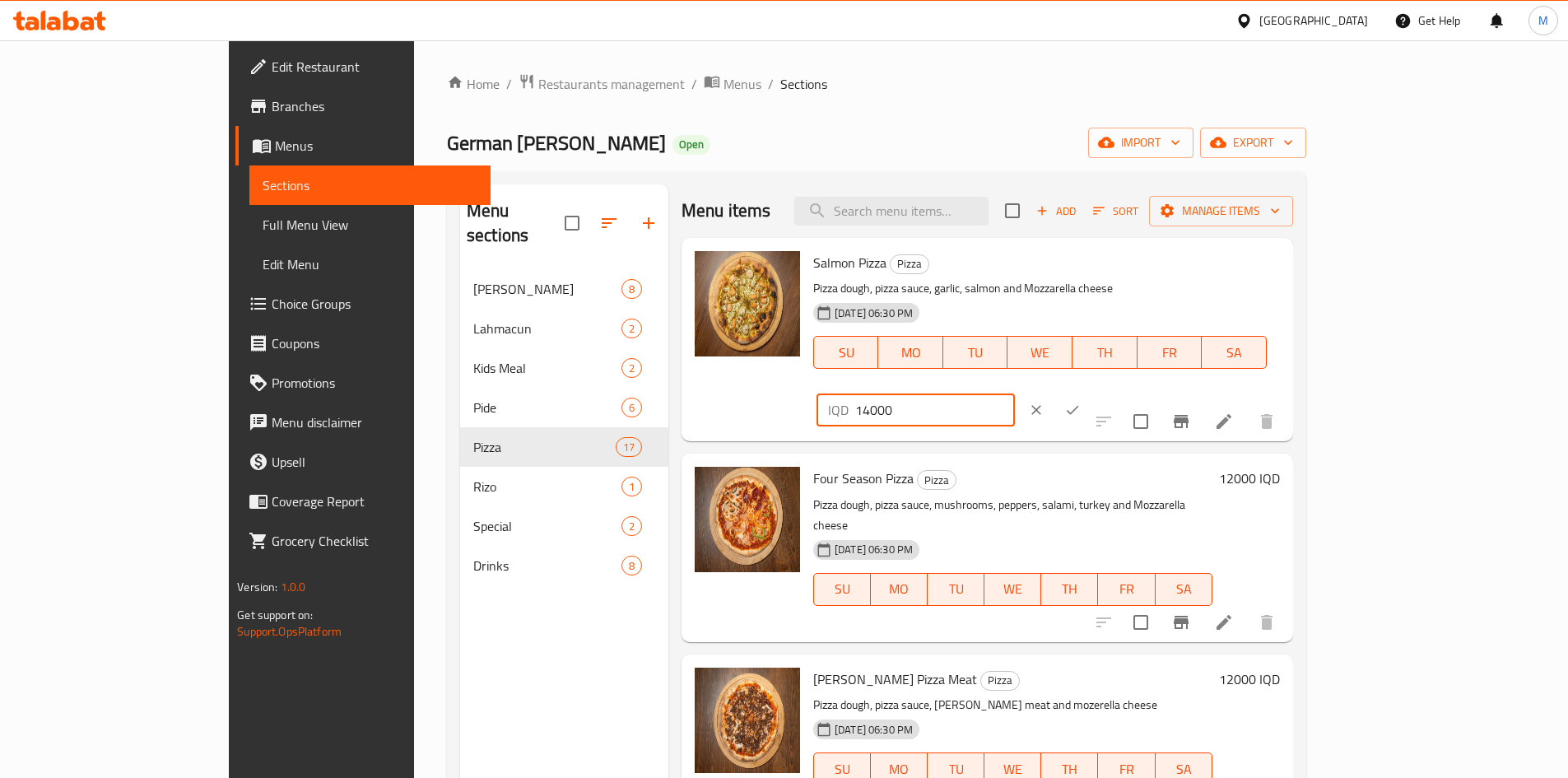
click at [1015, 394] on input "14000" at bounding box center [934, 410] width 159 height 33
type input "15000"
click at [1081, 401] on icon "ok" at bounding box center [1072, 409] width 16 height 16
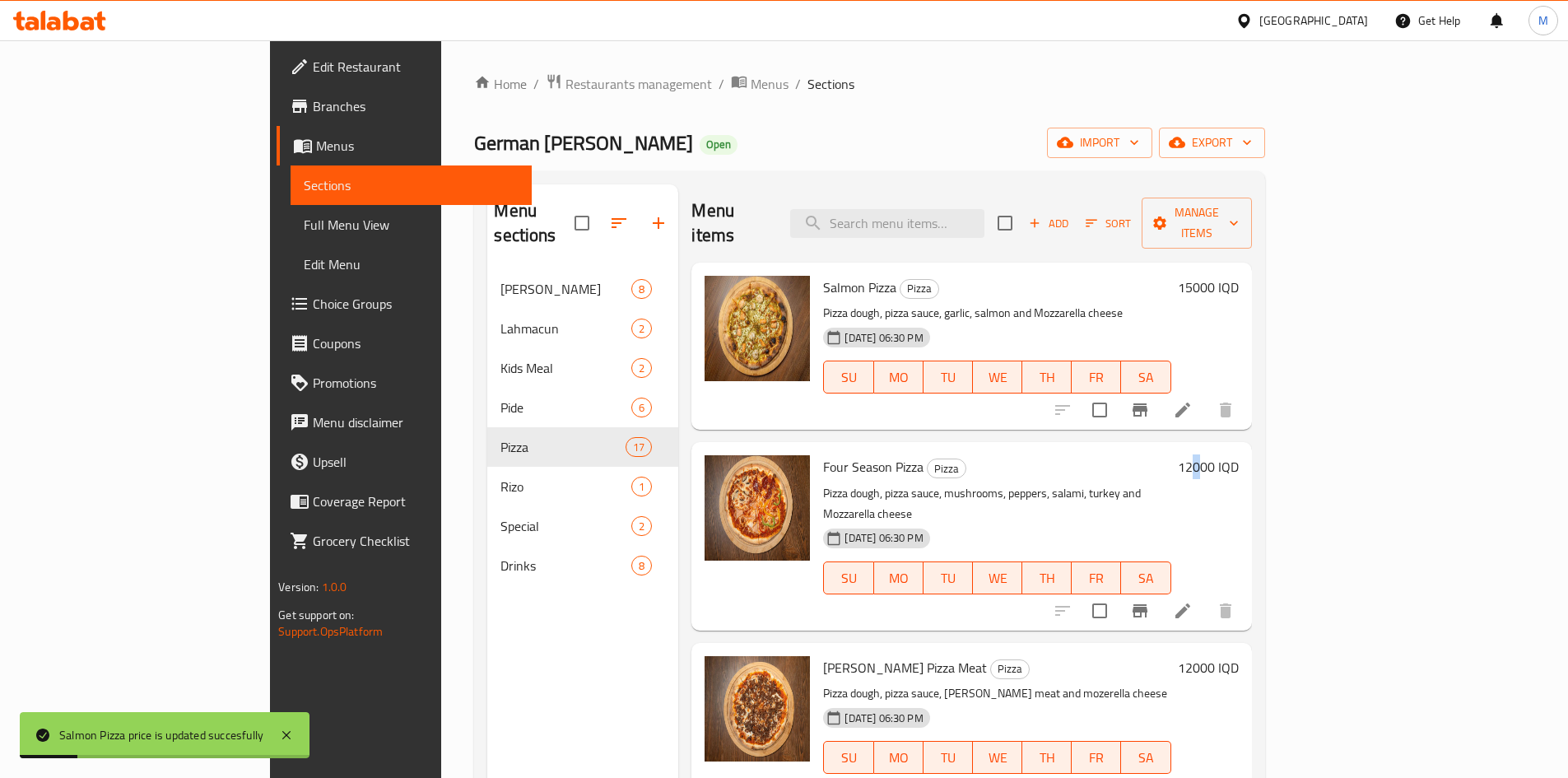
click at [1238, 455] on h6 "12000 IQD" at bounding box center [1208, 466] width 61 height 23
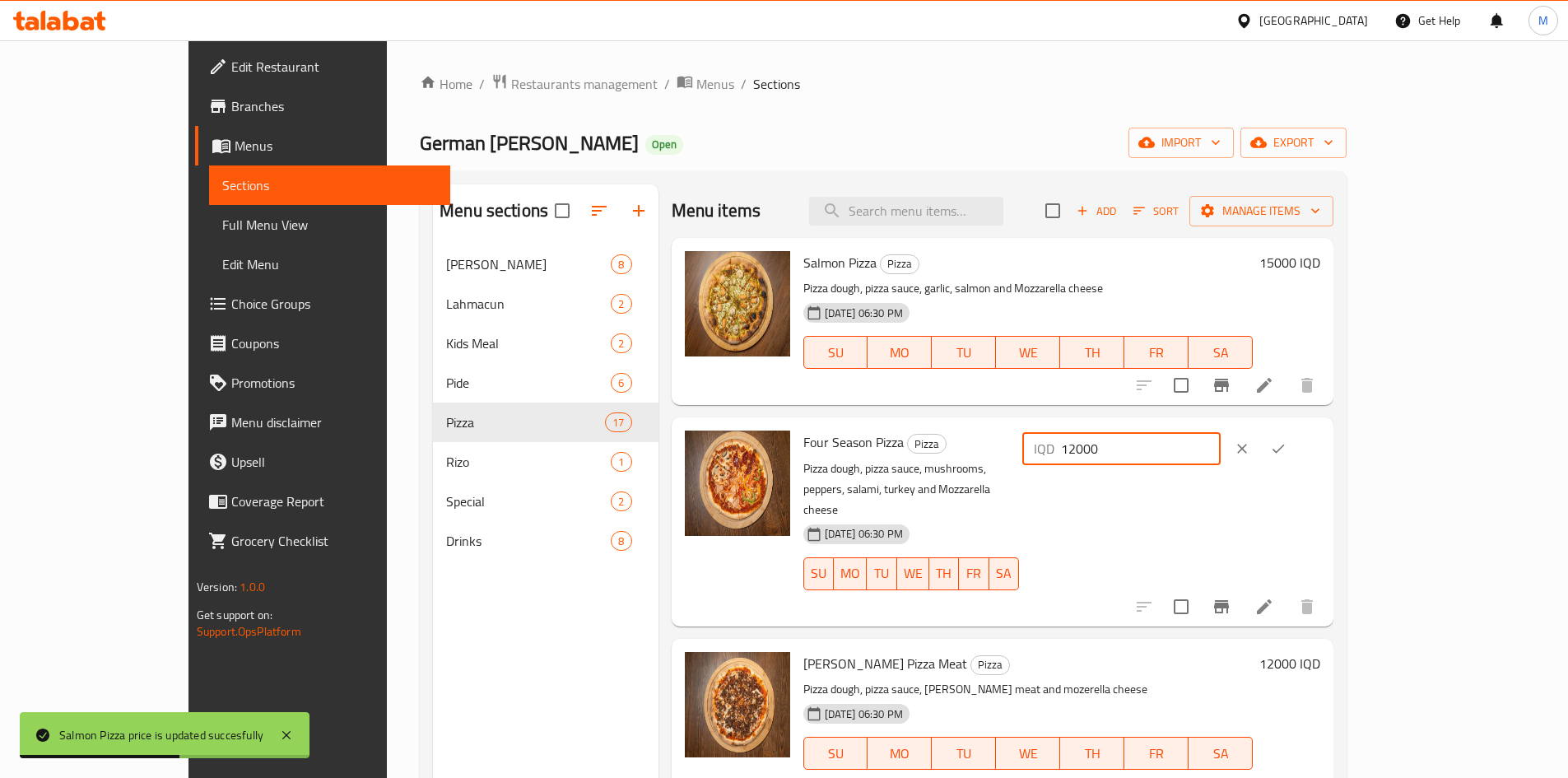
click at [1220, 449] on input "12000" at bounding box center [1140, 448] width 159 height 33
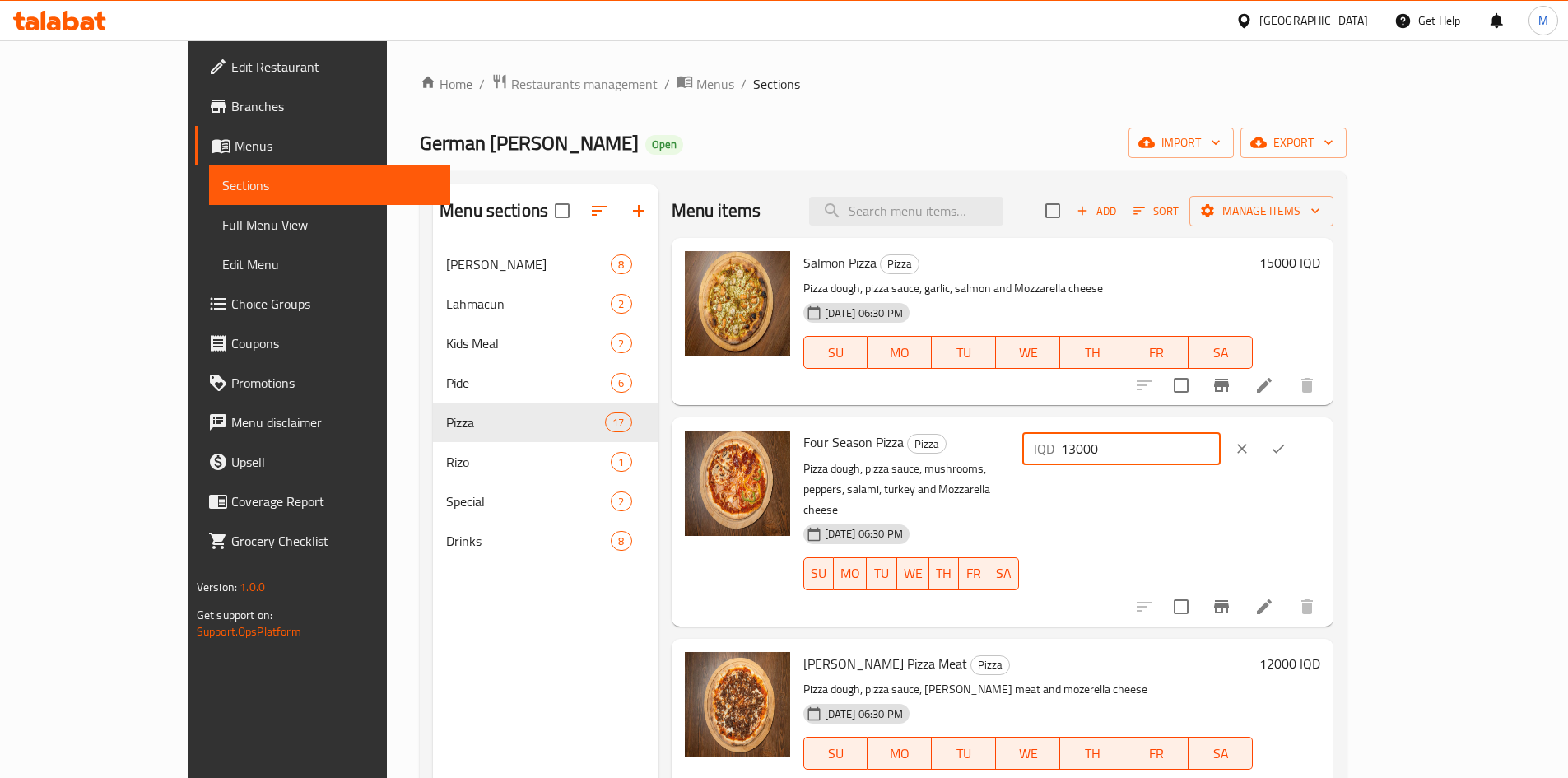
type input "13000"
click at [1296, 444] on button "ok" at bounding box center [1278, 448] width 36 height 36
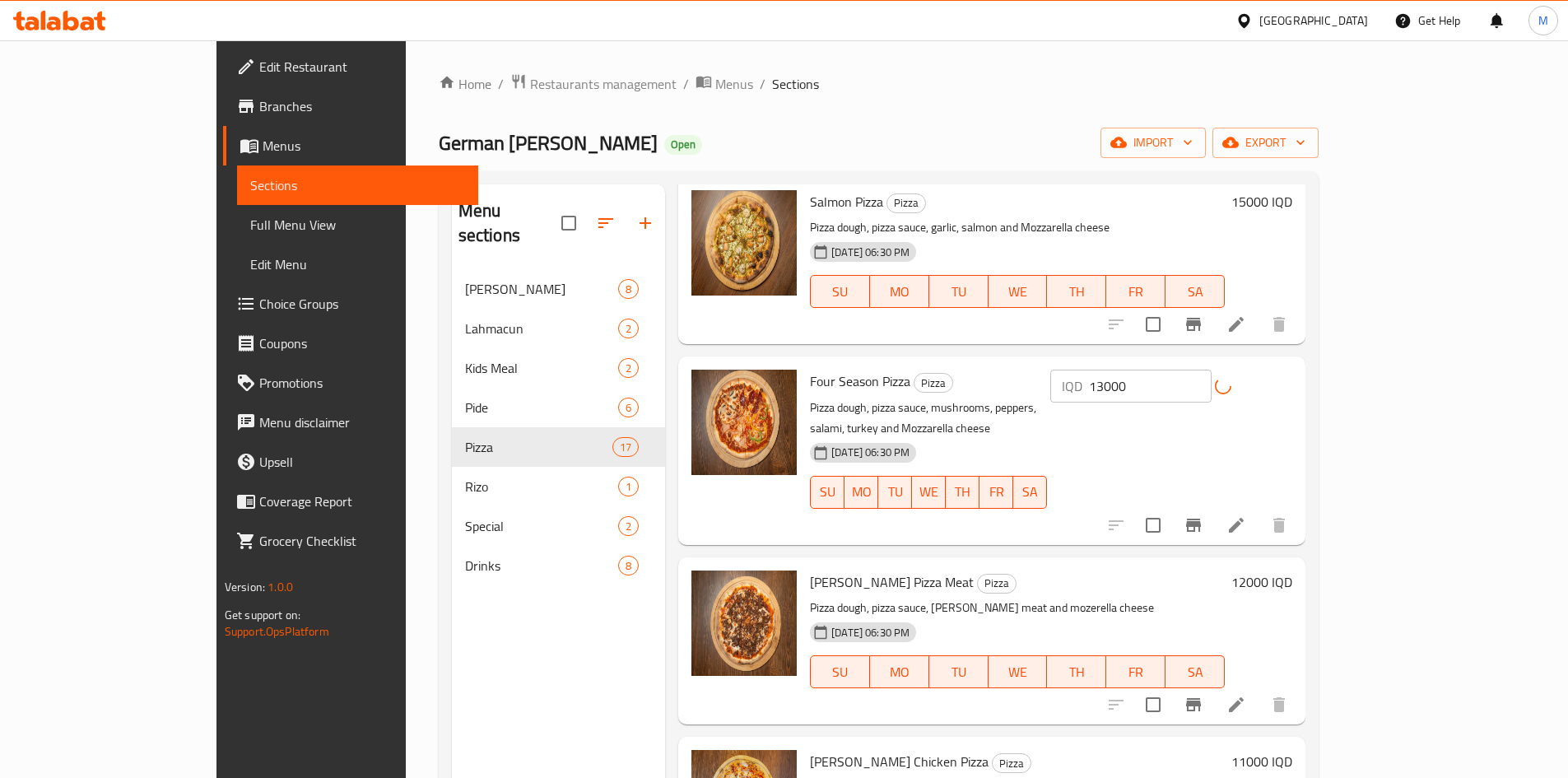
scroll to position [164, 0]
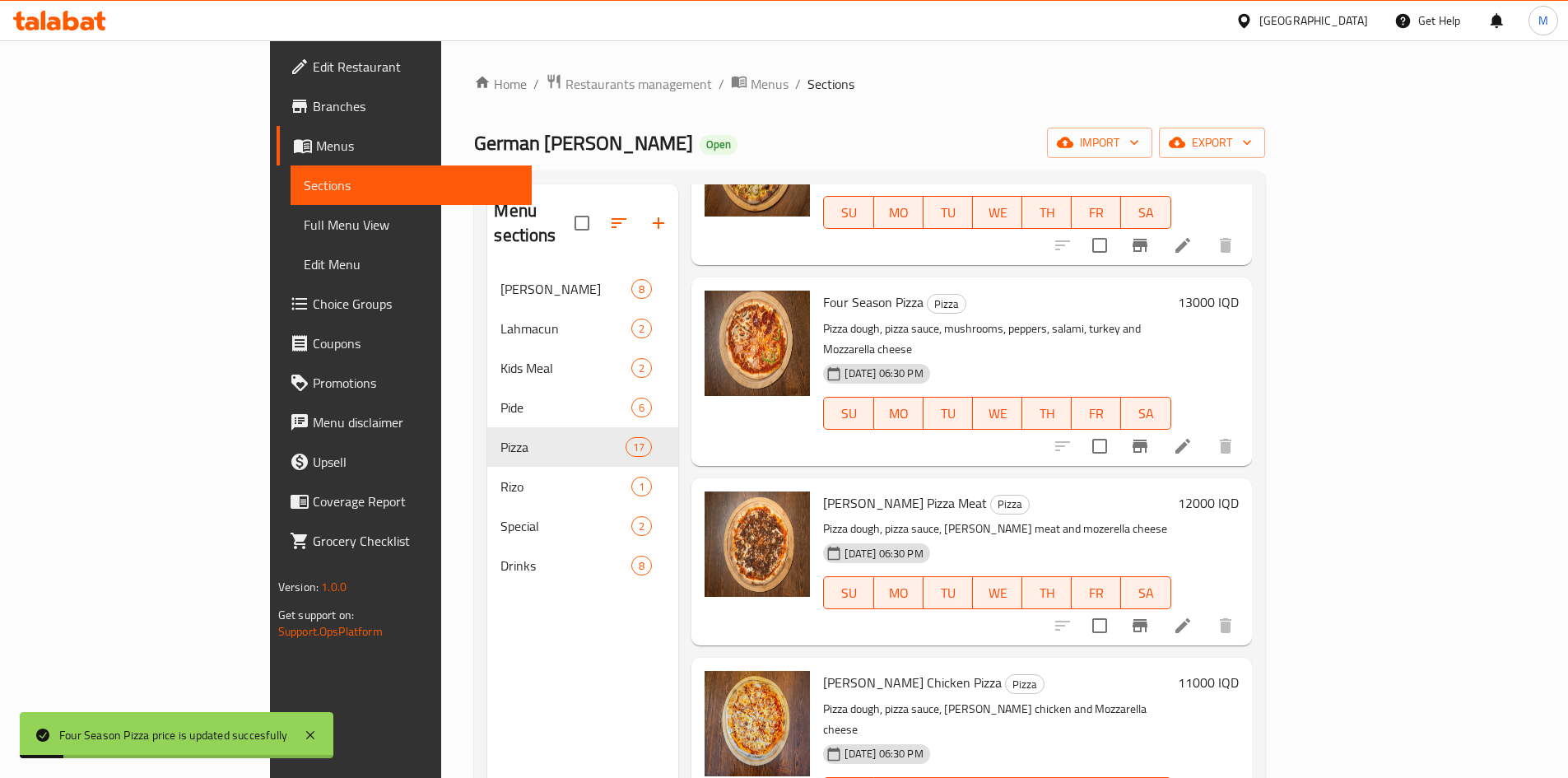
click at [1238, 492] on h6 "12000 IQD" at bounding box center [1208, 503] width 61 height 23
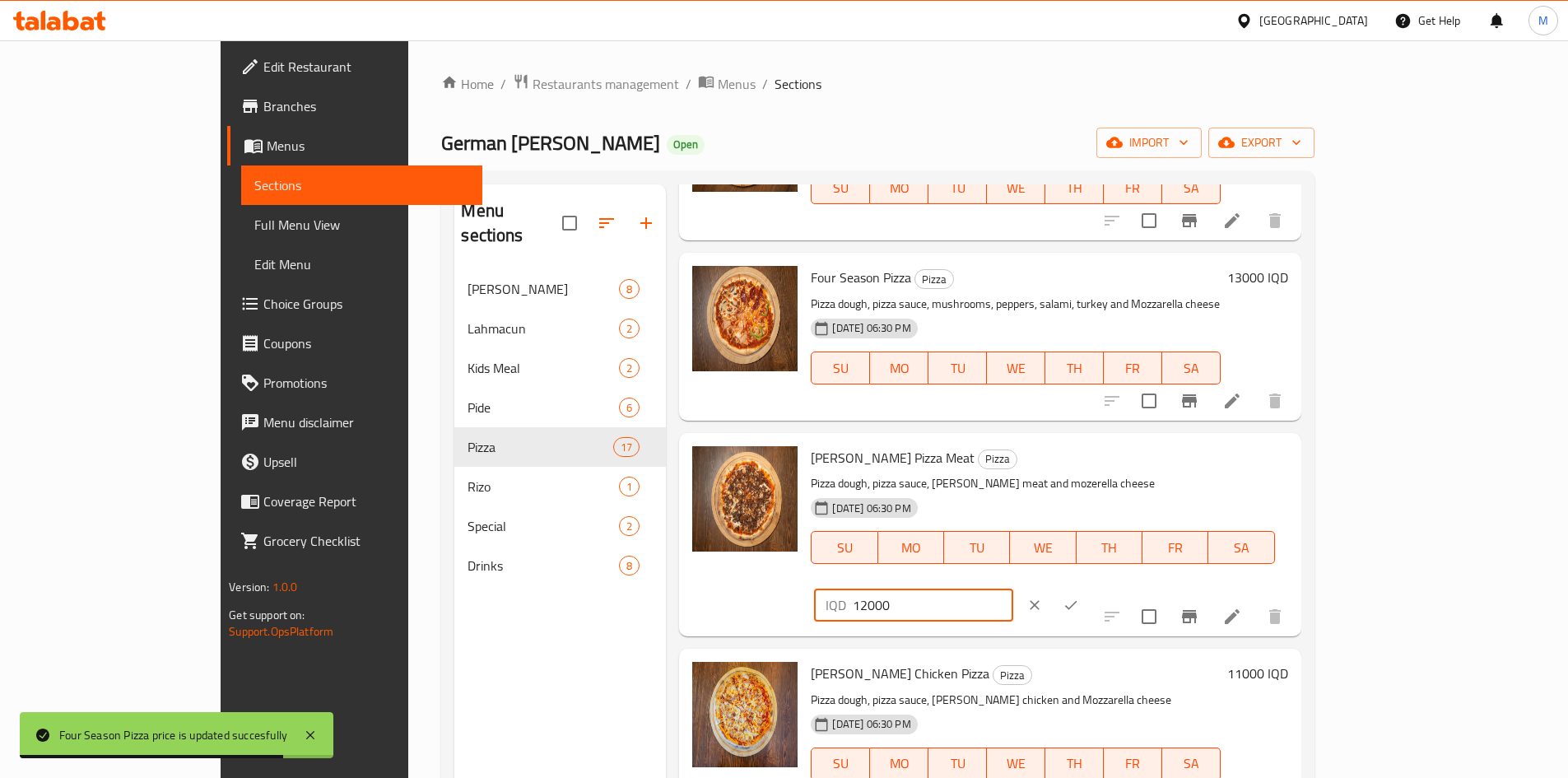
click at [1012, 589] on input "12000" at bounding box center [932, 605] width 159 height 33
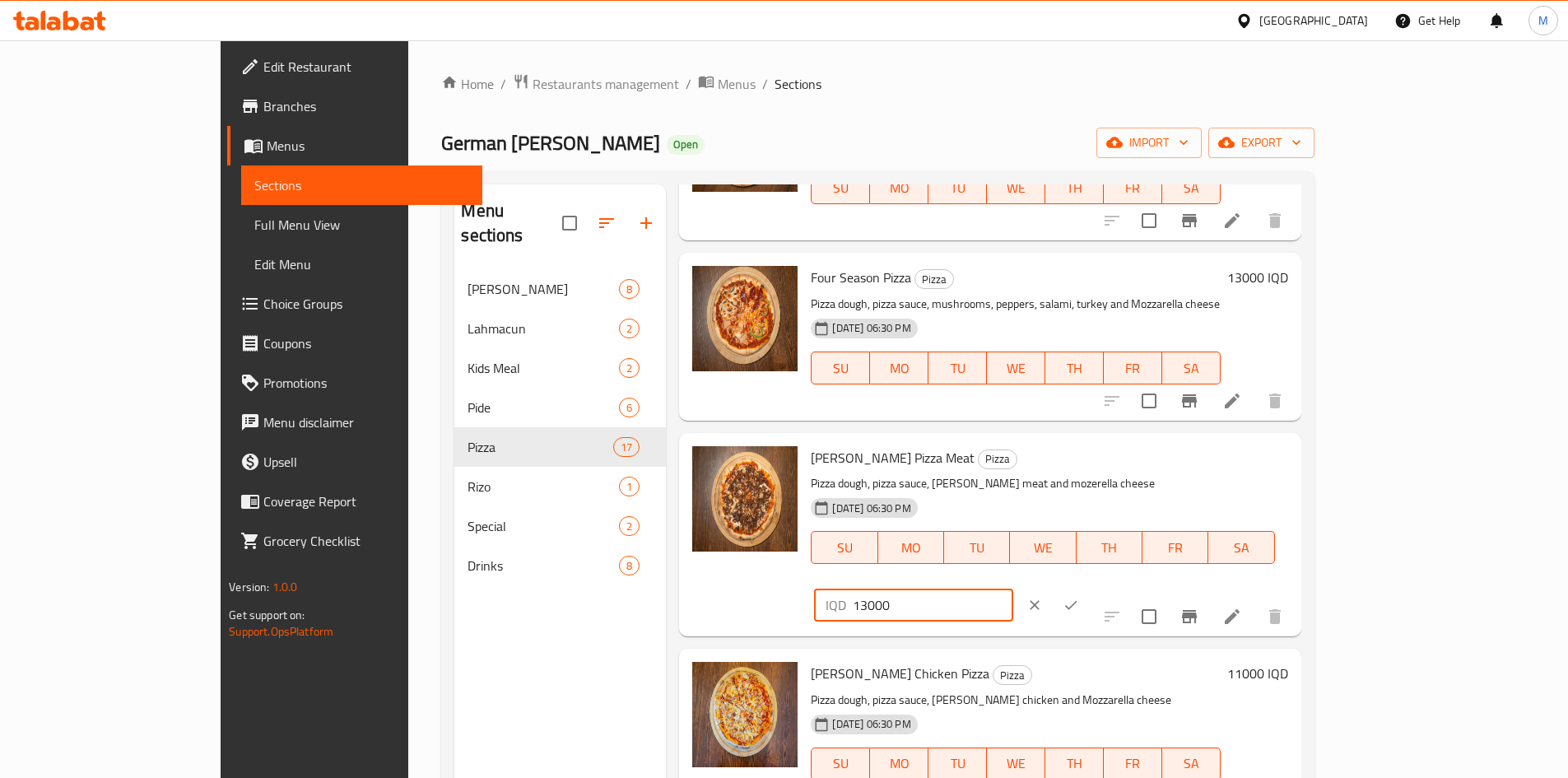
type input "13000"
click at [1079, 596] on icon "ok" at bounding box center [1070, 604] width 16 height 16
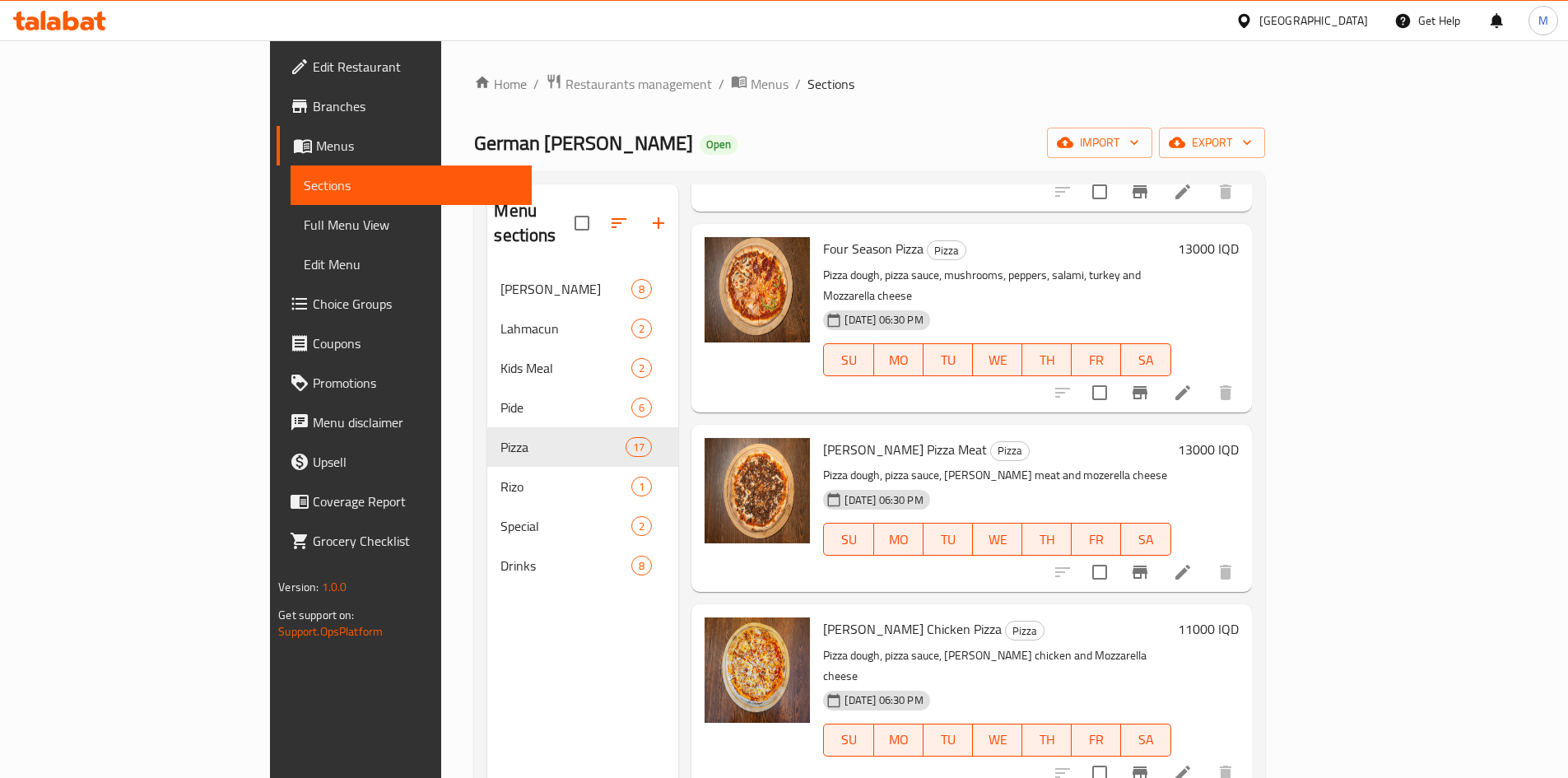
scroll to position [247, 0]
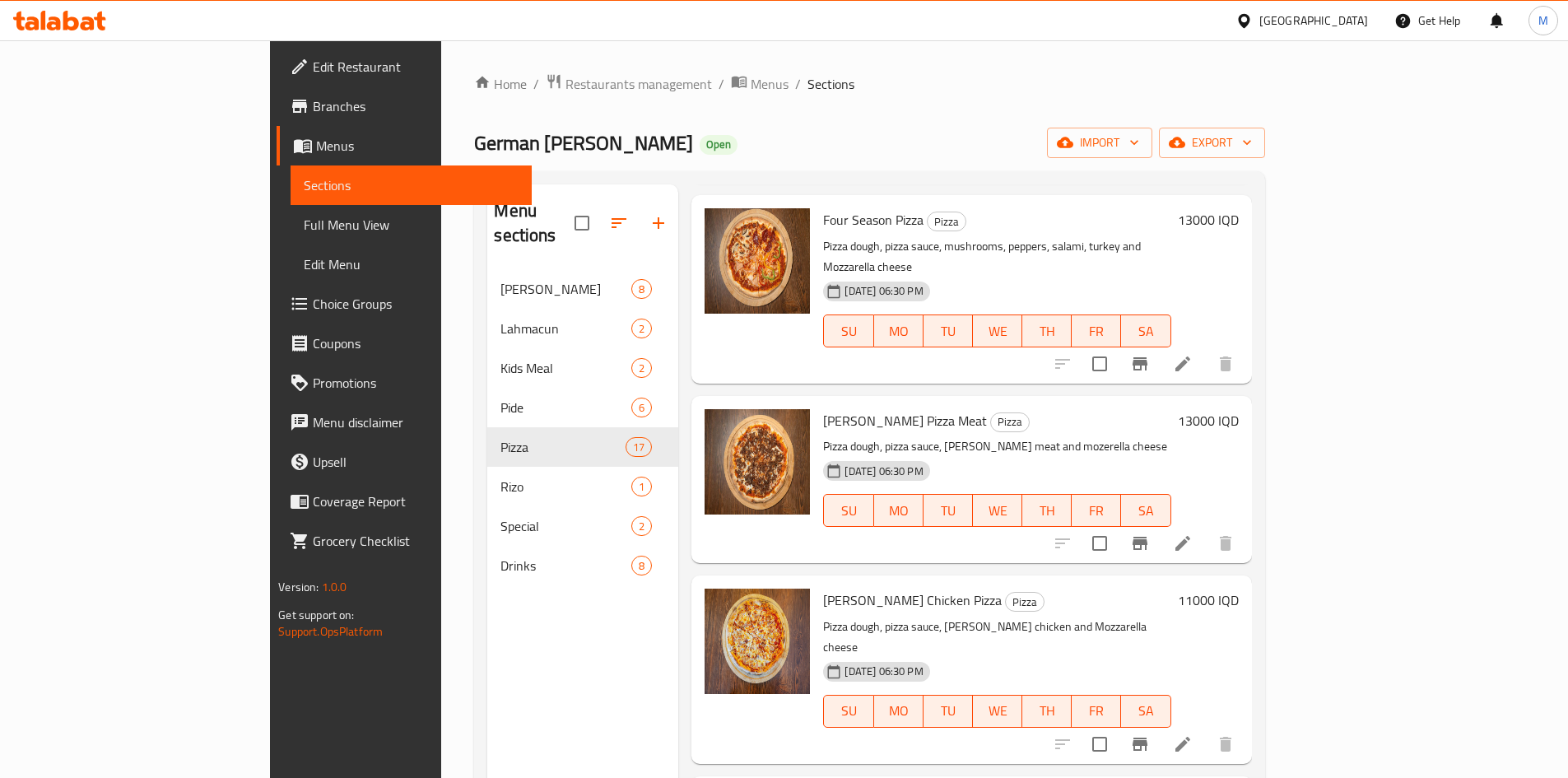
click at [1238, 589] on h6 "11000 IQD" at bounding box center [1208, 600] width 61 height 23
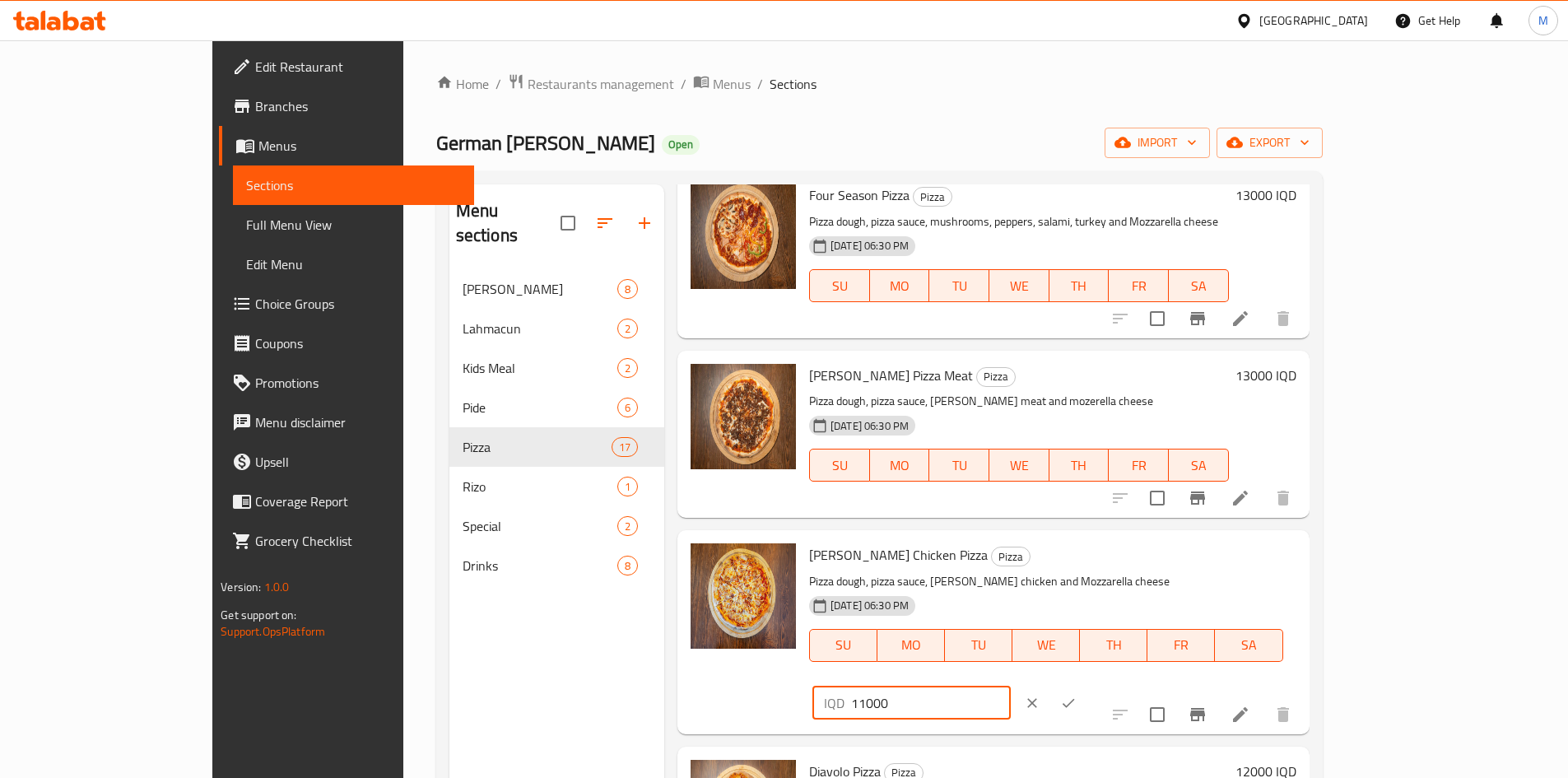
click at [1011, 686] on input "11000" at bounding box center [931, 702] width 159 height 33
type input "12000"
click at [1076, 694] on icon "ok" at bounding box center [1068, 702] width 16 height 16
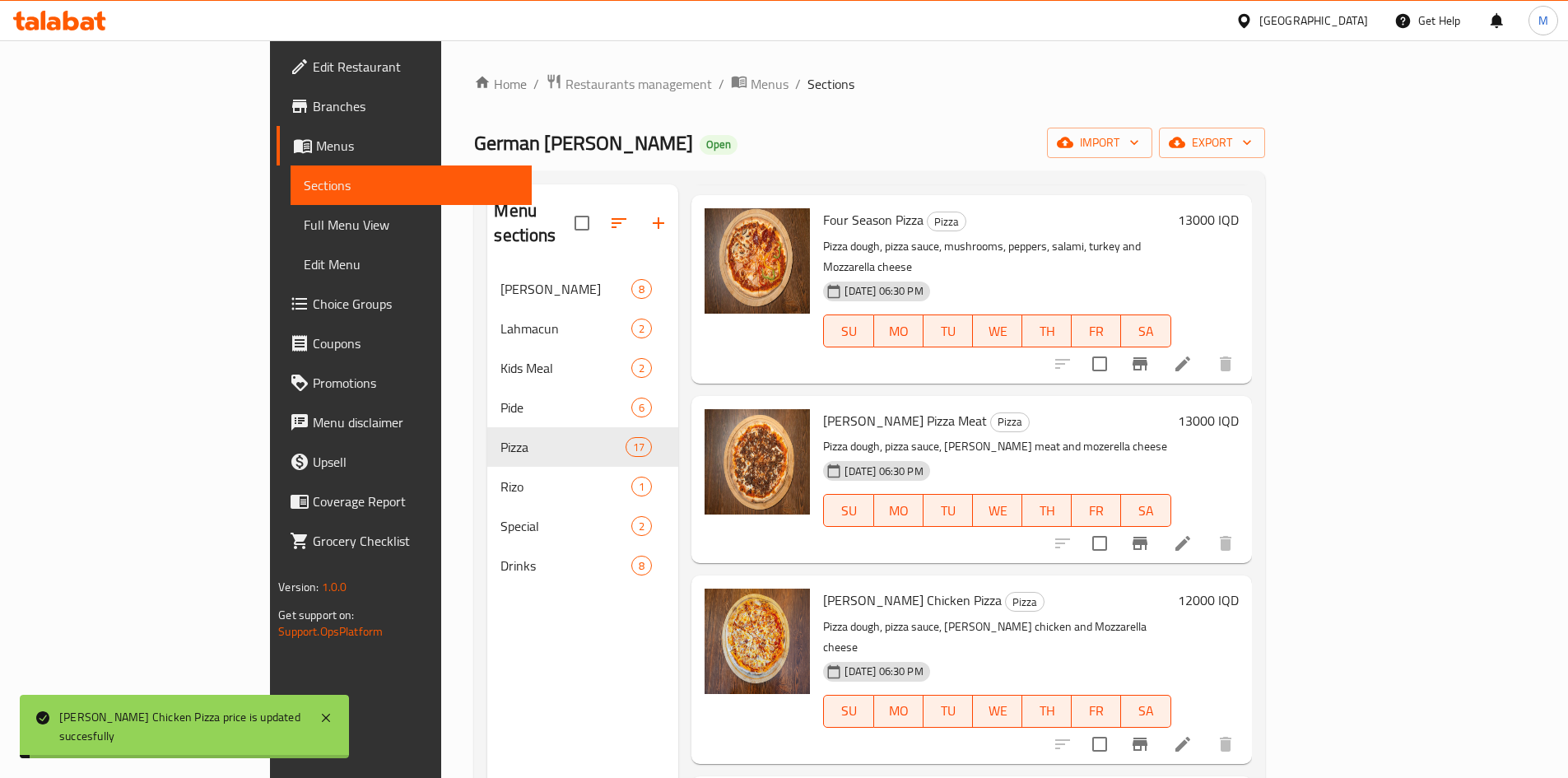
scroll to position [493, 0]
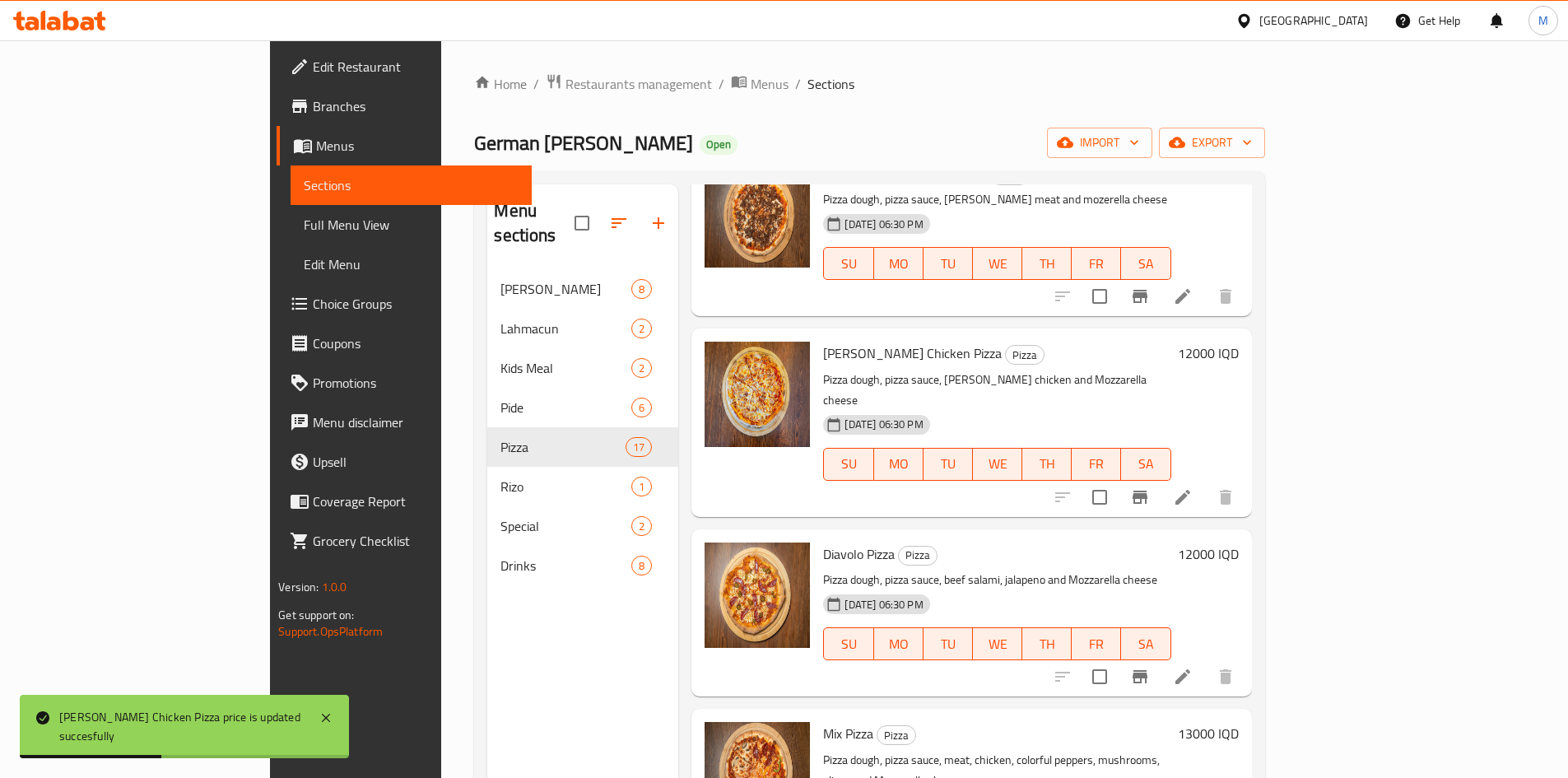
click at [1238, 542] on h6 "12000 IQD" at bounding box center [1208, 553] width 61 height 23
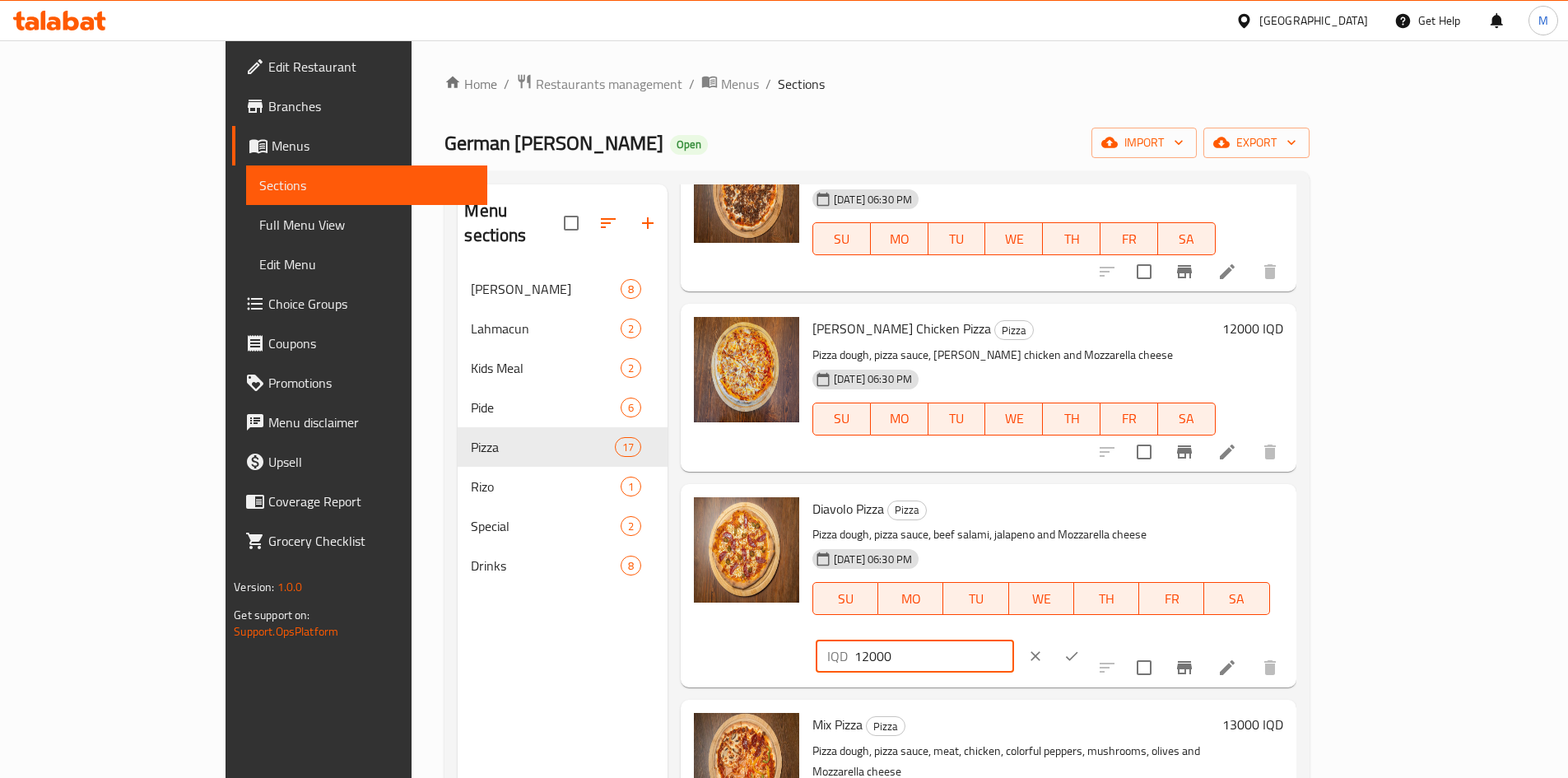
click at [1014, 639] on input "12000" at bounding box center [933, 655] width 159 height 33
type input "13000"
click at [1080, 648] on icon "ok" at bounding box center [1071, 655] width 16 height 16
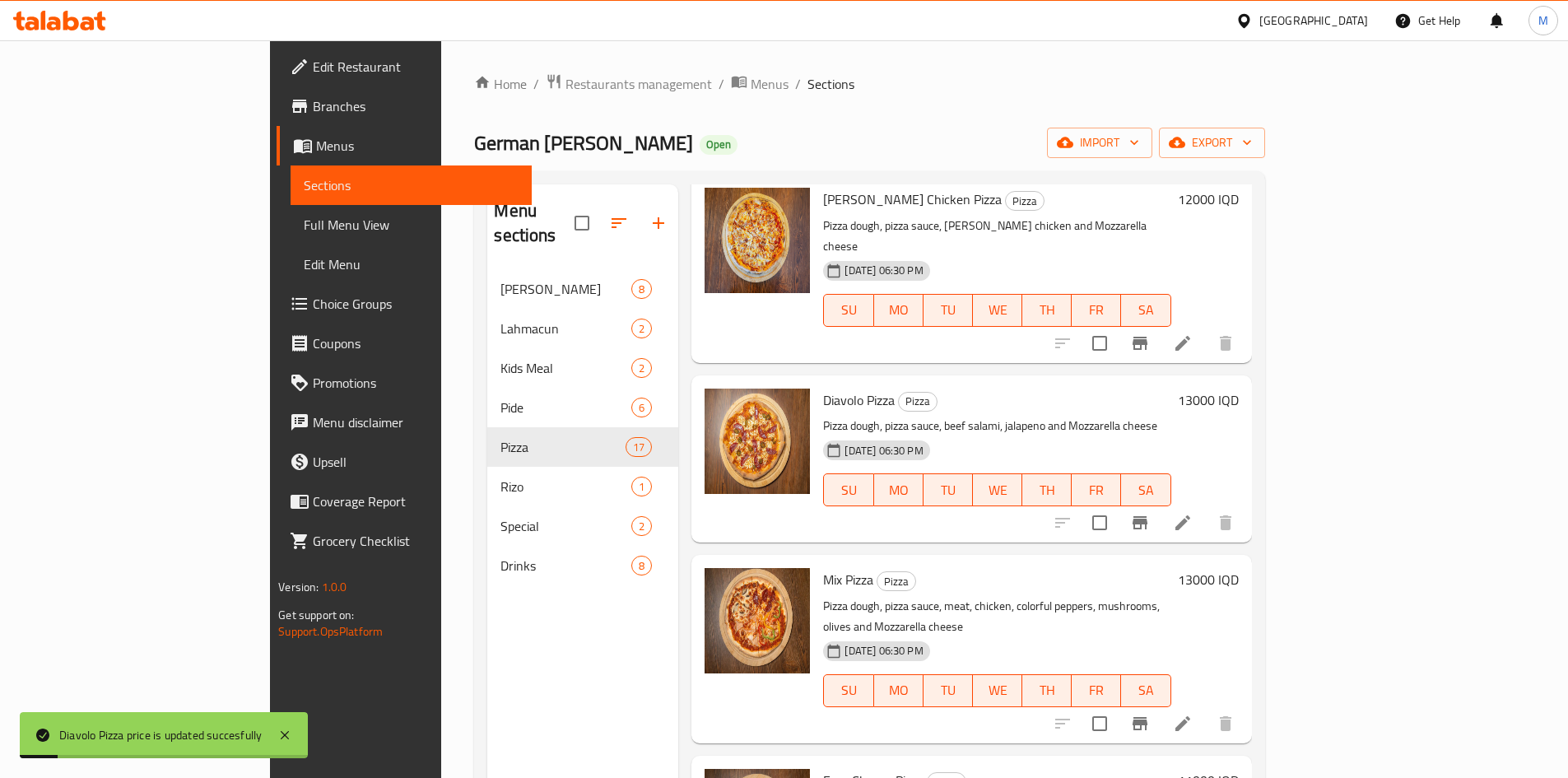
scroll to position [659, 0]
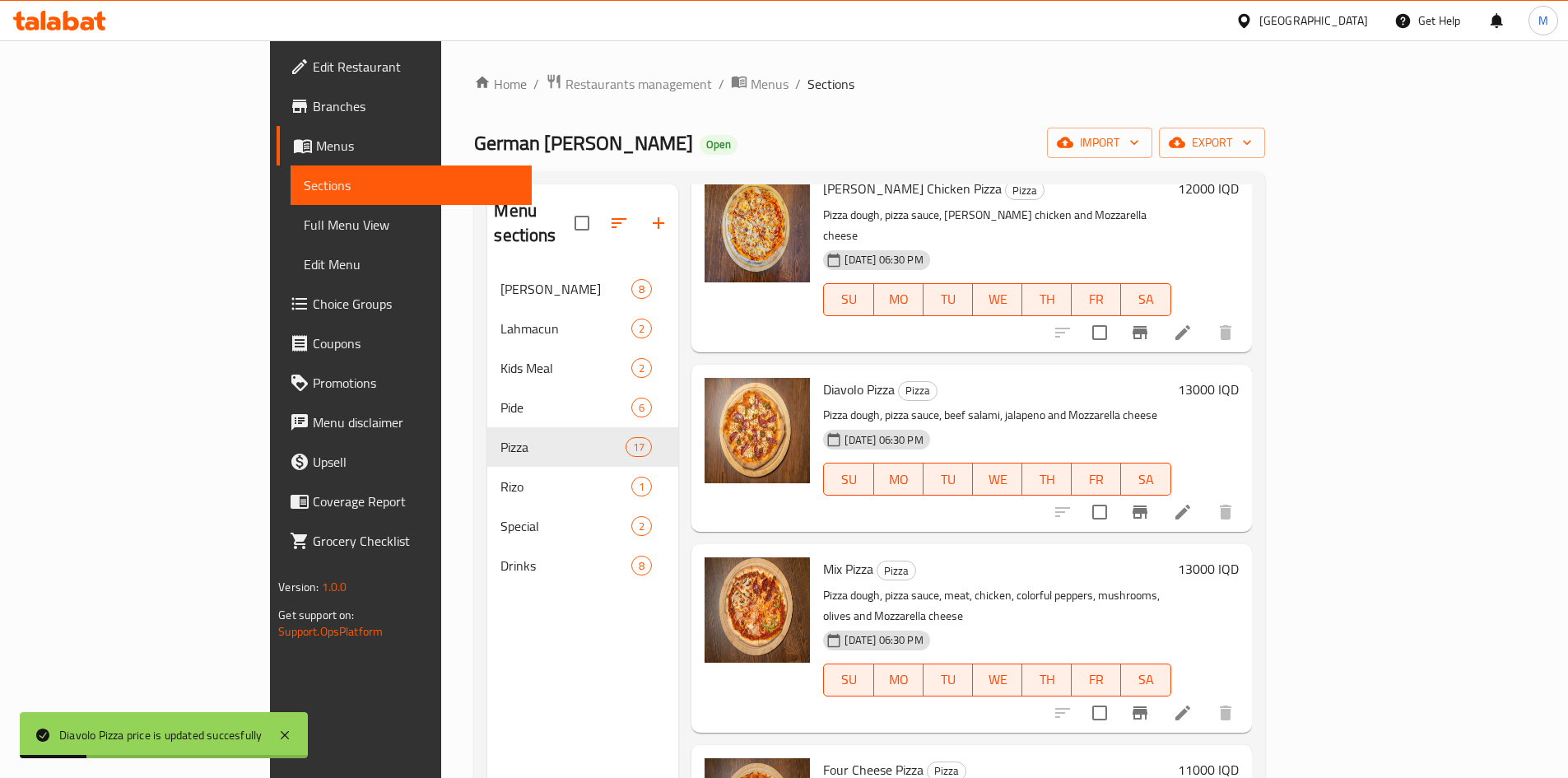
click at [1238, 557] on h6 "13000 IQD" at bounding box center [1208, 568] width 61 height 23
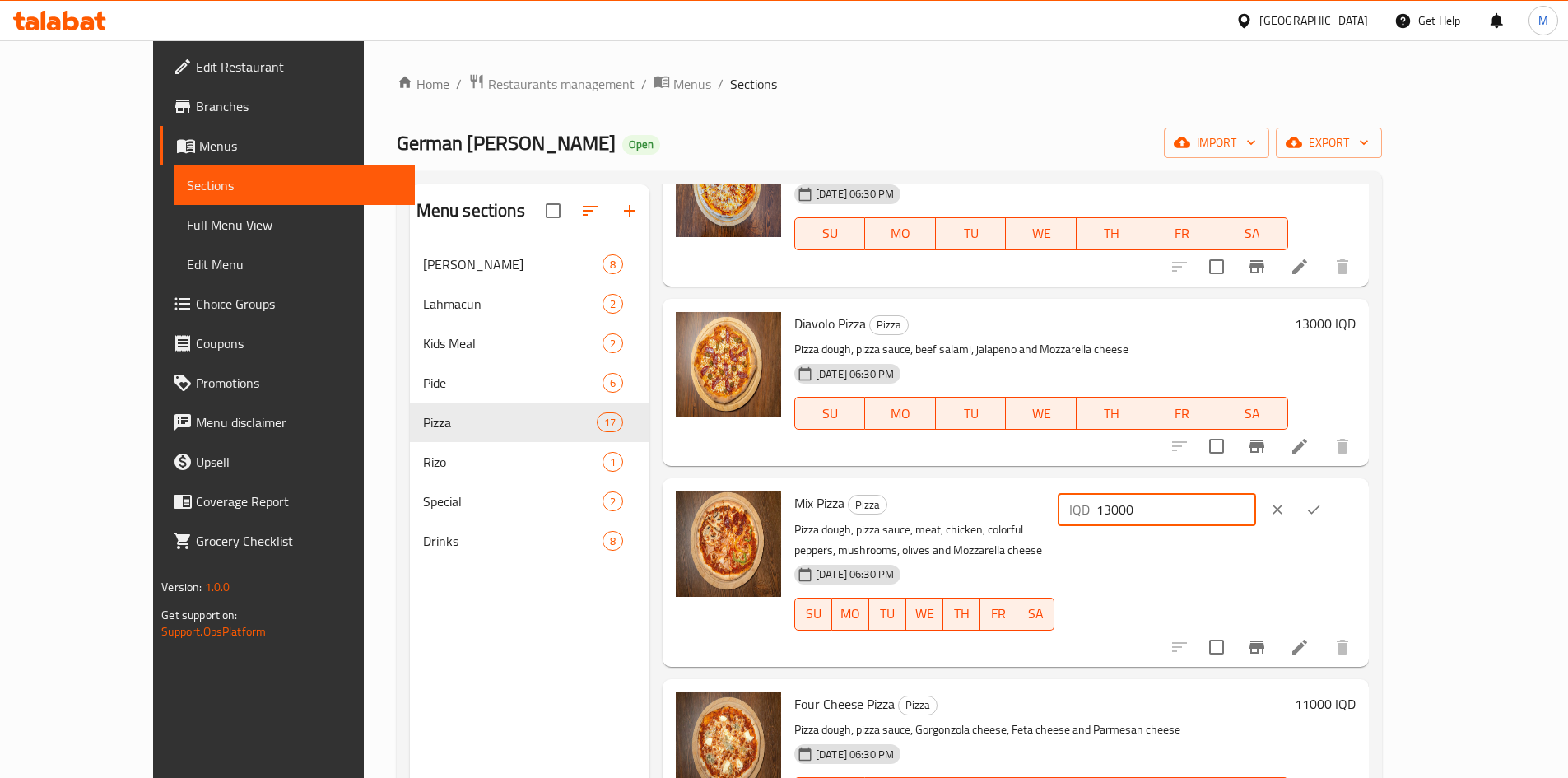
click at [1256, 513] on input "13000" at bounding box center [1175, 509] width 159 height 33
type input "14000"
click at [1322, 512] on icon "ok" at bounding box center [1313, 509] width 16 height 16
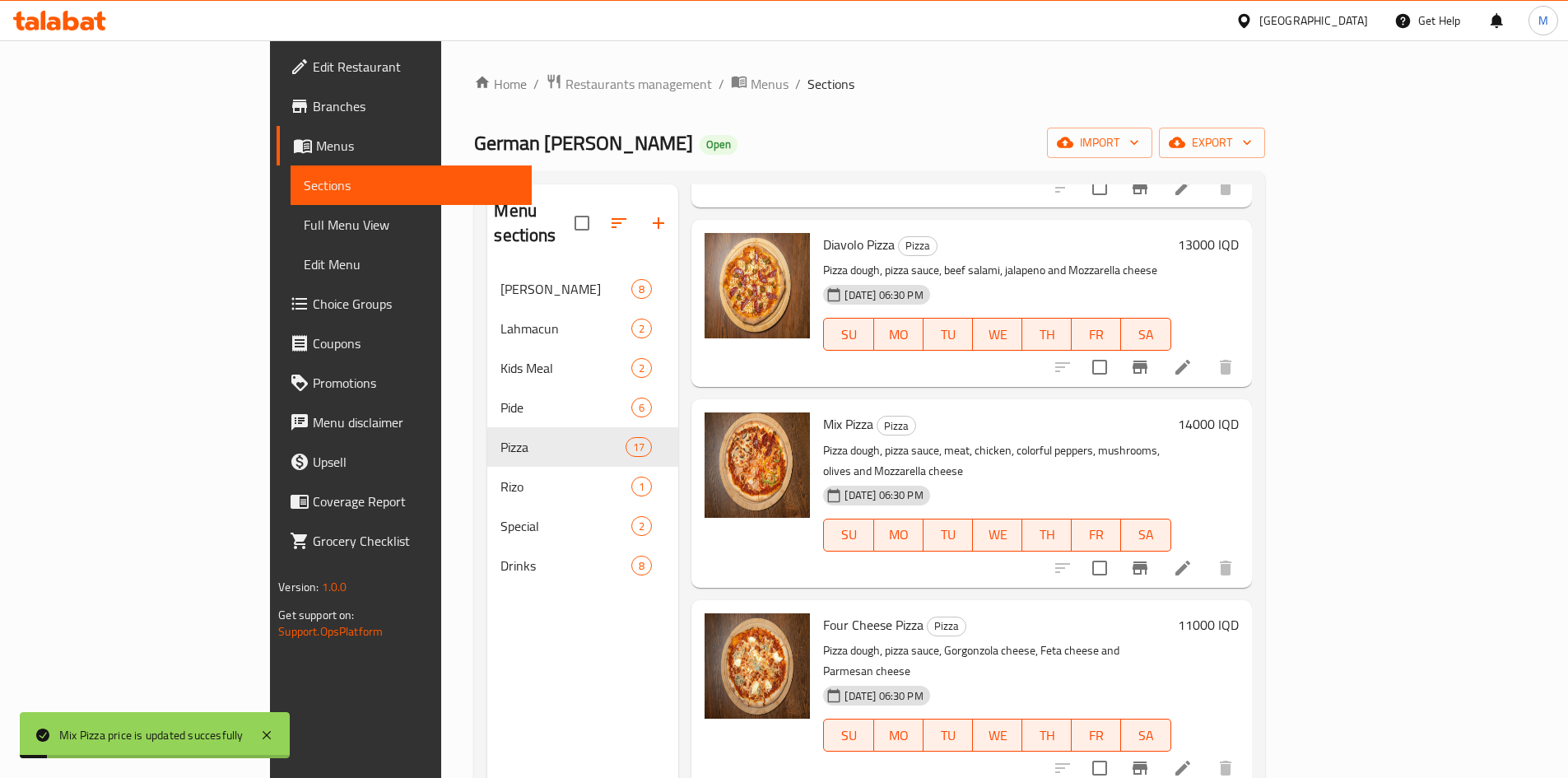
scroll to position [823, 0]
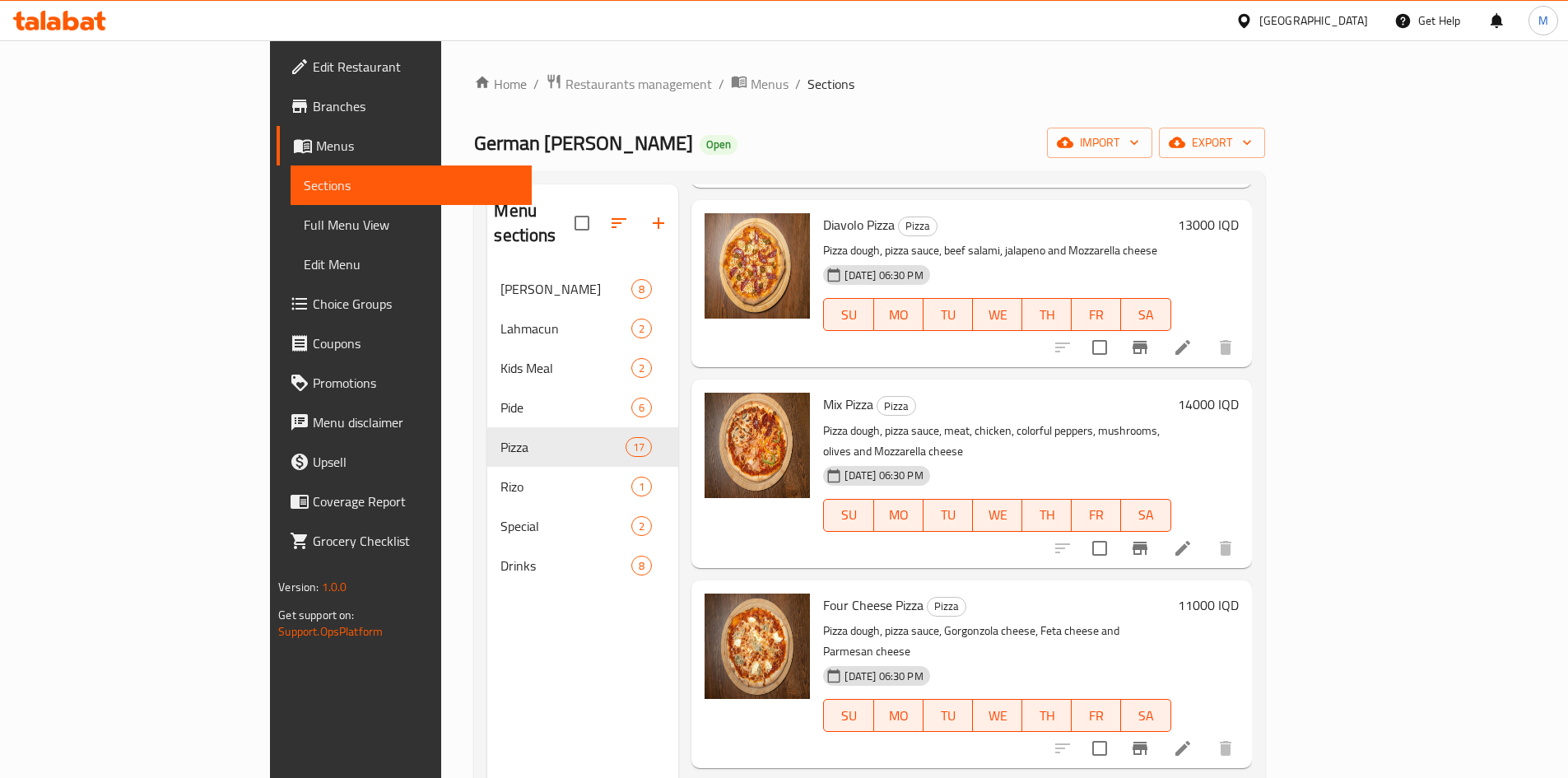
click at [1238, 593] on h6 "11000 IQD" at bounding box center [1208, 604] width 61 height 23
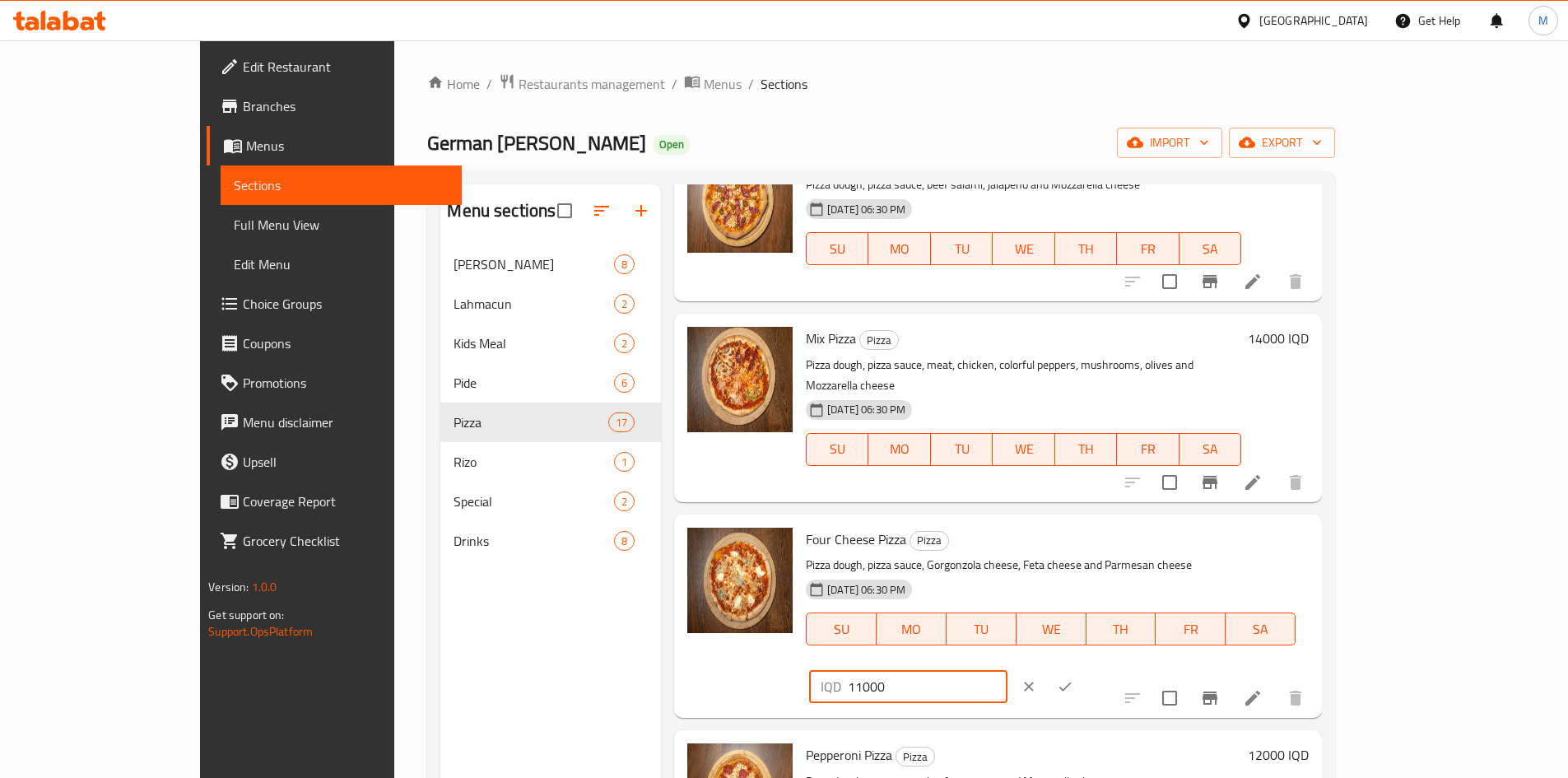
click at [1007, 670] on input "11000" at bounding box center [927, 686] width 159 height 33
type input "12000"
click at [1073, 678] on icon "ok" at bounding box center [1064, 686] width 16 height 16
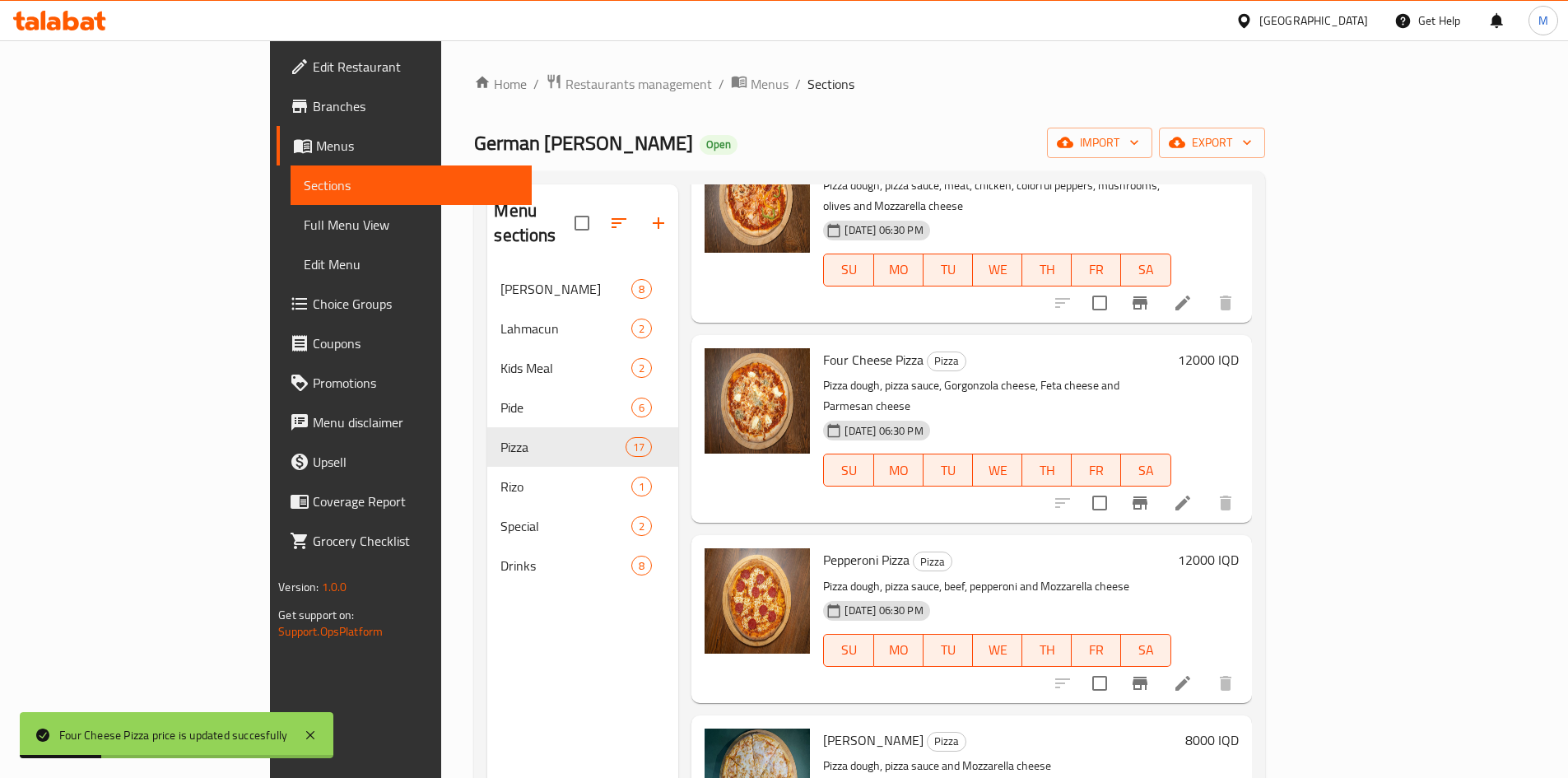
scroll to position [1069, 0]
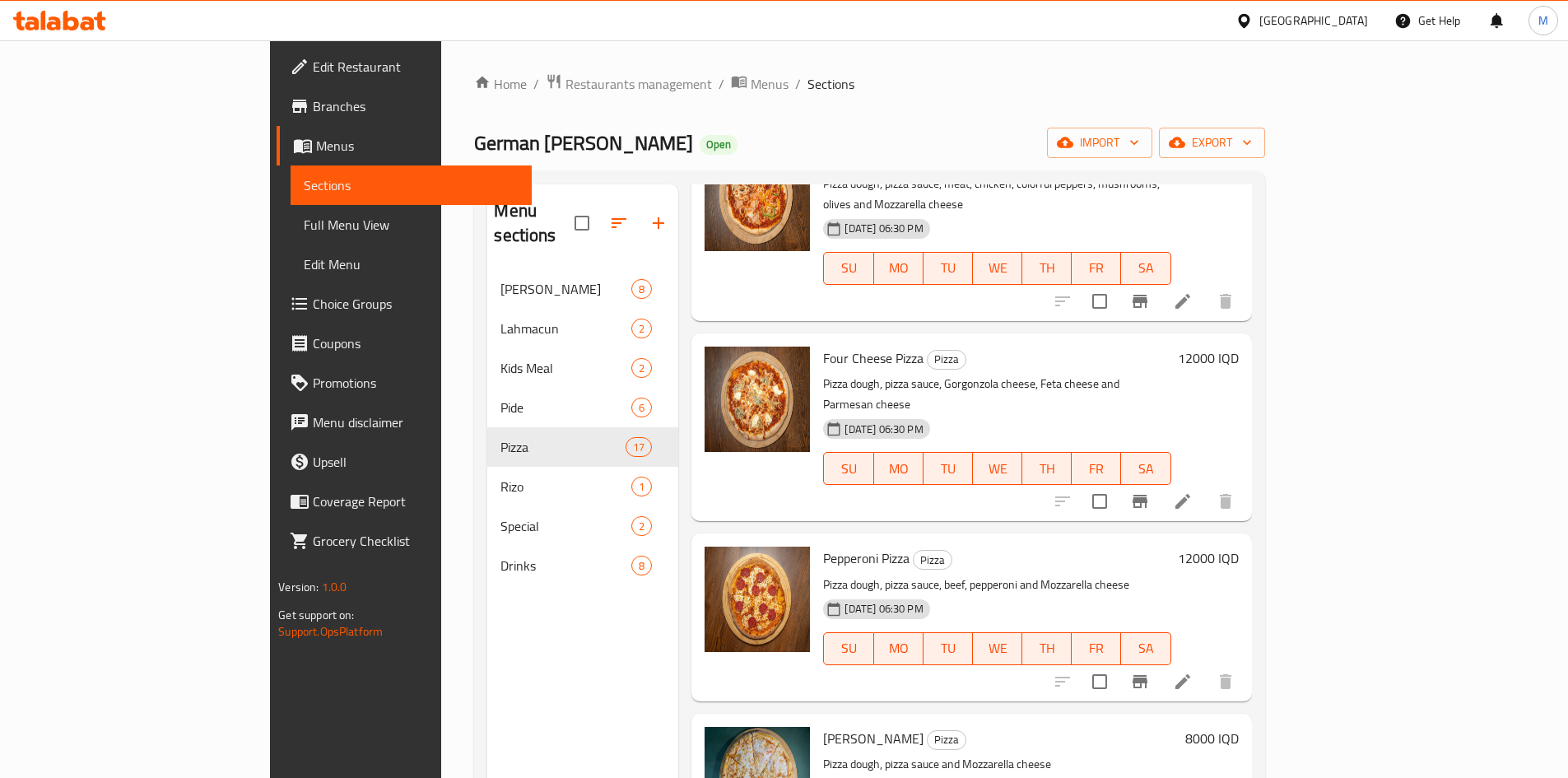
click at [1238, 546] on h6 "12000 IQD" at bounding box center [1208, 557] width 61 height 23
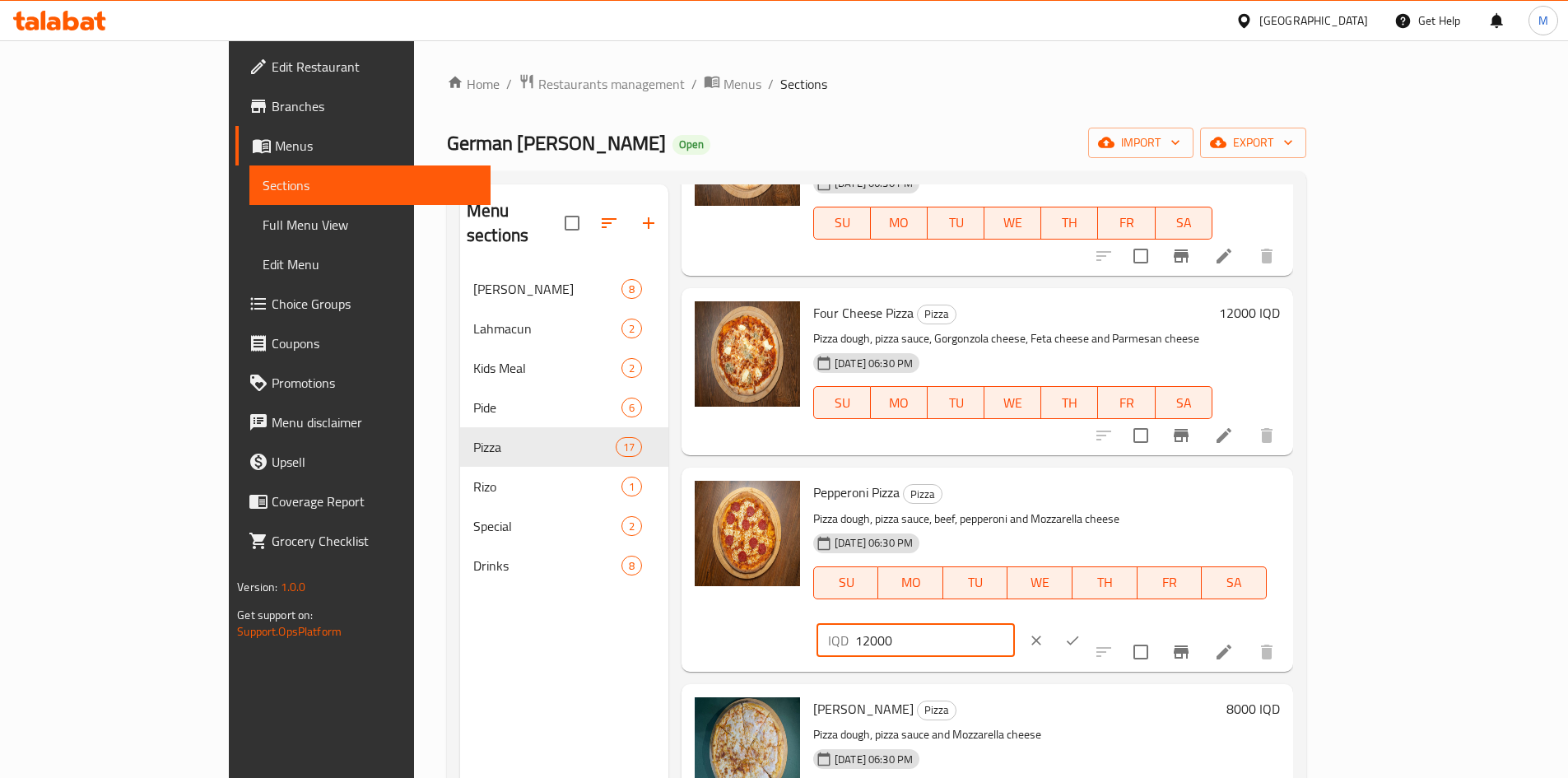
drag, startPoint x: 1286, startPoint y: 458, endPoint x: 1277, endPoint y: 461, distance: 9.5
click at [1015, 624] on input "12000" at bounding box center [934, 640] width 159 height 33
type input "13000"
click at [1081, 632] on icon "ok" at bounding box center [1072, 640] width 16 height 16
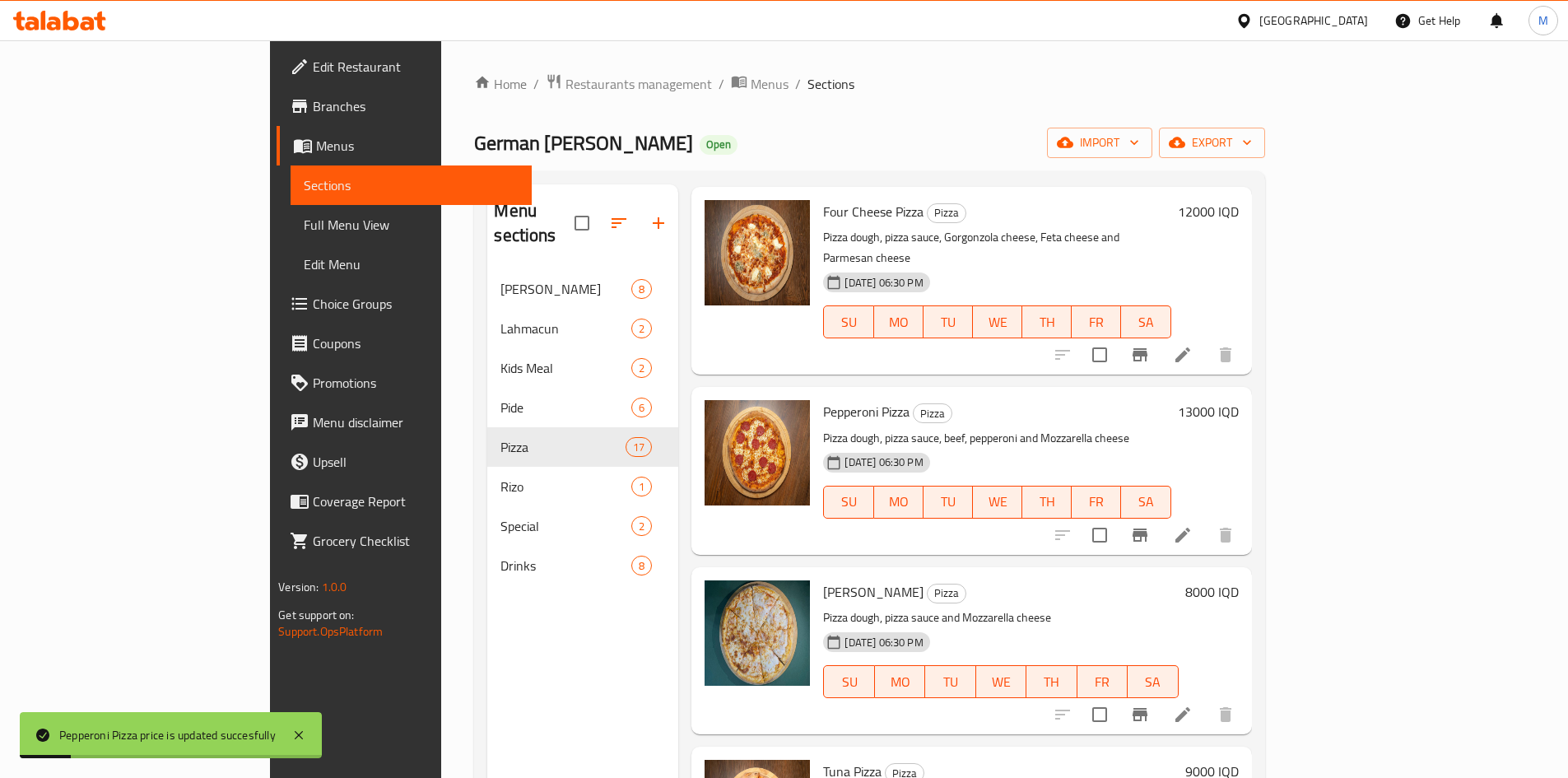
scroll to position [1235, 0]
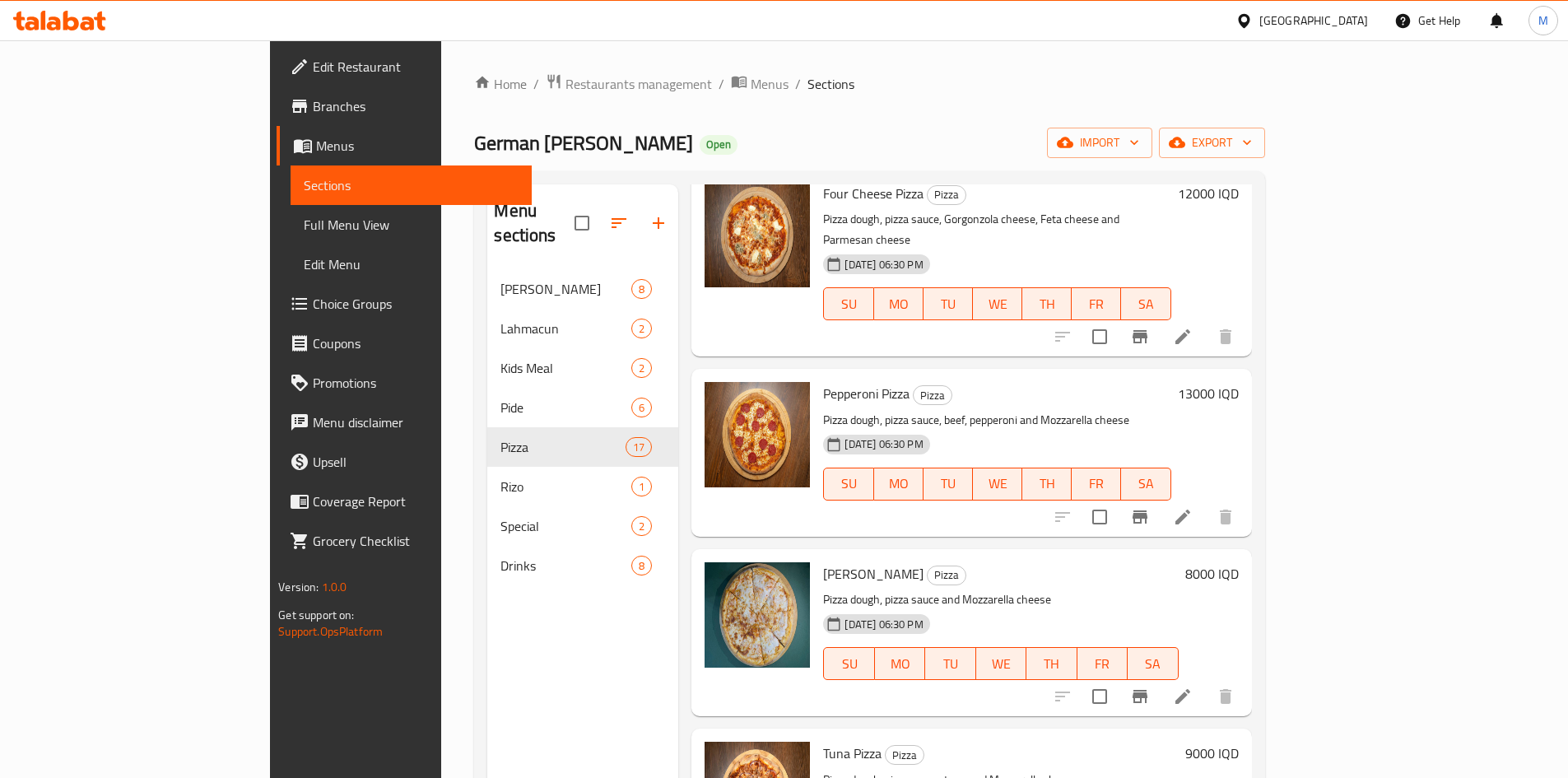
click at [1238, 562] on h6 "8000 IQD" at bounding box center [1212, 573] width 54 height 23
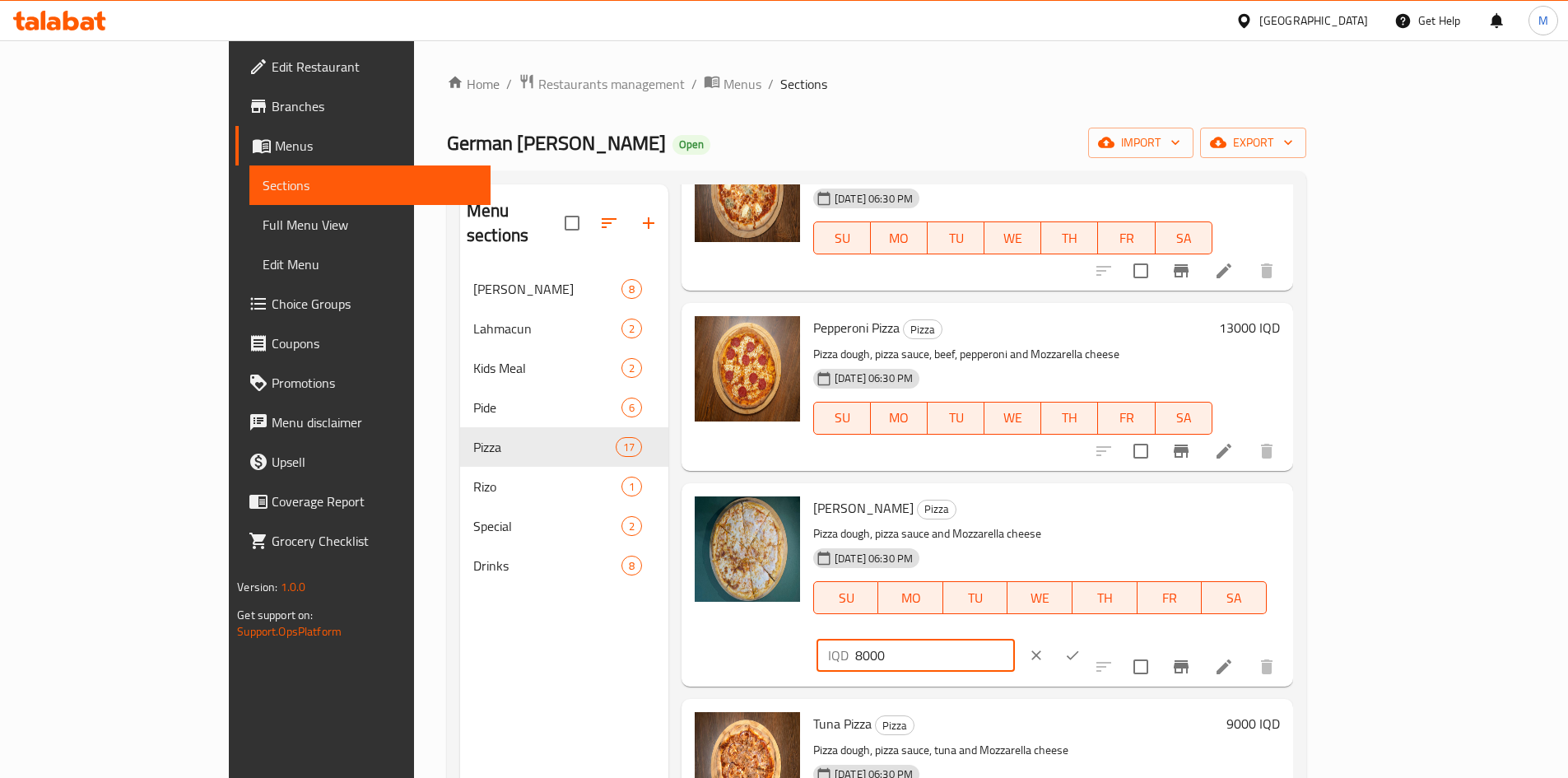
click at [1015, 638] on div "IQD 8000 ​" at bounding box center [915, 654] width 199 height 33
type input "9000"
click at [1081, 647] on icon "ok" at bounding box center [1072, 654] width 16 height 16
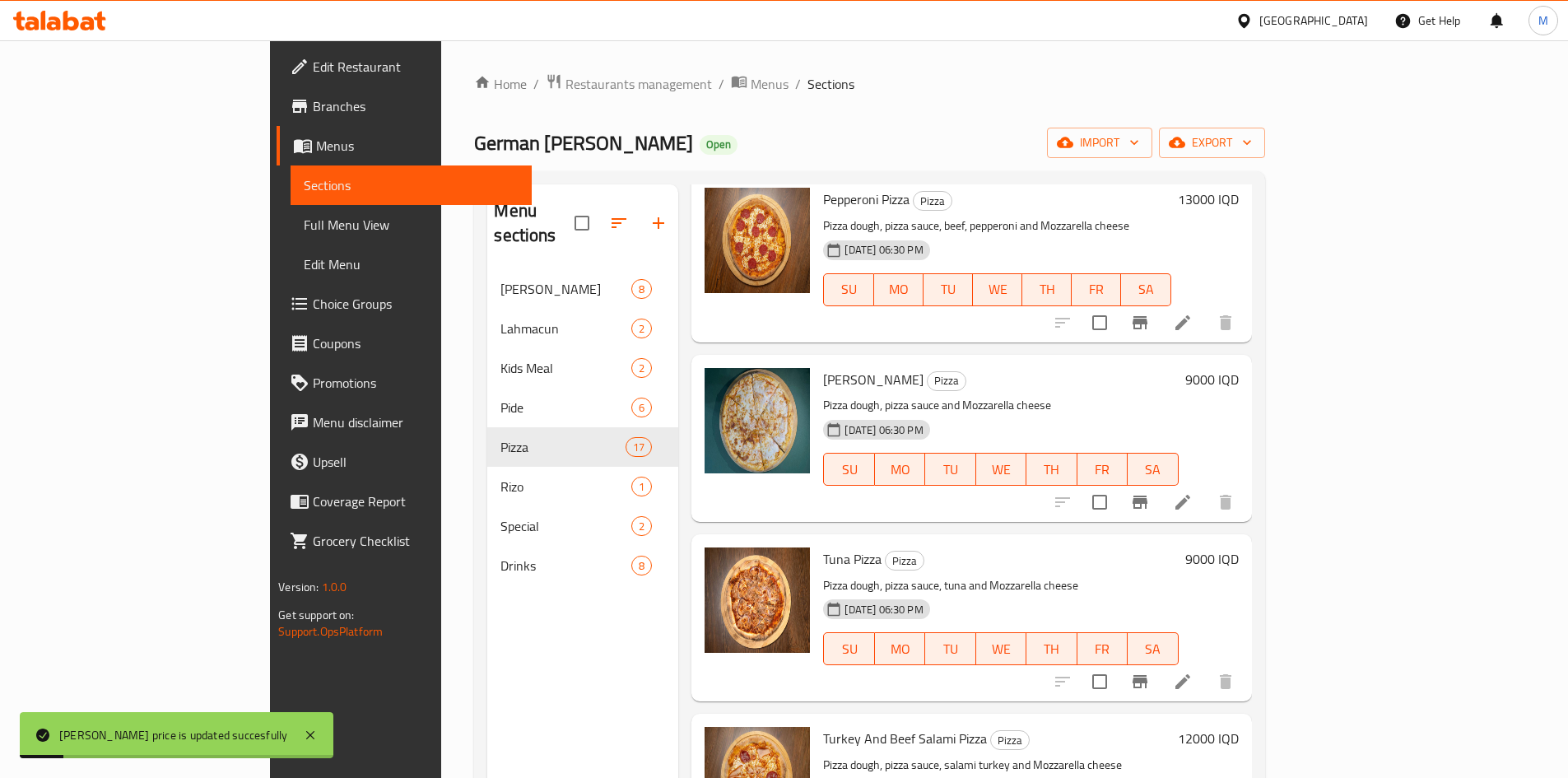
scroll to position [1481, 0]
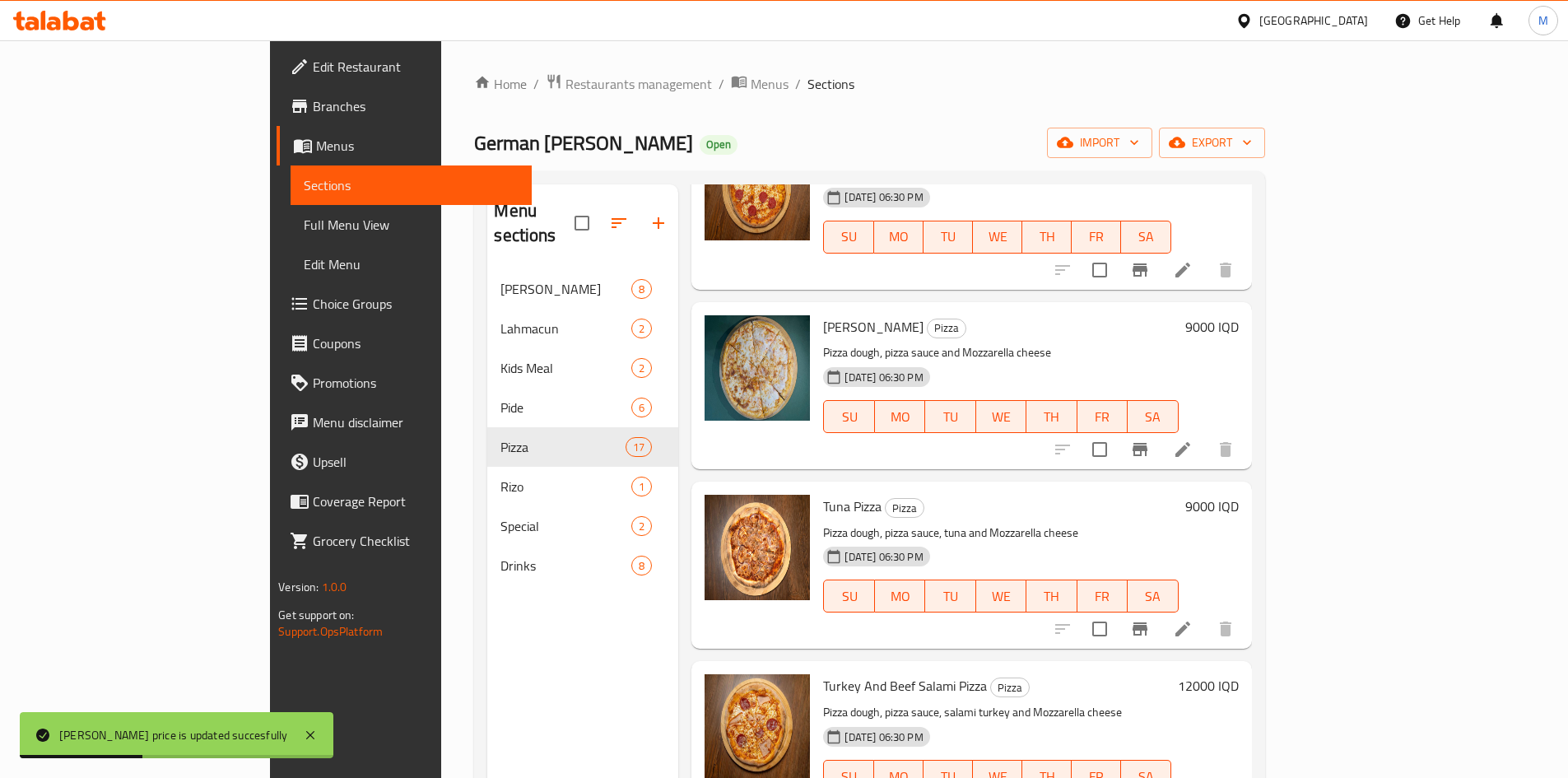
click at [1238, 494] on h6 "9000 IQD" at bounding box center [1212, 505] width 54 height 23
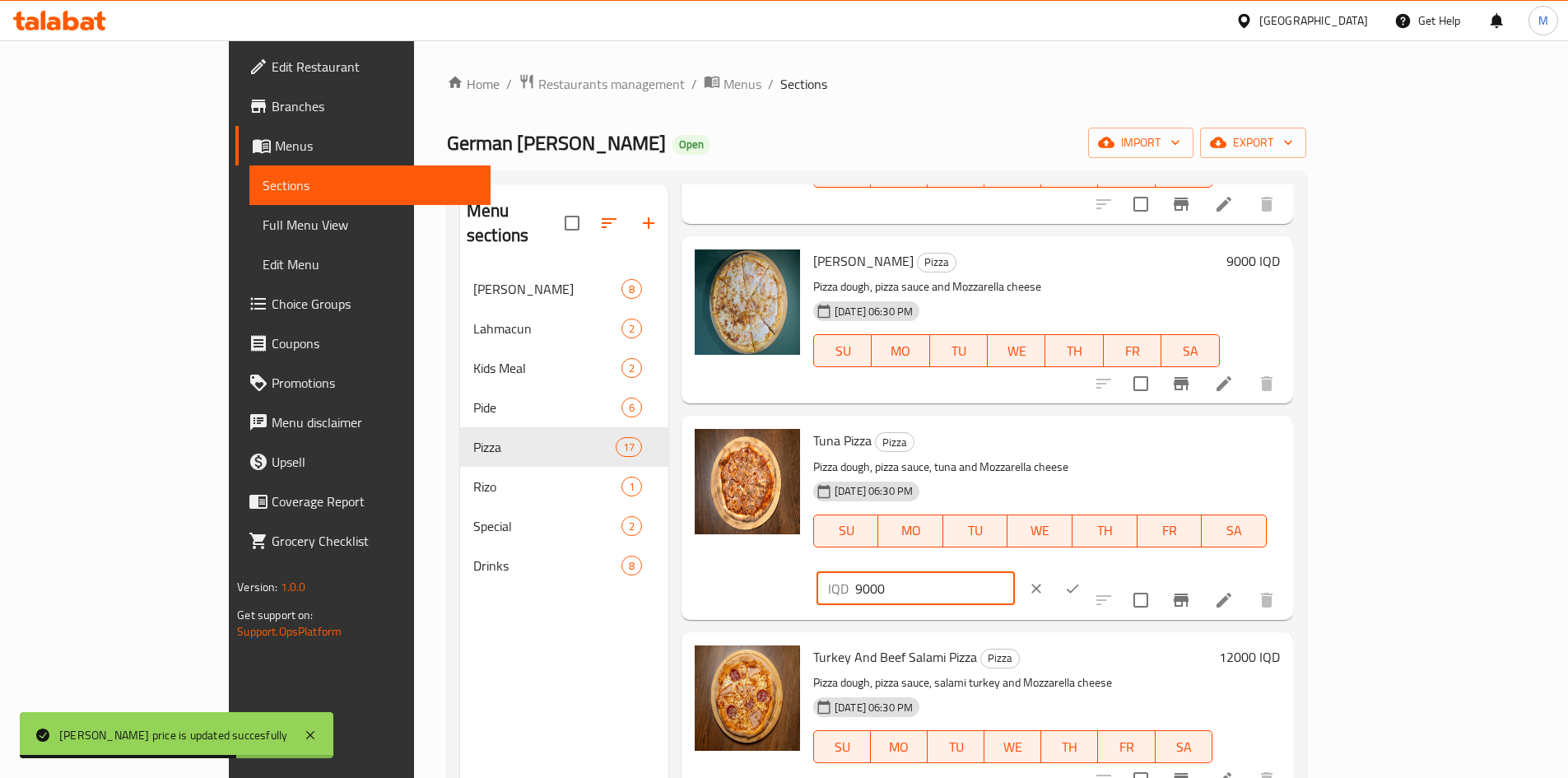
click at [1015, 572] on div "IQD 9000 ​" at bounding box center [915, 588] width 199 height 33
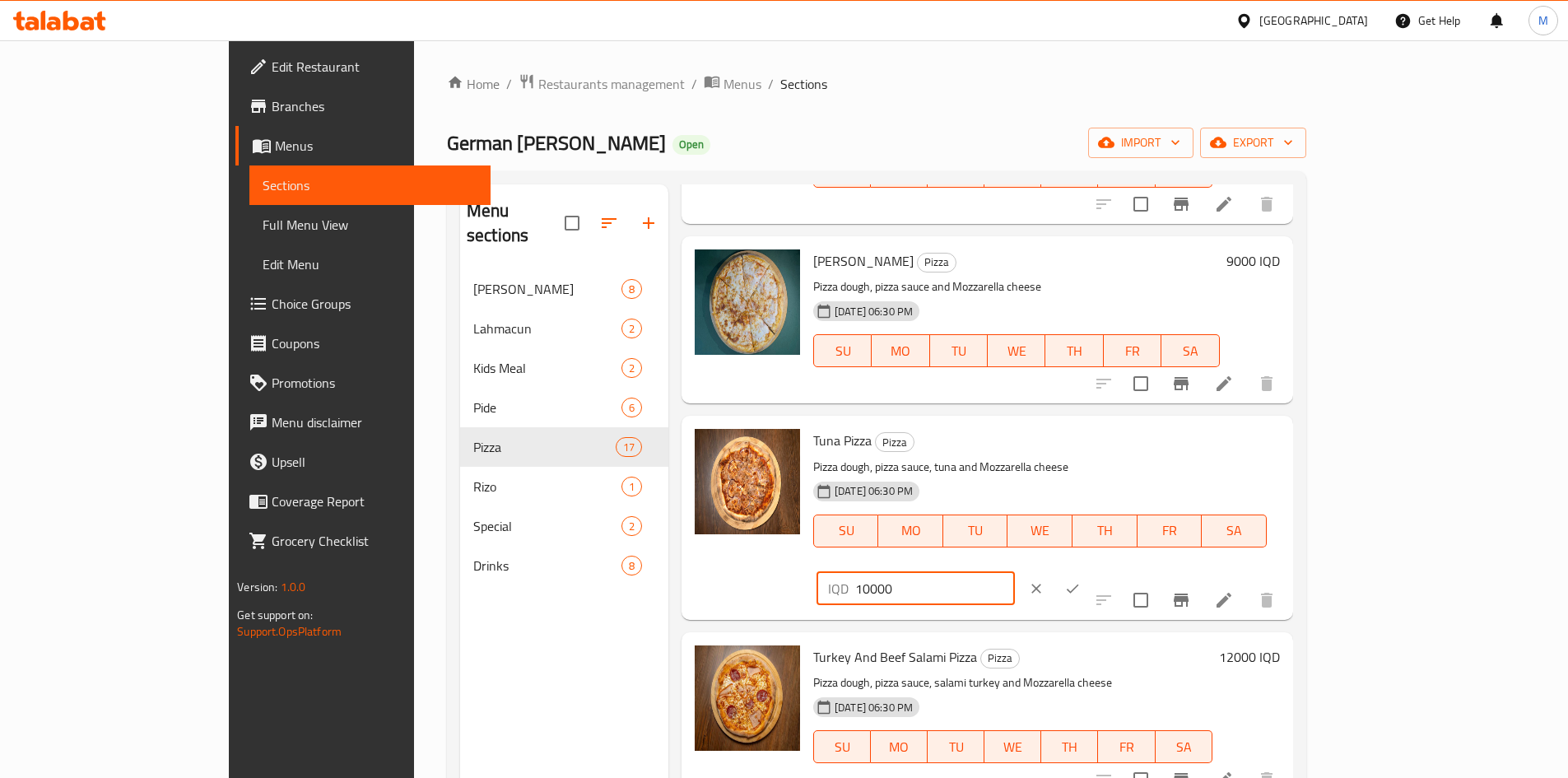
type input "10000"
click at [1081, 580] on icon "ok" at bounding box center [1072, 588] width 16 height 16
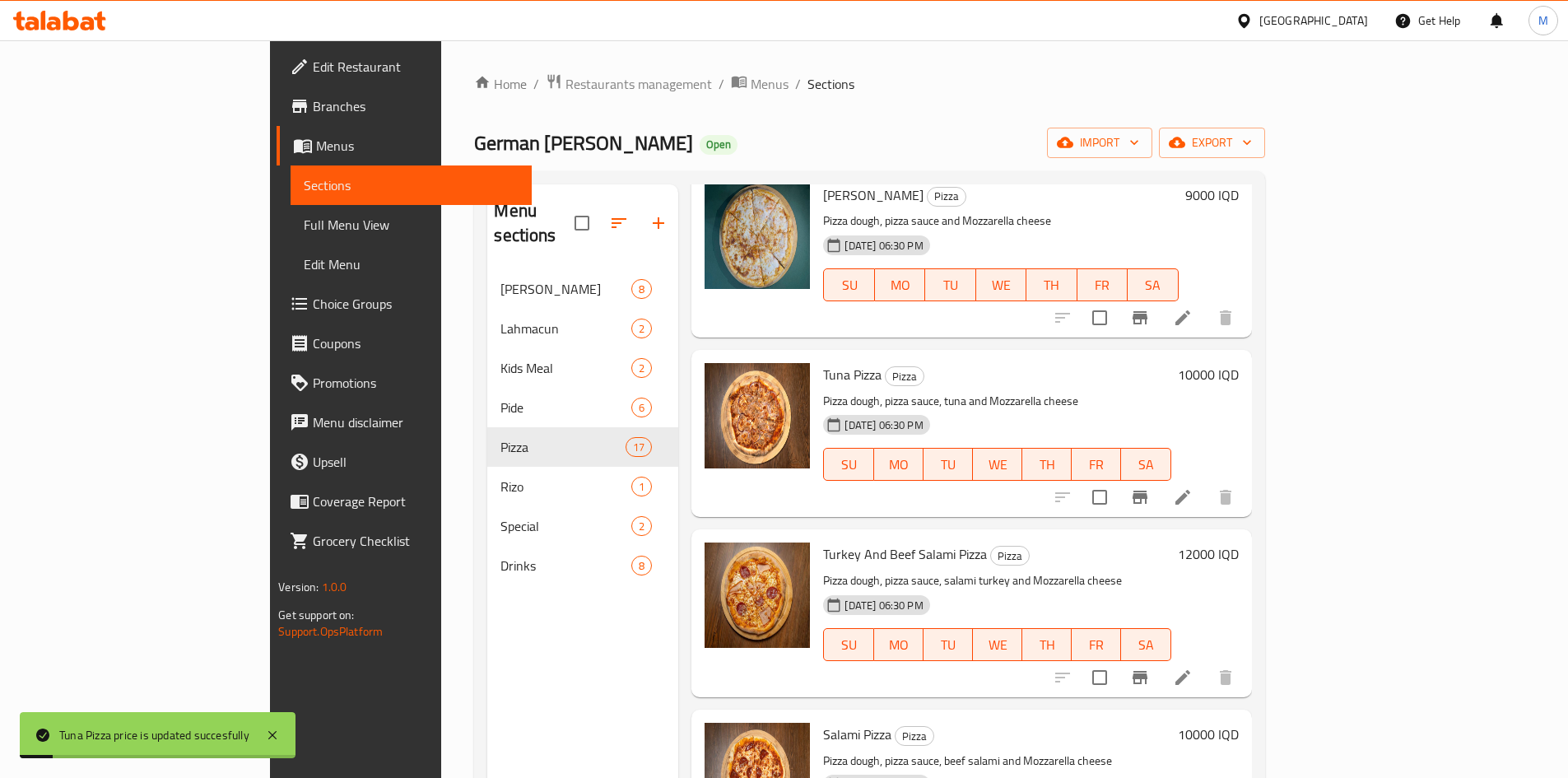
scroll to position [1646, 0]
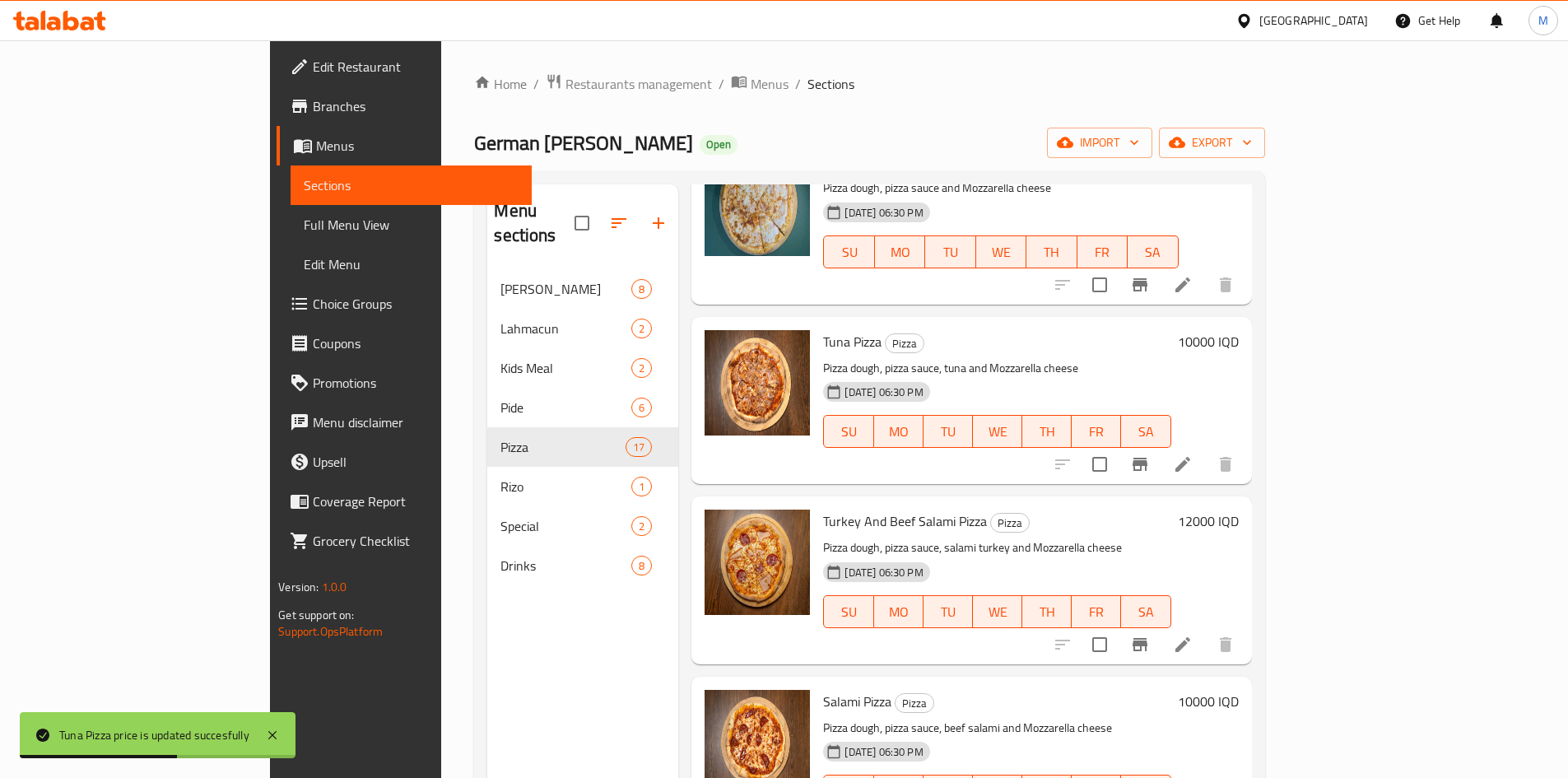
click at [1238, 510] on h6 "12000 IQD" at bounding box center [1208, 521] width 61 height 23
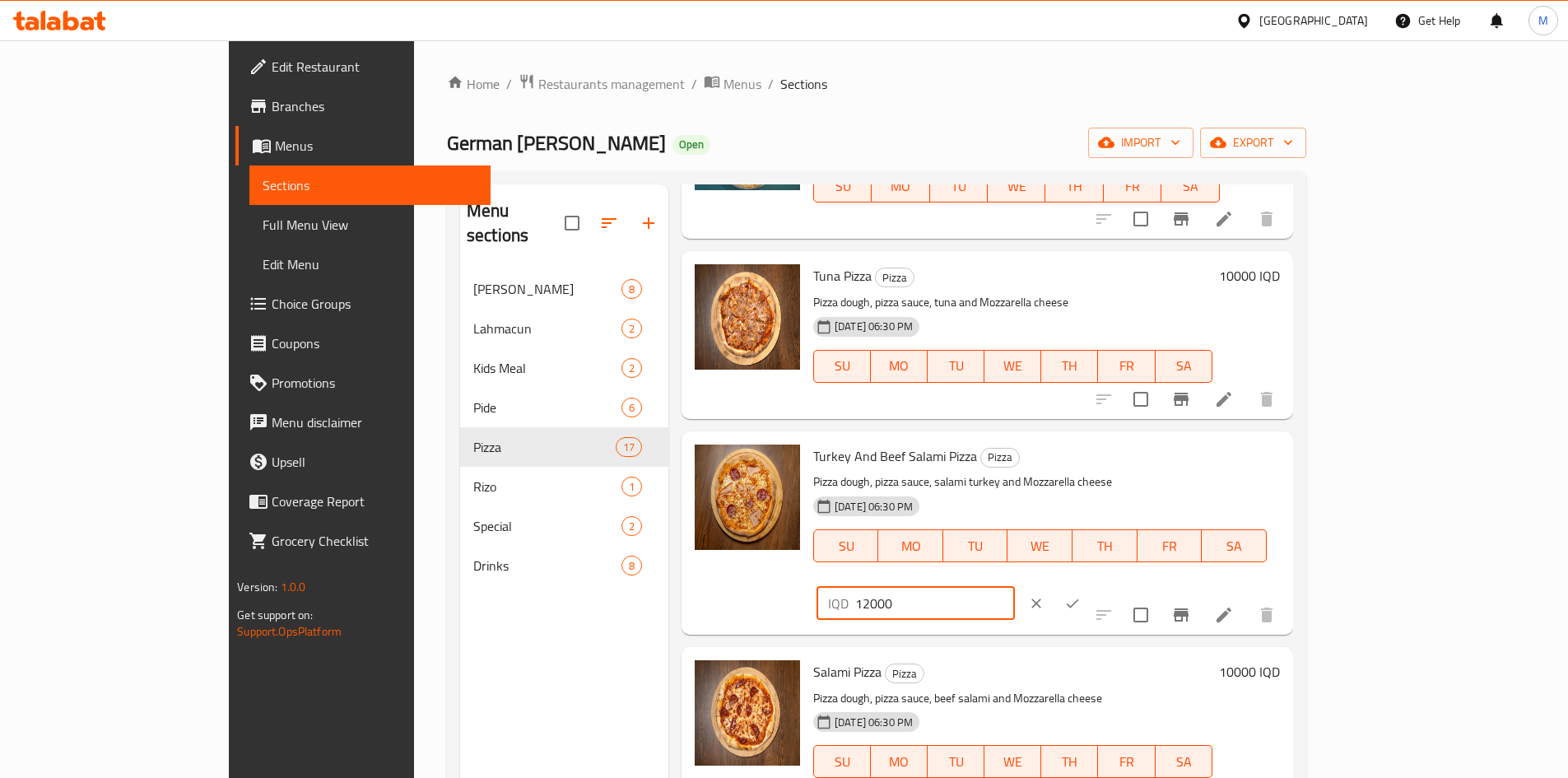
drag, startPoint x: 1281, startPoint y: 423, endPoint x: 1280, endPoint y: 432, distance: 9.1
click at [1015, 587] on input "12000" at bounding box center [934, 603] width 159 height 33
type input "13000"
click at [1091, 585] on button "ok" at bounding box center [1072, 603] width 36 height 36
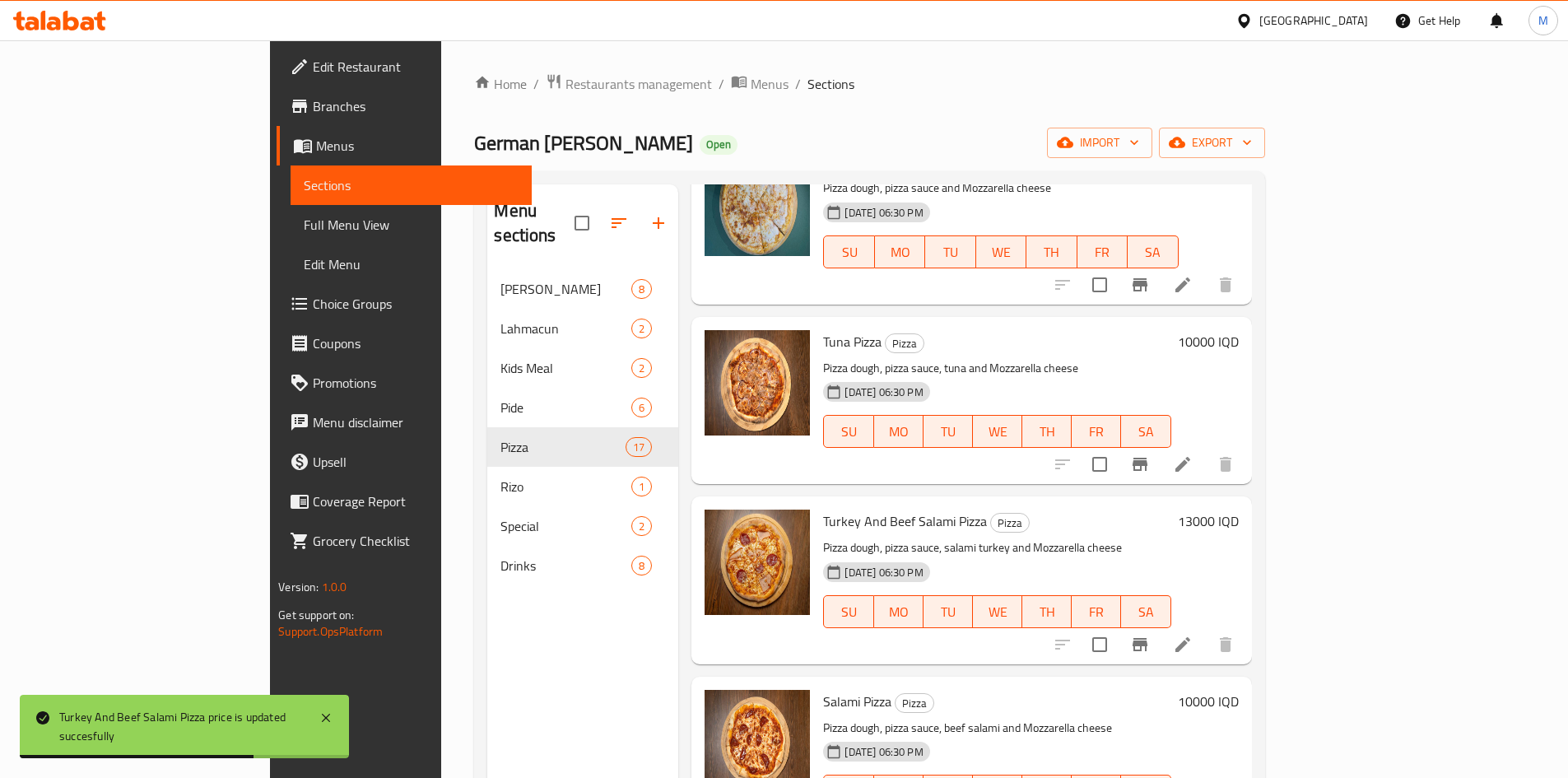
click at [1238, 330] on h6 "10000 IQD" at bounding box center [1208, 341] width 61 height 23
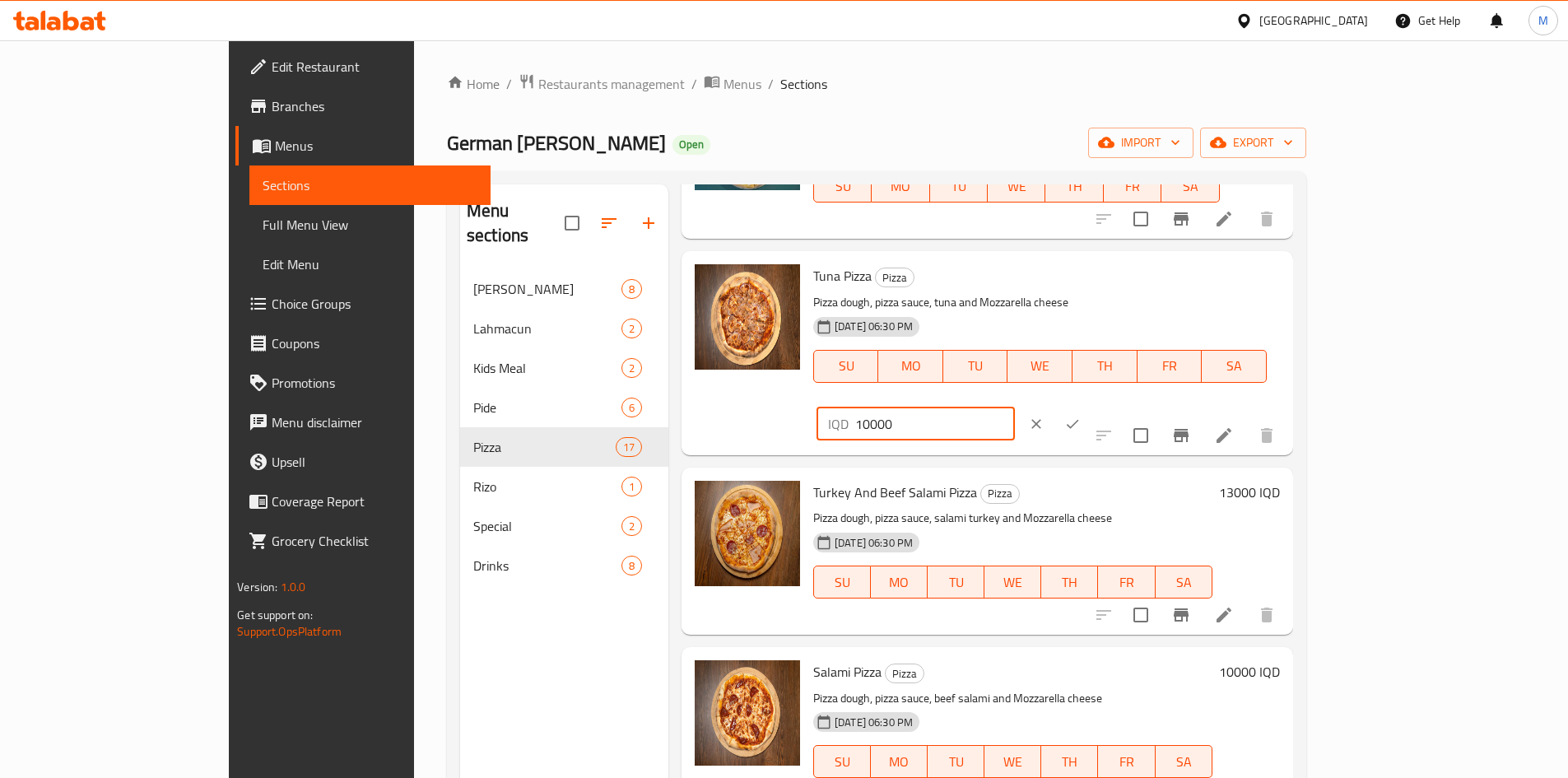
click at [1015, 407] on input "10000" at bounding box center [934, 424] width 159 height 33
type input "11000"
click at [1079, 419] on icon "ok" at bounding box center [1073, 424] width 12 height 9
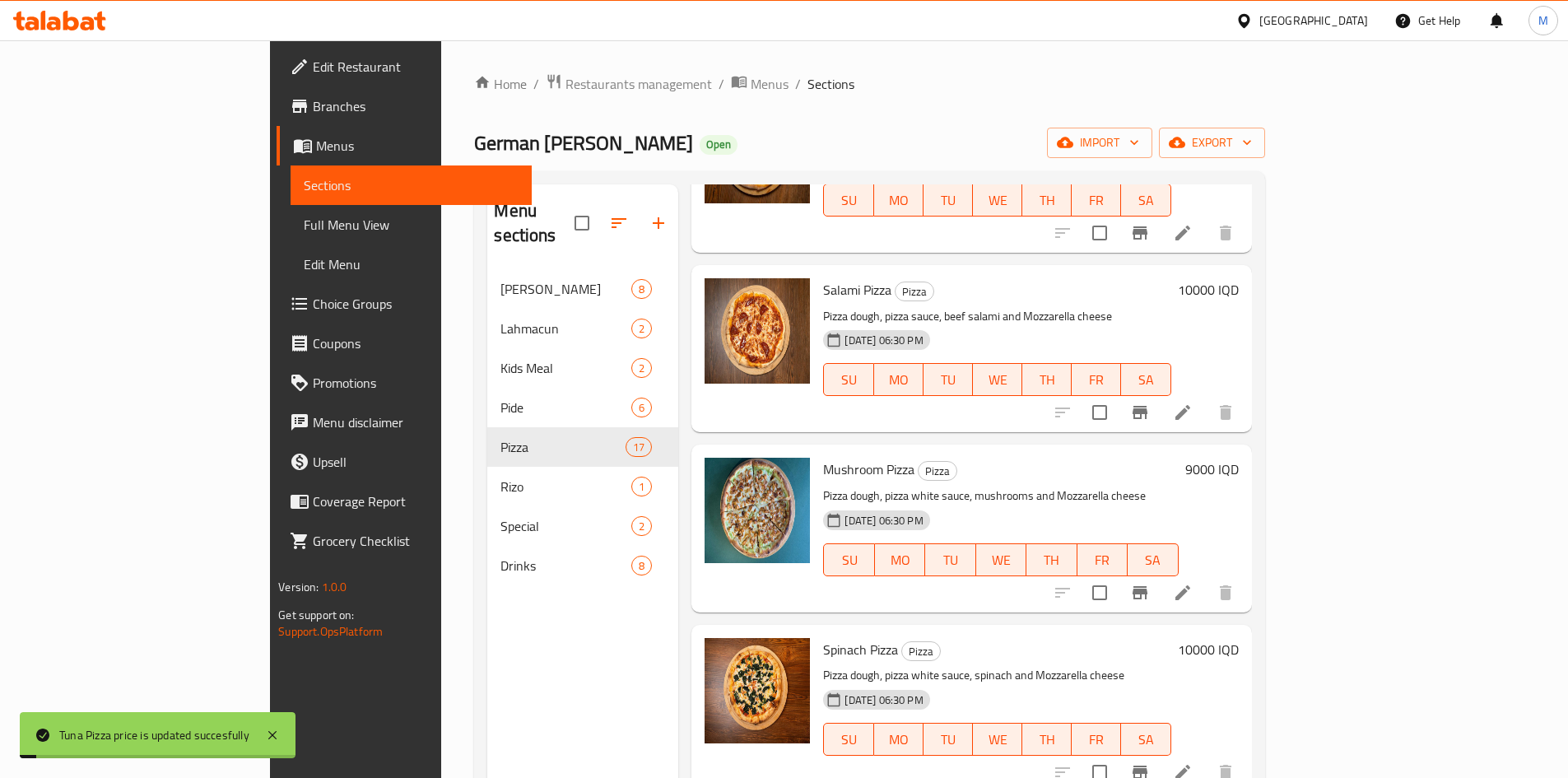
scroll to position [1975, 0]
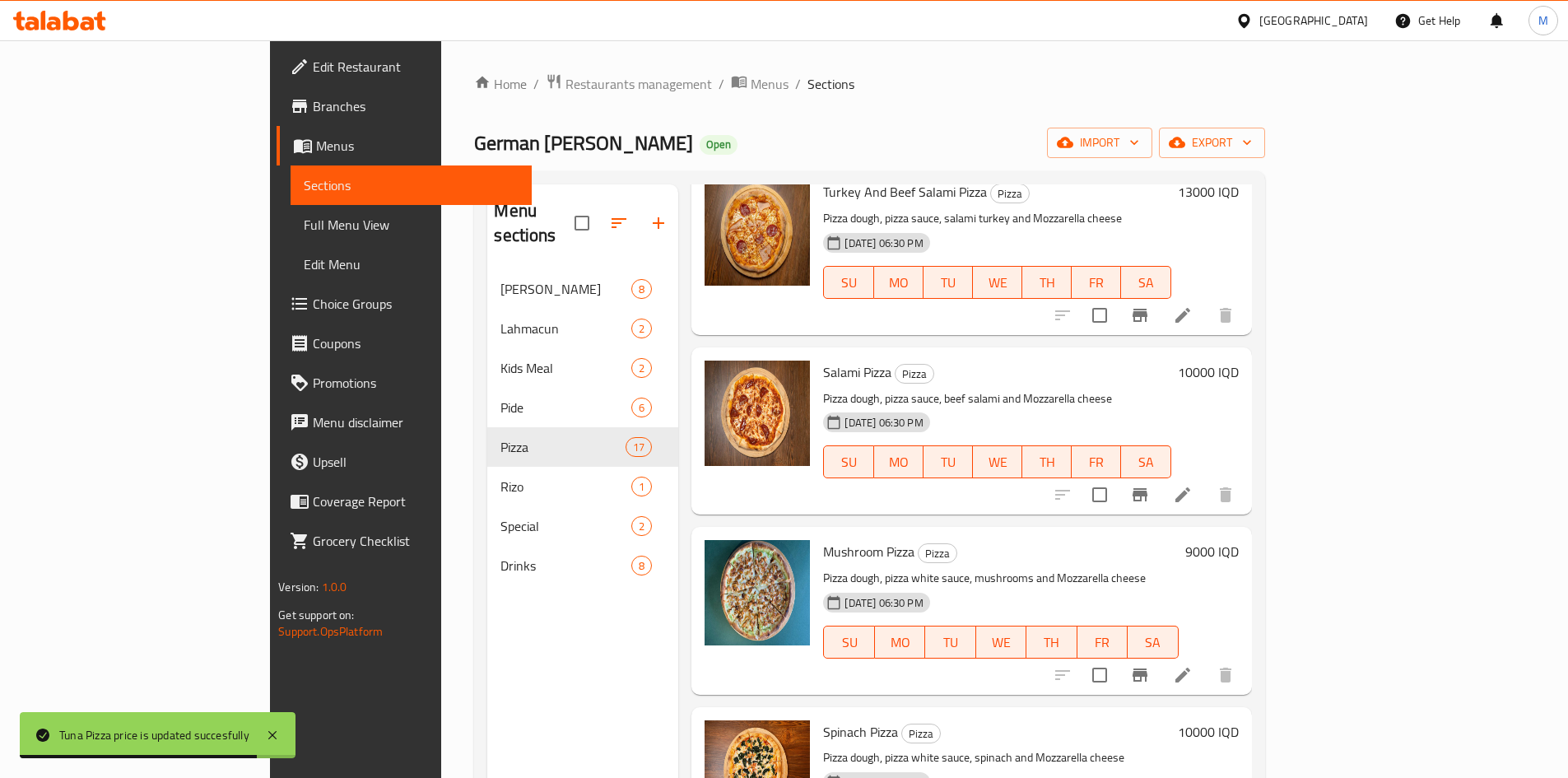
click at [1238, 360] on h6 "10000 IQD" at bounding box center [1208, 372] width 61 height 23
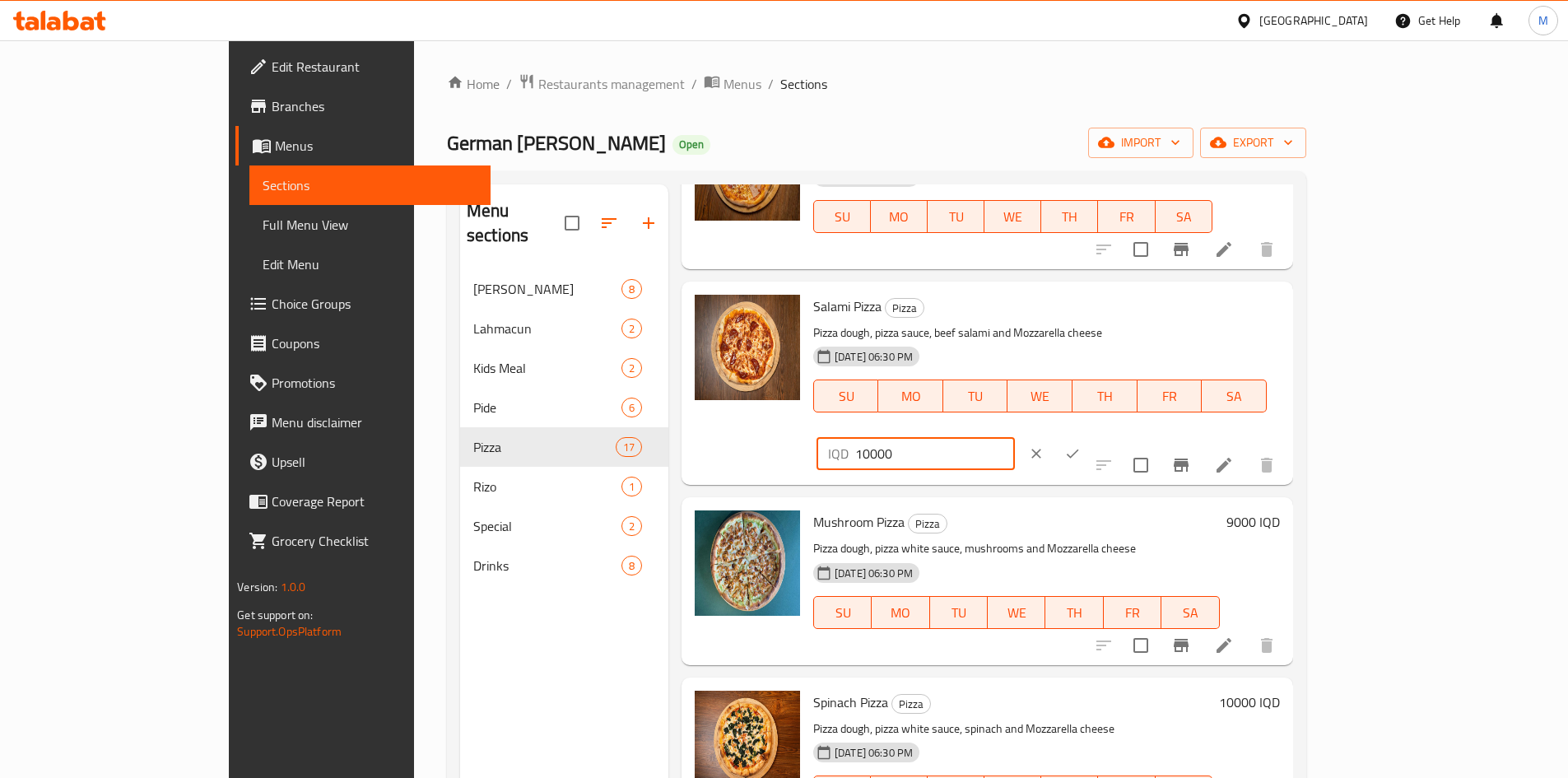
click at [1015, 437] on input "10000" at bounding box center [934, 453] width 159 height 33
type input "11000"
click at [1091, 435] on button "ok" at bounding box center [1072, 453] width 36 height 36
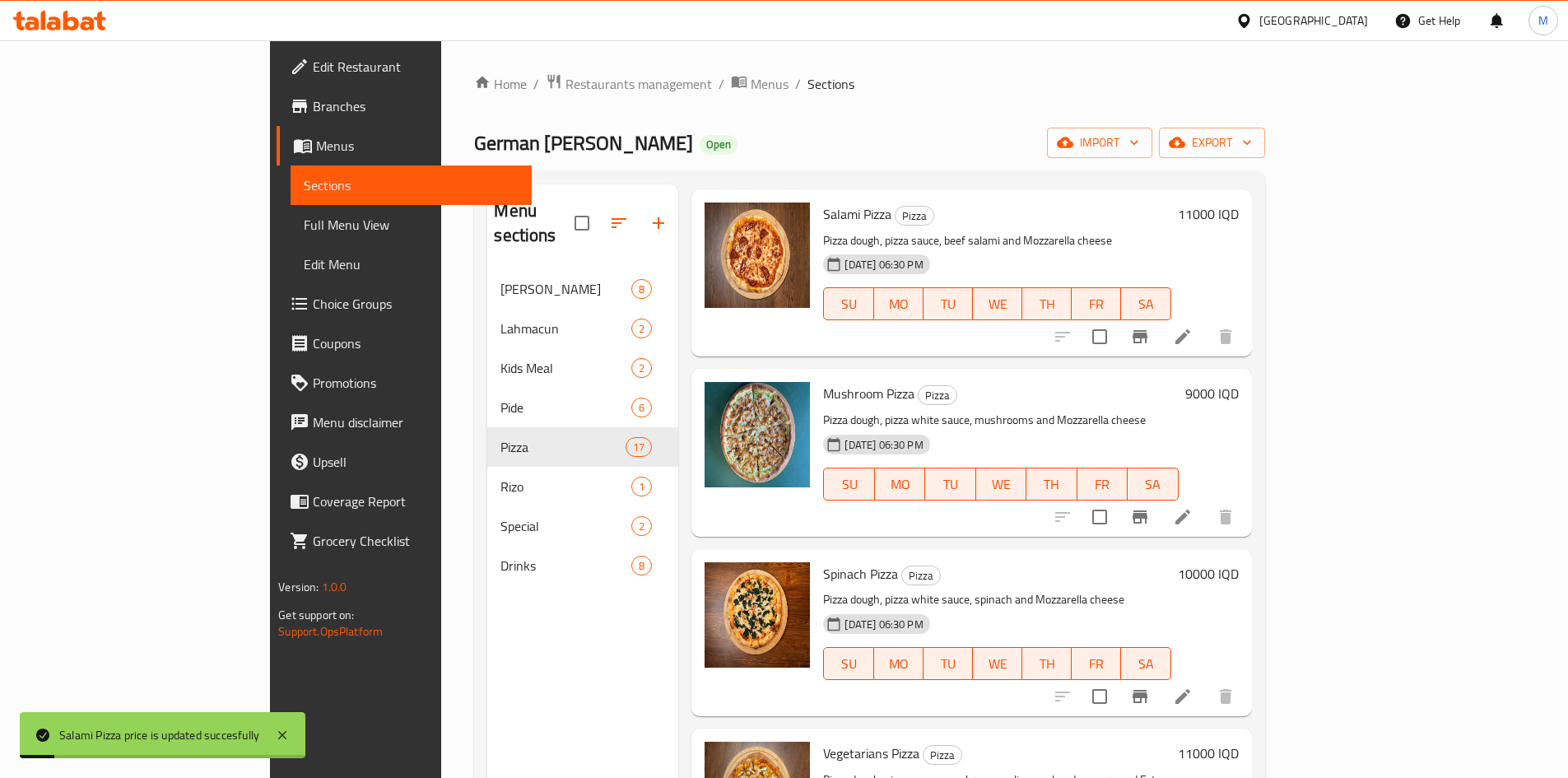
scroll to position [2140, 0]
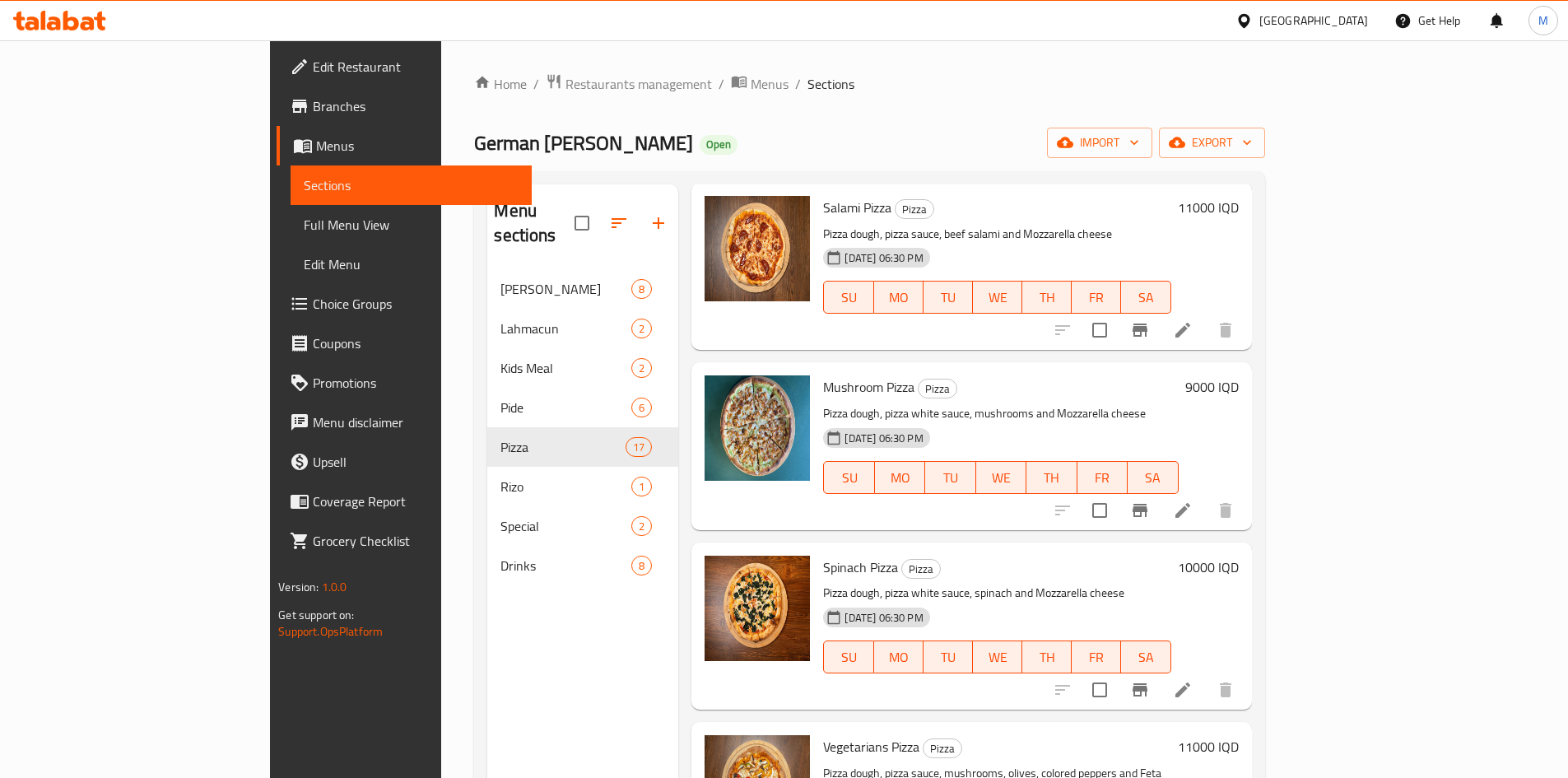
click at [1238, 375] on h6 "9000 IQD" at bounding box center [1212, 386] width 54 height 23
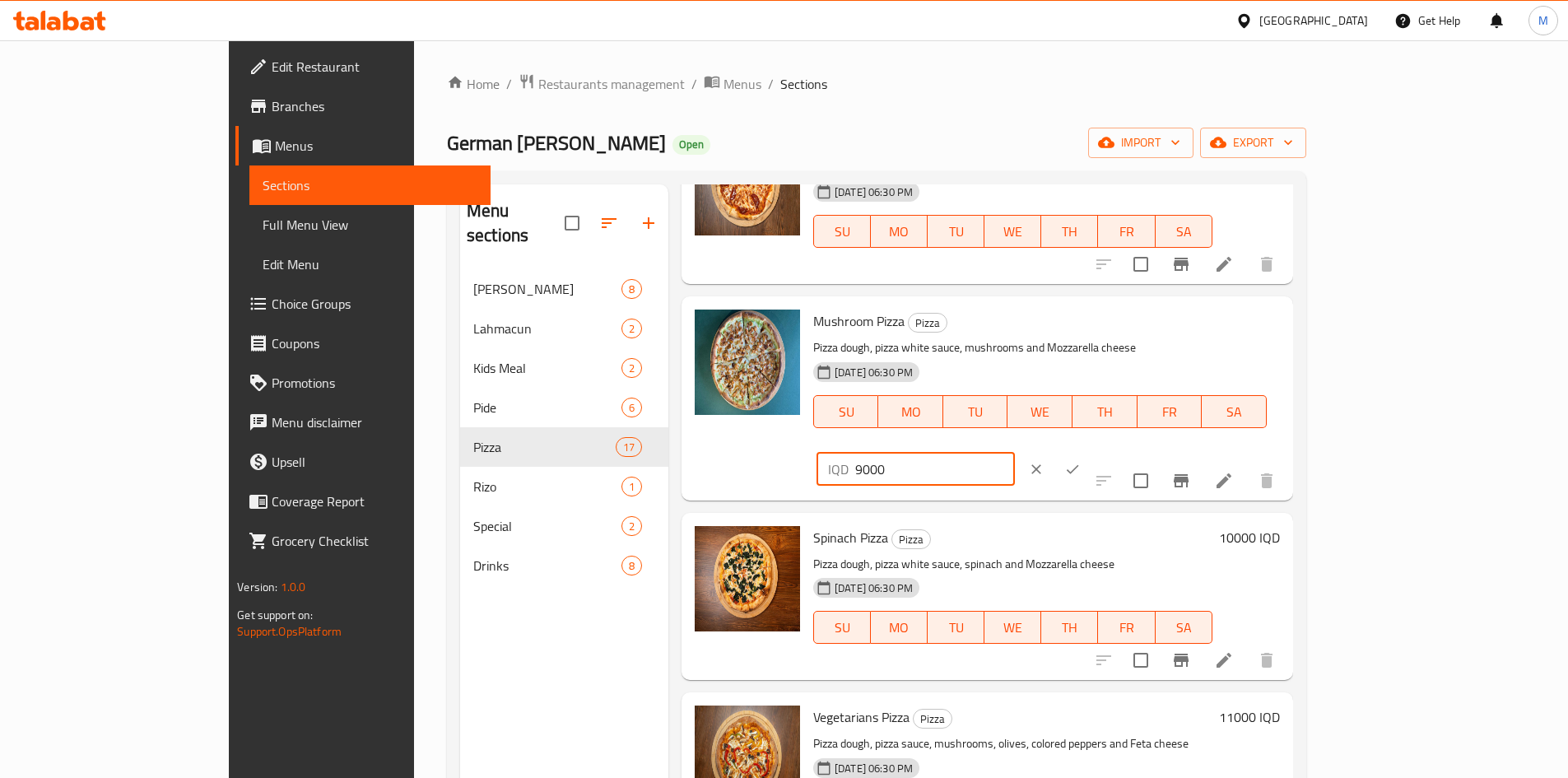
drag, startPoint x: 1281, startPoint y: 288, endPoint x: 1260, endPoint y: 288, distance: 21.0
click at [1015, 452] on div "IQD 9000 ​" at bounding box center [915, 469] width 199 height 33
type input "10000"
click at [1091, 451] on button "ok" at bounding box center [1072, 469] width 36 height 36
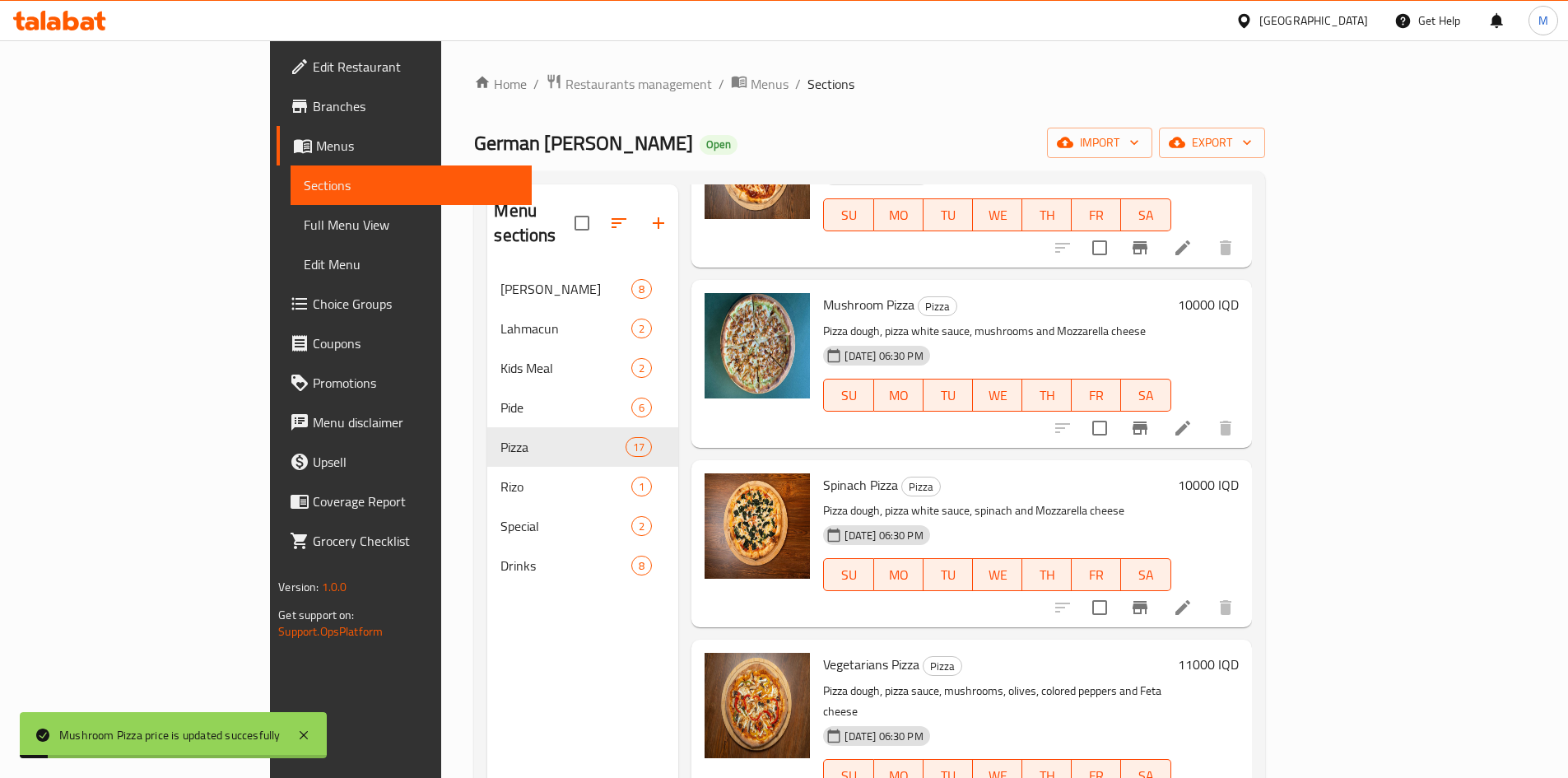
scroll to position [2304, 0]
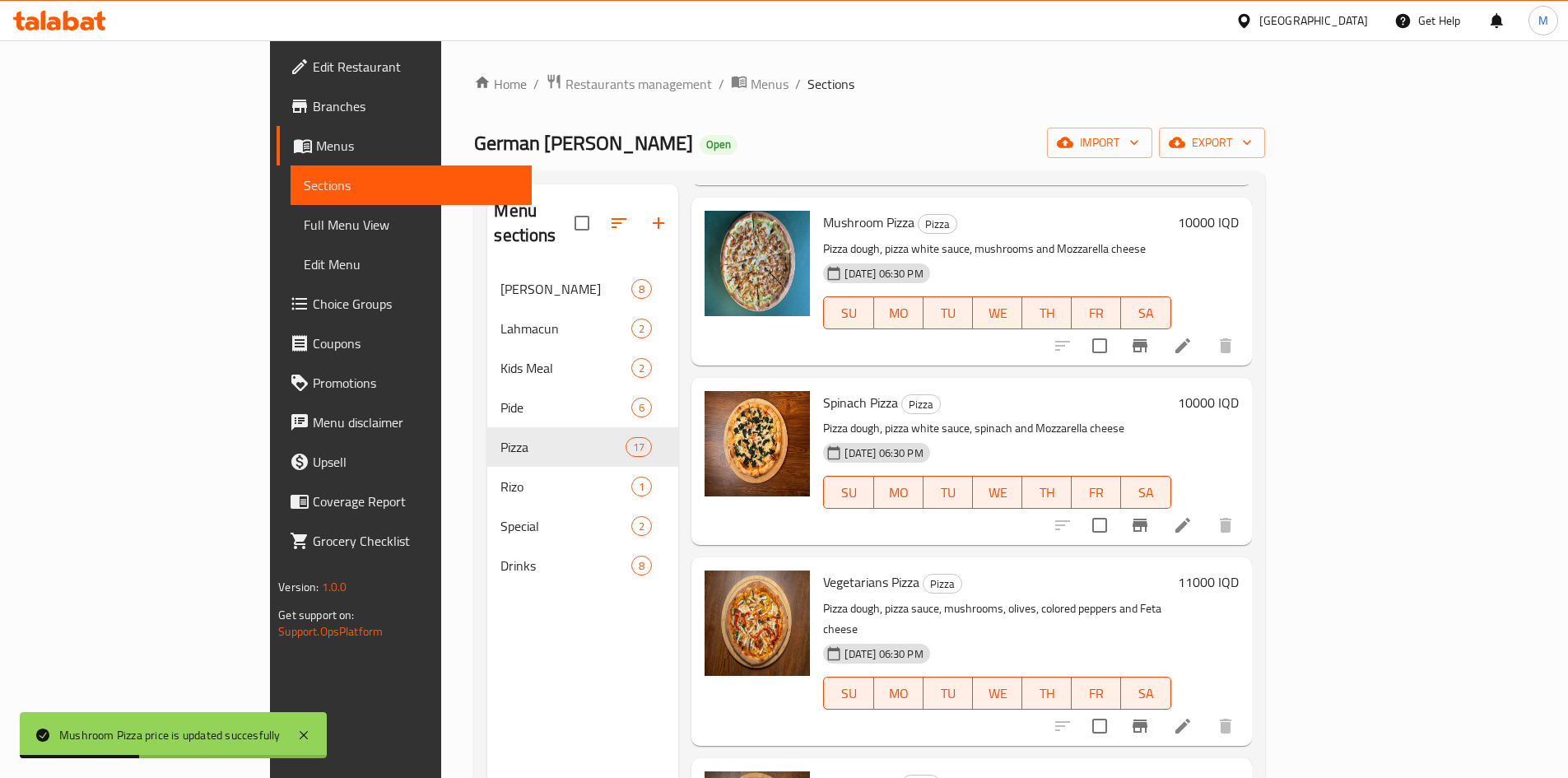
click at [1238, 391] on h6 "10000 IQD" at bounding box center [1208, 402] width 61 height 23
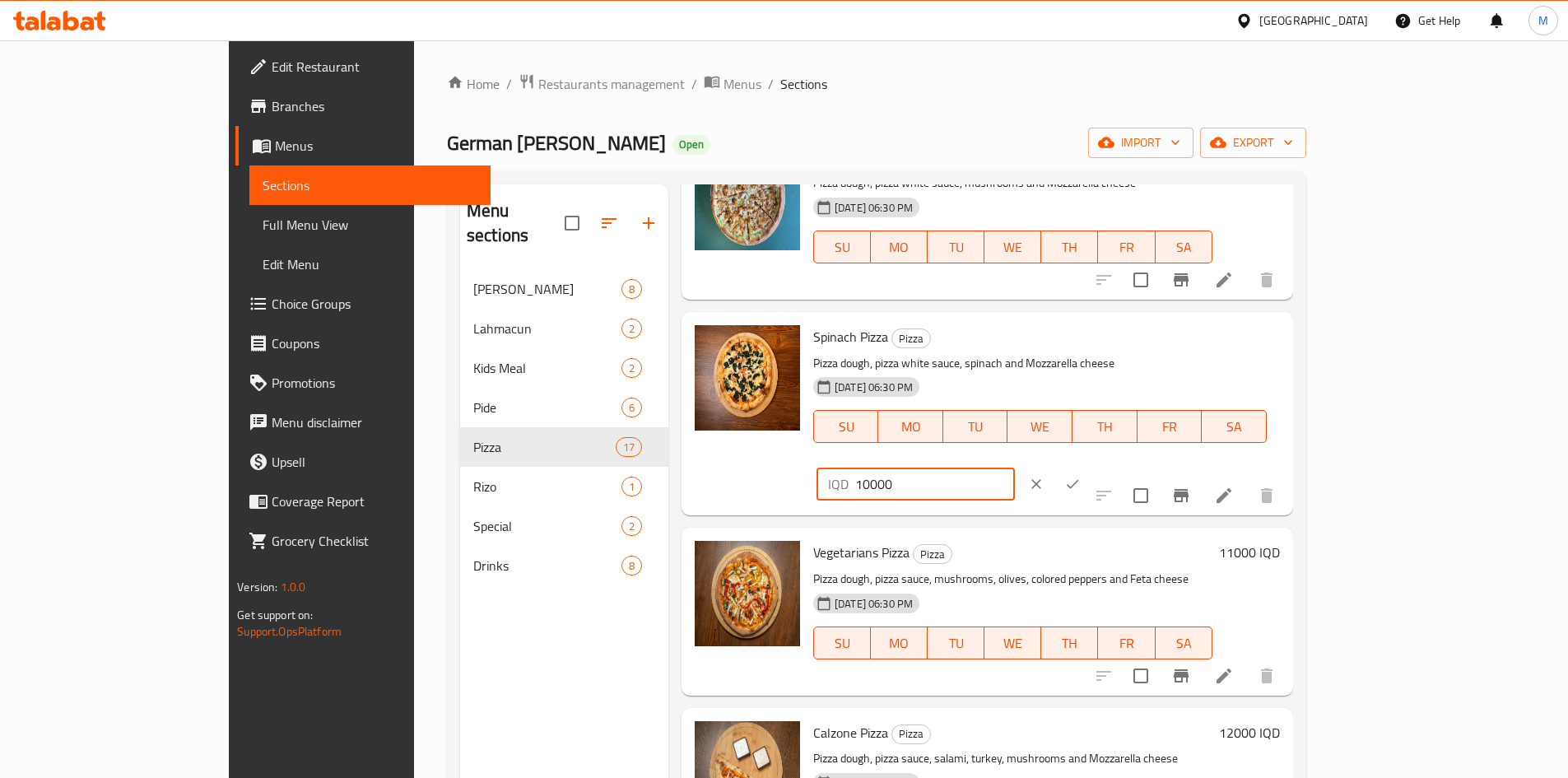
click at [1015, 468] on input "10000" at bounding box center [934, 484] width 159 height 33
type input "11000"
click at [1091, 466] on button "ok" at bounding box center [1072, 484] width 36 height 36
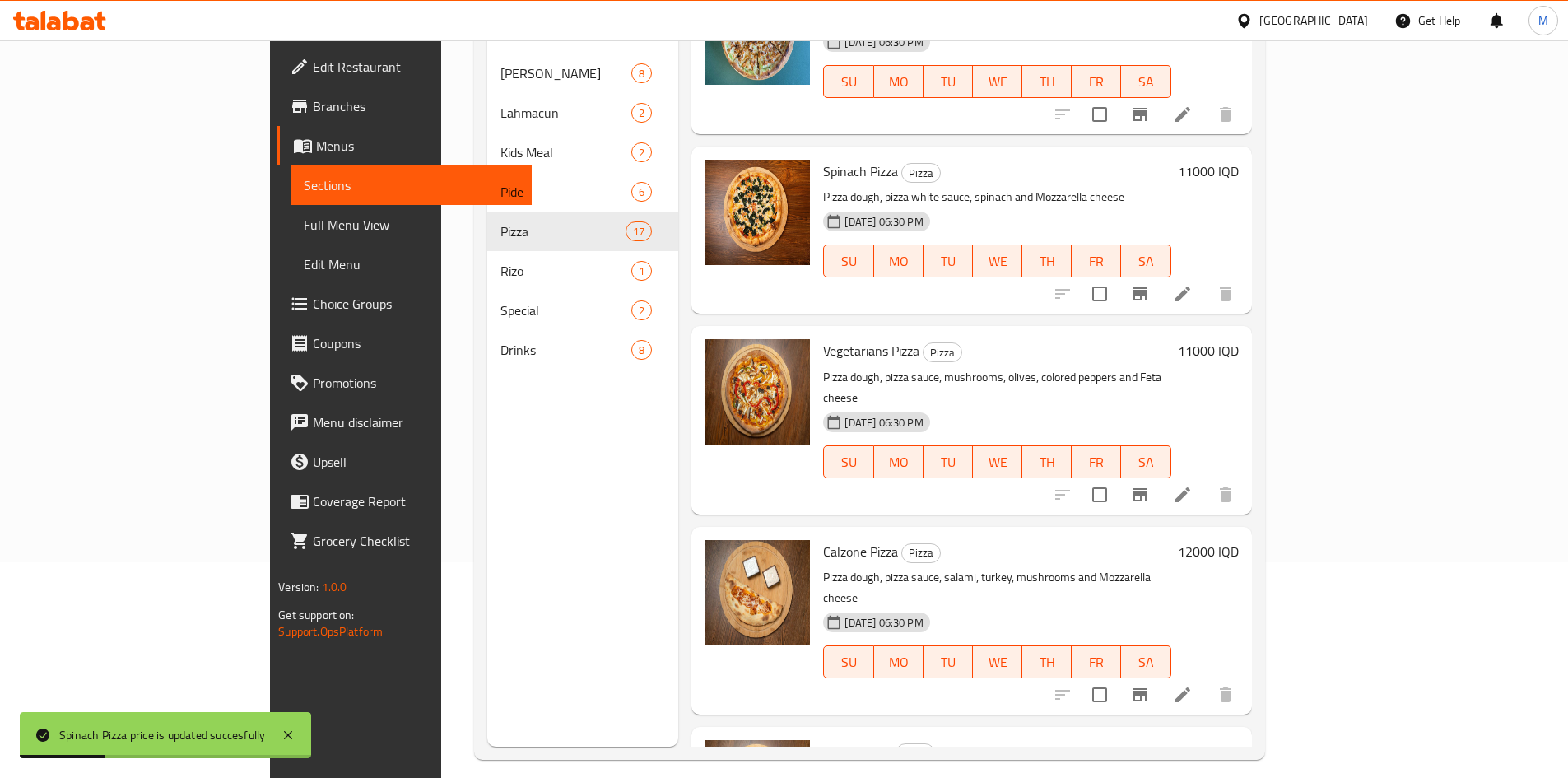
scroll to position [230, 0]
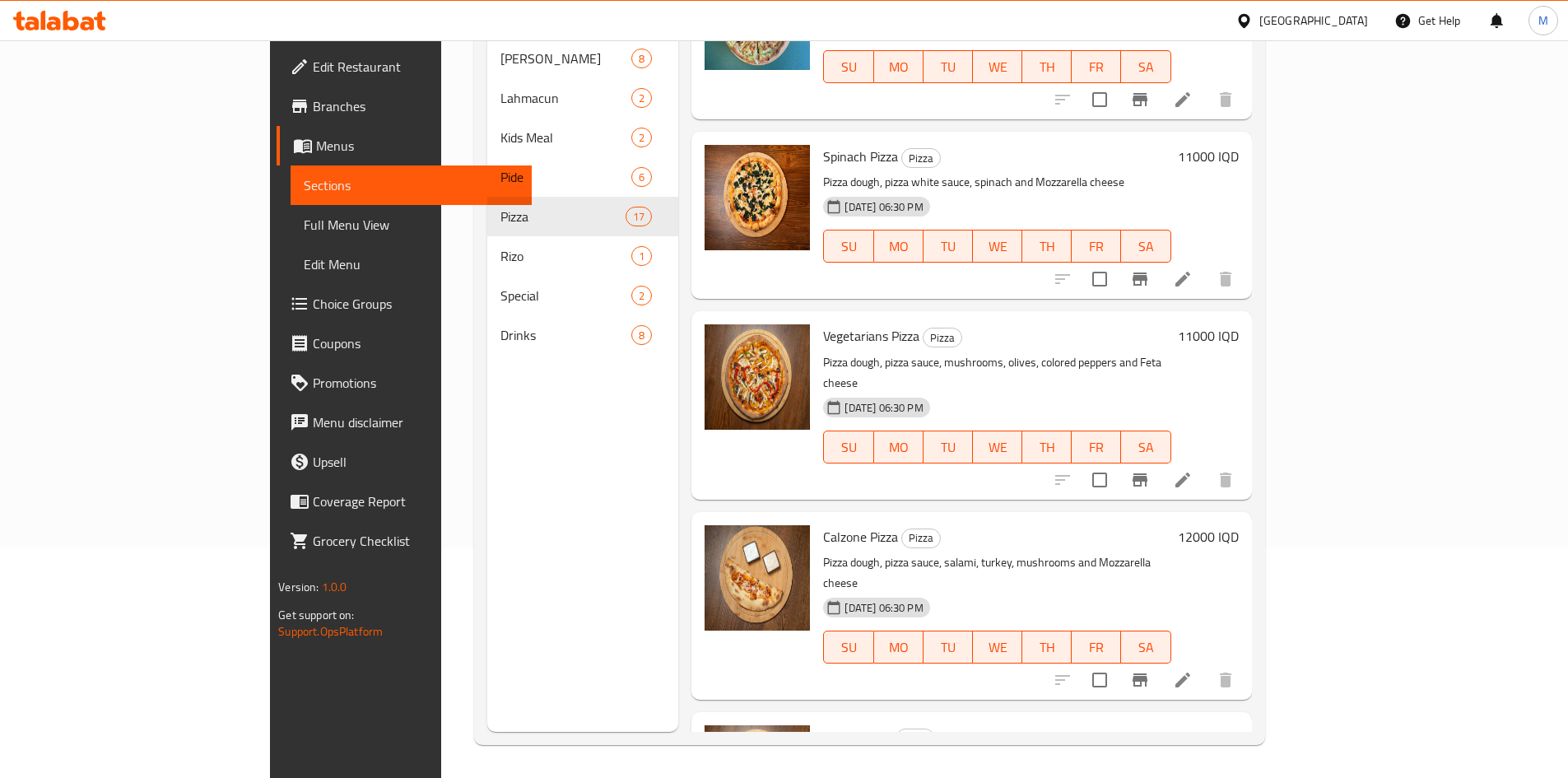
click at [1238, 325] on h6 "11000 IQD" at bounding box center [1208, 336] width 61 height 23
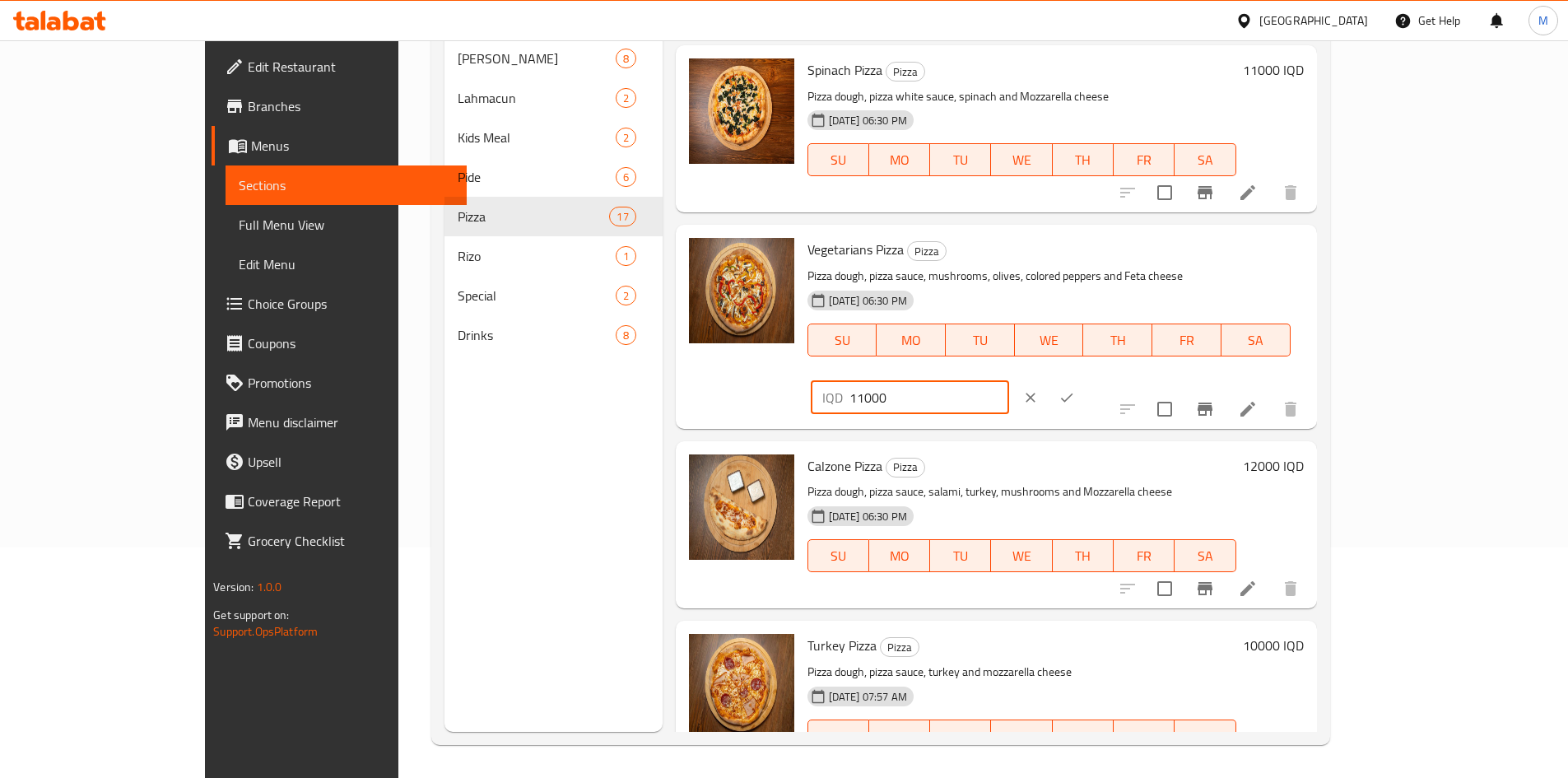
drag, startPoint x: 1288, startPoint y: 234, endPoint x: 1274, endPoint y: 235, distance: 14.0
click at [1009, 381] on input "11000" at bounding box center [929, 397] width 159 height 33
type input "12000"
click at [1075, 389] on icon "ok" at bounding box center [1066, 397] width 16 height 16
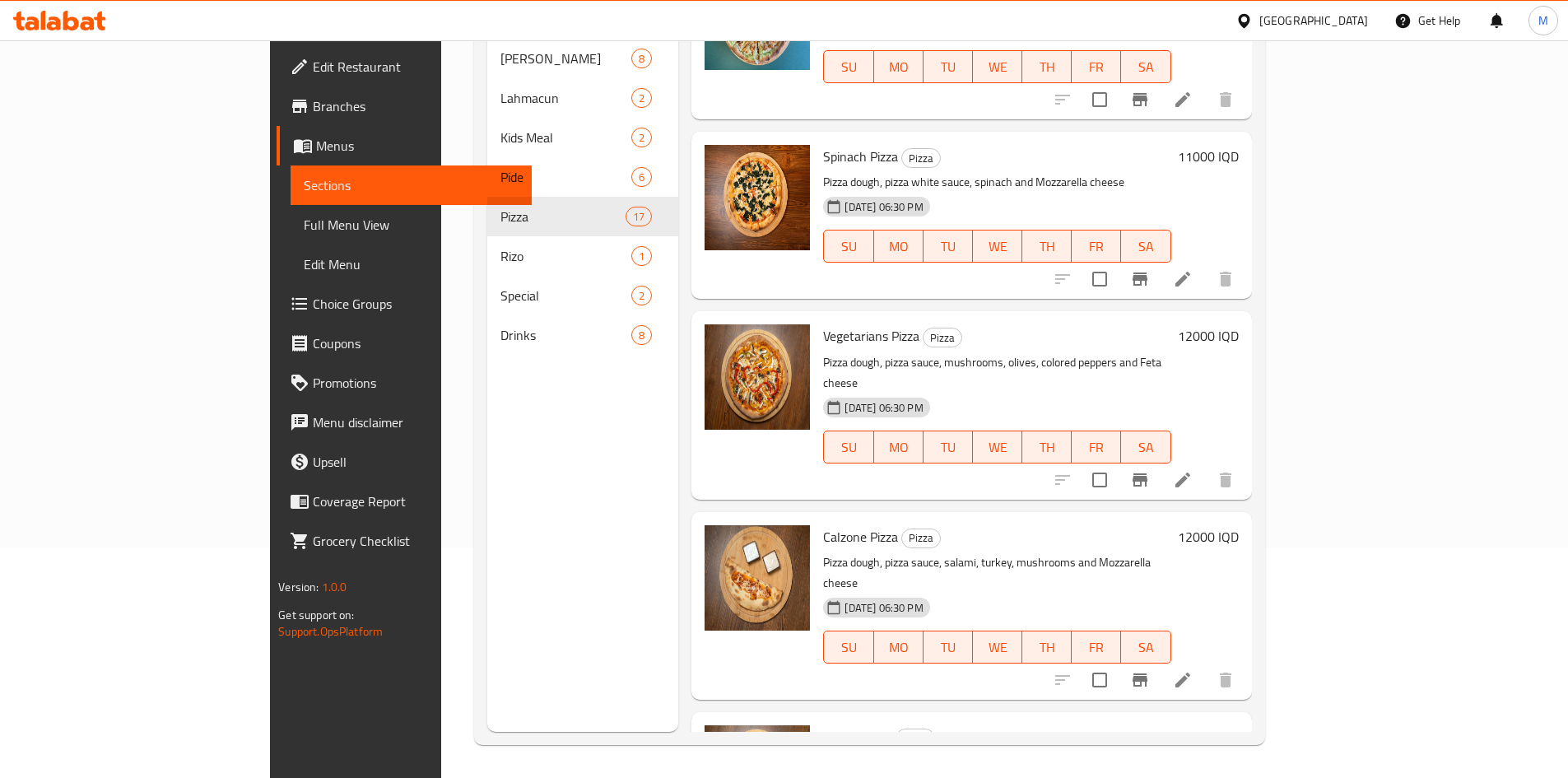
click at [1238, 525] on h6 "12000 IQD" at bounding box center [1208, 536] width 61 height 23
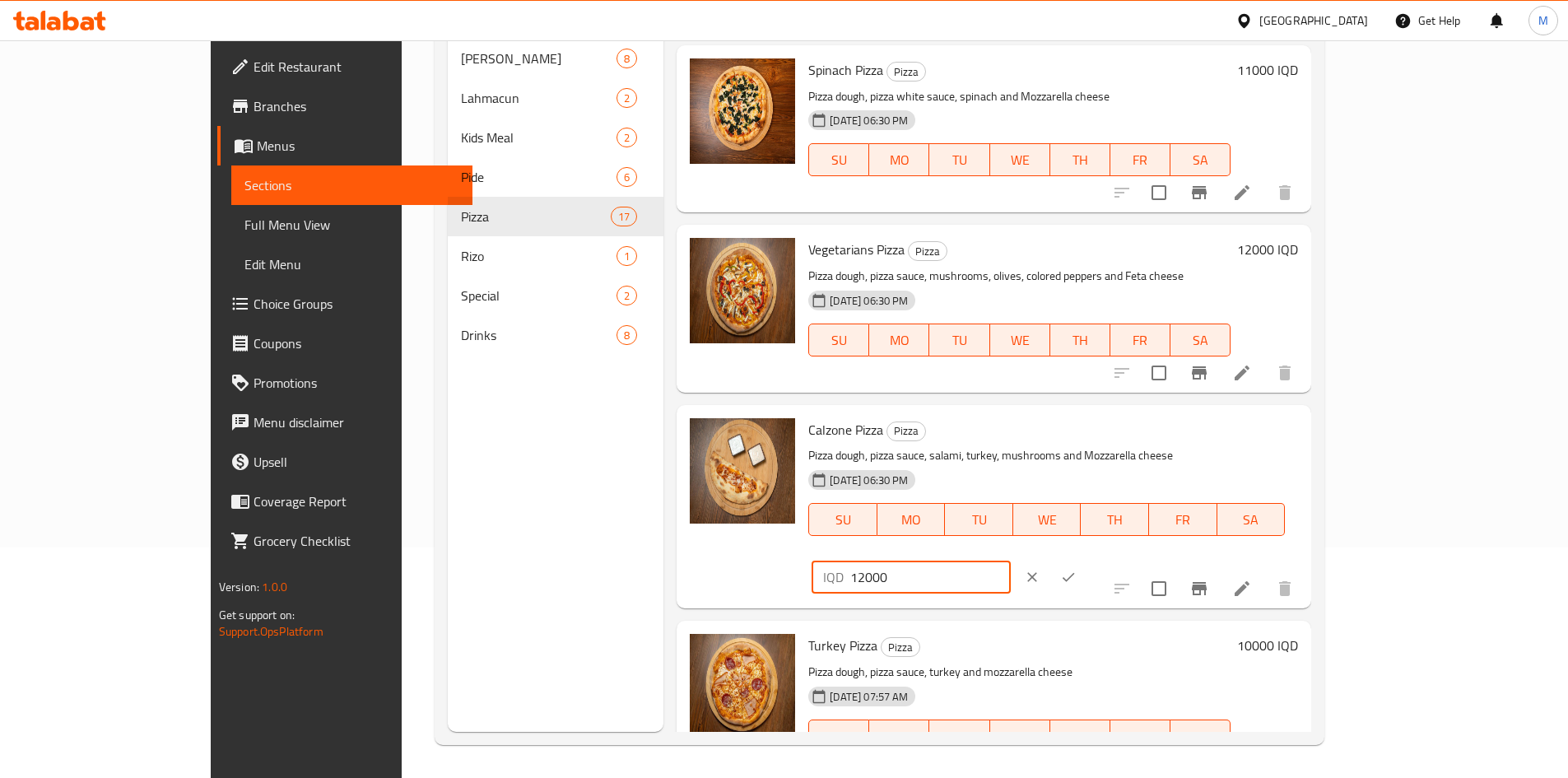
click at [1010, 561] on input "12000" at bounding box center [930, 577] width 159 height 33
type input "13000"
click at [1076, 568] on icon "ok" at bounding box center [1068, 576] width 16 height 16
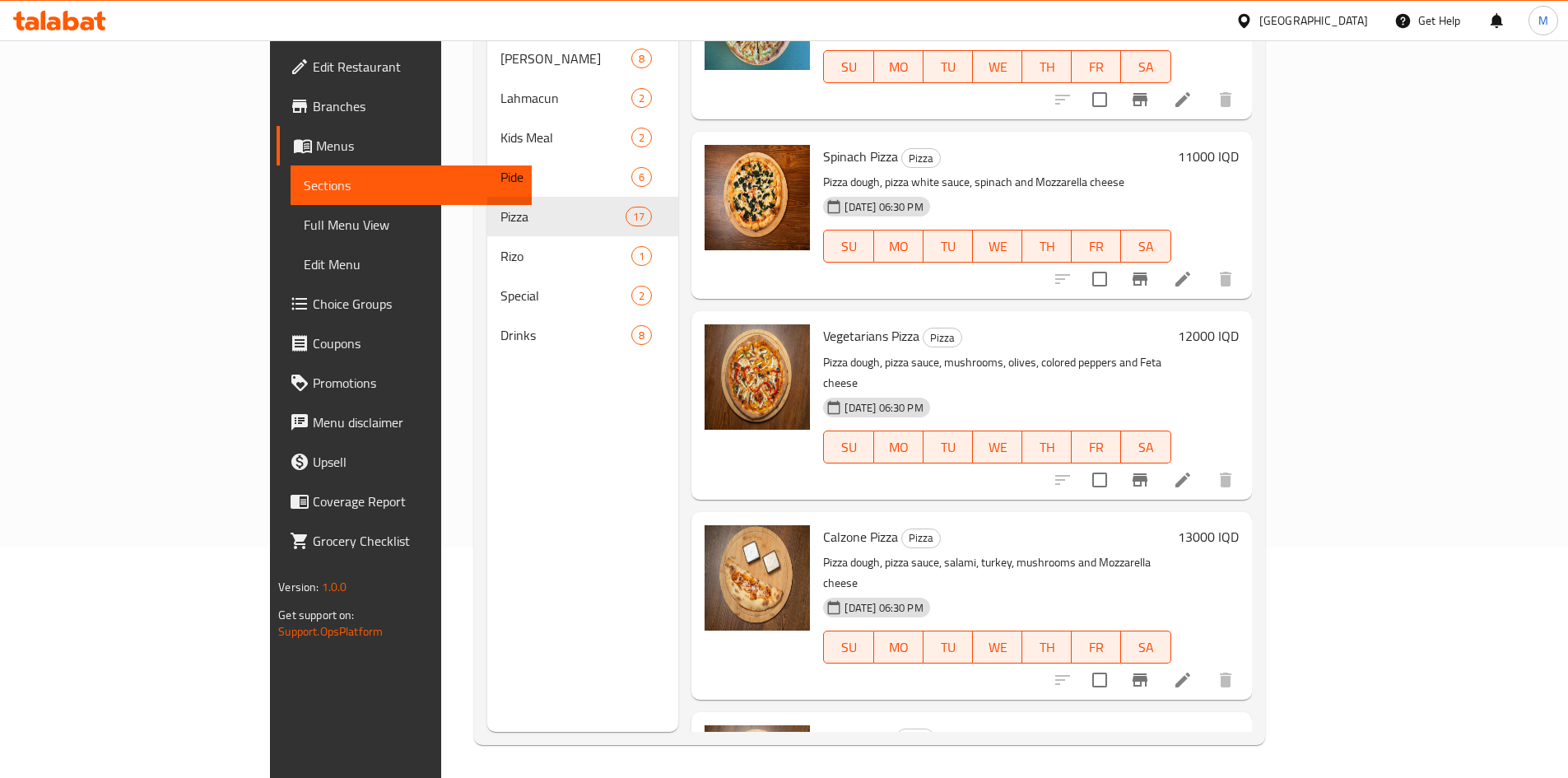
click at [1238, 725] on h6 "10000 IQD" at bounding box center [1208, 736] width 61 height 23
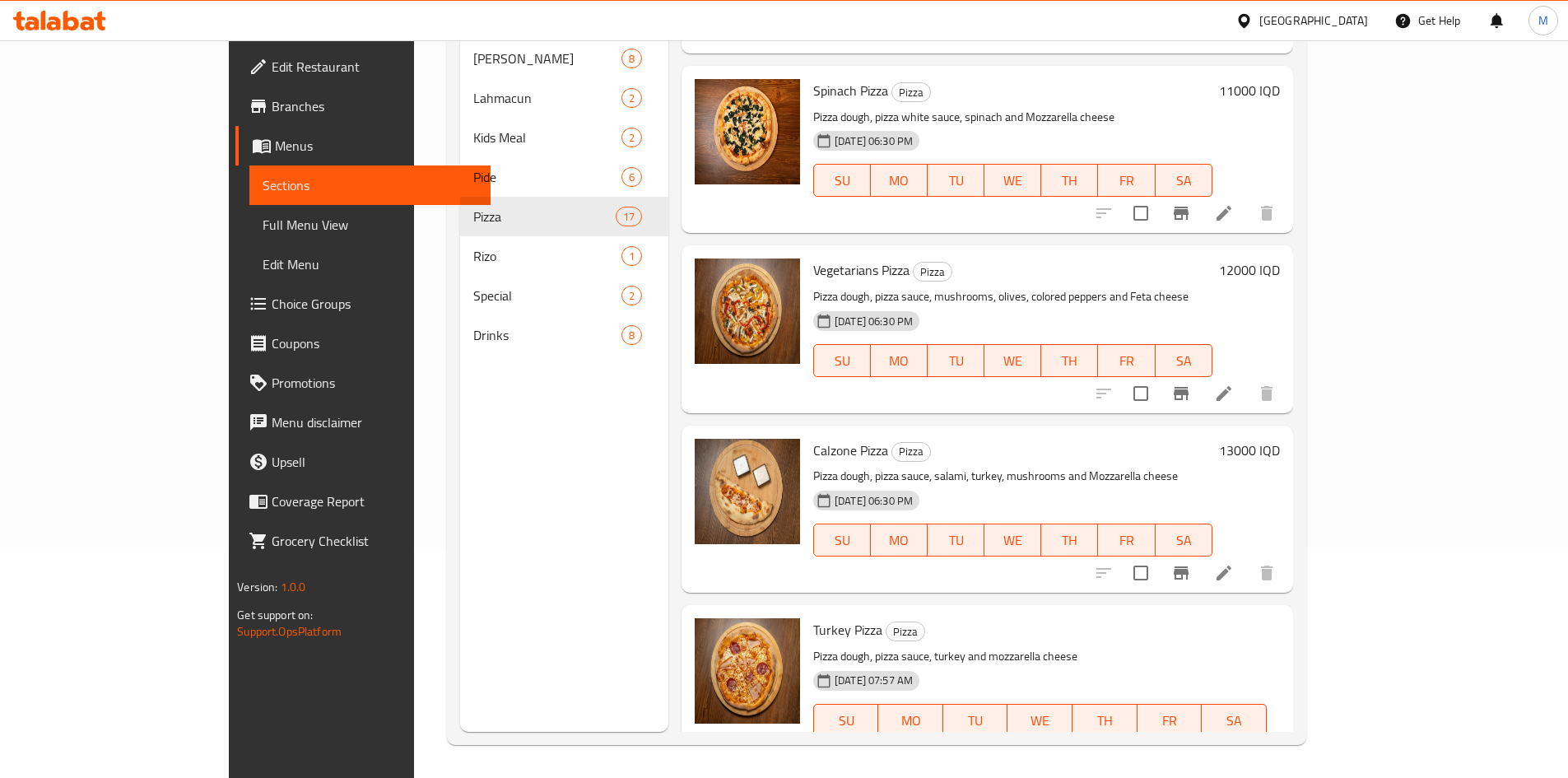
drag, startPoint x: 1287, startPoint y: 600, endPoint x: 1276, endPoint y: 600, distance: 11.0
click at [1015, 761] on input "10000" at bounding box center [934, 777] width 159 height 33
type input "11000"
click at [1081, 769] on icon "ok" at bounding box center [1072, 777] width 16 height 16
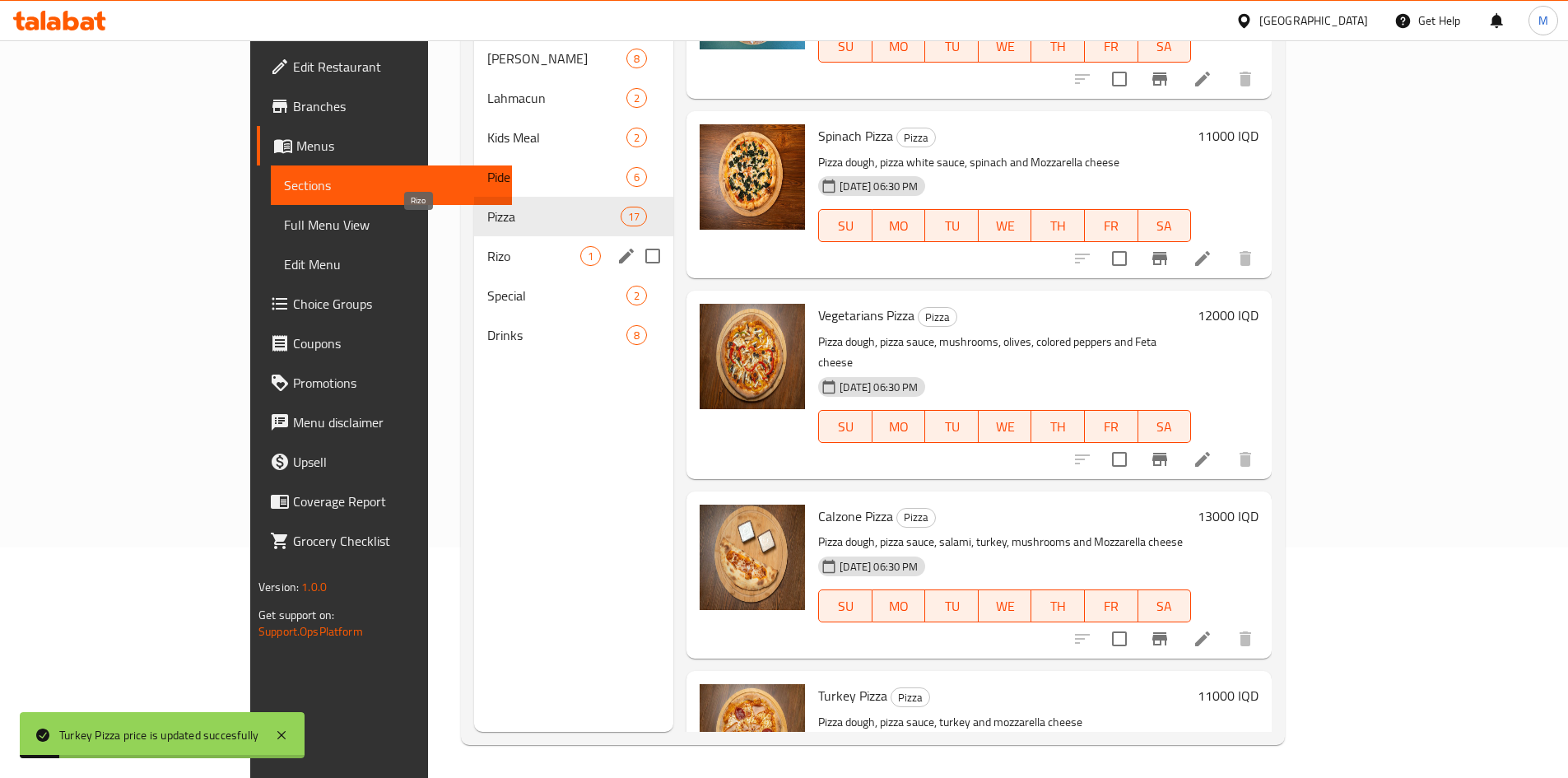
click at [487, 246] on span "Rizo" at bounding box center [533, 256] width 93 height 20
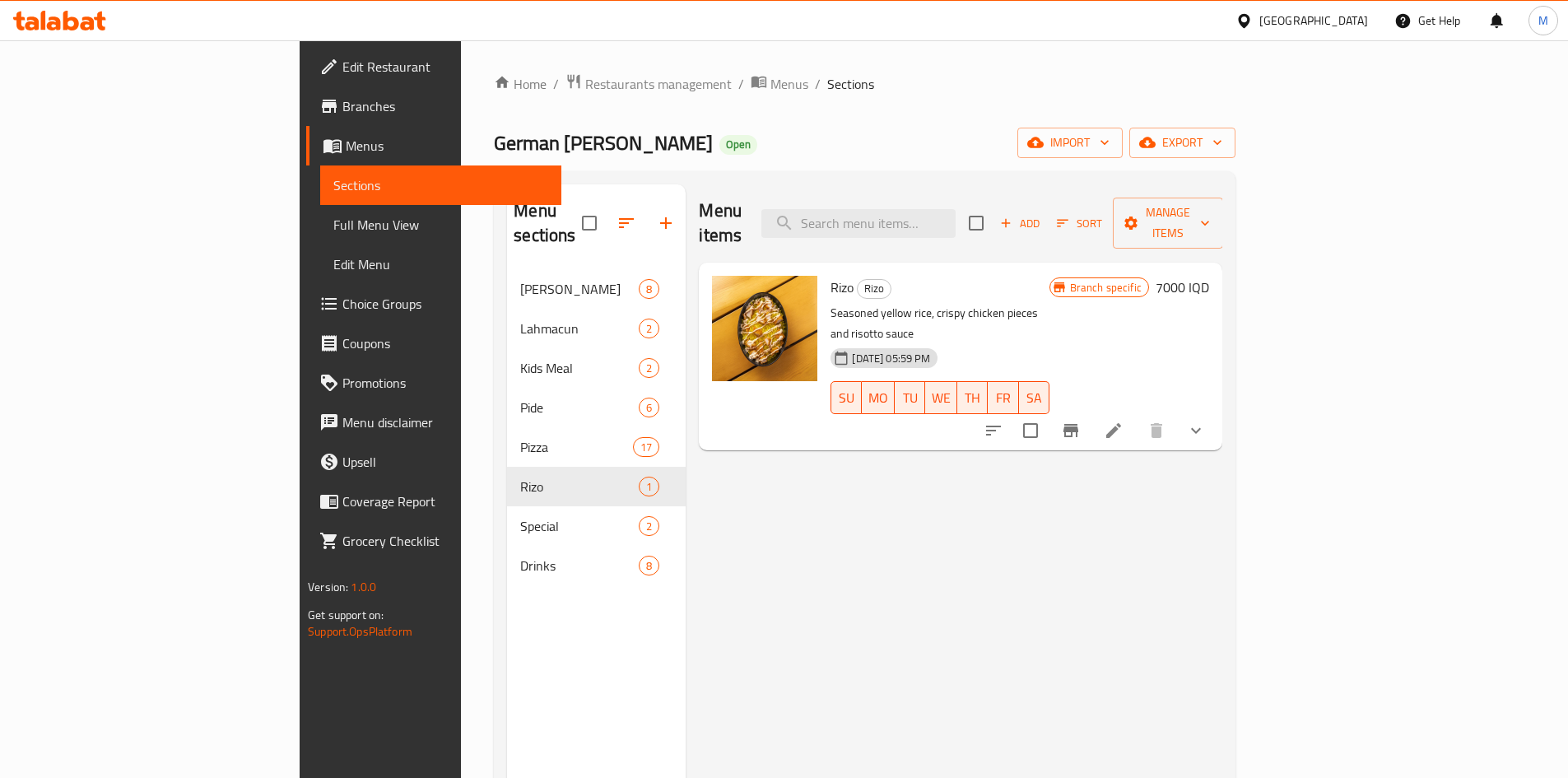
click at [1209, 276] on h6 "7000 IQD" at bounding box center [1182, 287] width 54 height 23
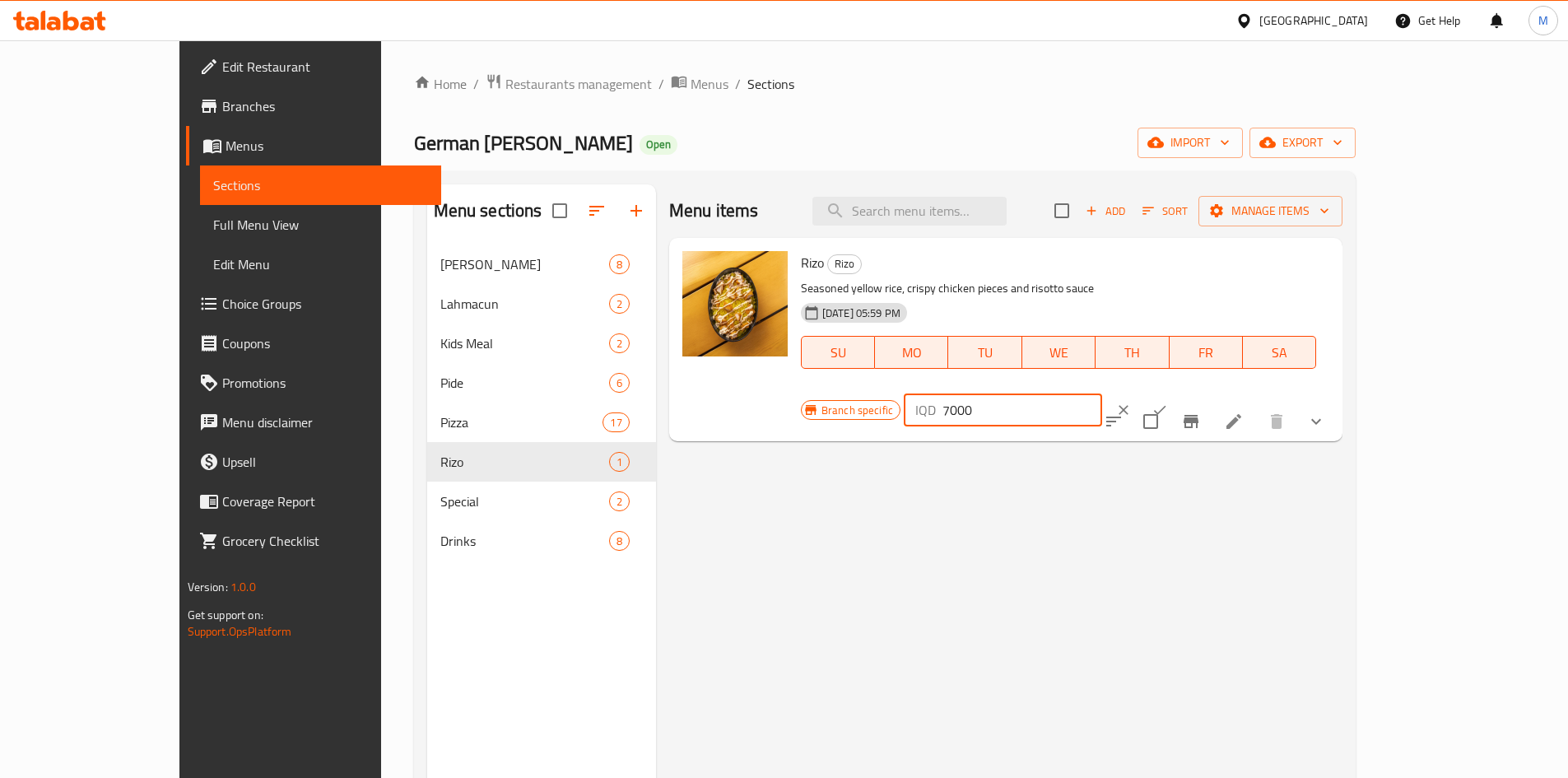
click at [1102, 394] on input "7000" at bounding box center [1022, 410] width 159 height 33
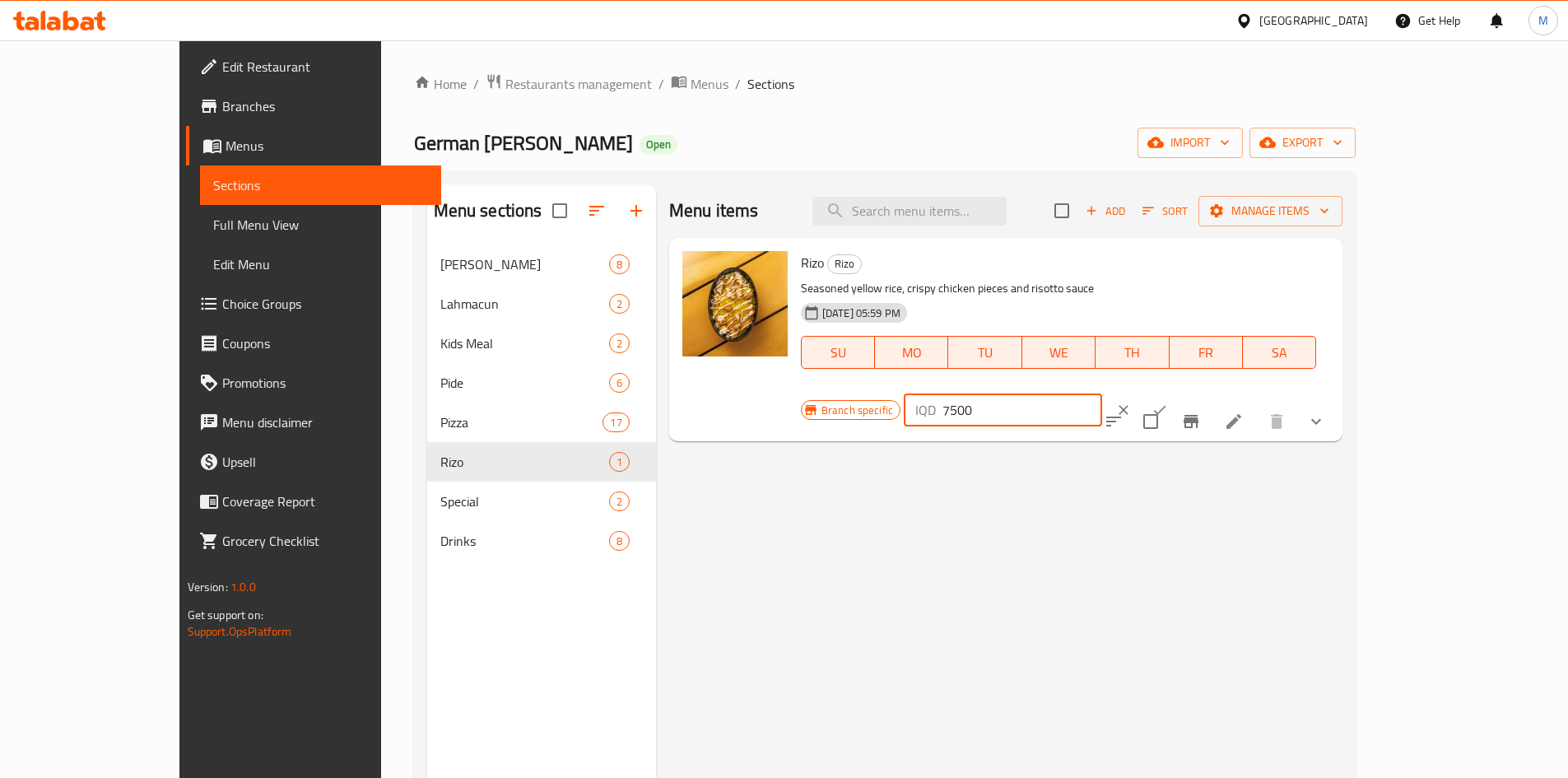
type input "7500"
click at [1202, 392] on div "IQD 7500 ​" at bounding box center [1052, 410] width 298 height 36
click at [1178, 392] on button "ok" at bounding box center [1160, 410] width 36 height 36
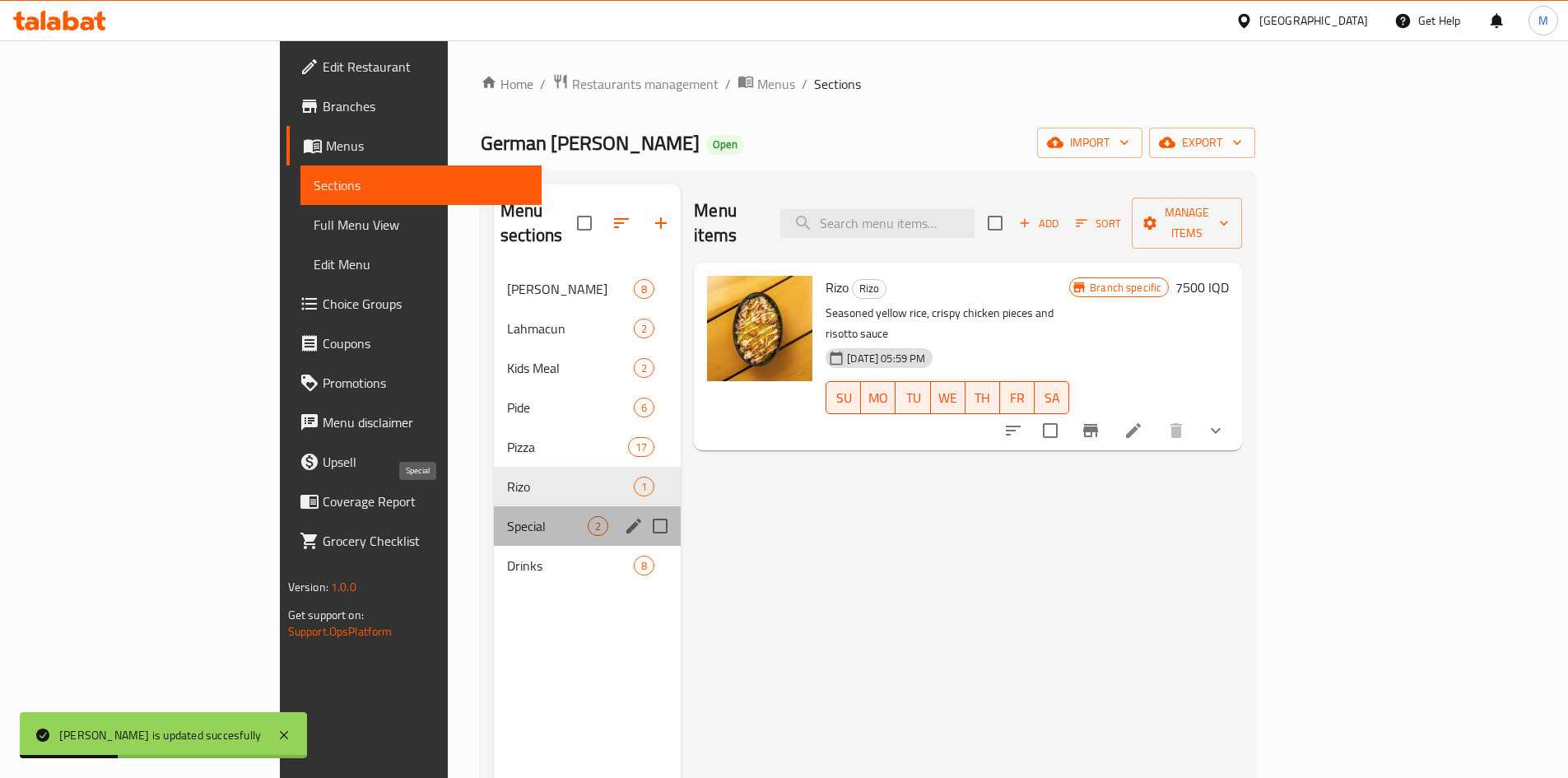
click at [507, 516] on span "Special" at bounding box center [547, 526] width 81 height 20
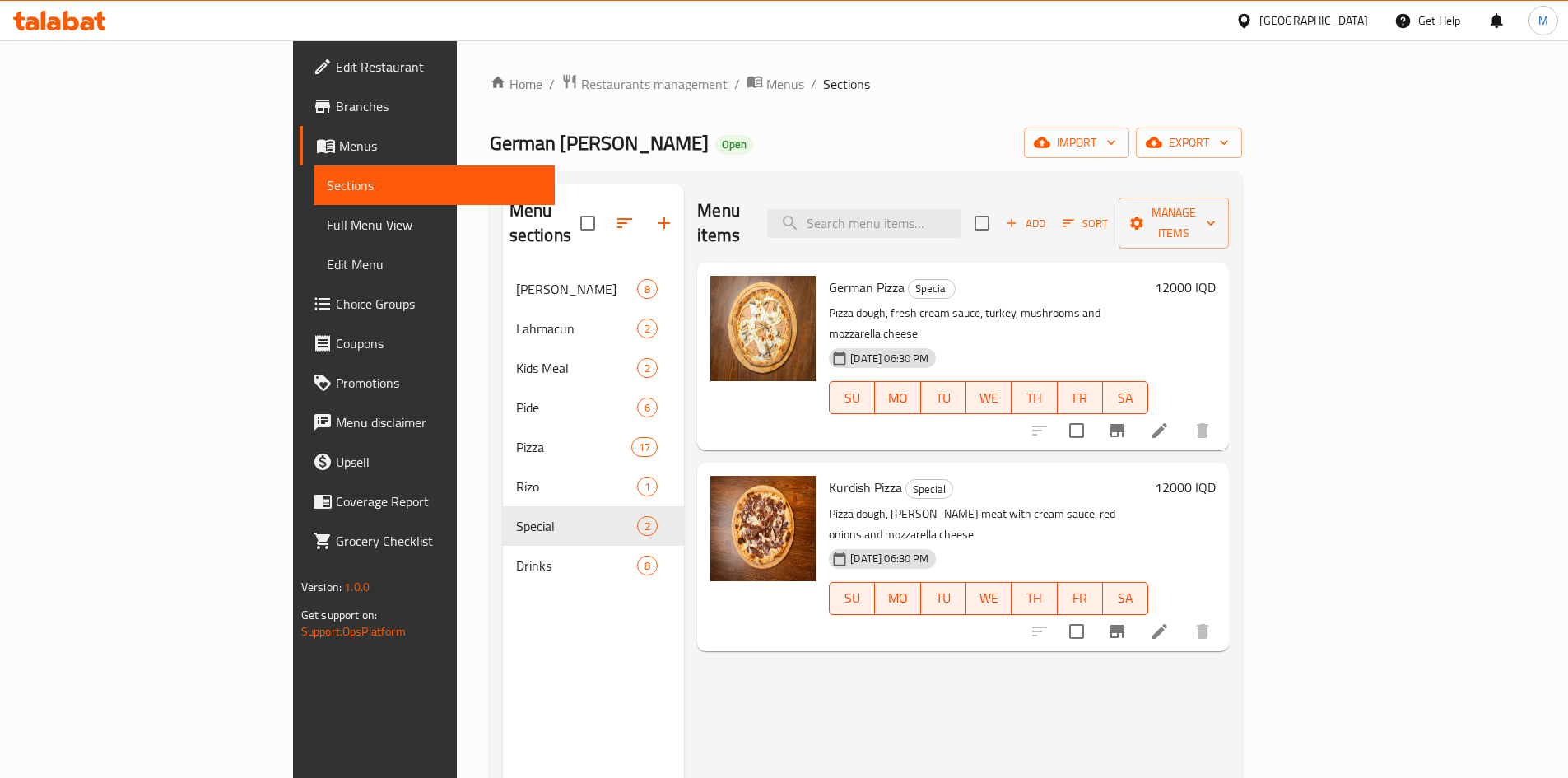
click at [1215, 276] on h6 "12000 IQD" at bounding box center [1185, 287] width 61 height 23
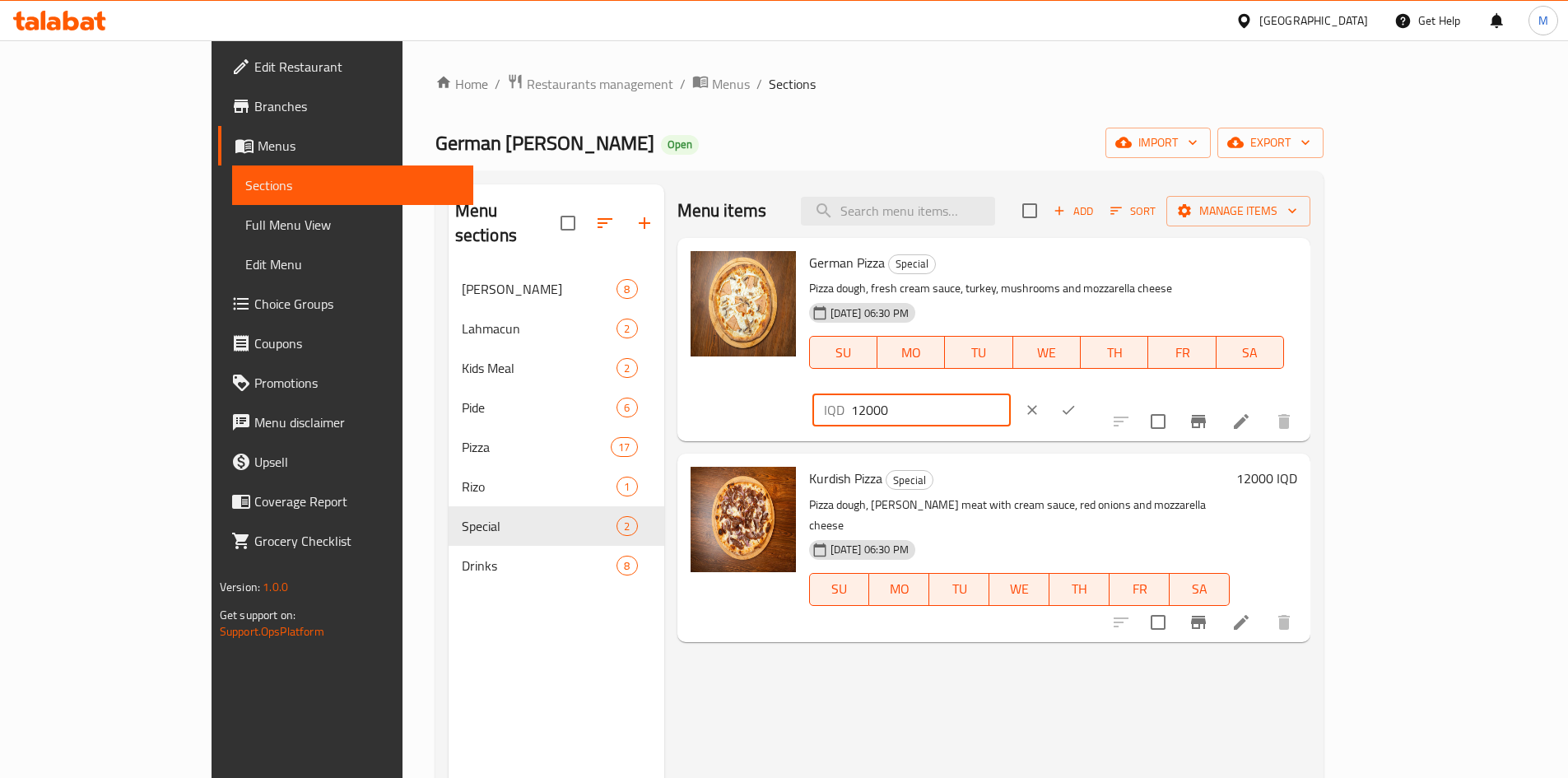
click at [1011, 394] on input "12000" at bounding box center [931, 410] width 159 height 33
type input "13000"
click at [1087, 392] on button "ok" at bounding box center [1068, 410] width 36 height 36
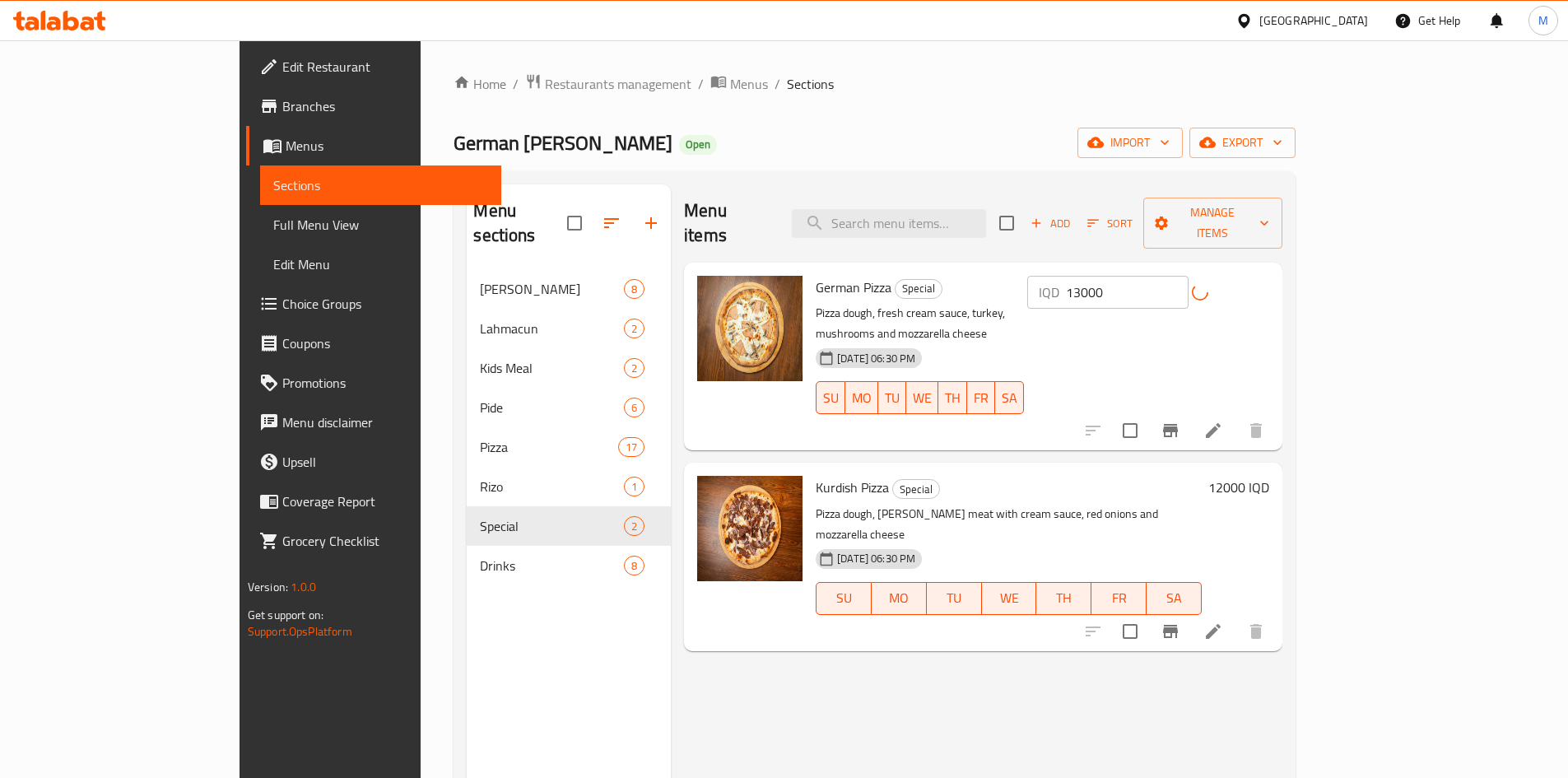
click at [1269, 475] on h6 "12000 IQD" at bounding box center [1238, 487] width 61 height 23
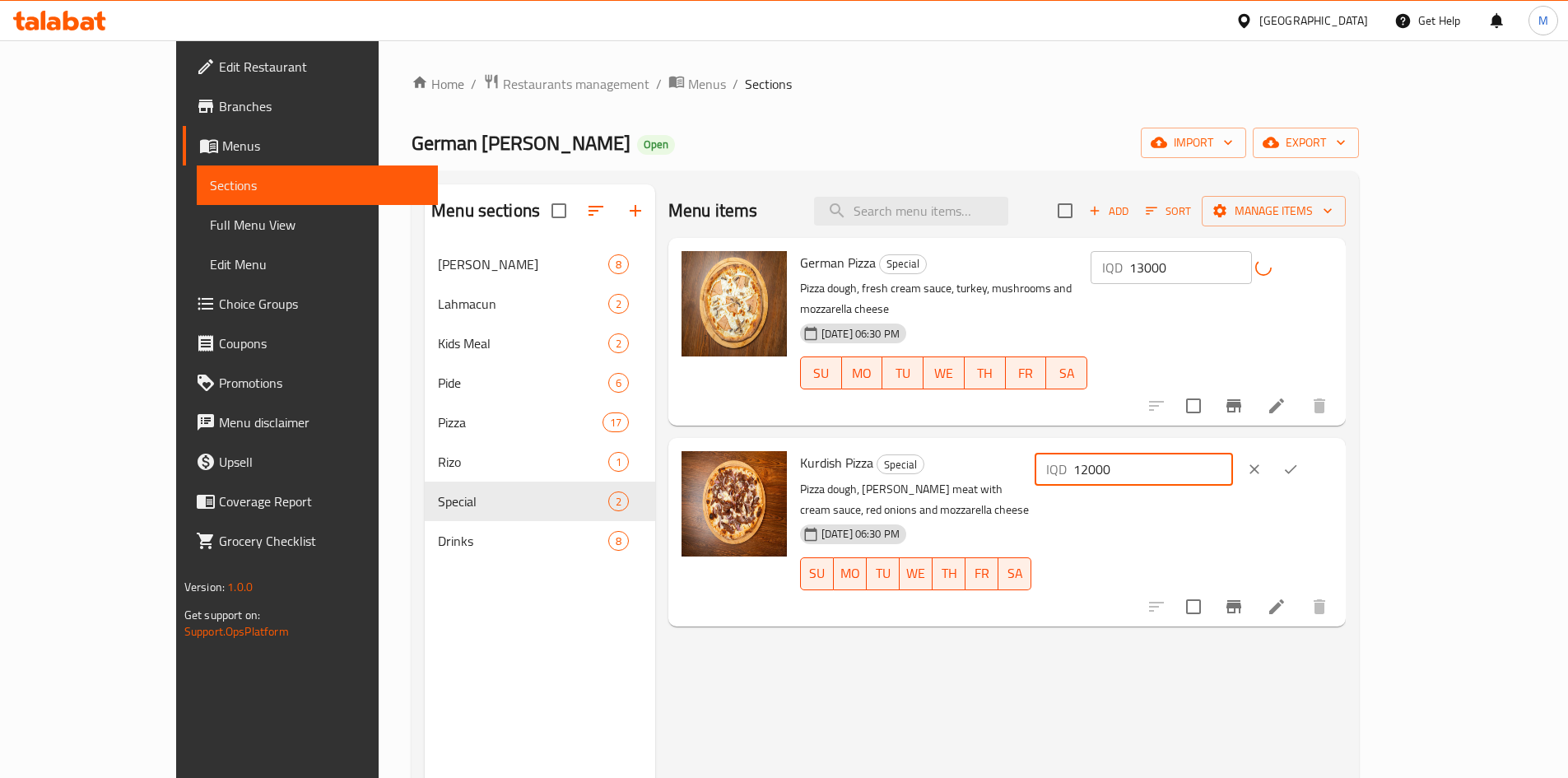
drag, startPoint x: 1299, startPoint y: 450, endPoint x: 1291, endPoint y: 466, distance: 17.9
click at [1233, 452] on input "12000" at bounding box center [1152, 469] width 159 height 33
type input "13000"
click at [1297, 465] on icon "ok" at bounding box center [1291, 470] width 12 height 9
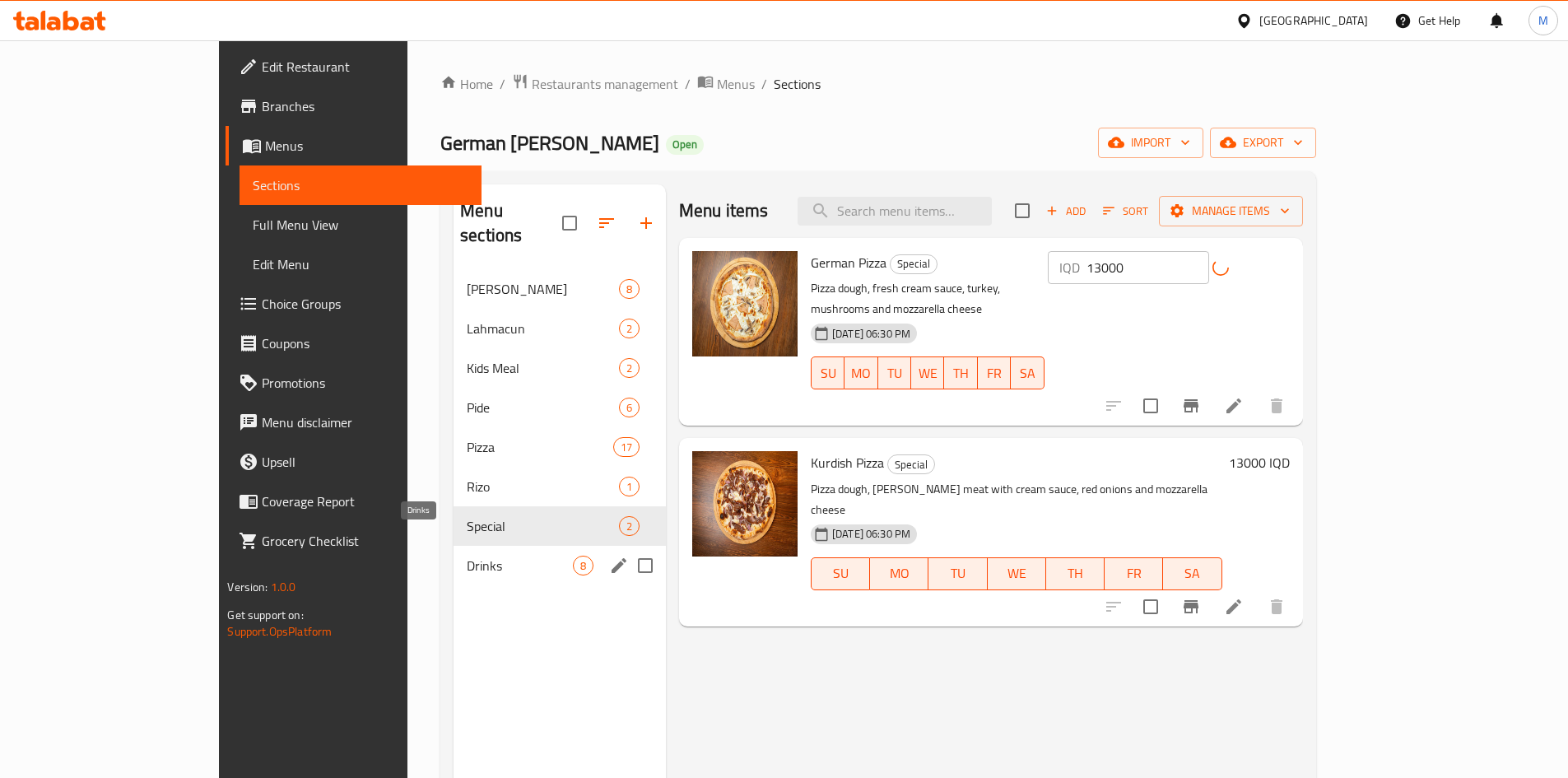
click at [467, 556] on span "Drinks" at bounding box center [520, 565] width 107 height 20
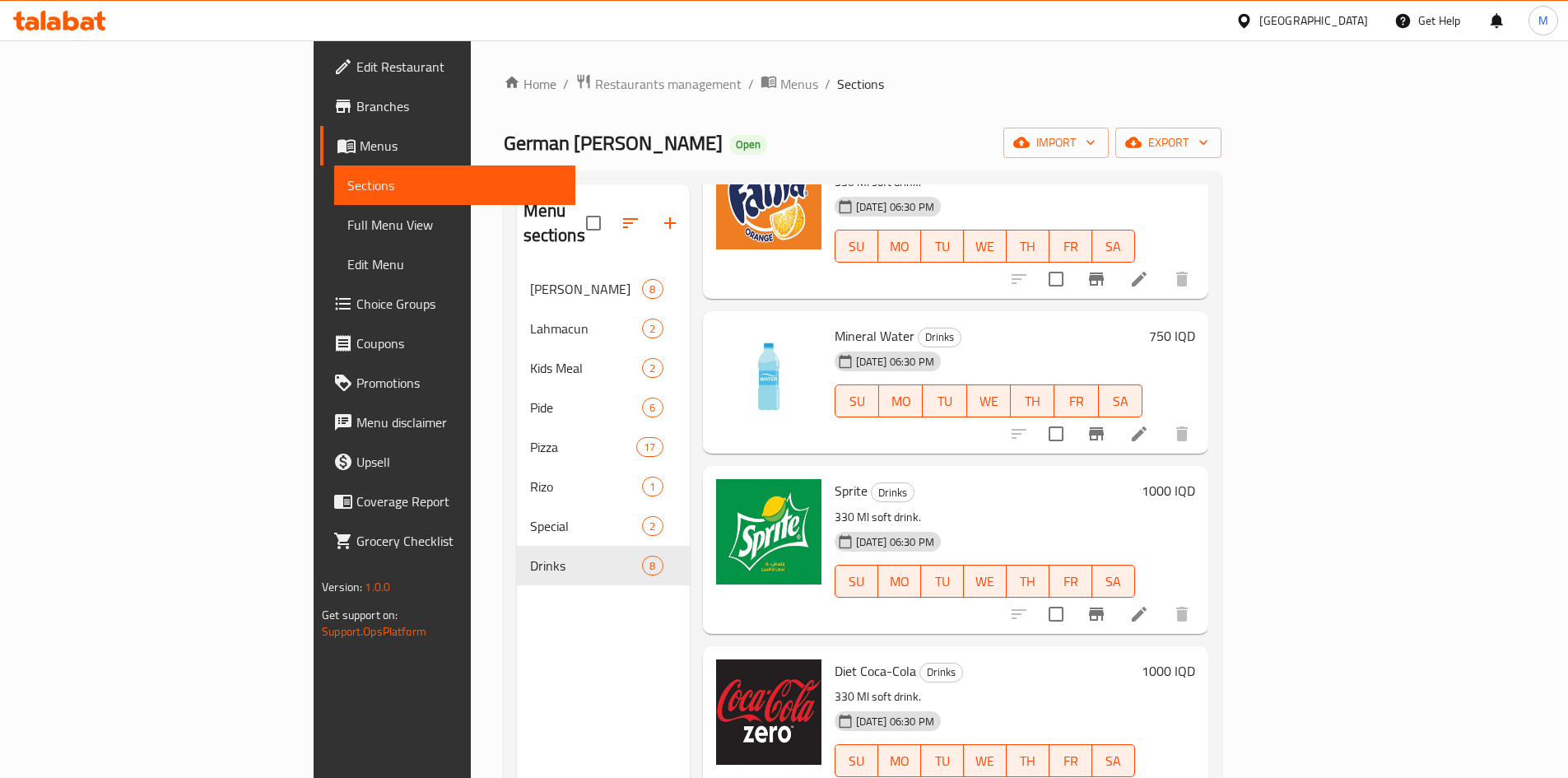
scroll to position [266, 0]
